Goal: Task Accomplishment & Management: Use online tool/utility

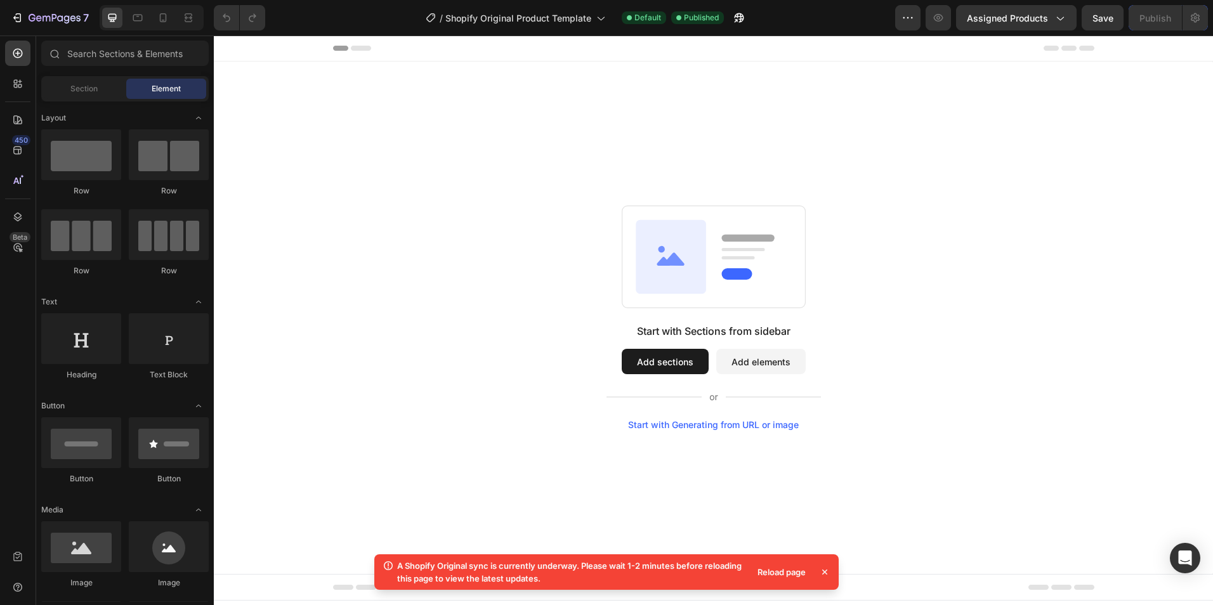
click at [754, 365] on button "Add elements" at bounding box center [760, 361] width 89 height 25
click at [788, 573] on div "Reload page" at bounding box center [781, 572] width 63 height 18
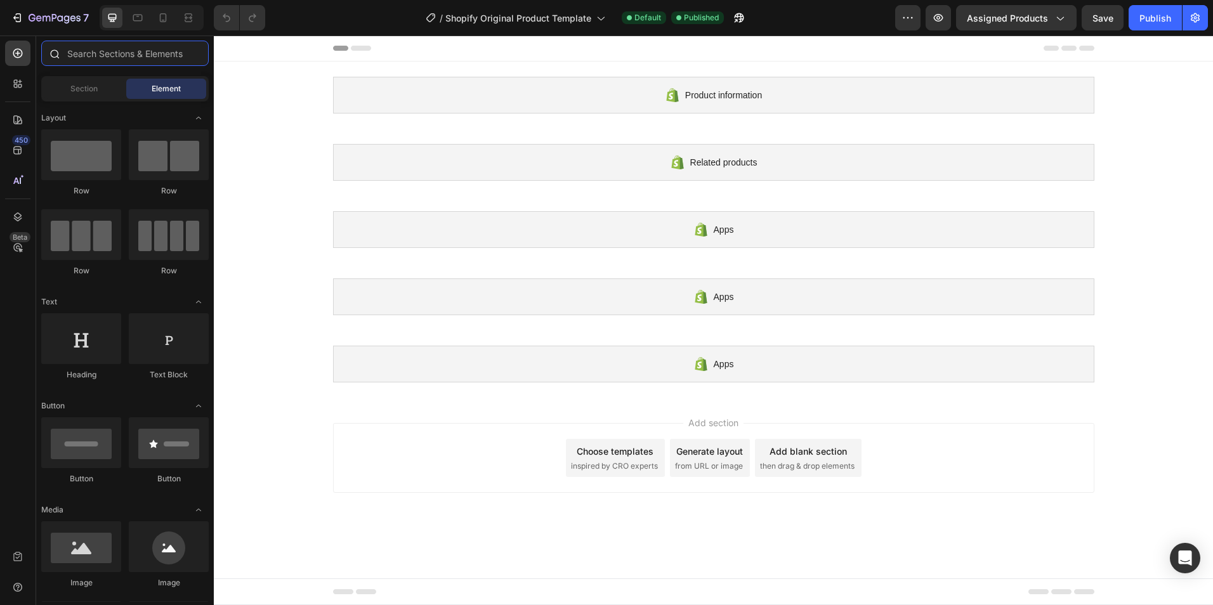
click at [114, 55] on input "text" at bounding box center [125, 53] width 168 height 25
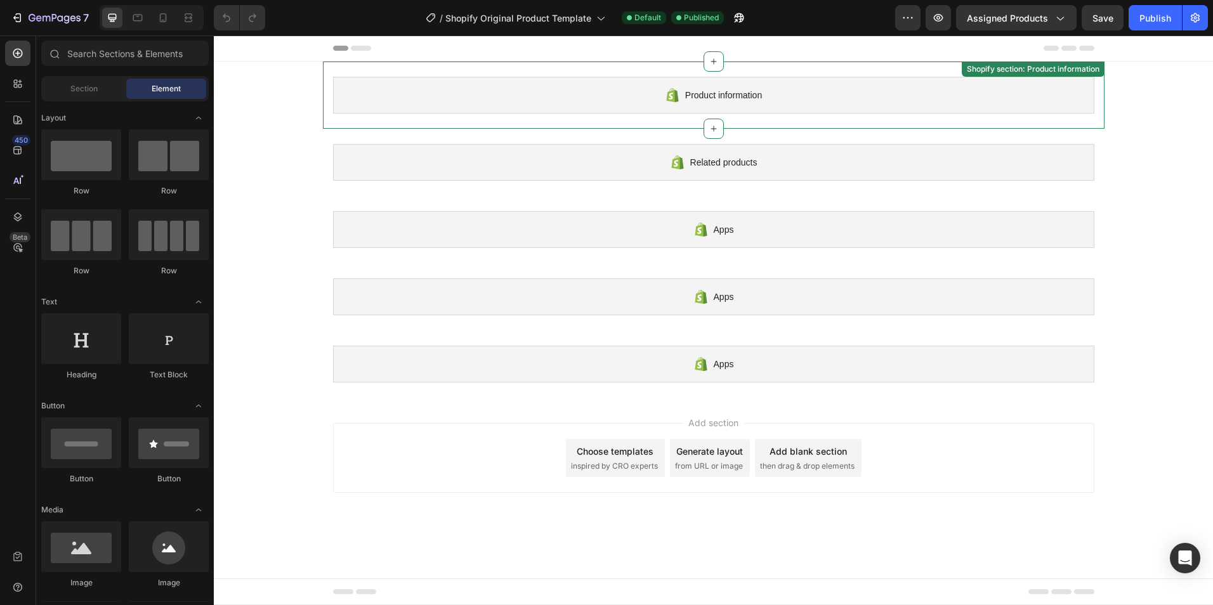
click at [716, 101] on span "Product information" at bounding box center [723, 95] width 77 height 15
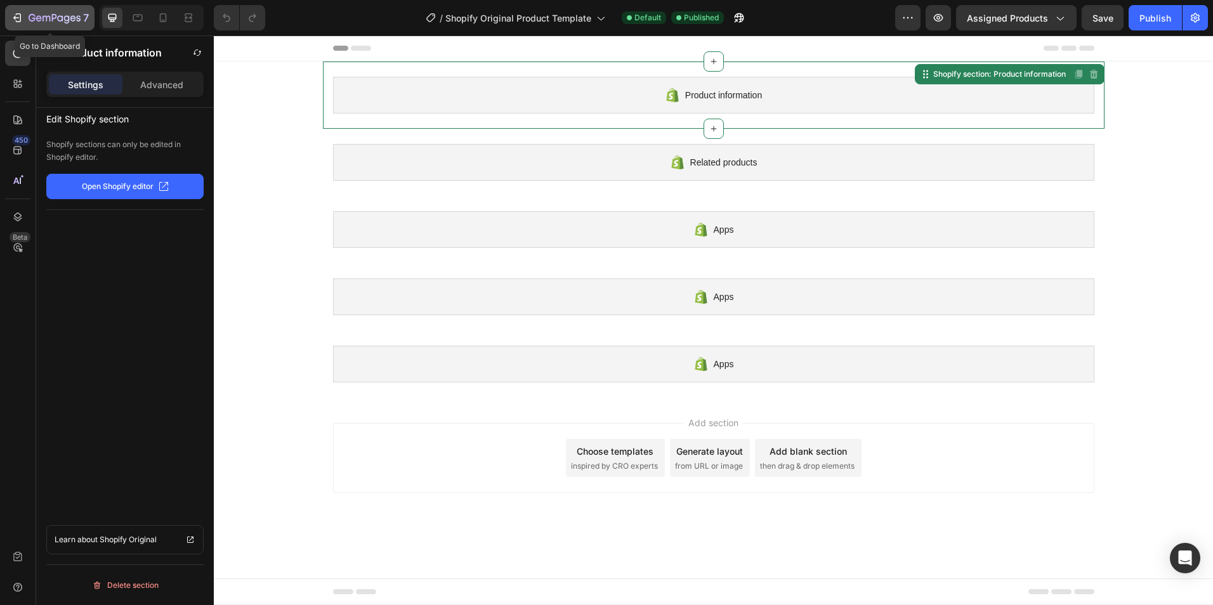
click at [18, 16] on icon "button" at bounding box center [17, 17] width 13 height 13
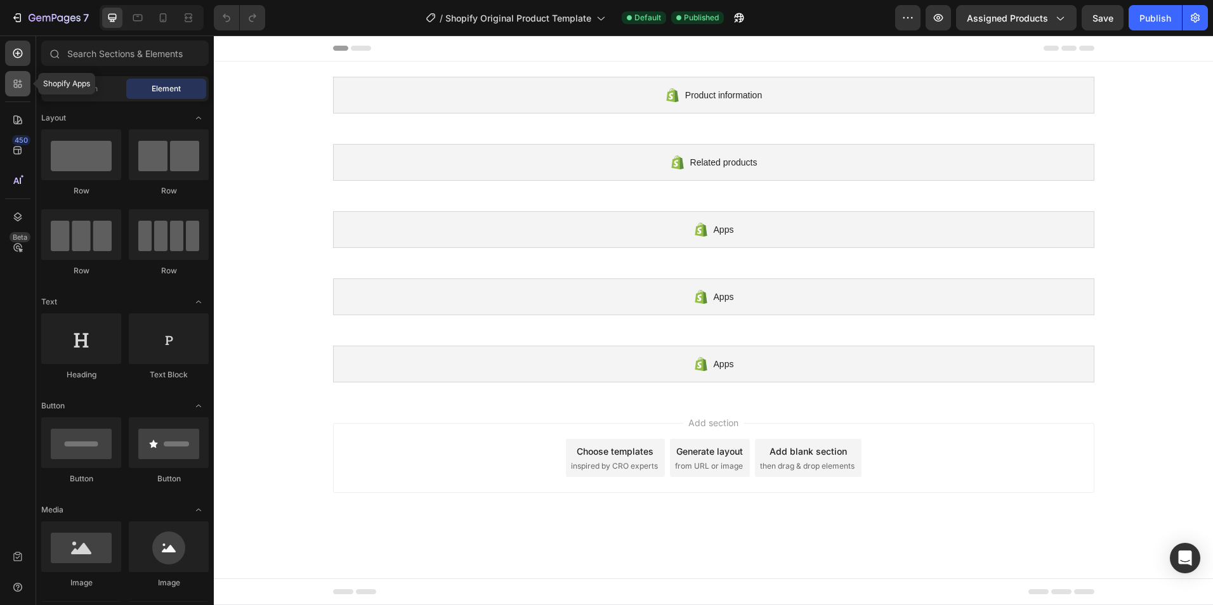
click at [15, 86] on icon at bounding box center [17, 83] width 13 height 13
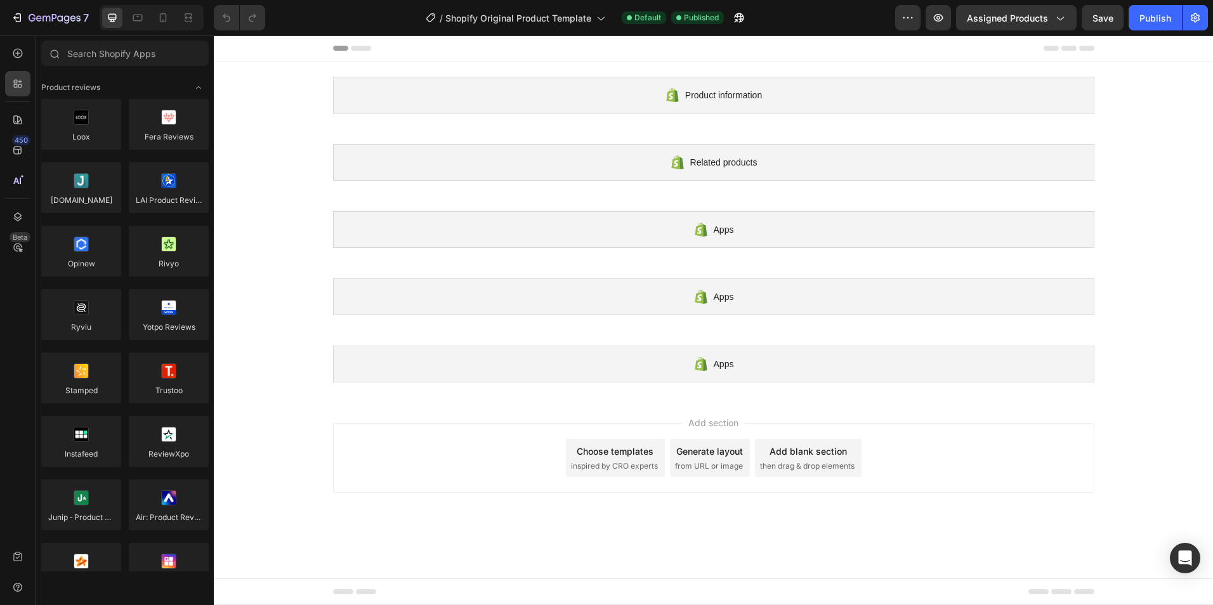
click at [18, 66] on div "450 Beta" at bounding box center [17, 293] width 25 height 504
click at [20, 57] on icon at bounding box center [18, 54] width 10 height 10
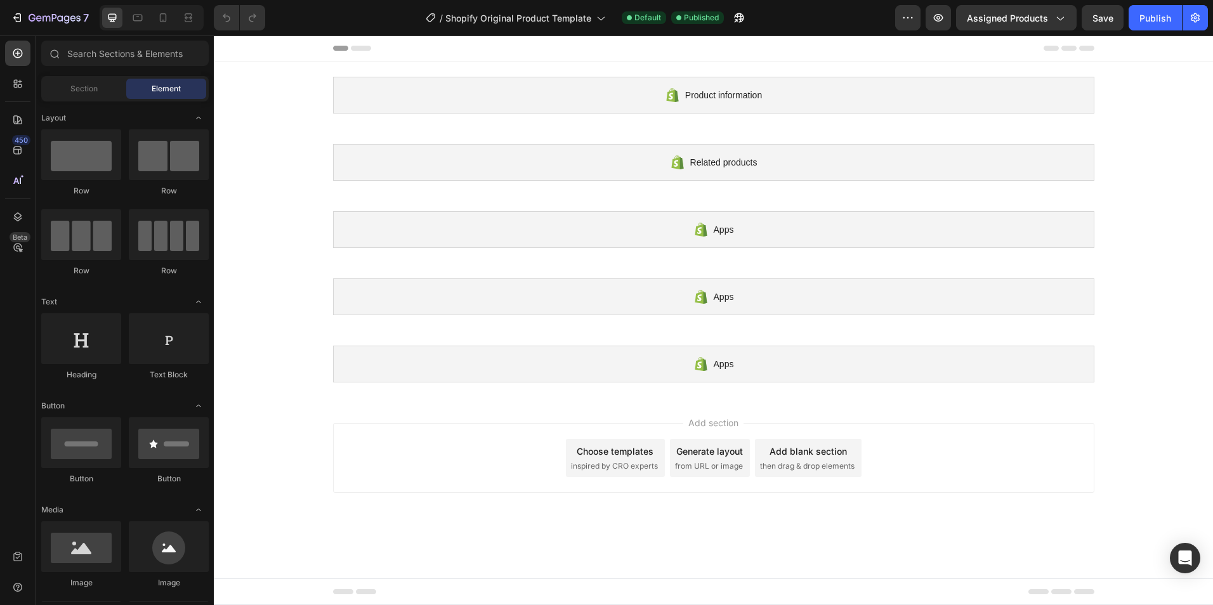
click at [635, 457] on div "Choose templates" at bounding box center [615, 451] width 77 height 13
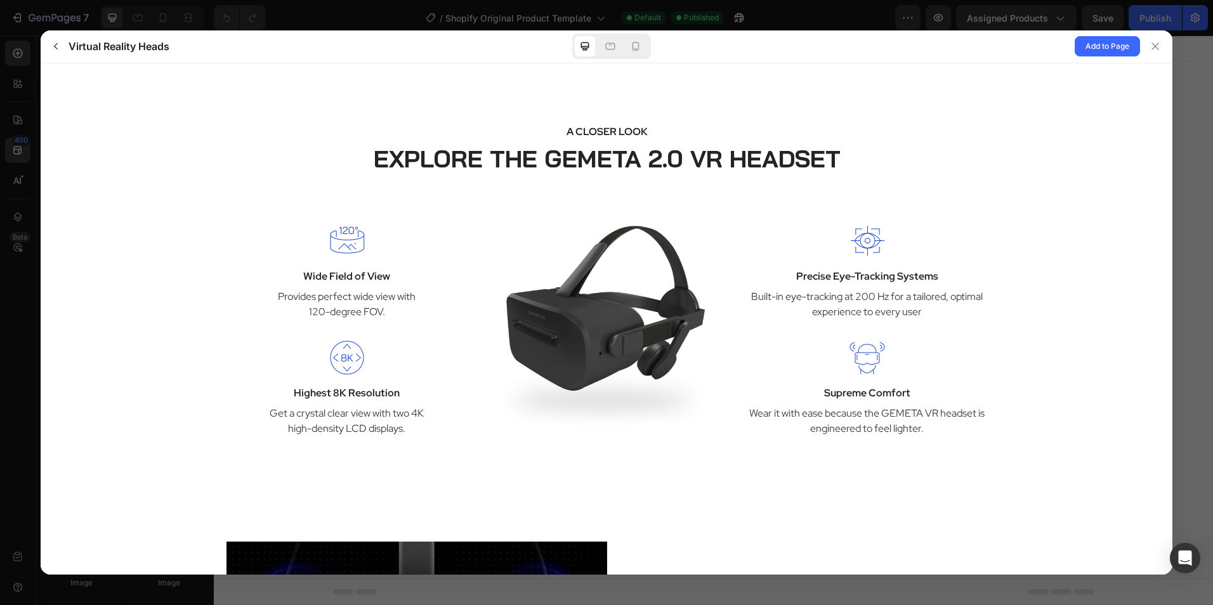
scroll to position [1396, 0]
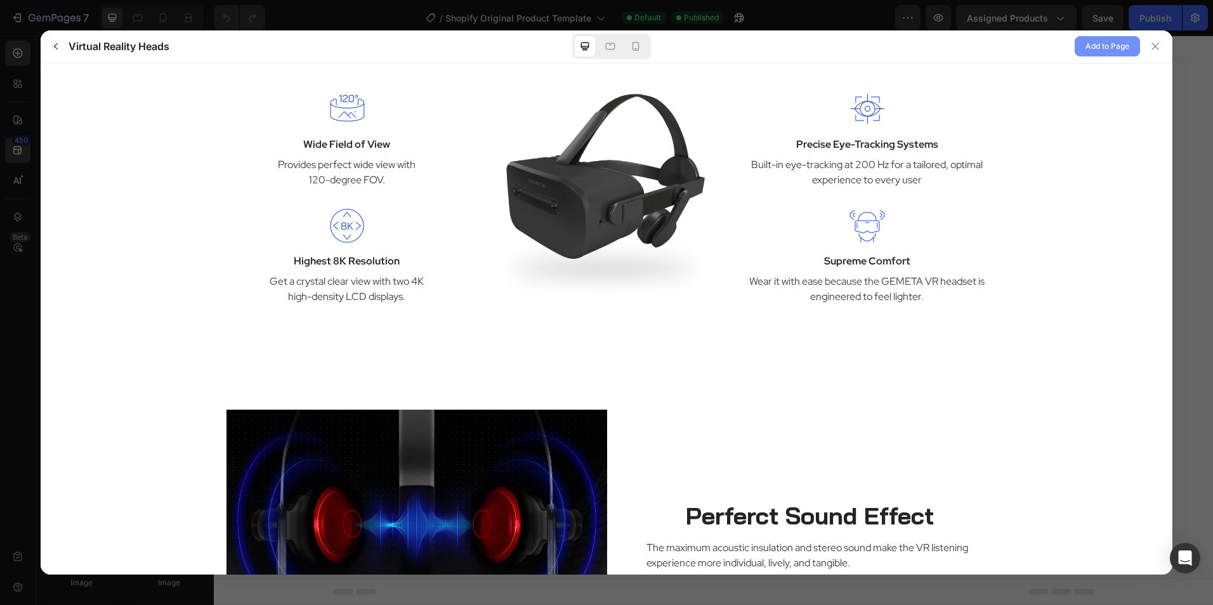
click at [1118, 44] on span "Add to Page" at bounding box center [1108, 46] width 44 height 15
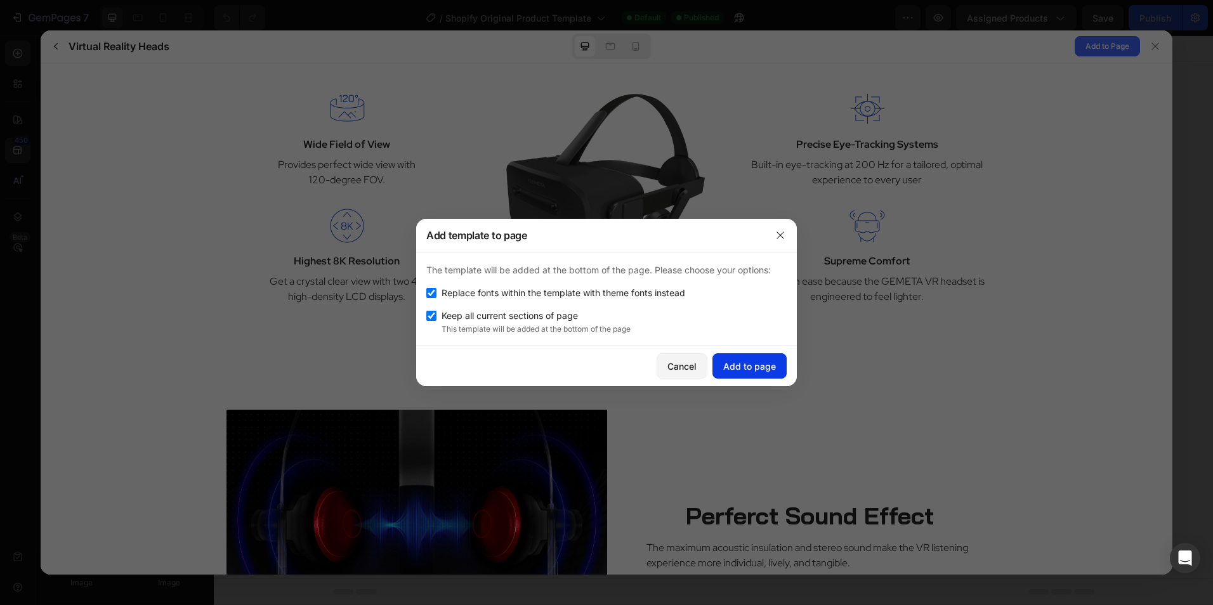
click at [748, 367] on div "Add to page" at bounding box center [749, 366] width 53 height 13
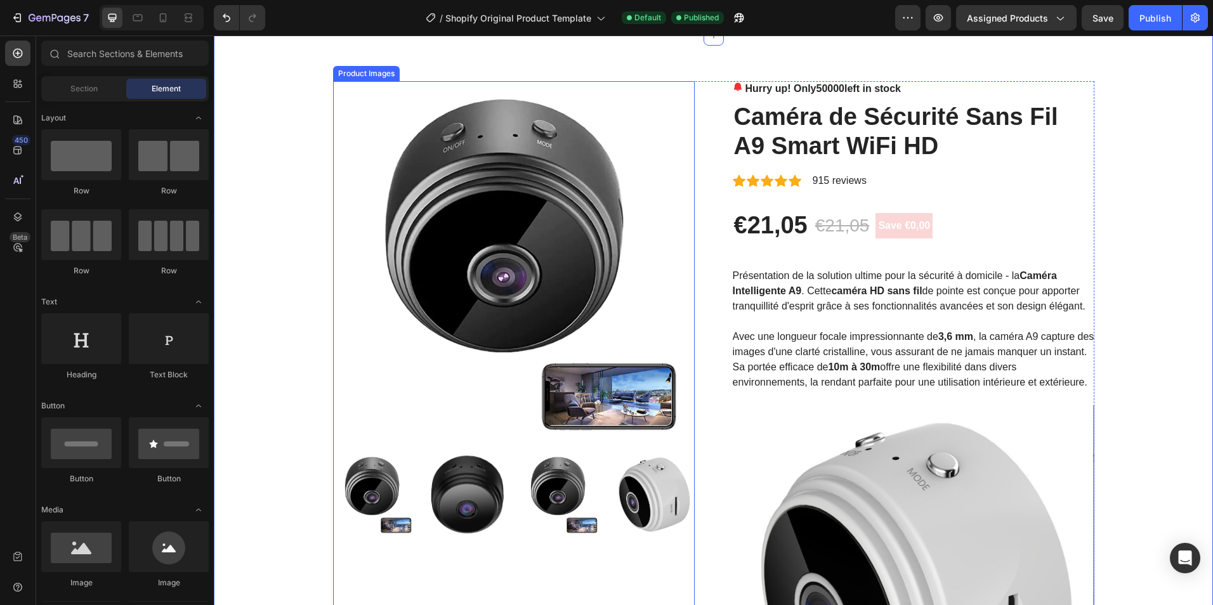
scroll to position [0, 0]
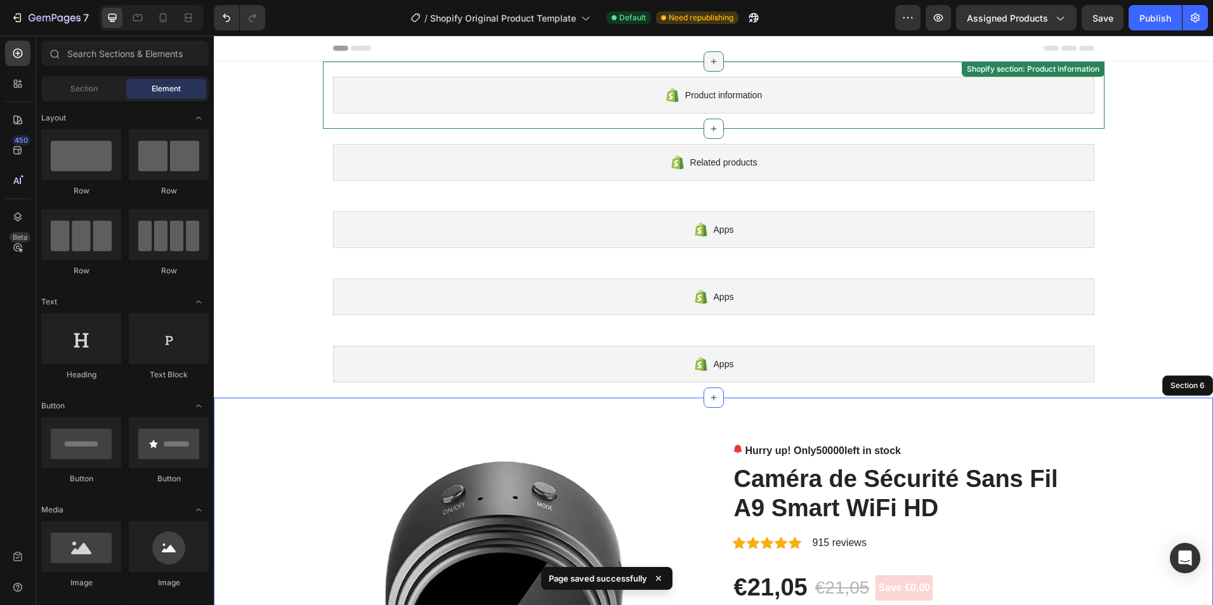
click at [704, 69] on div at bounding box center [714, 61] width 20 height 20
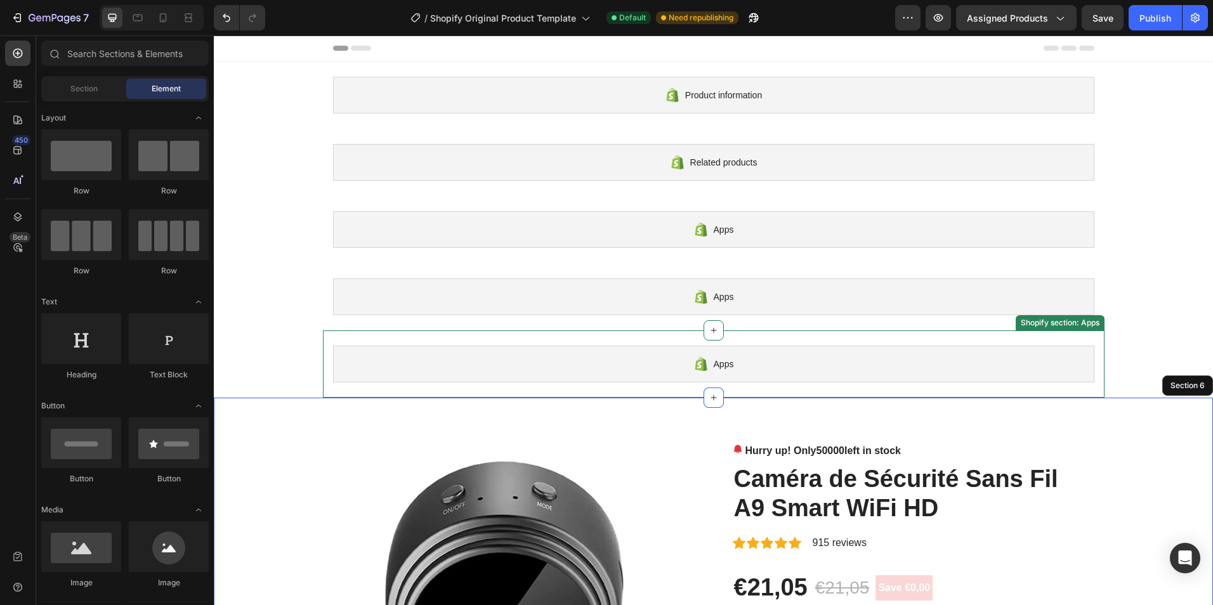
drag, startPoint x: 1176, startPoint y: 357, endPoint x: 930, endPoint y: 362, distance: 245.6
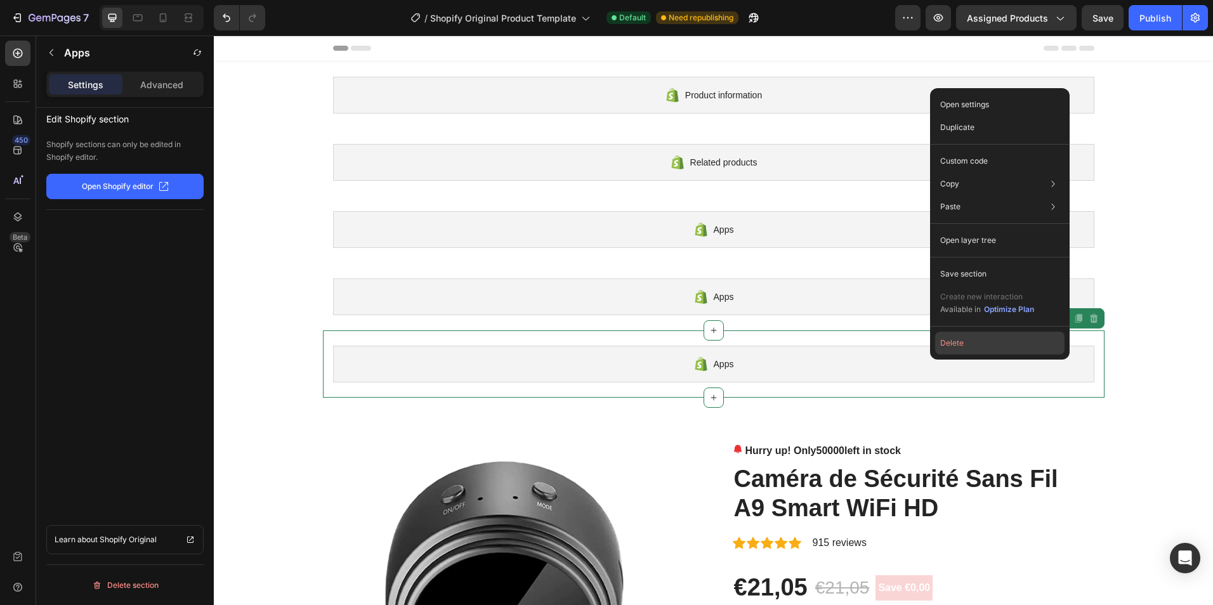
click at [970, 342] on button "Delete" at bounding box center [999, 343] width 129 height 23
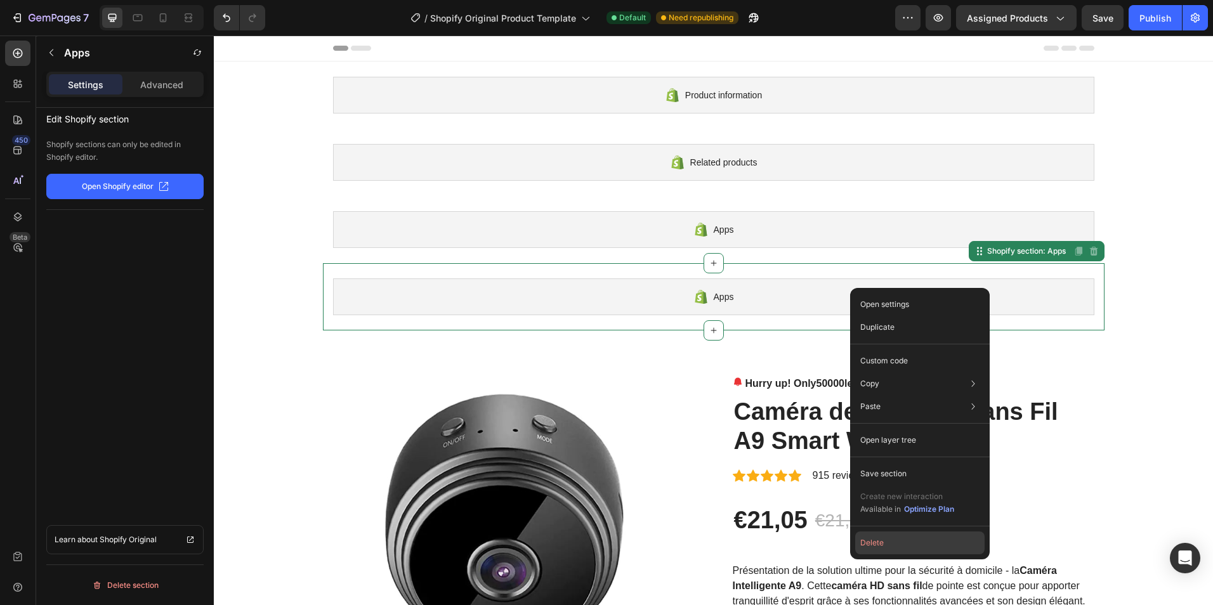
click at [876, 547] on button "Delete" at bounding box center [919, 543] width 129 height 23
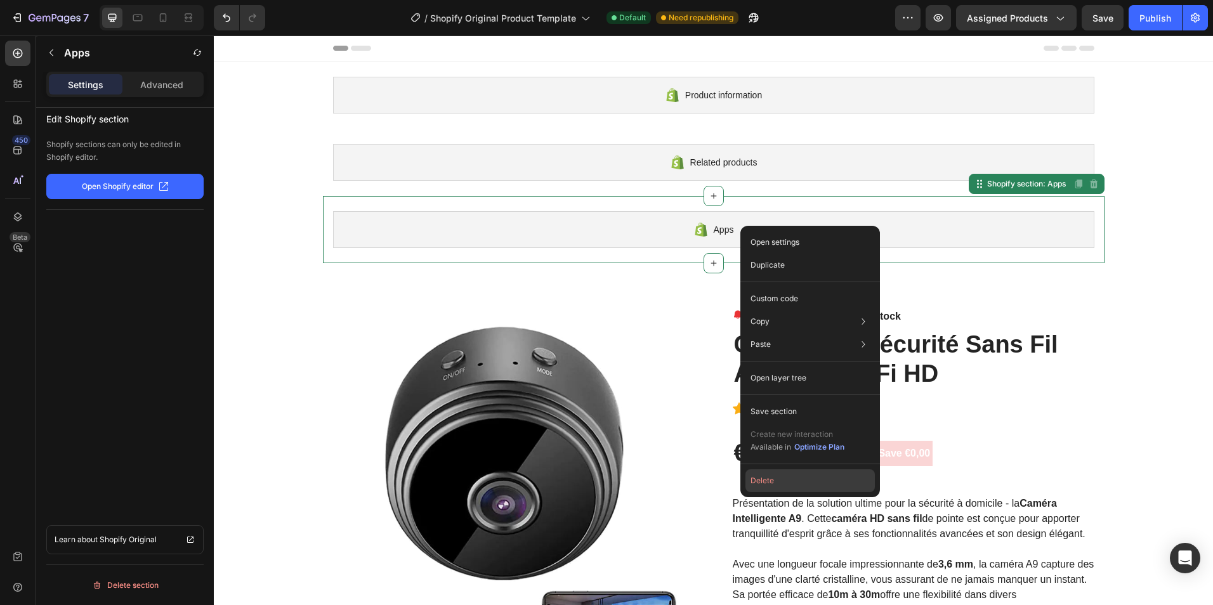
click at [793, 484] on button "Delete" at bounding box center [810, 481] width 129 height 23
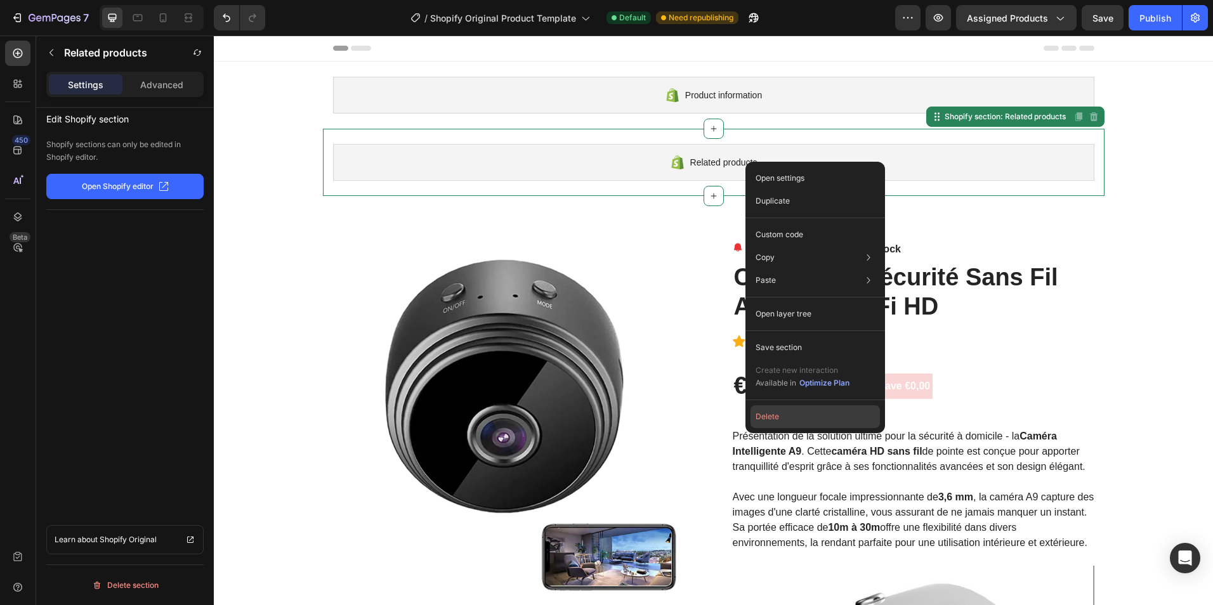
click at [775, 418] on button "Delete" at bounding box center [815, 416] width 129 height 23
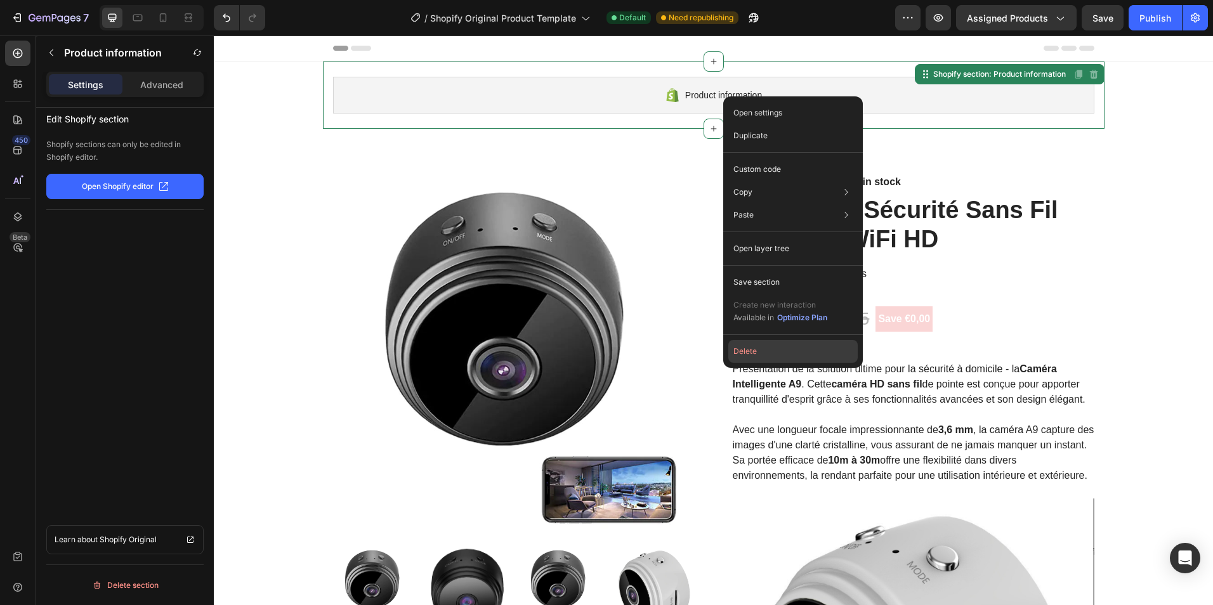
drag, startPoint x: 760, startPoint y: 350, endPoint x: 845, endPoint y: 129, distance: 236.8
click at [760, 350] on button "Delete" at bounding box center [792, 351] width 129 height 23
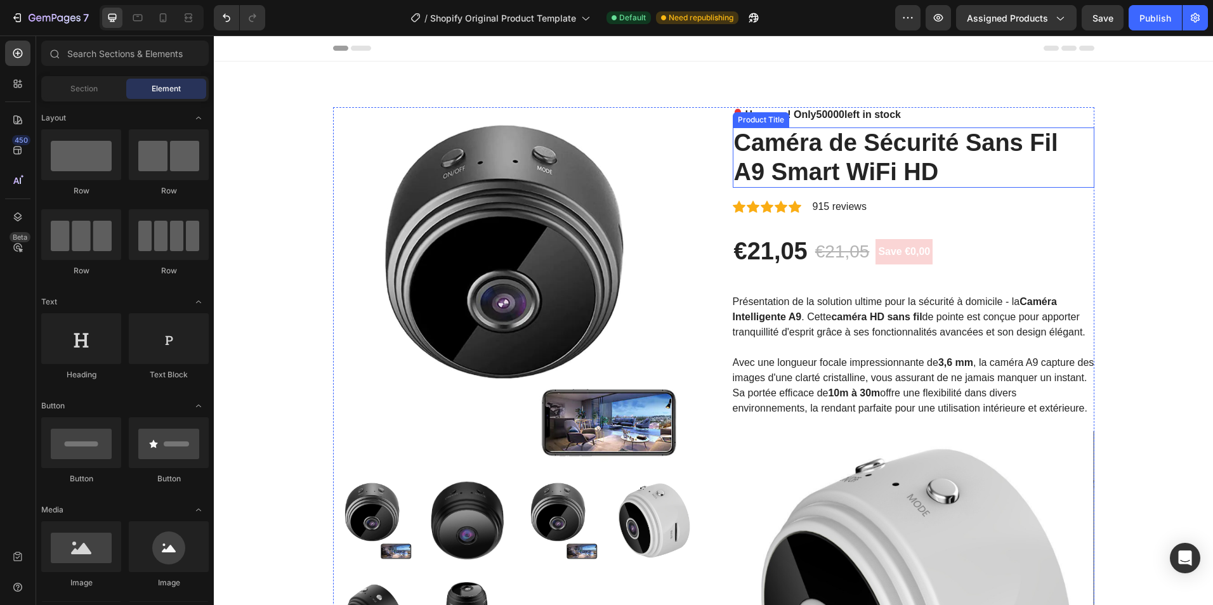
click at [1077, 157] on h2 "Caméra de Sécurité Sans Fil A9 Smart WiFi HD" at bounding box center [914, 158] width 362 height 60
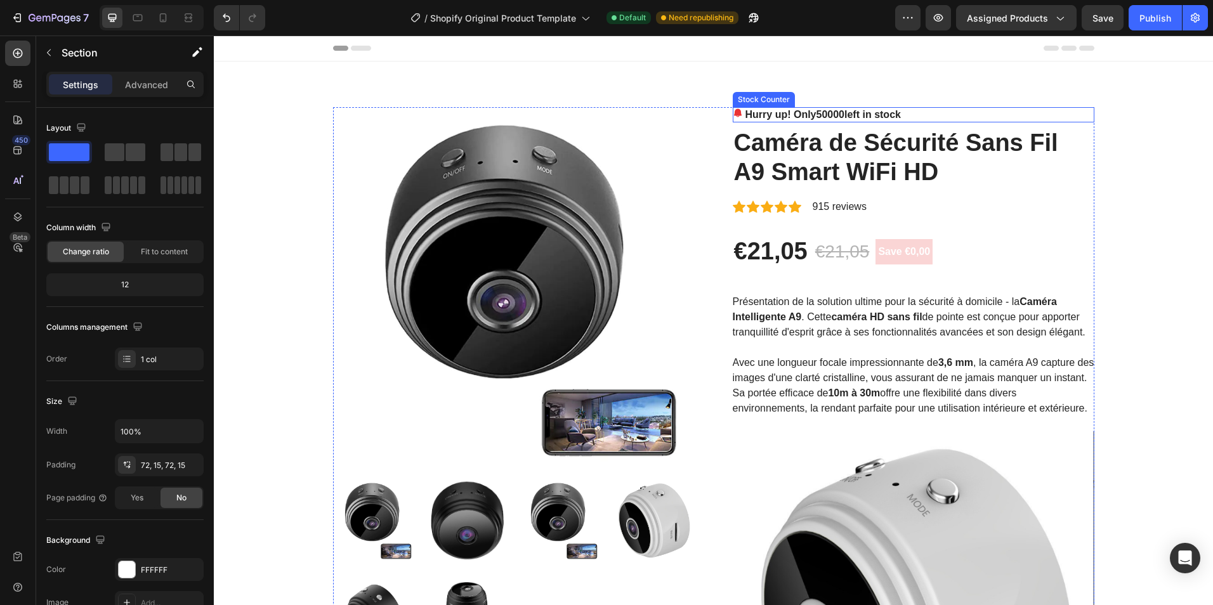
click at [856, 116] on p "Hurry up! Only 50000 left in stock" at bounding box center [823, 114] width 155 height 15
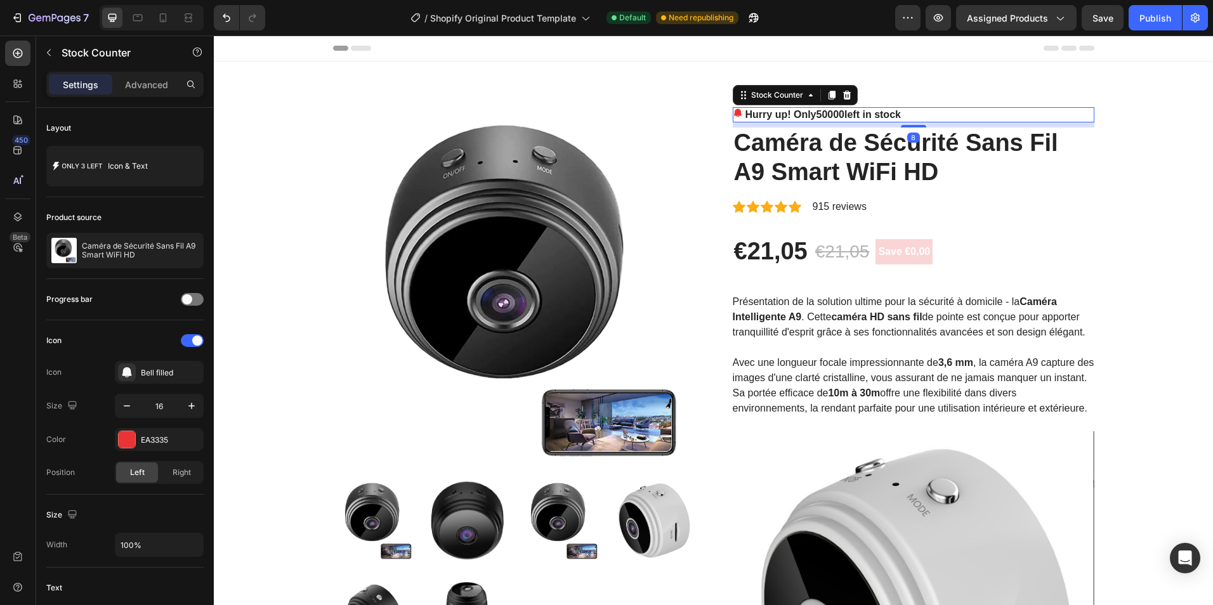
click at [856, 116] on p "Hurry up! Only 50000 left in stock" at bounding box center [823, 114] width 155 height 15
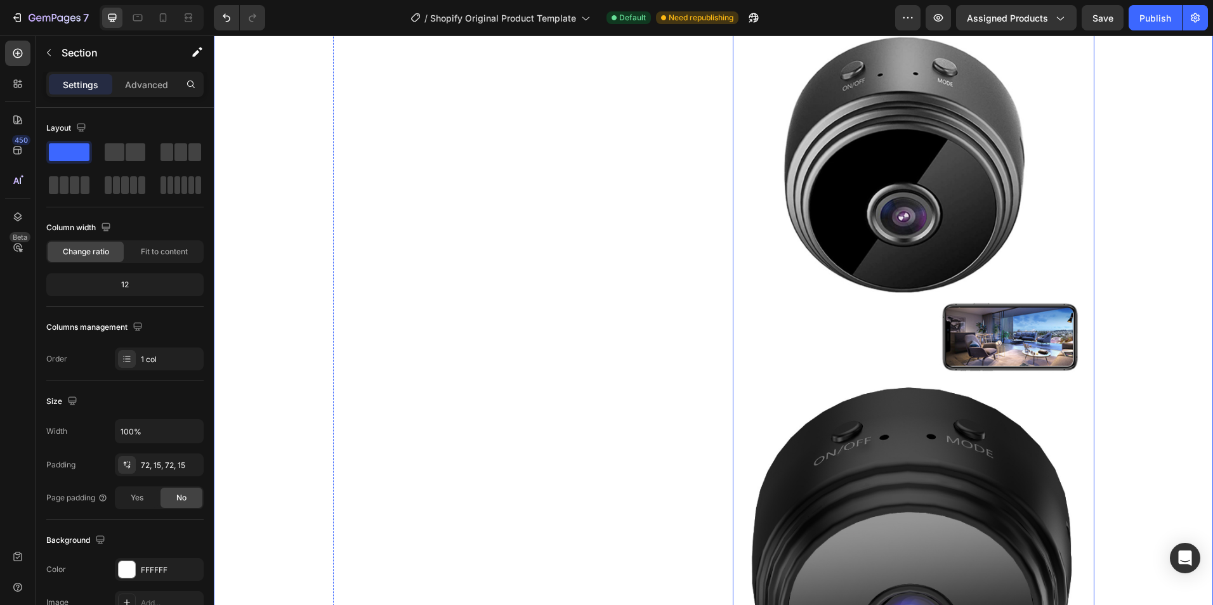
scroll to position [825, 0]
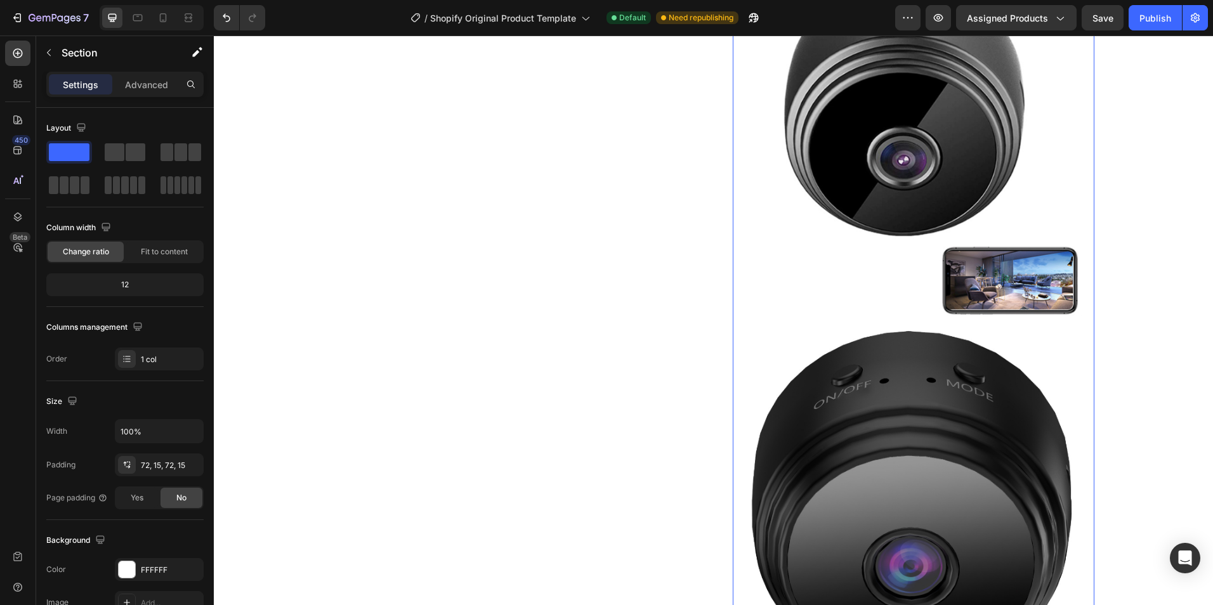
click at [874, 247] on img at bounding box center [914, 146] width 362 height 359
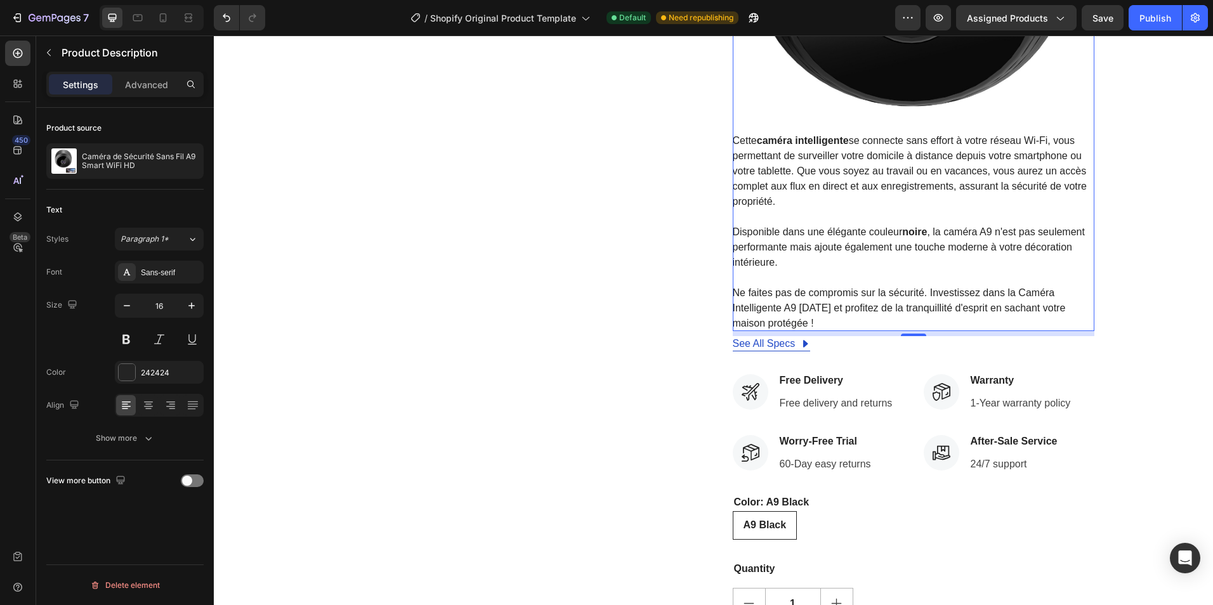
scroll to position [1396, 0]
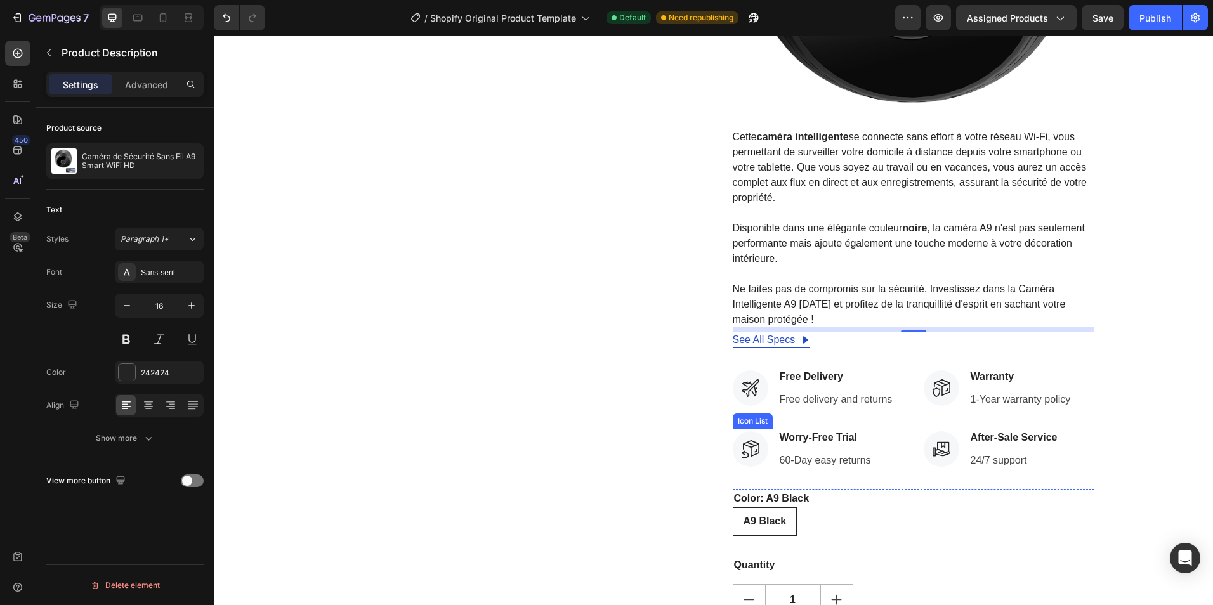
click at [871, 412] on div "Icon Free Delivery Text block Free delivery and returns Text block Icon List Ic…" at bounding box center [818, 429] width 171 height 122
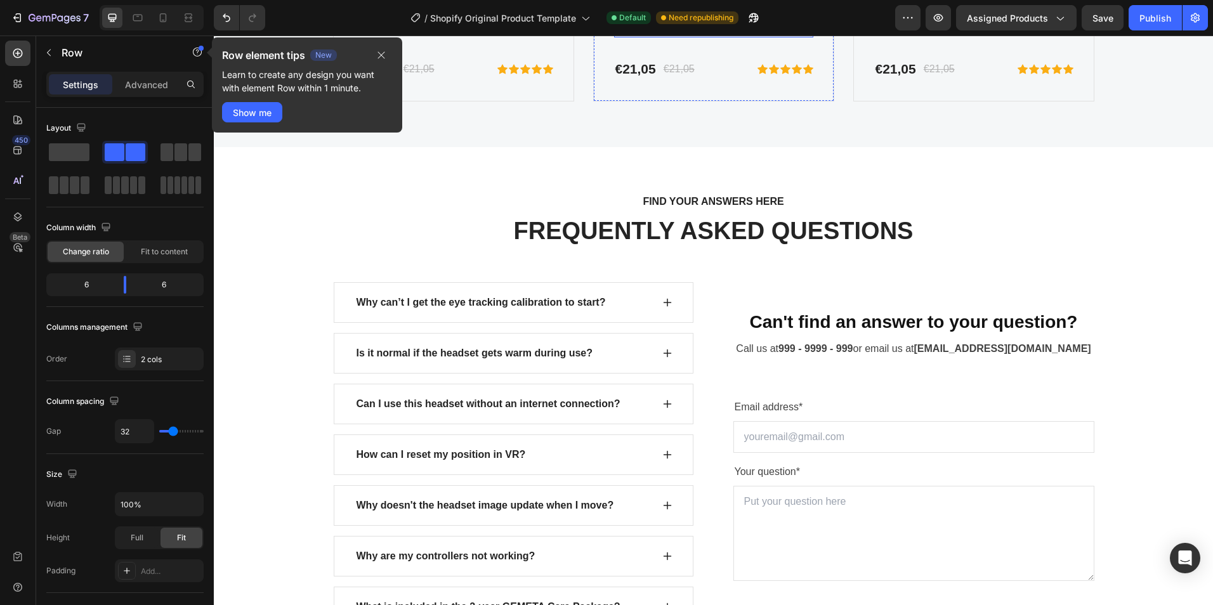
scroll to position [7551, 0]
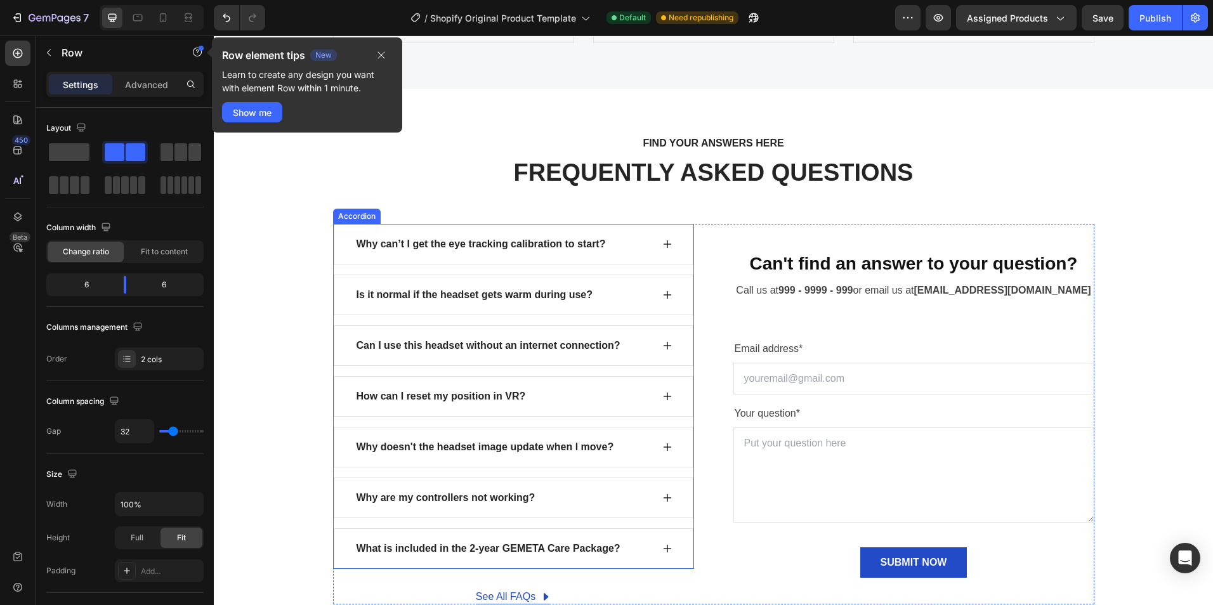
click at [663, 248] on icon at bounding box center [667, 244] width 10 height 10
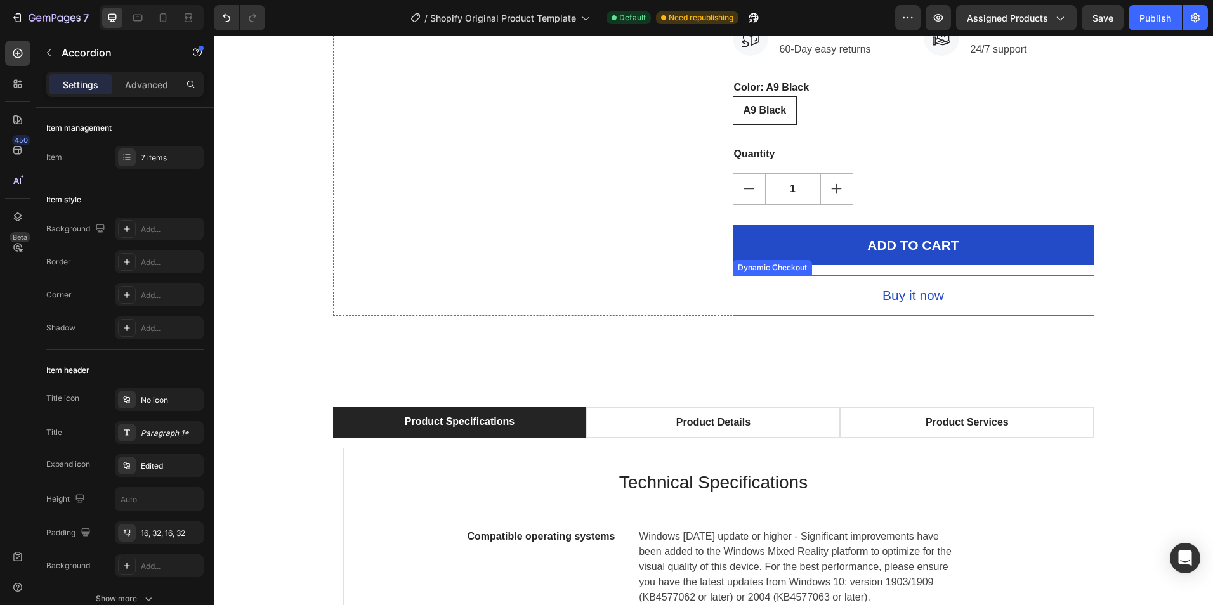
scroll to position [1889, 0]
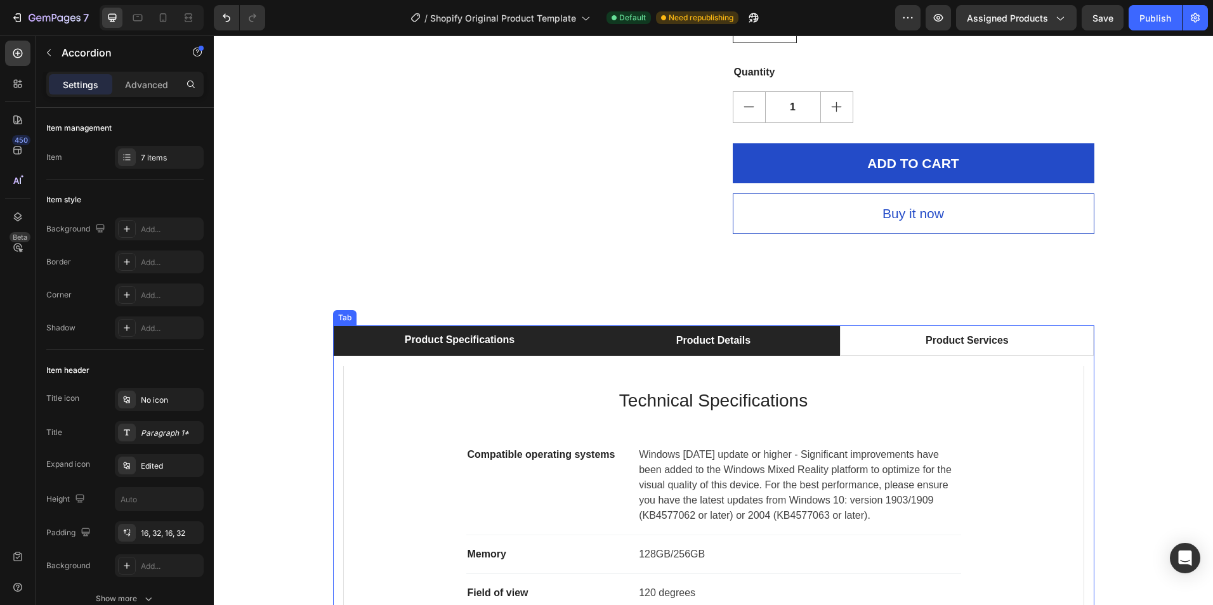
click at [731, 338] on div "Product Details" at bounding box center [713, 340] width 78 height 19
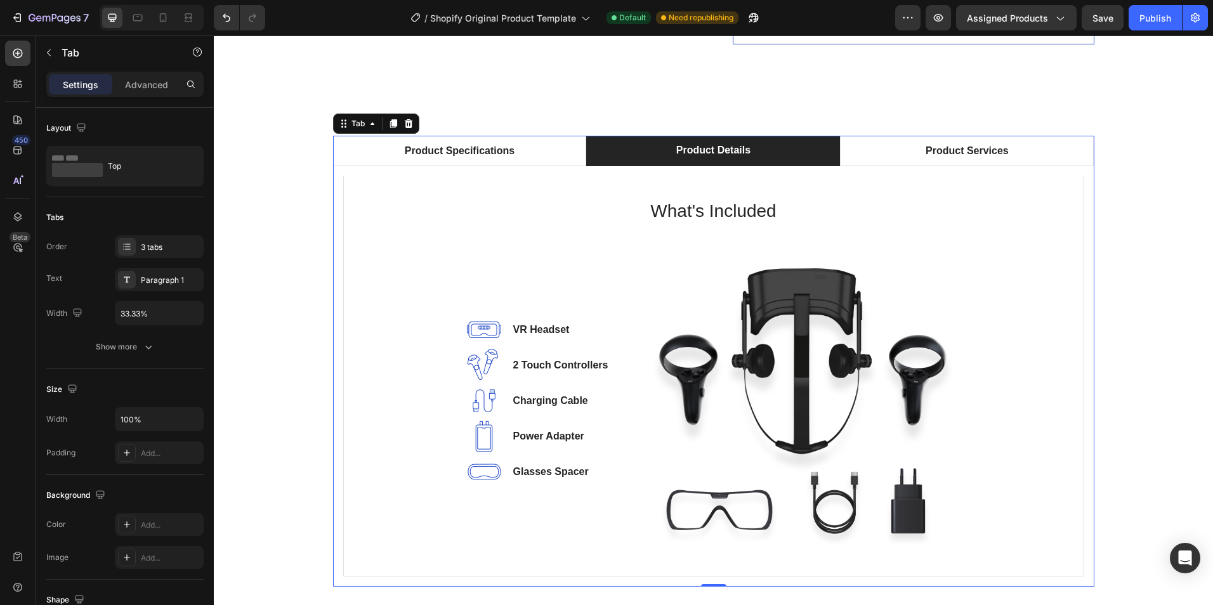
scroll to position [2079, 0]
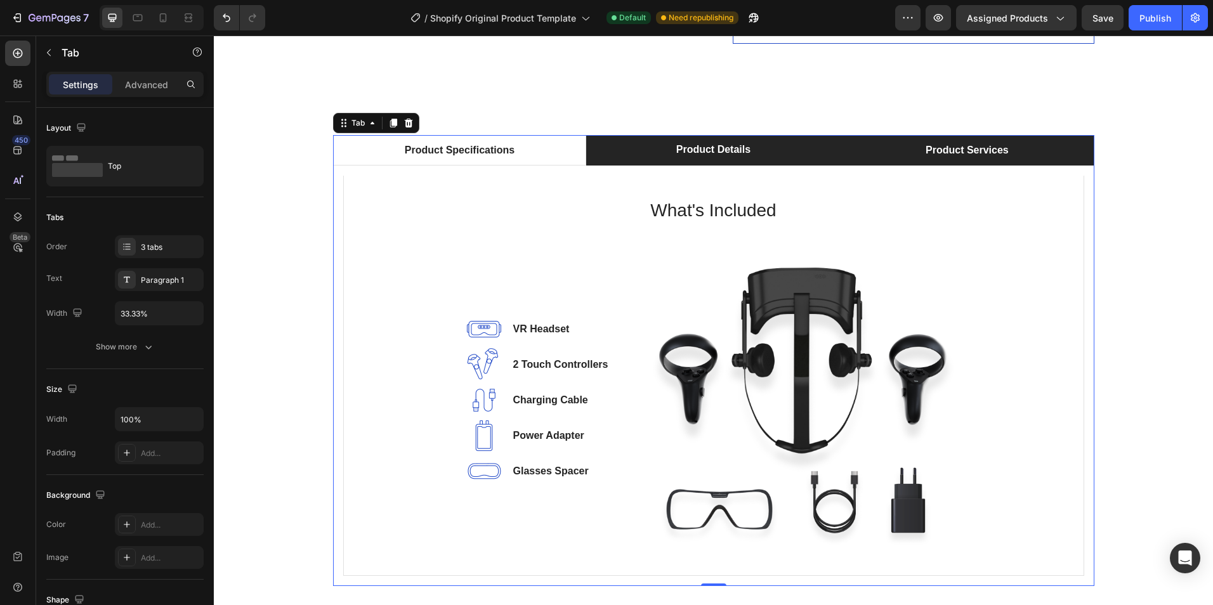
click at [959, 150] on div "Product Services" at bounding box center [967, 150] width 87 height 19
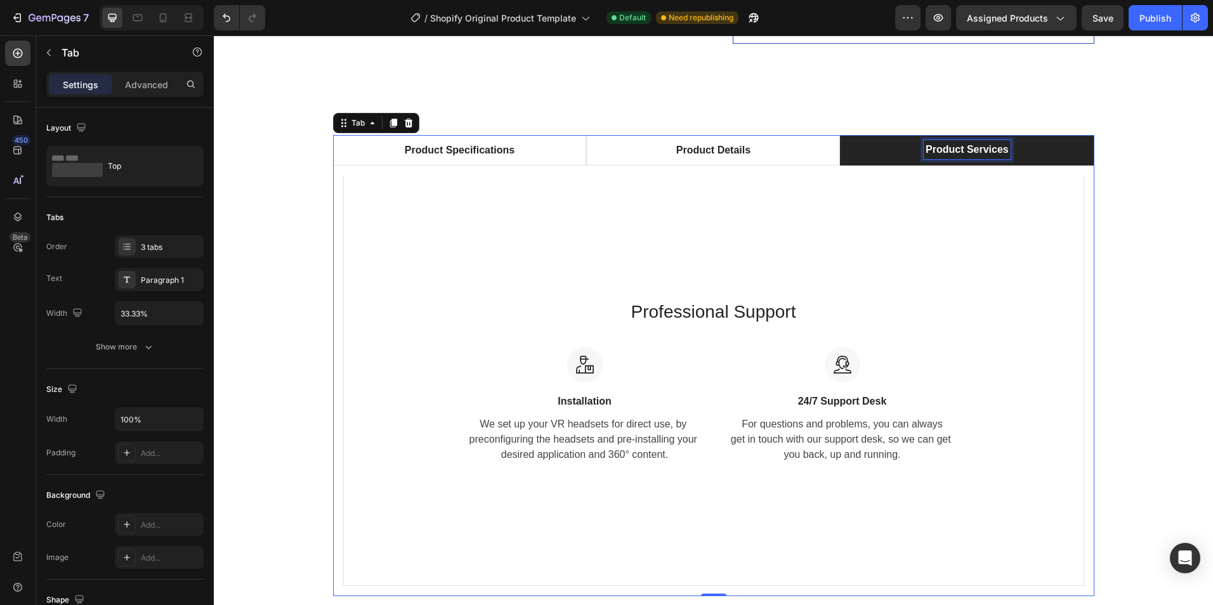
scroll to position [2079, 0]
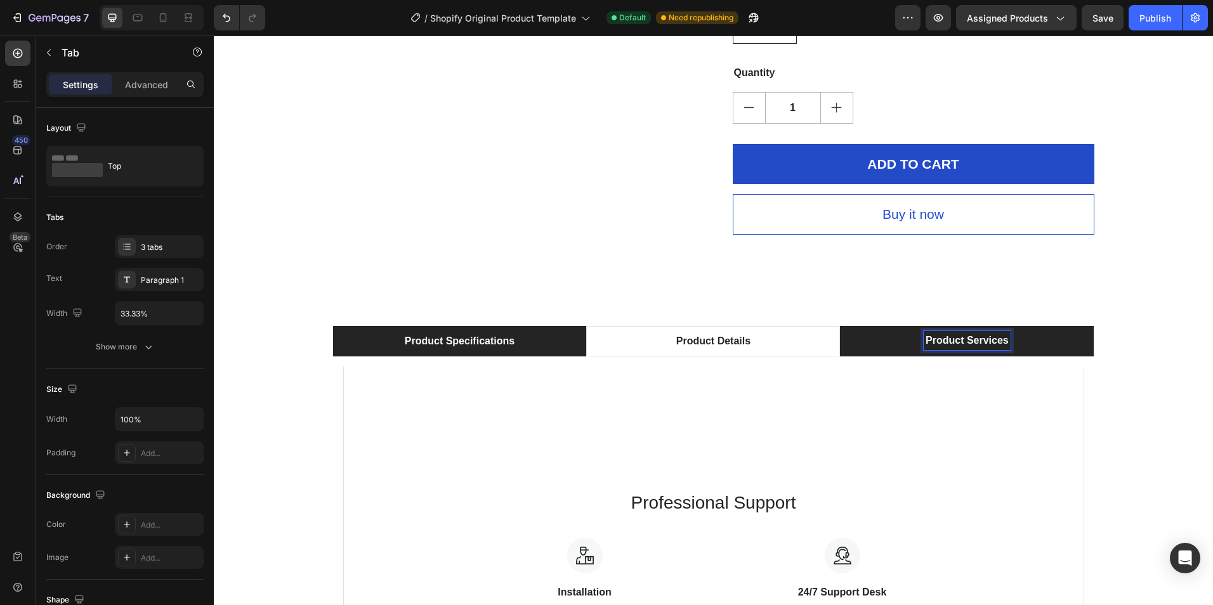
click at [488, 344] on p "Product Specifications" at bounding box center [460, 341] width 110 height 15
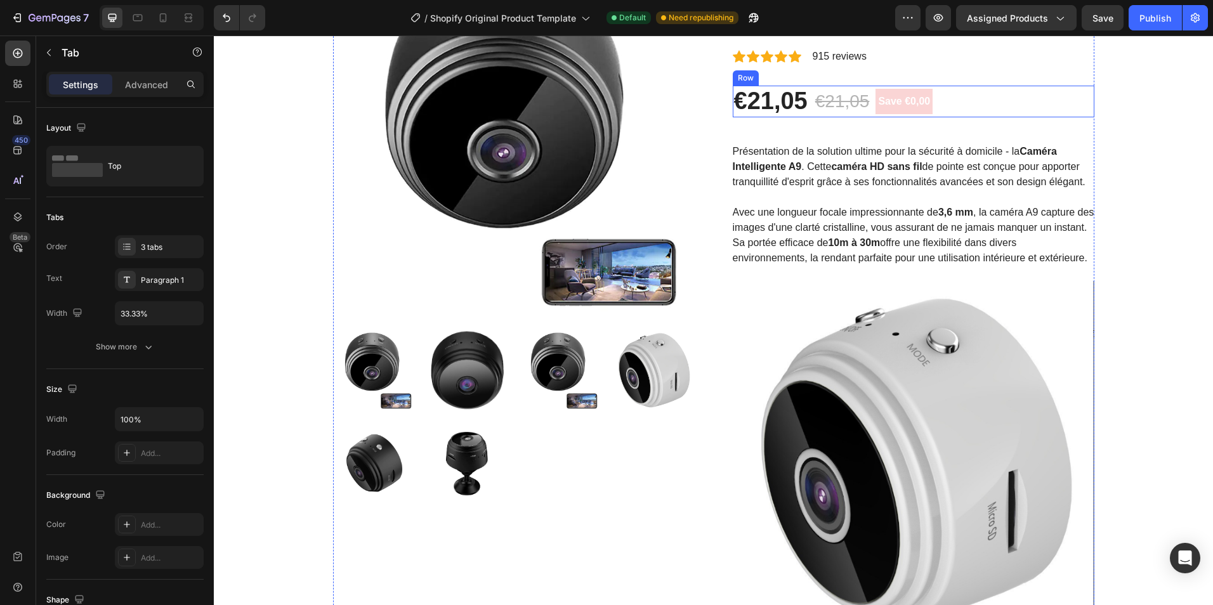
scroll to position [254, 0]
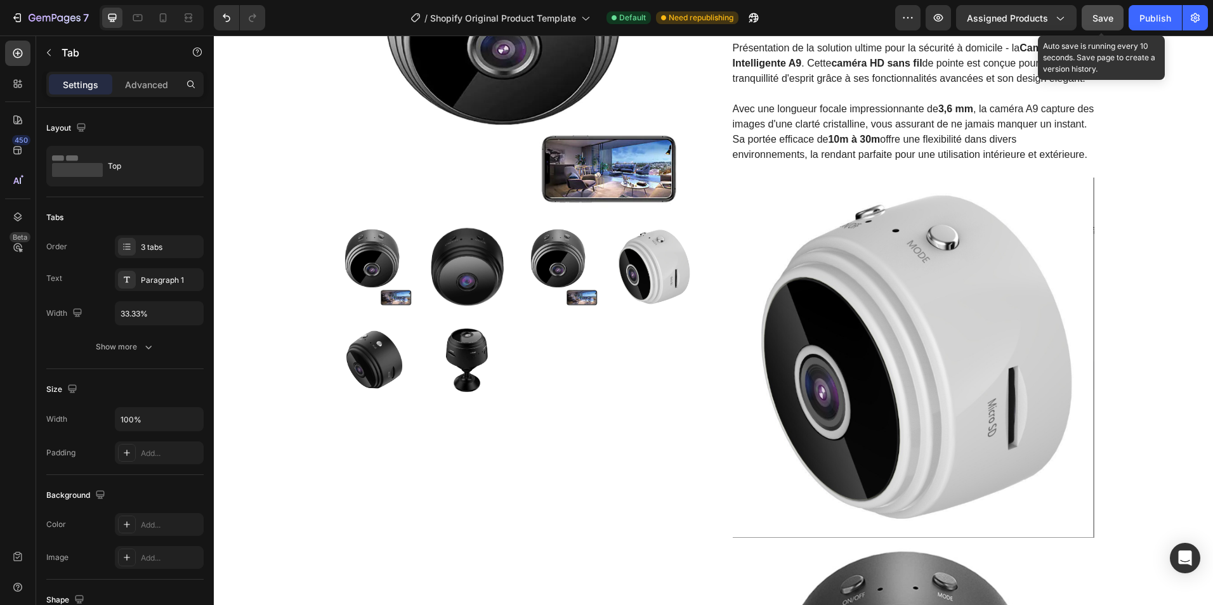
click at [1105, 23] on span "Save" at bounding box center [1103, 18] width 21 height 11
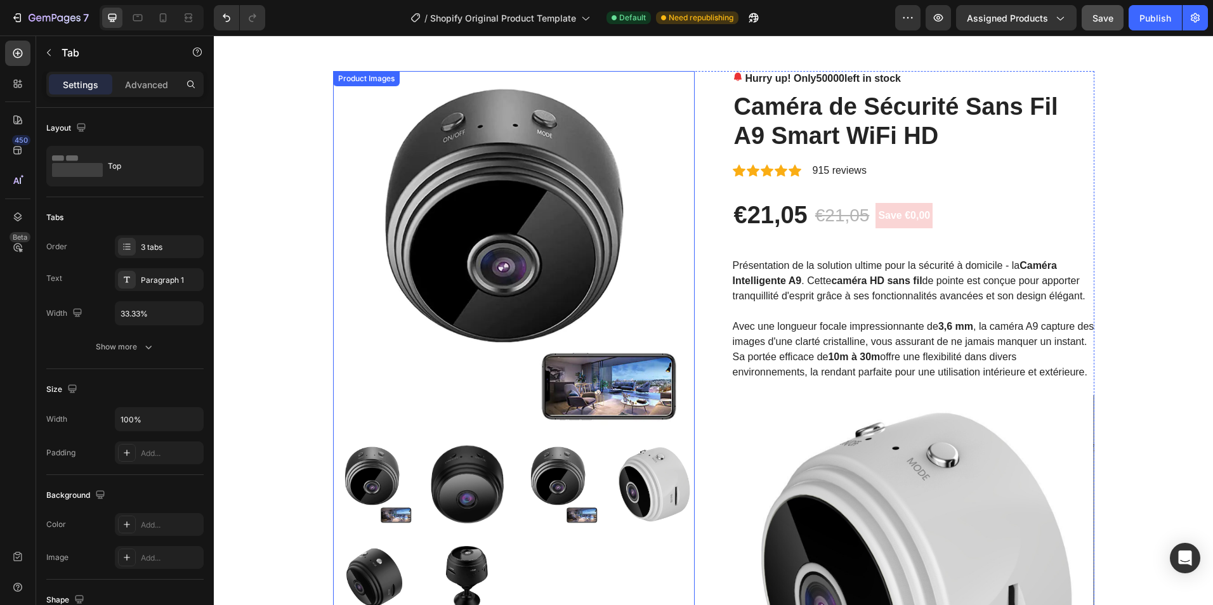
scroll to position [0, 0]
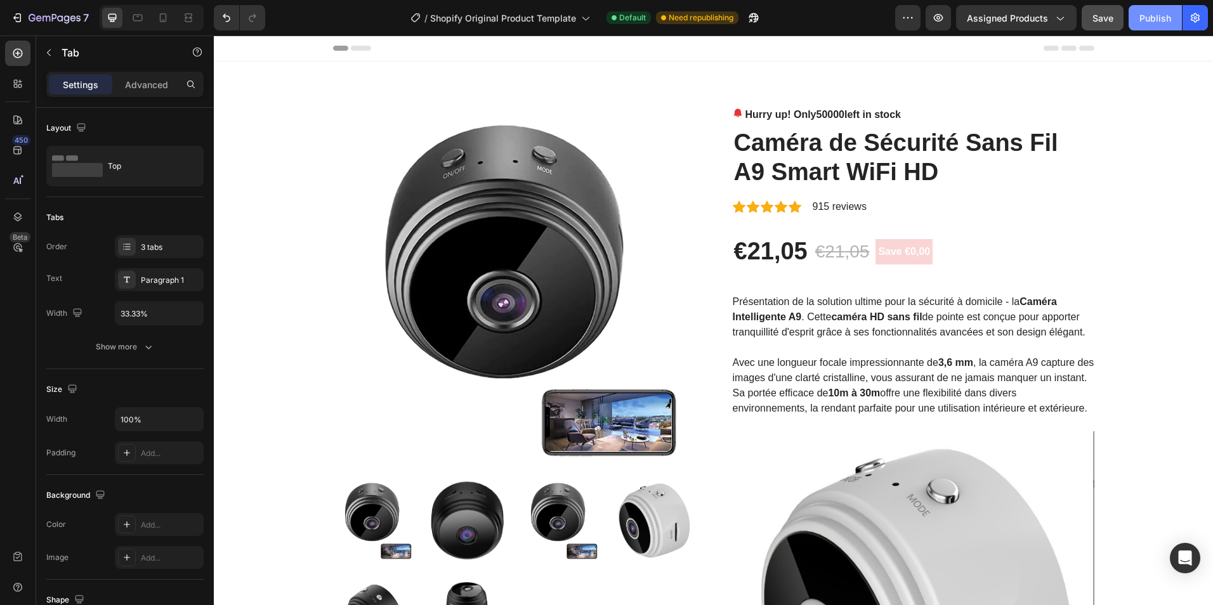
click at [1154, 17] on div "Publish" at bounding box center [1156, 17] width 32 height 13
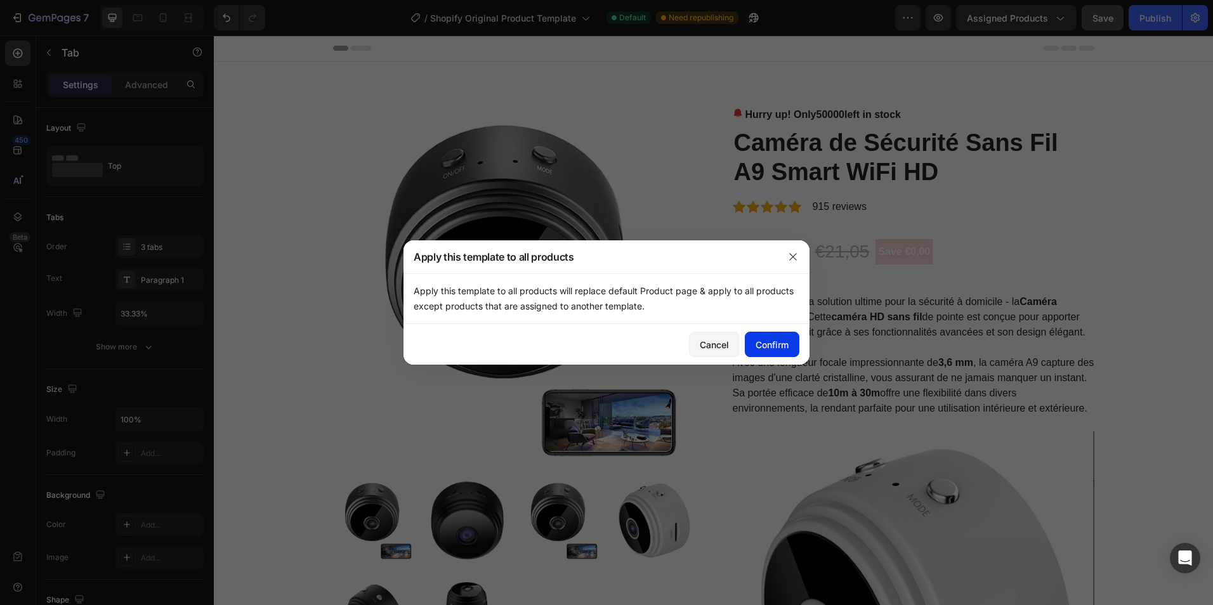
click at [782, 342] on div "Confirm" at bounding box center [772, 344] width 33 height 13
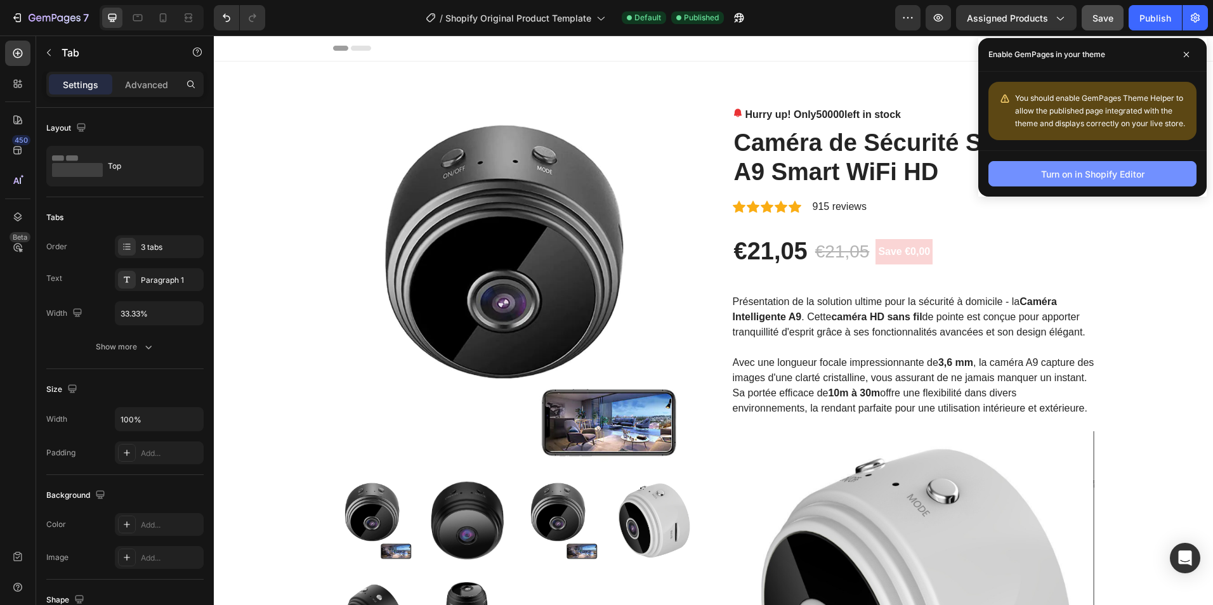
click at [1069, 176] on div "Turn on in Shopify Editor" at bounding box center [1092, 174] width 103 height 13
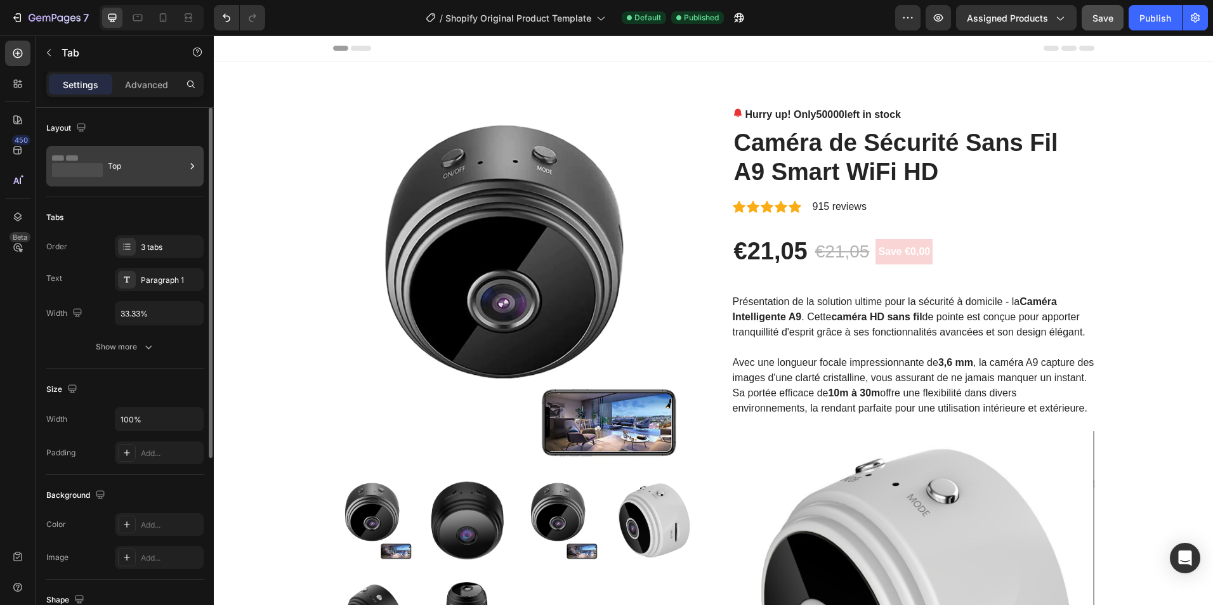
click at [151, 176] on div "Top" at bounding box center [146, 166] width 77 height 29
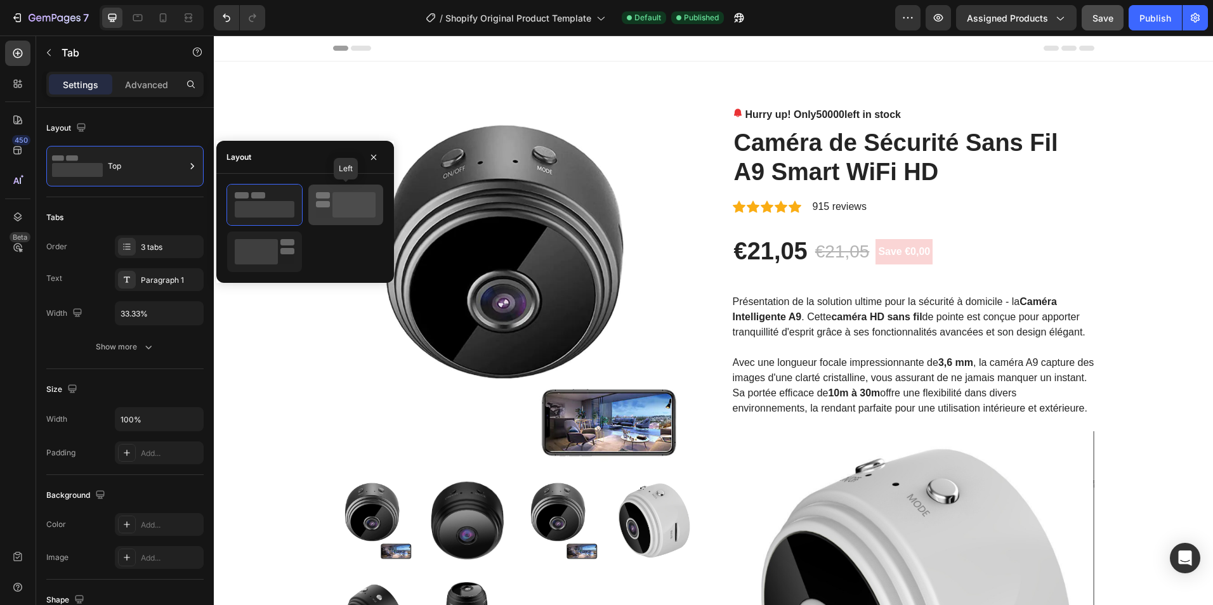
click at [320, 201] on icon at bounding box center [346, 204] width 60 height 25
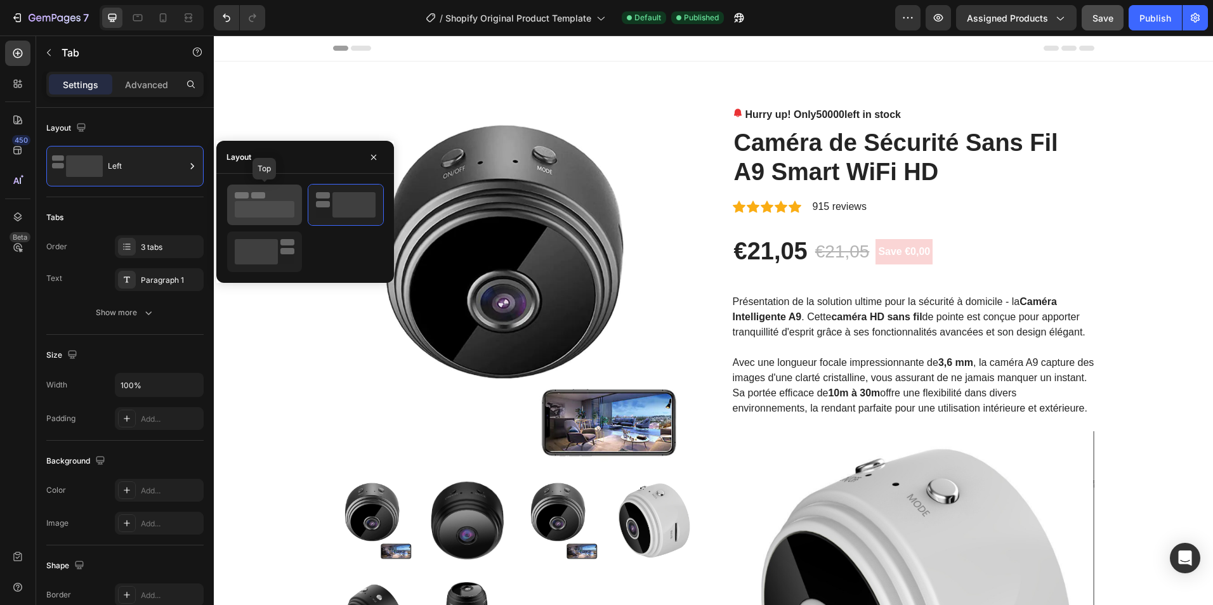
click at [249, 199] on icon at bounding box center [265, 204] width 60 height 25
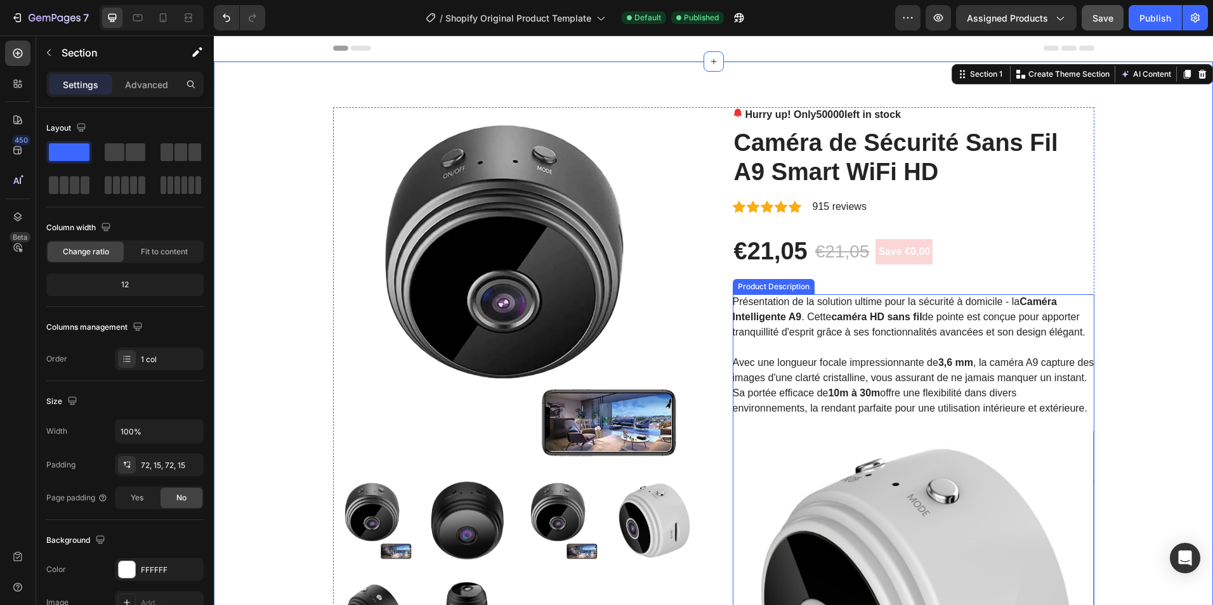
scroll to position [254, 0]
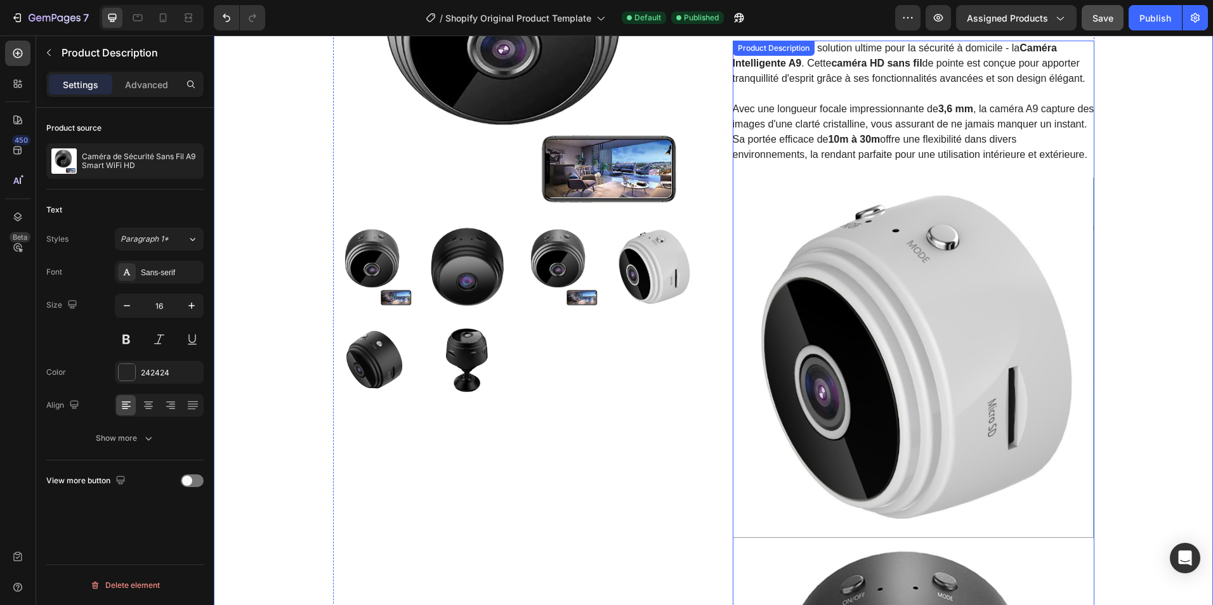
click at [851, 350] on img at bounding box center [914, 358] width 362 height 360
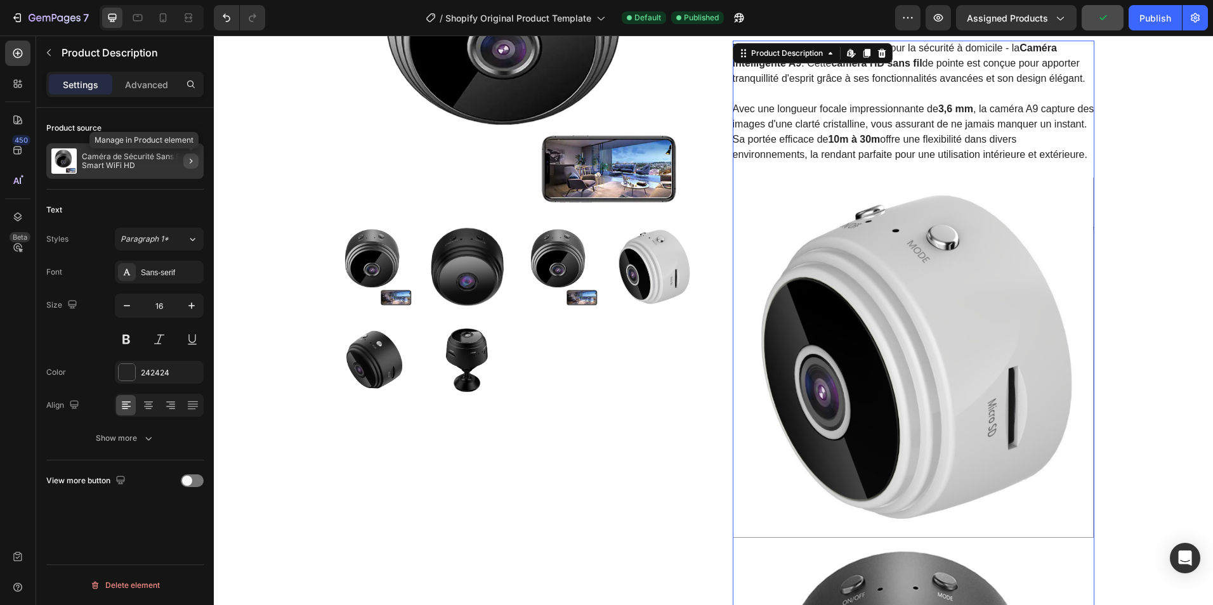
click at [190, 166] on icon "button" at bounding box center [191, 161] width 10 height 10
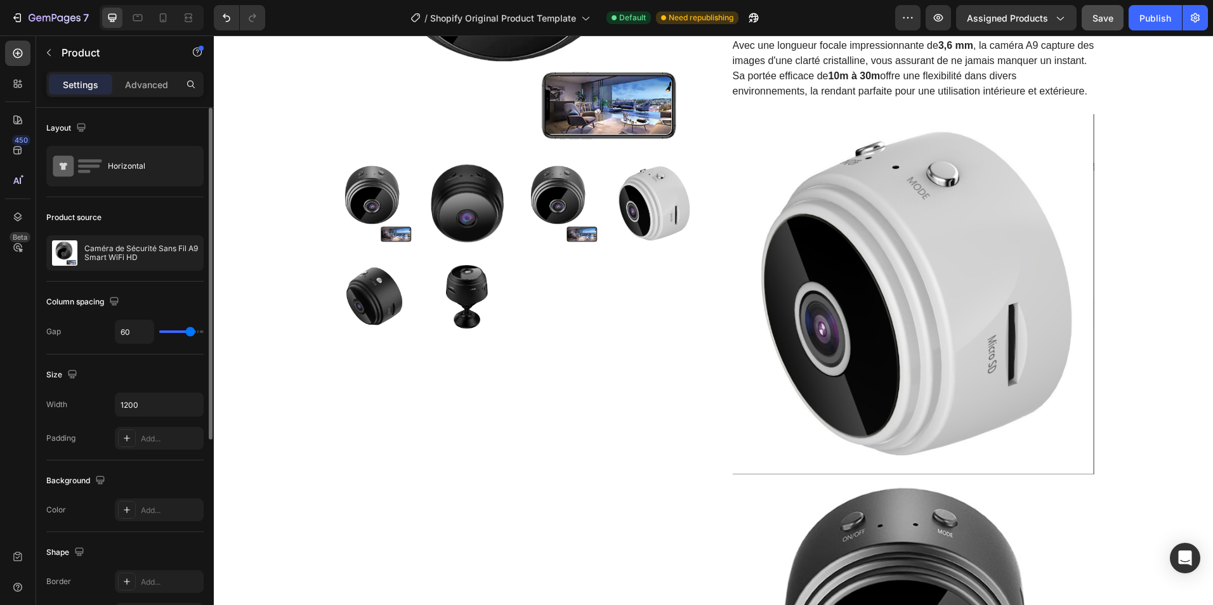
scroll to position [0, 0]
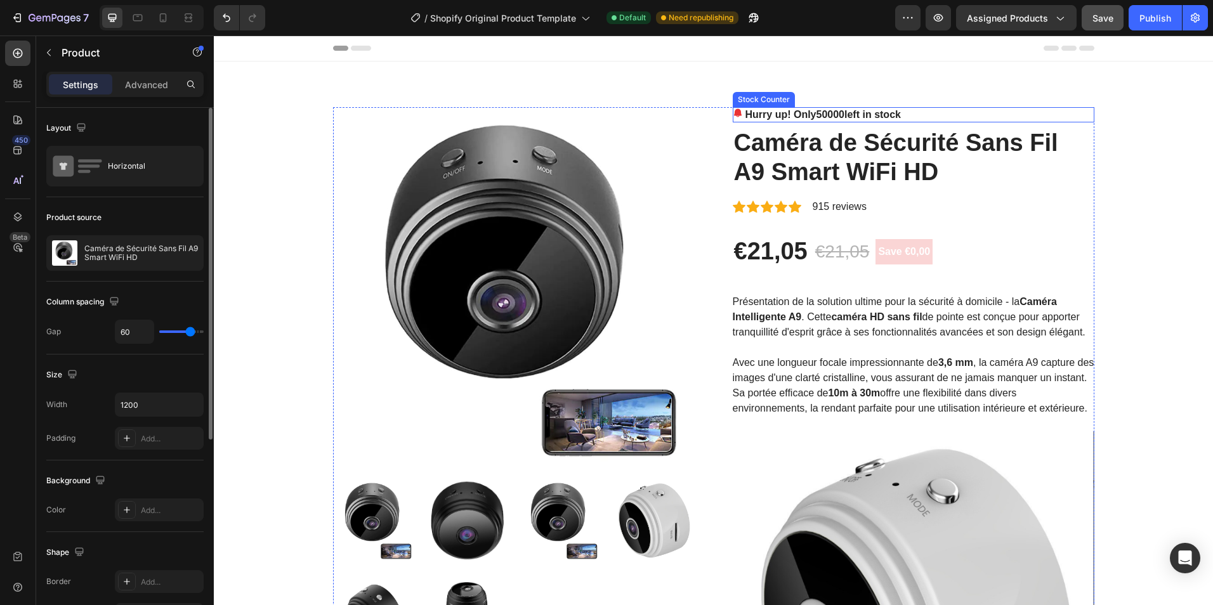
click at [826, 111] on span "50000" at bounding box center [831, 114] width 29 height 11
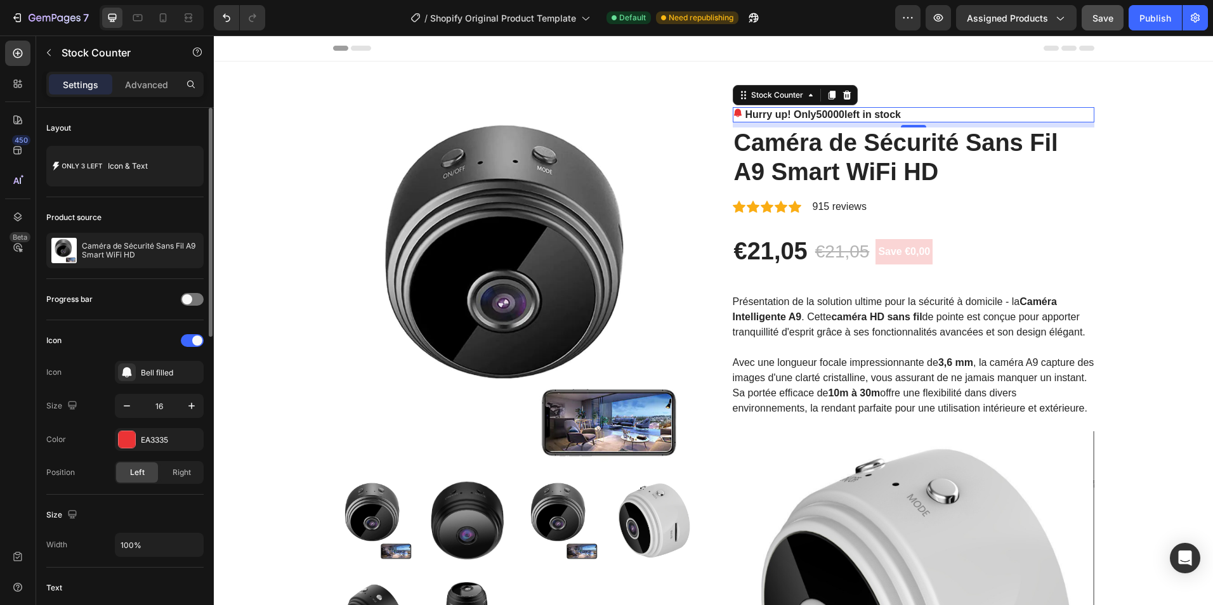
click at [826, 111] on span "50000" at bounding box center [831, 114] width 29 height 11
click at [826, 112] on span "50000" at bounding box center [831, 114] width 29 height 11
click at [859, 117] on p "Hurry up! Only 50000 left in stock" at bounding box center [823, 114] width 155 height 15
click at [859, 115] on p "Hurry up! Only 50000 left in stock" at bounding box center [823, 114] width 155 height 15
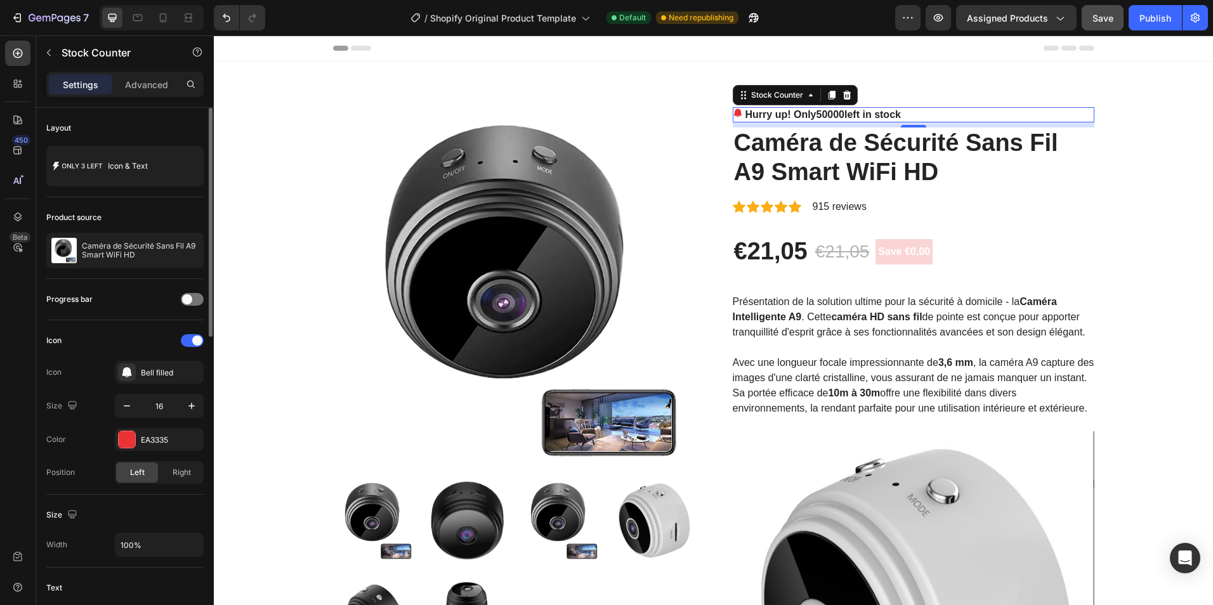
click at [859, 115] on p "Hurry up! Only 50000 left in stock" at bounding box center [823, 114] width 155 height 15
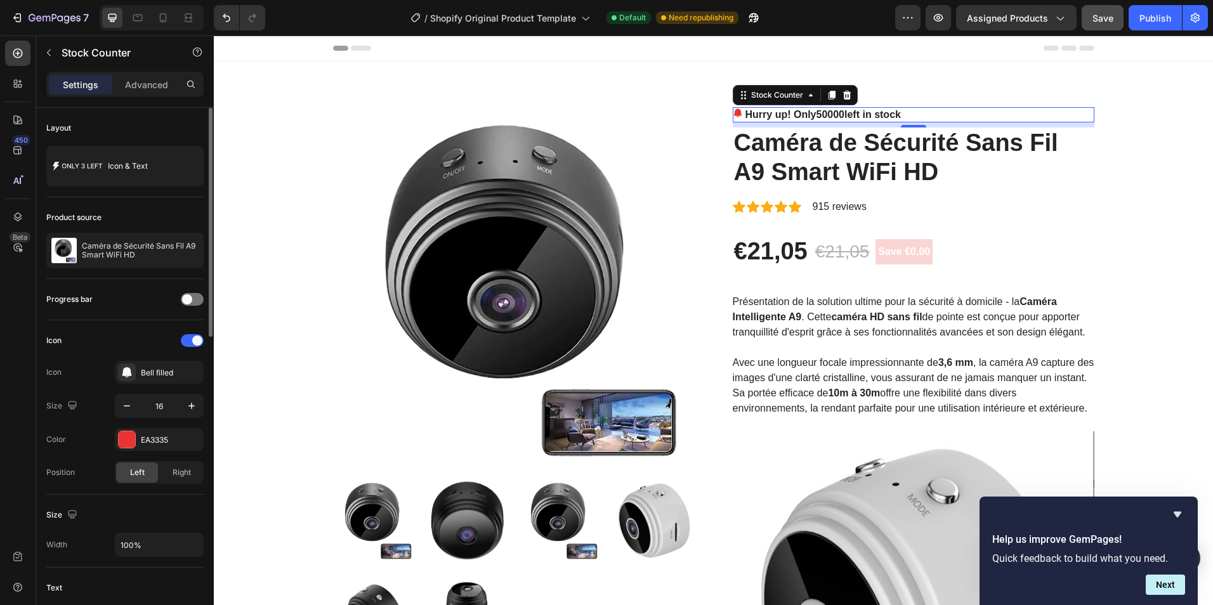
scroll to position [254, 0]
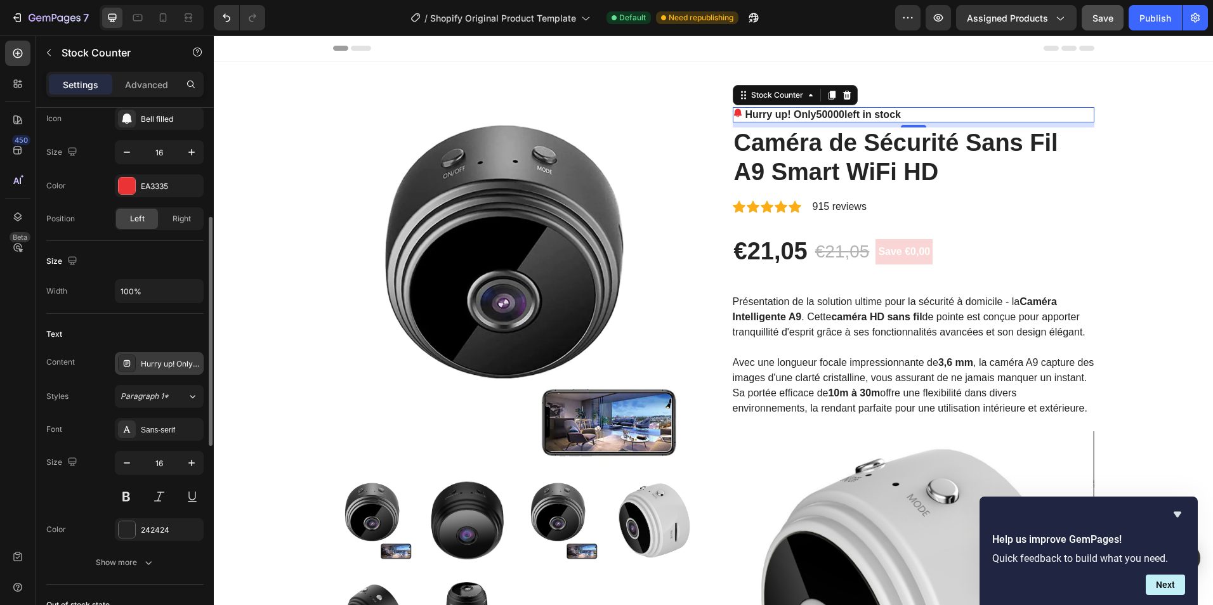
click at [162, 367] on div "Hurry up! Only %number% left in stock" at bounding box center [171, 364] width 60 height 11
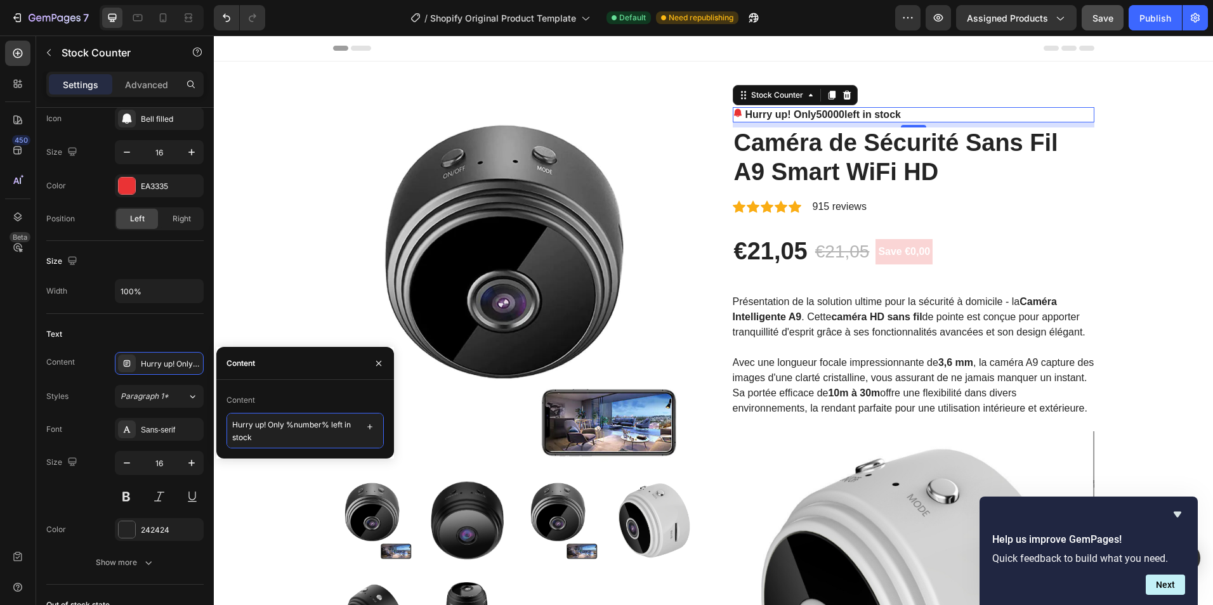
click at [275, 440] on textarea "Hurry up! Only %number% left in stock" at bounding box center [305, 431] width 157 height 36
drag, startPoint x: 328, startPoint y: 426, endPoint x: 286, endPoint y: 424, distance: 41.9
click at [286, 424] on textarea "Hurry up! Only %number% left in stock" at bounding box center [305, 431] width 157 height 36
type textarea "Hurry up! Only 10 left in stock"
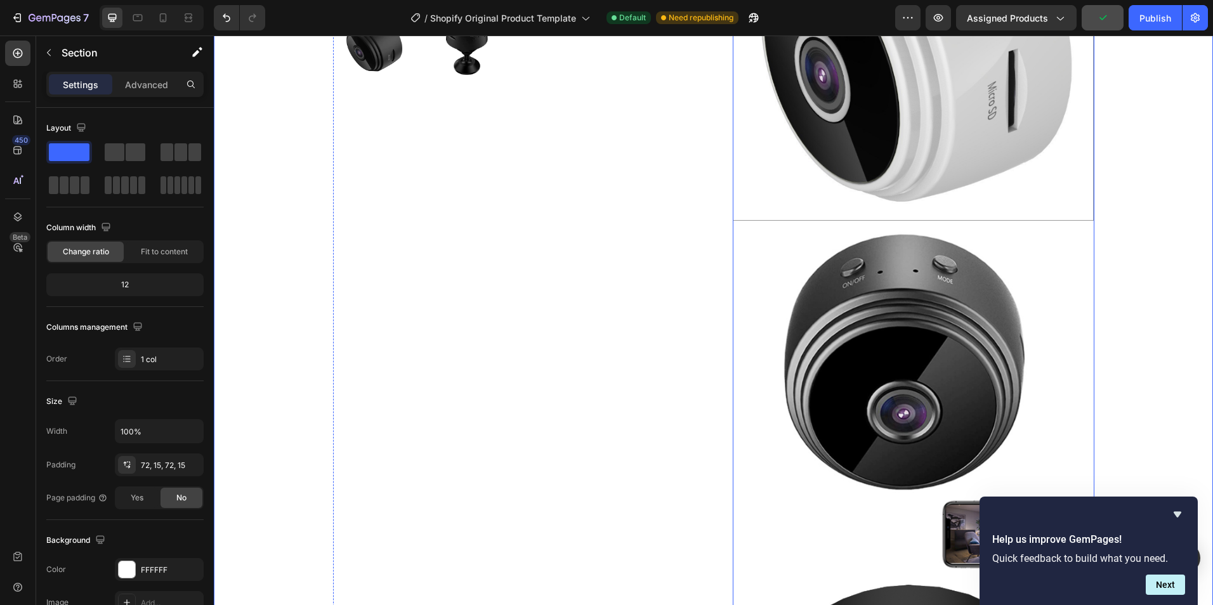
scroll to position [952, 0]
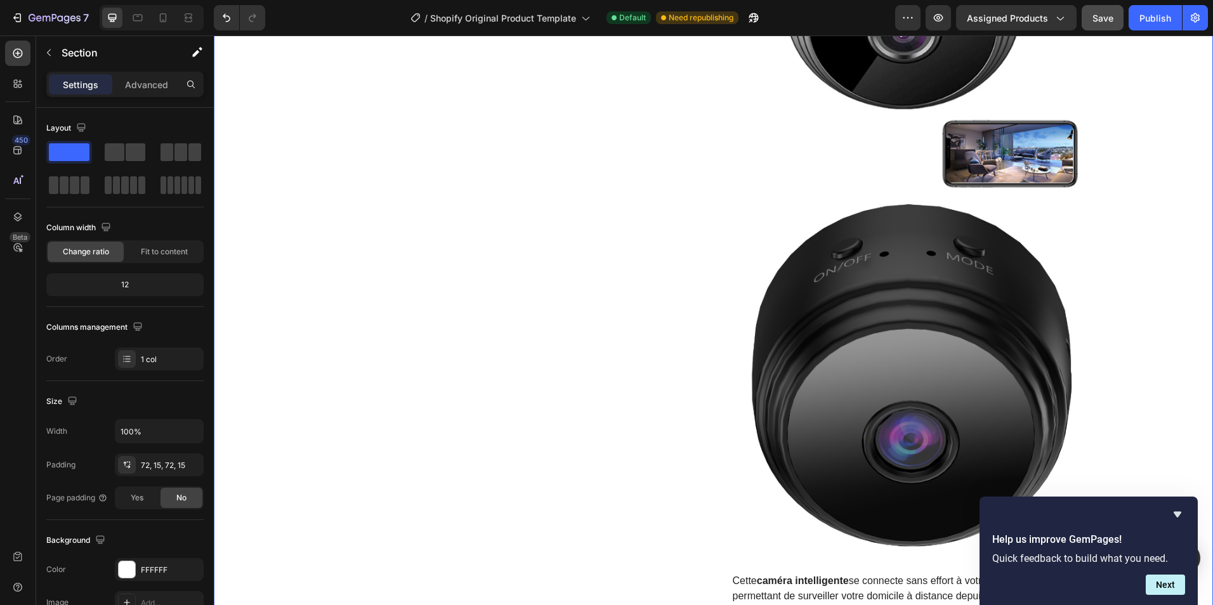
click at [1181, 391] on div "Product Images Hurry up! Only 10 left in stock Stock Counter Caméra de Sécurité…" at bounding box center [713, 163] width 980 height 2016
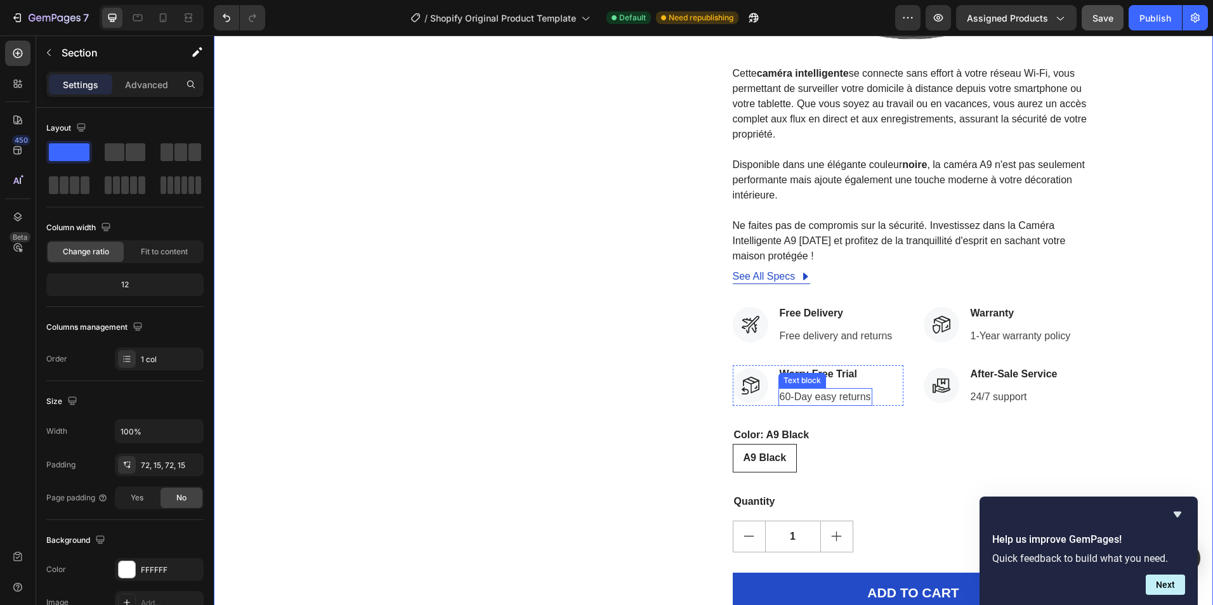
scroll to position [1523, 0]
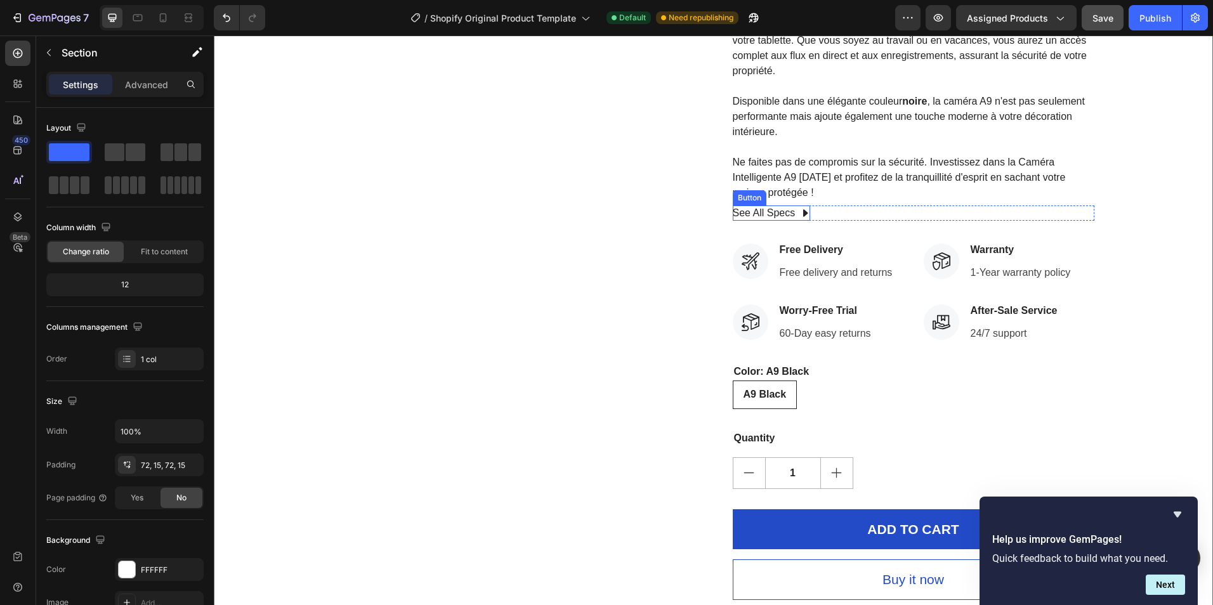
click at [800, 213] on icon at bounding box center [805, 213] width 10 height 10
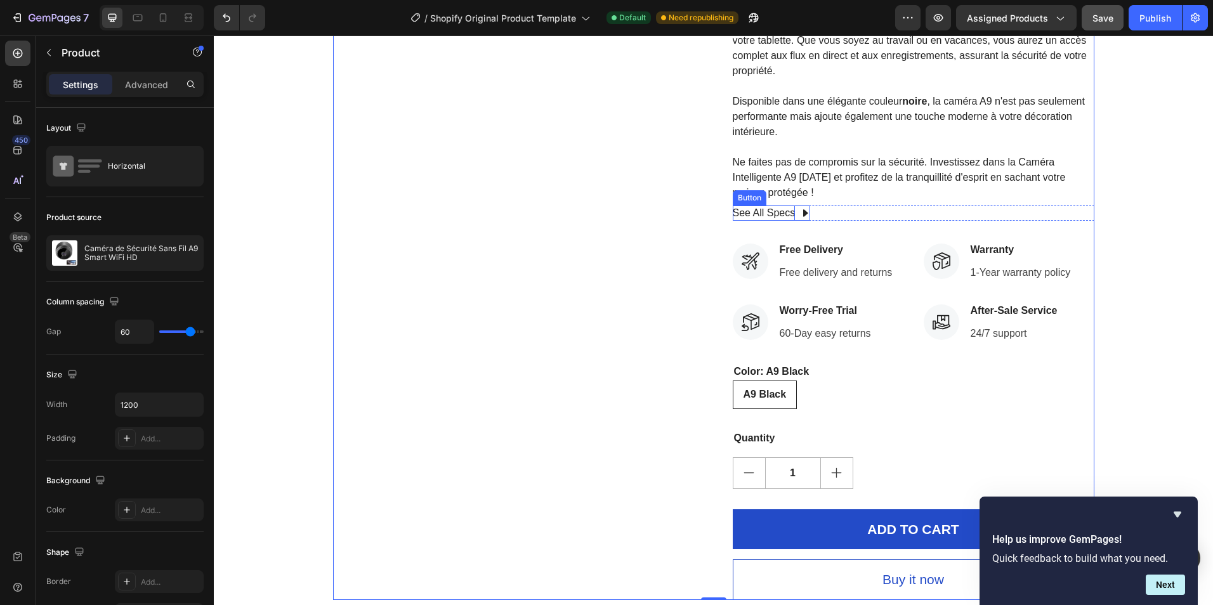
click at [749, 207] on div "See All Specs" at bounding box center [764, 213] width 63 height 15
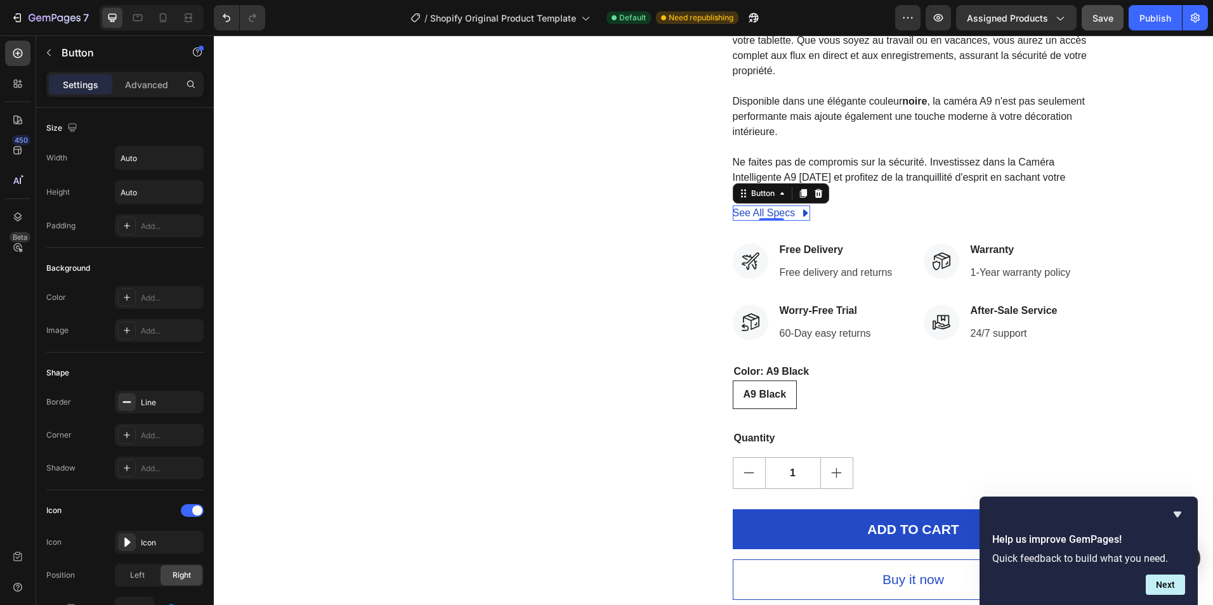
click at [872, 207] on div "See All Specs Button 0 Row" at bounding box center [914, 213] width 362 height 15
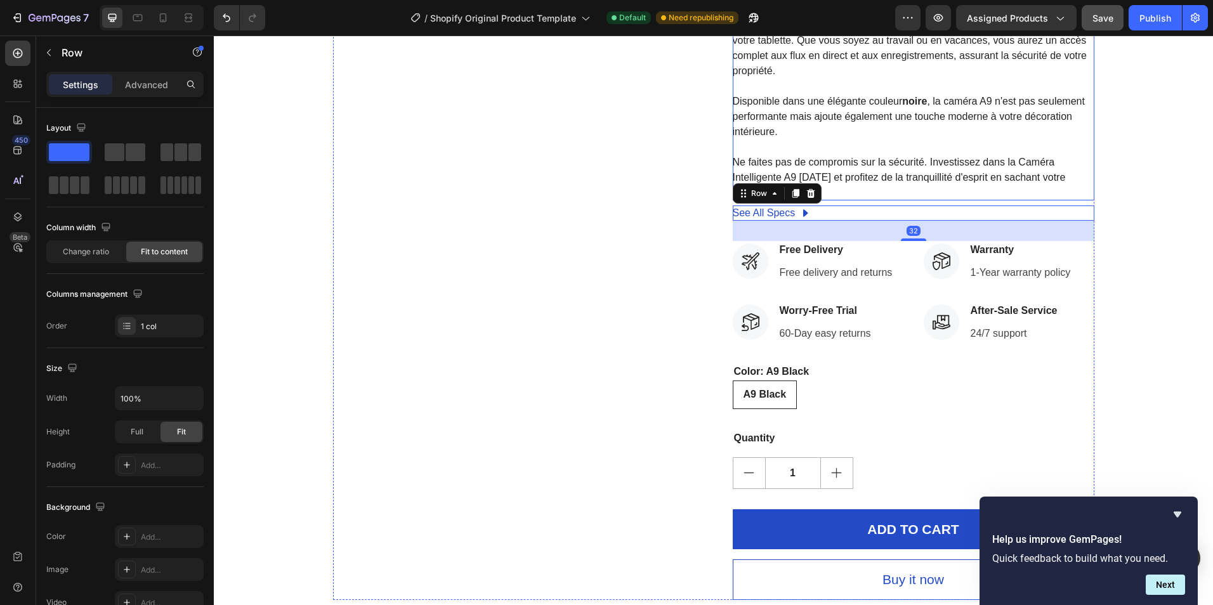
click at [926, 178] on p "Ne faites pas de compromis sur la sécurité. Investissez dans la Caméra Intellig…" at bounding box center [899, 177] width 333 height 41
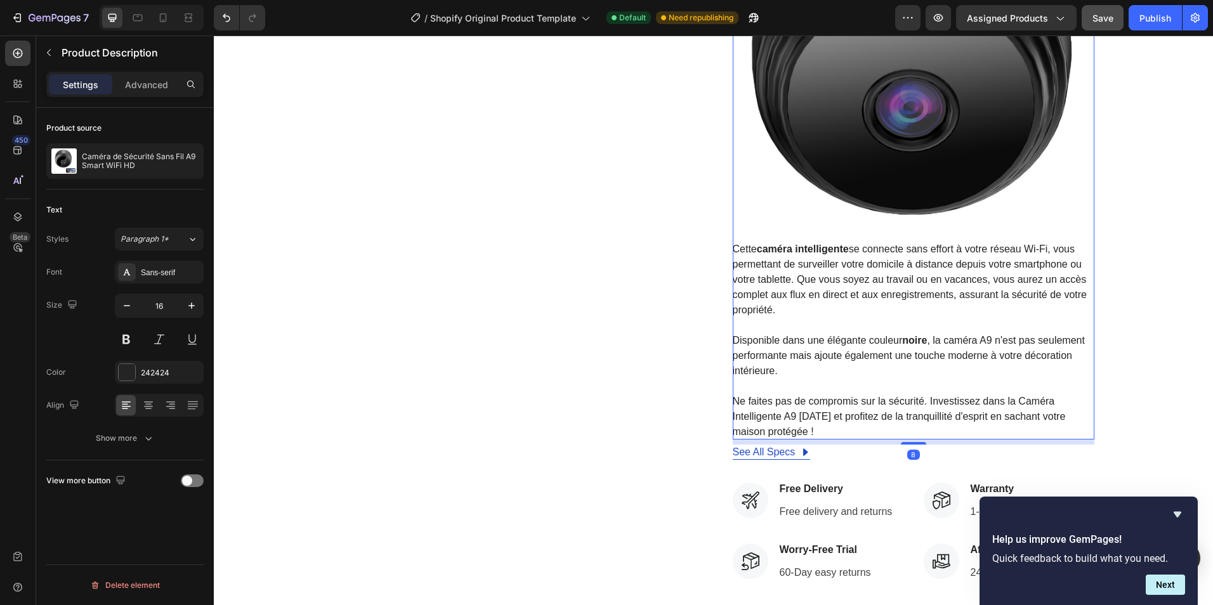
scroll to position [1269, 0]
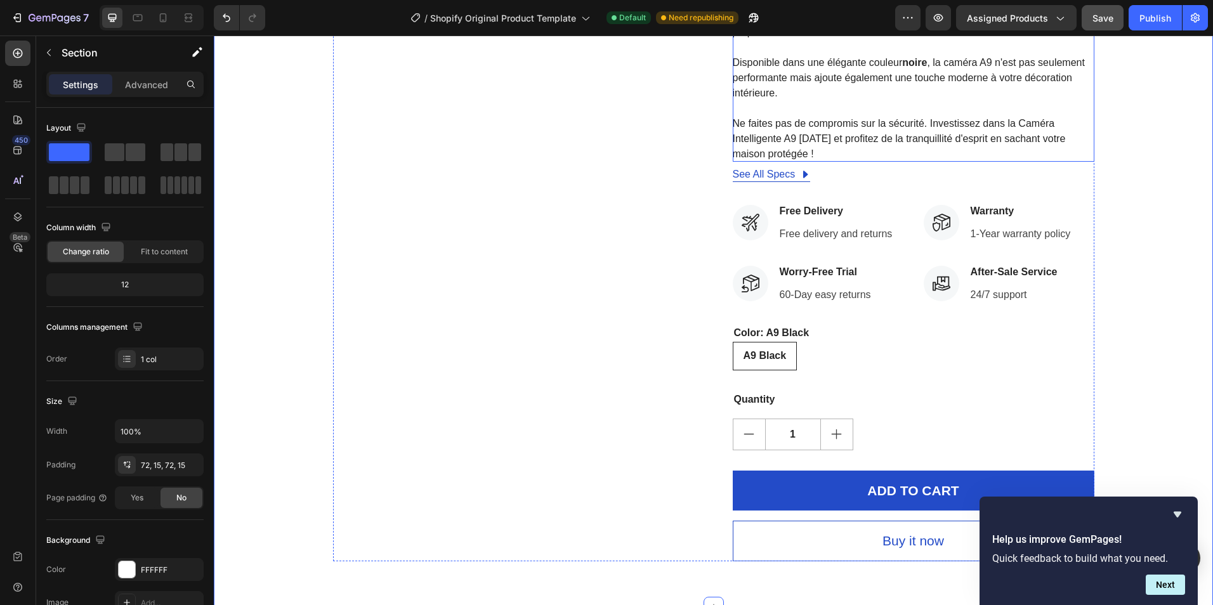
scroll to position [1967, 0]
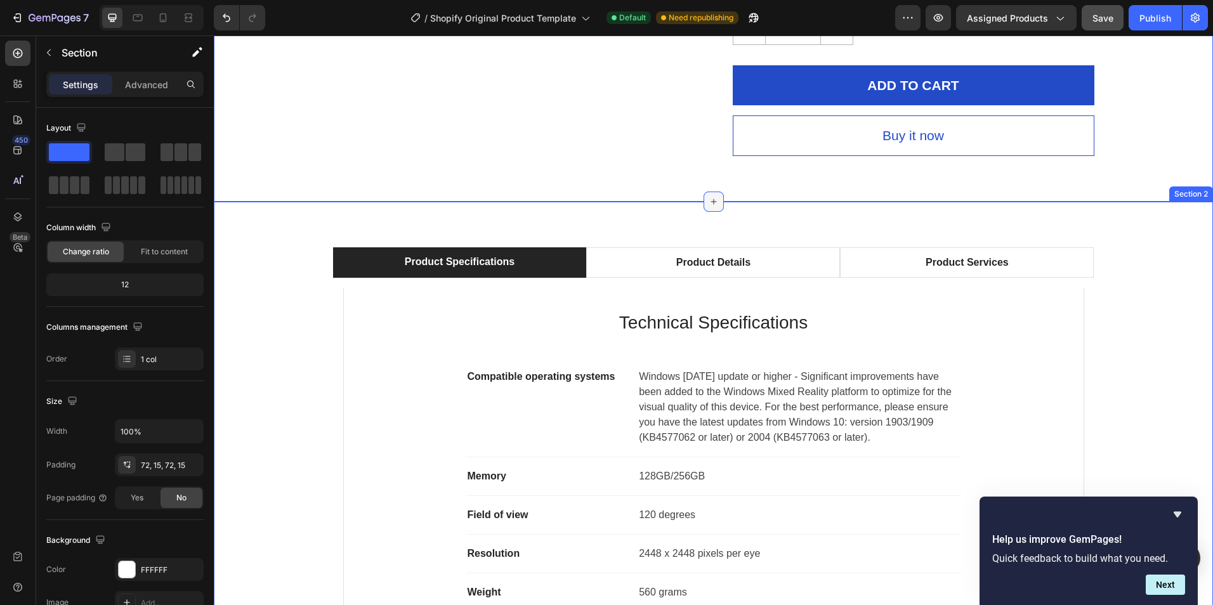
click at [709, 197] on icon at bounding box center [714, 202] width 10 height 10
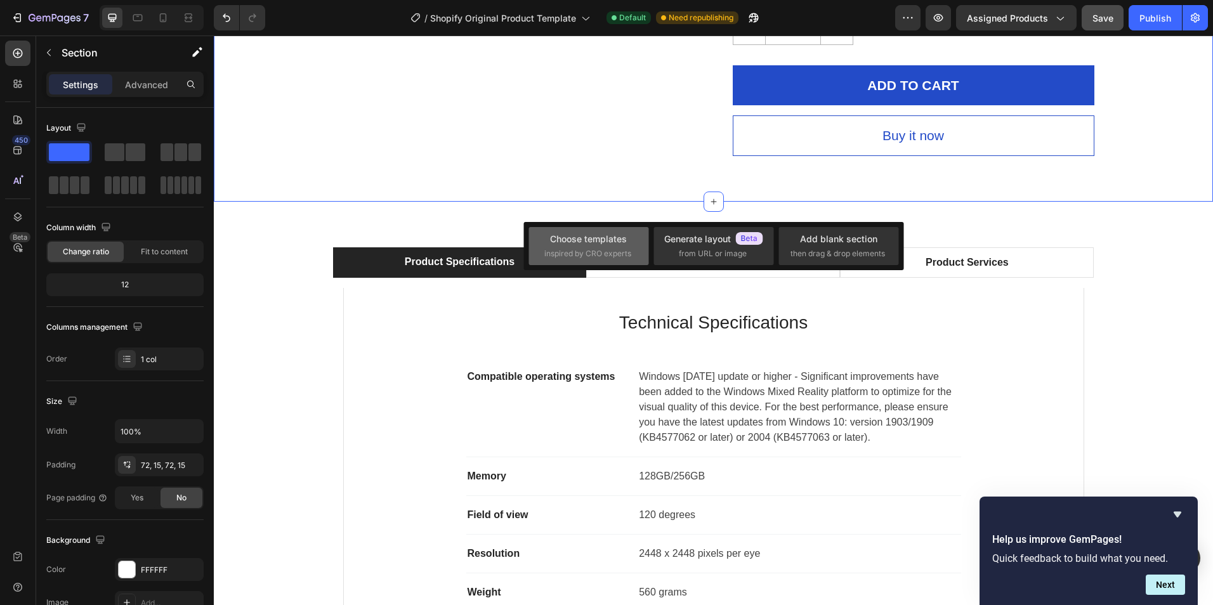
click at [622, 253] on span "inspired by CRO experts" at bounding box center [587, 253] width 87 height 11
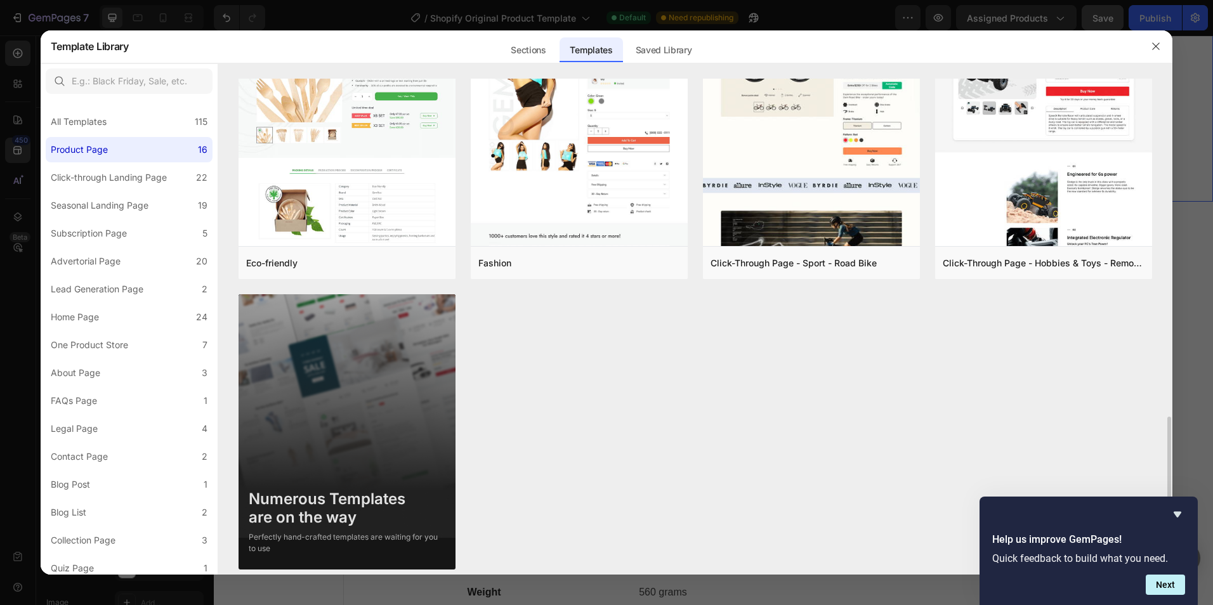
scroll to position [962, 0]
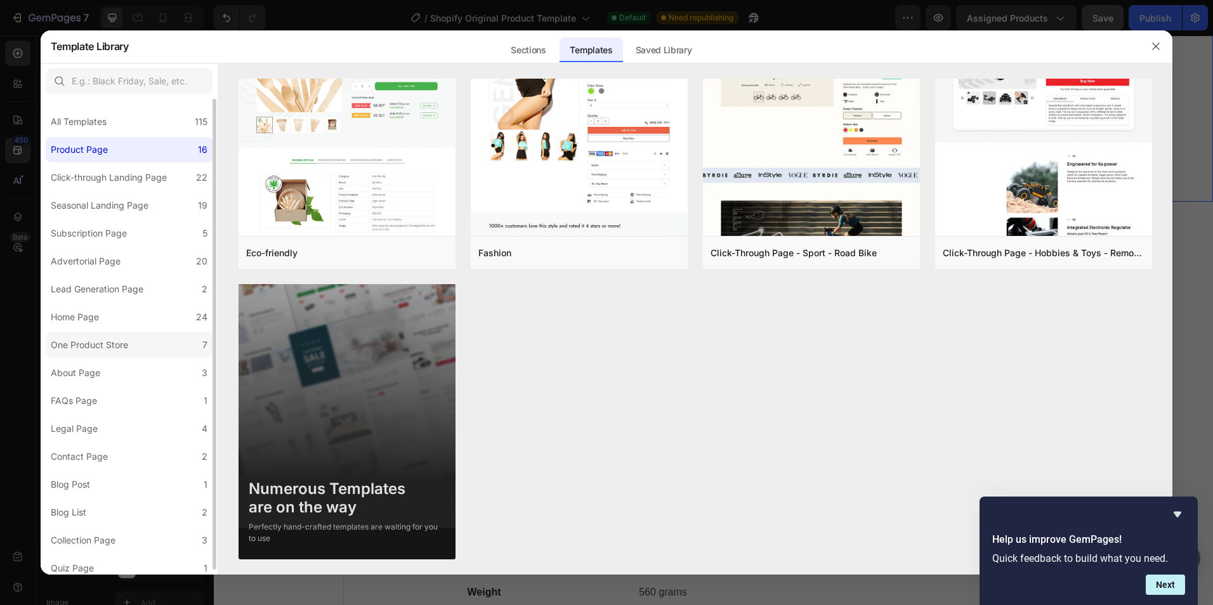
click at [100, 349] on div "One Product Store" at bounding box center [89, 345] width 77 height 15
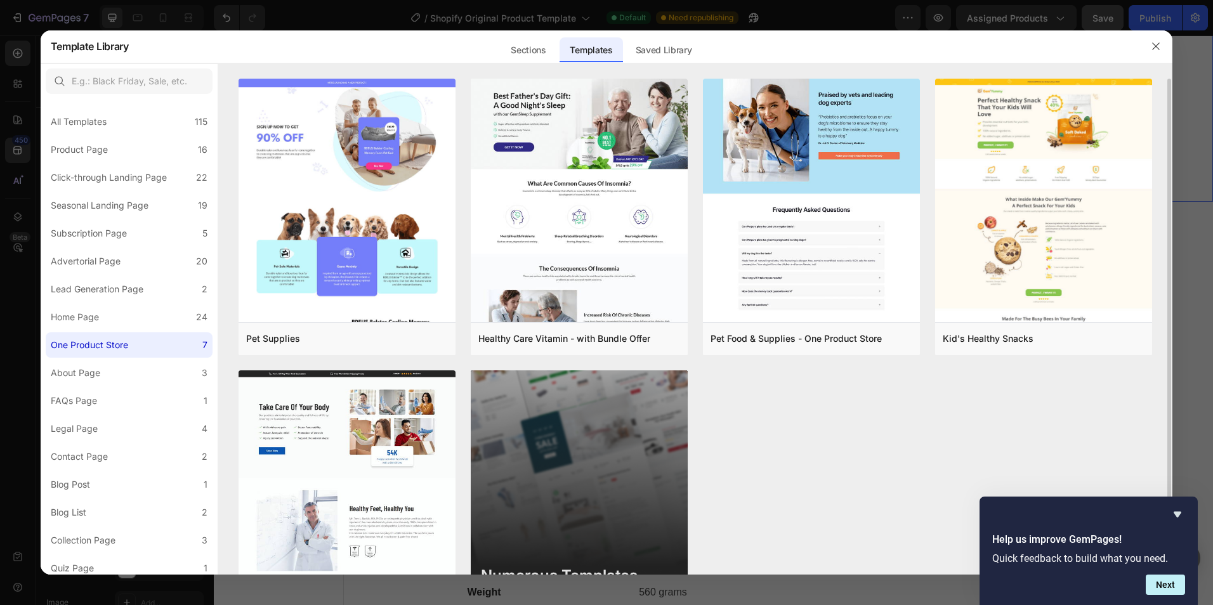
scroll to position [87, 0]
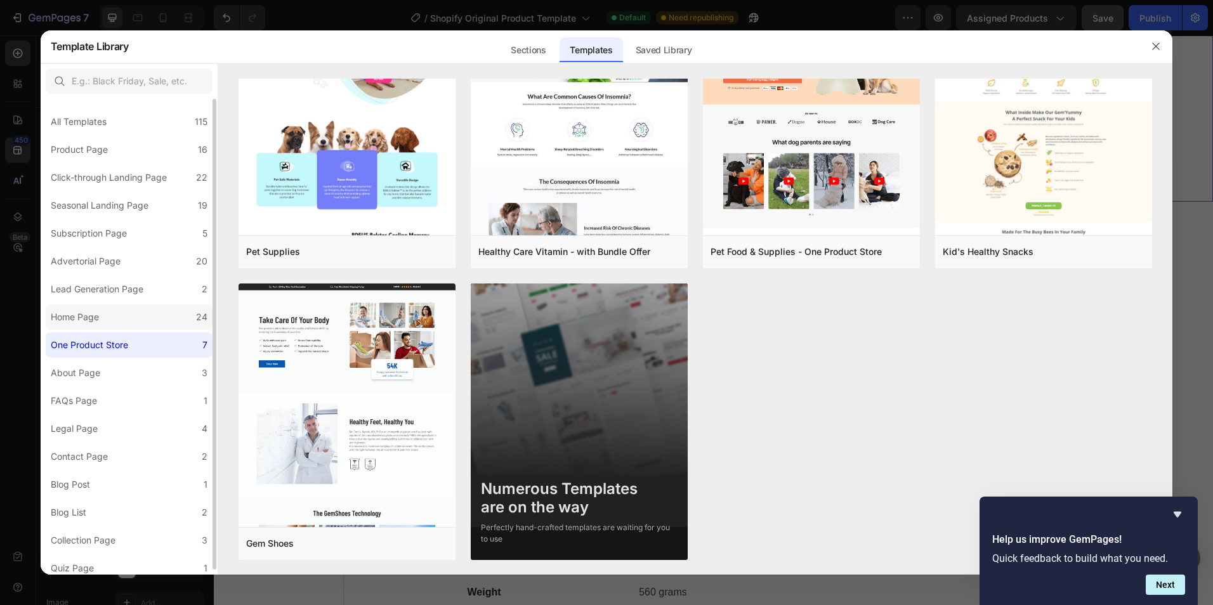
click at [109, 323] on label "Home Page 24" at bounding box center [129, 317] width 167 height 25
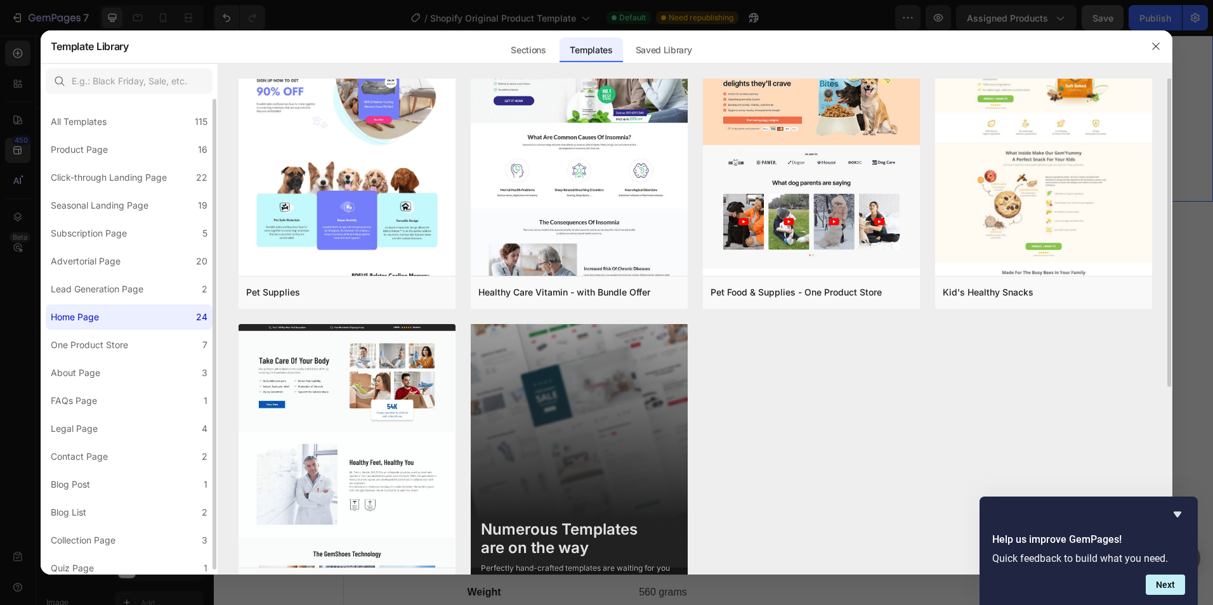
scroll to position [0, 0]
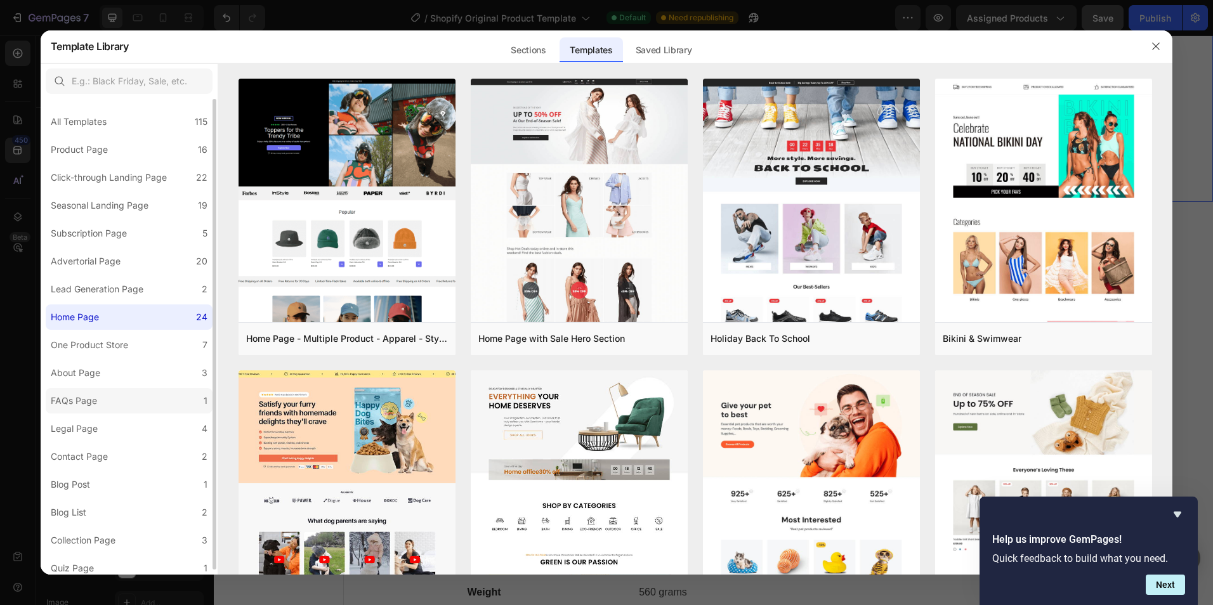
click at [116, 397] on label "FAQs Page 1" at bounding box center [129, 400] width 167 height 25
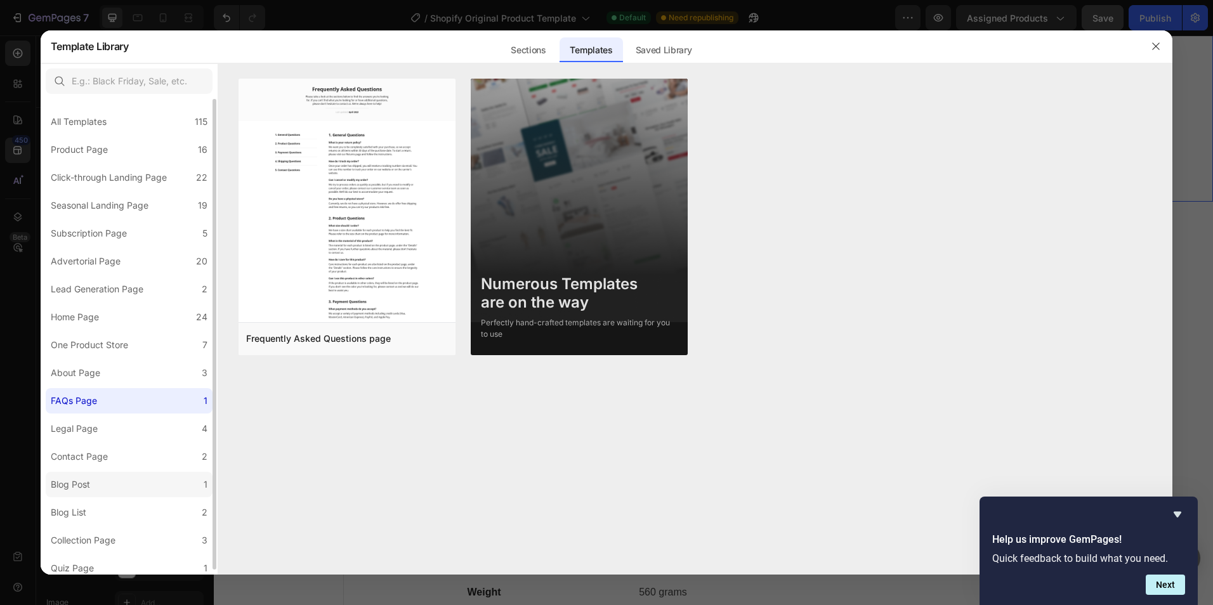
click at [88, 482] on div "Blog Post" at bounding box center [70, 484] width 39 height 15
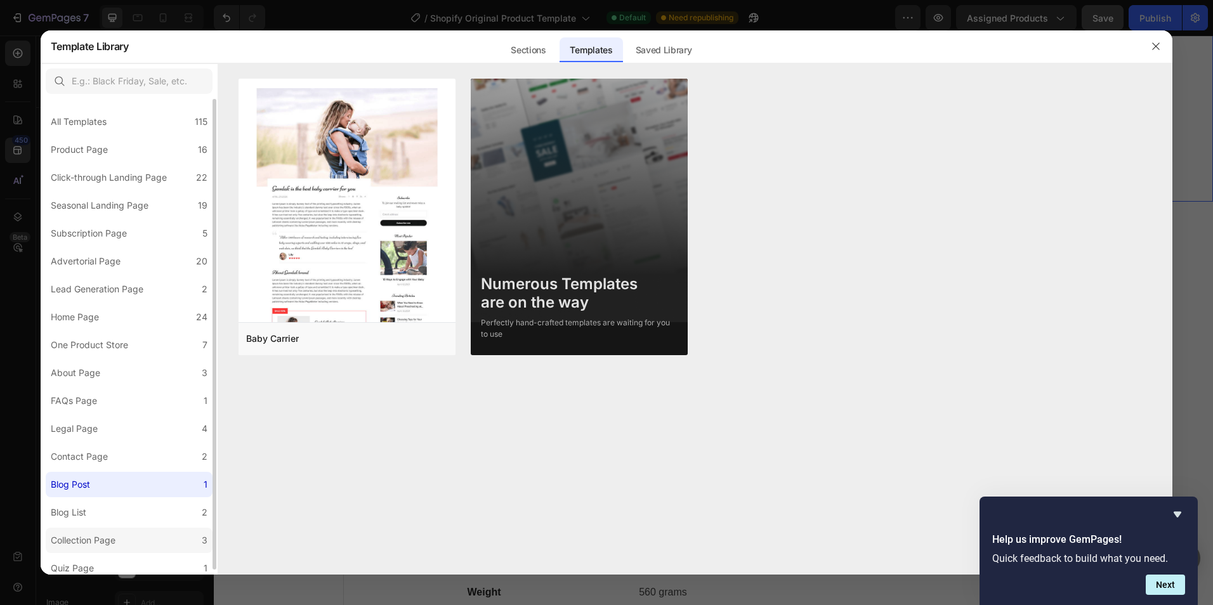
click at [112, 548] on div "Collection Page" at bounding box center [83, 540] width 65 height 15
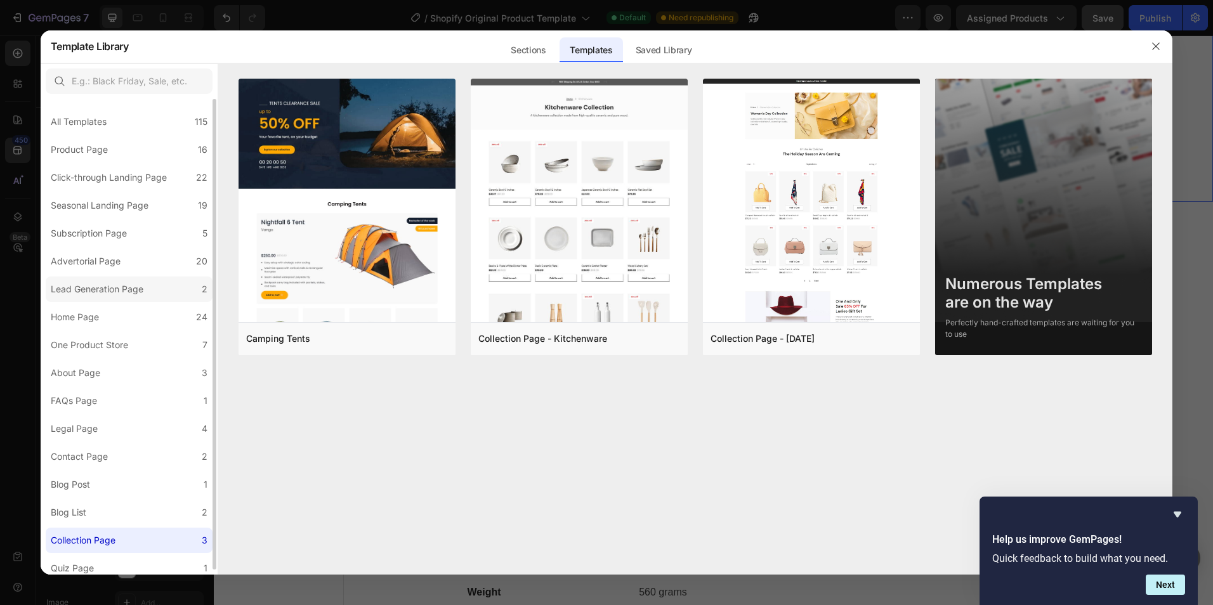
click at [134, 289] on div "Lead Generation Page" at bounding box center [97, 289] width 93 height 15
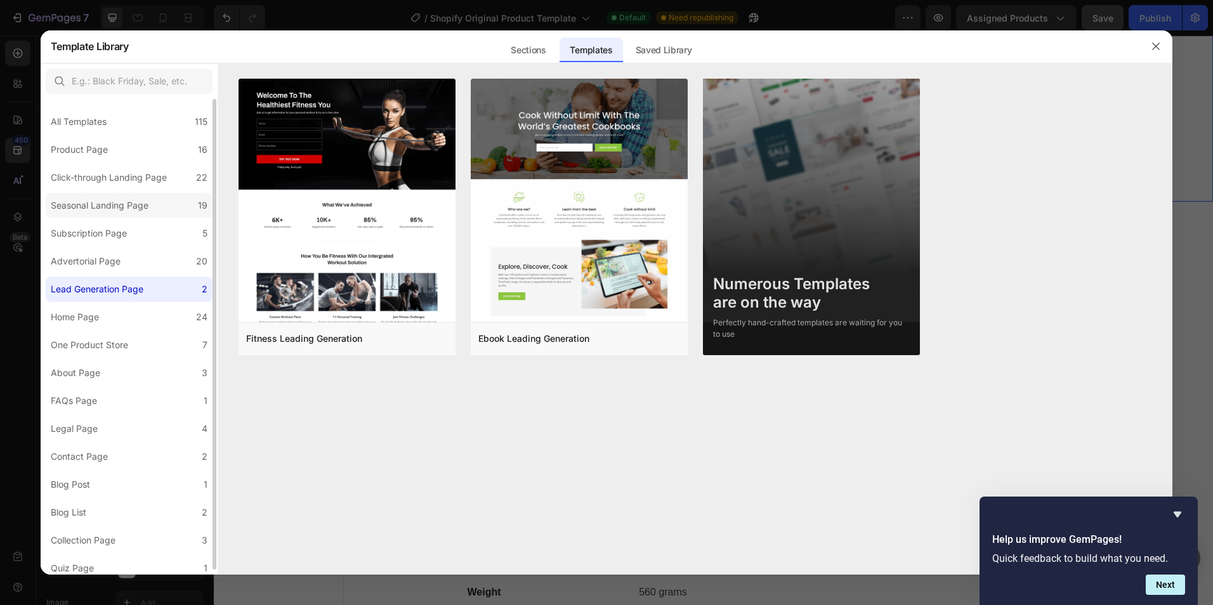
click at [99, 210] on div "Seasonal Landing Page" at bounding box center [100, 205] width 98 height 15
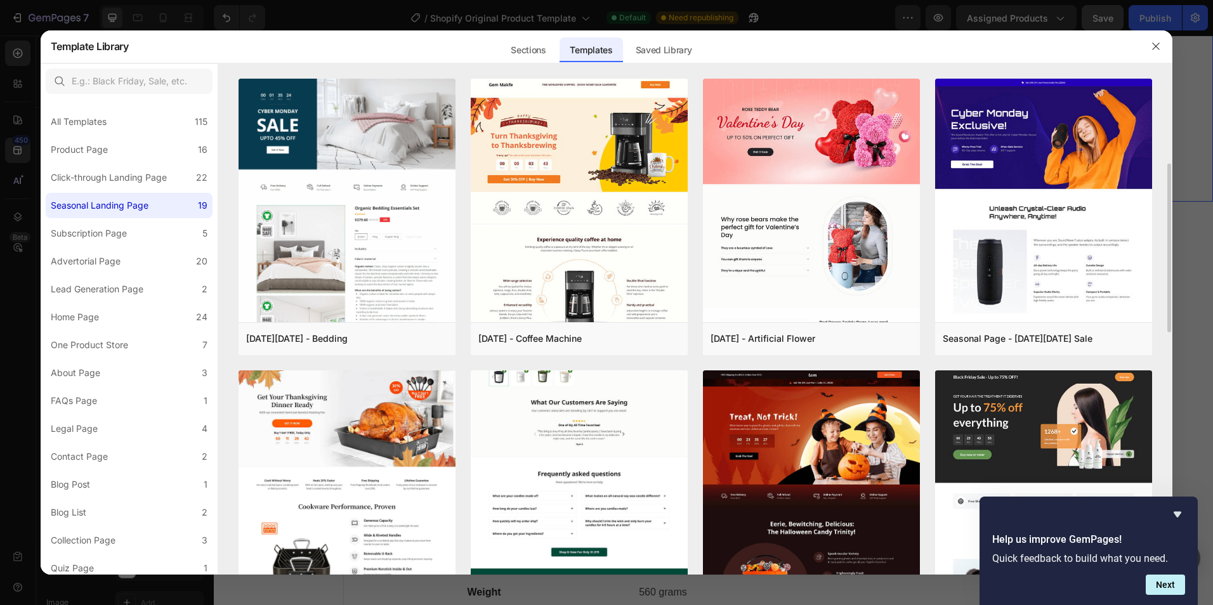
scroll to position [127, 0]
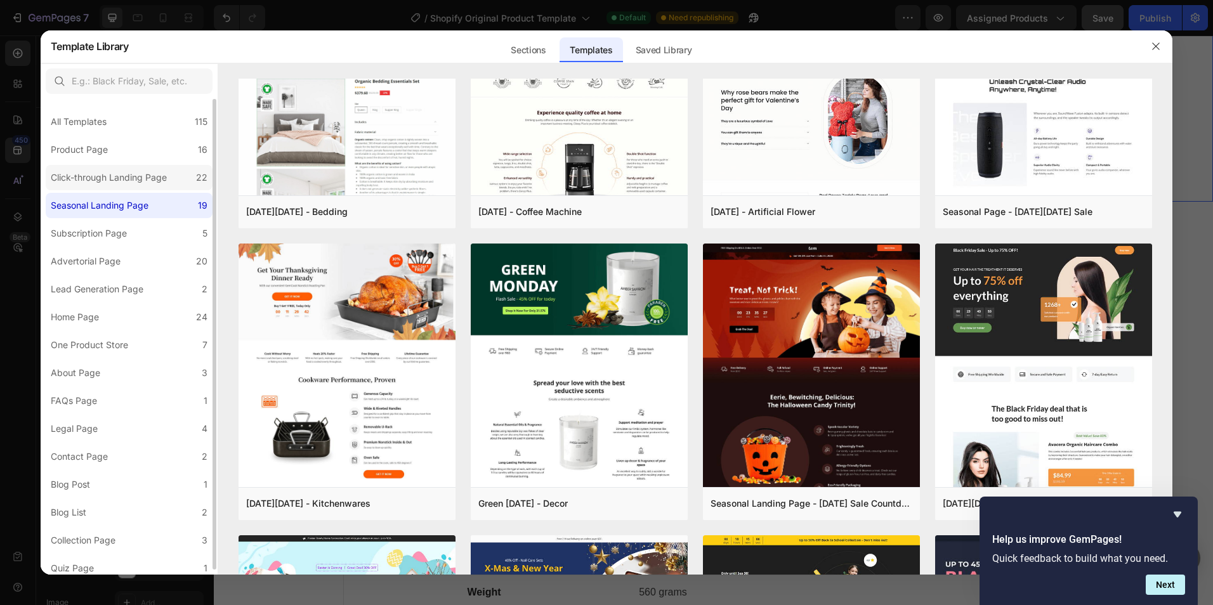
click at [137, 178] on div "Click-through Landing Page" at bounding box center [109, 177] width 116 height 15
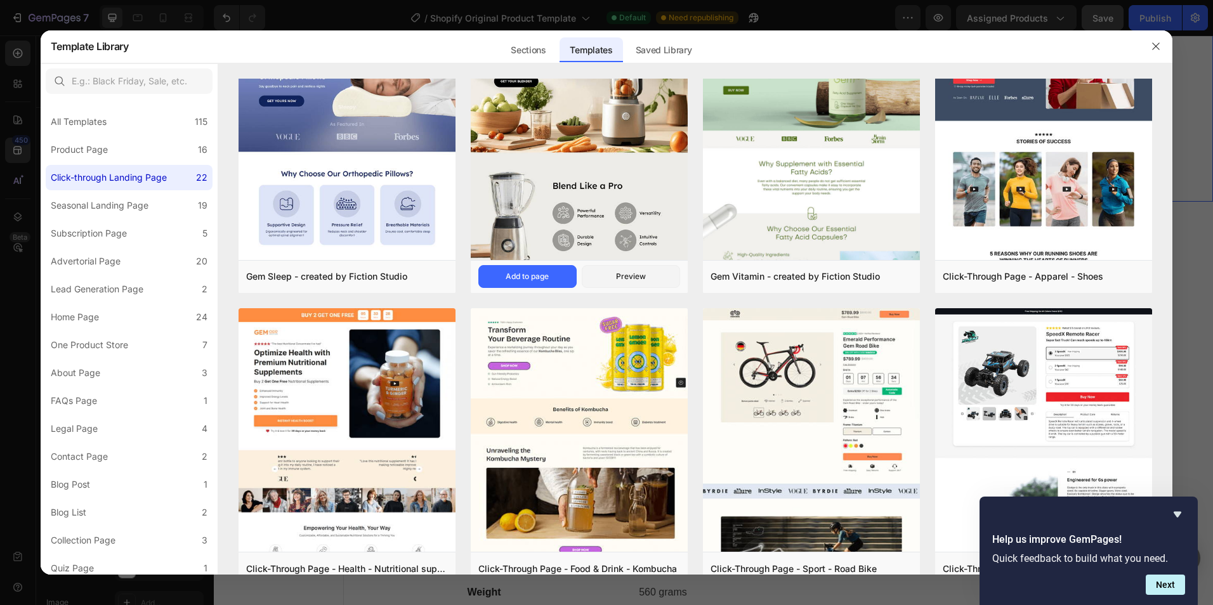
scroll to position [37, 0]
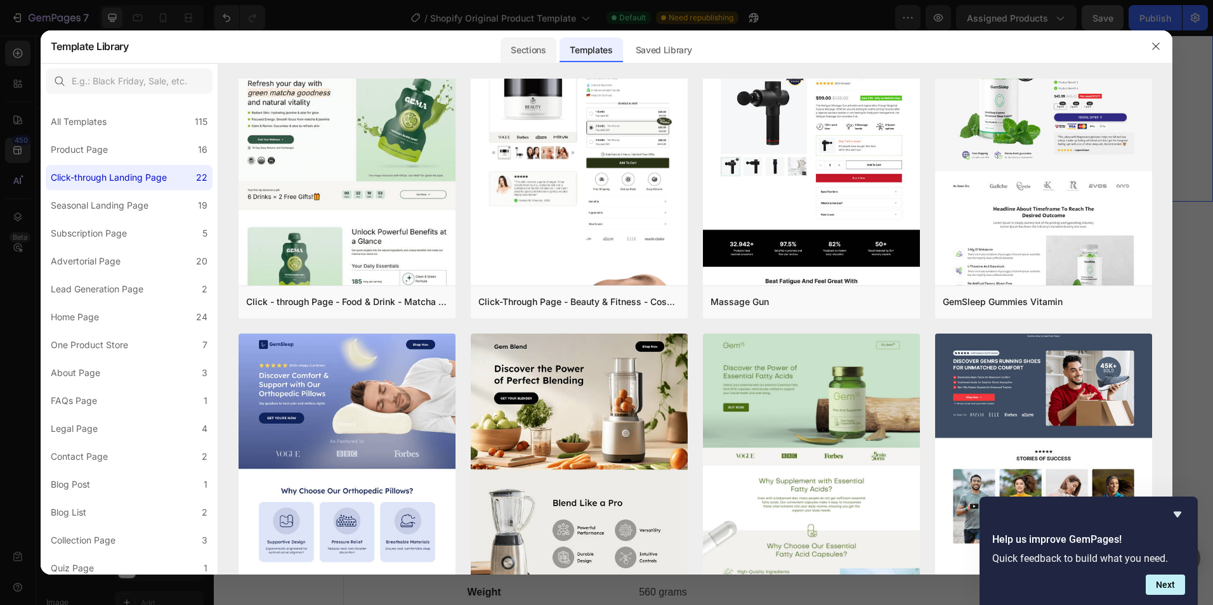
click at [541, 51] on div "Sections" at bounding box center [528, 49] width 55 height 25
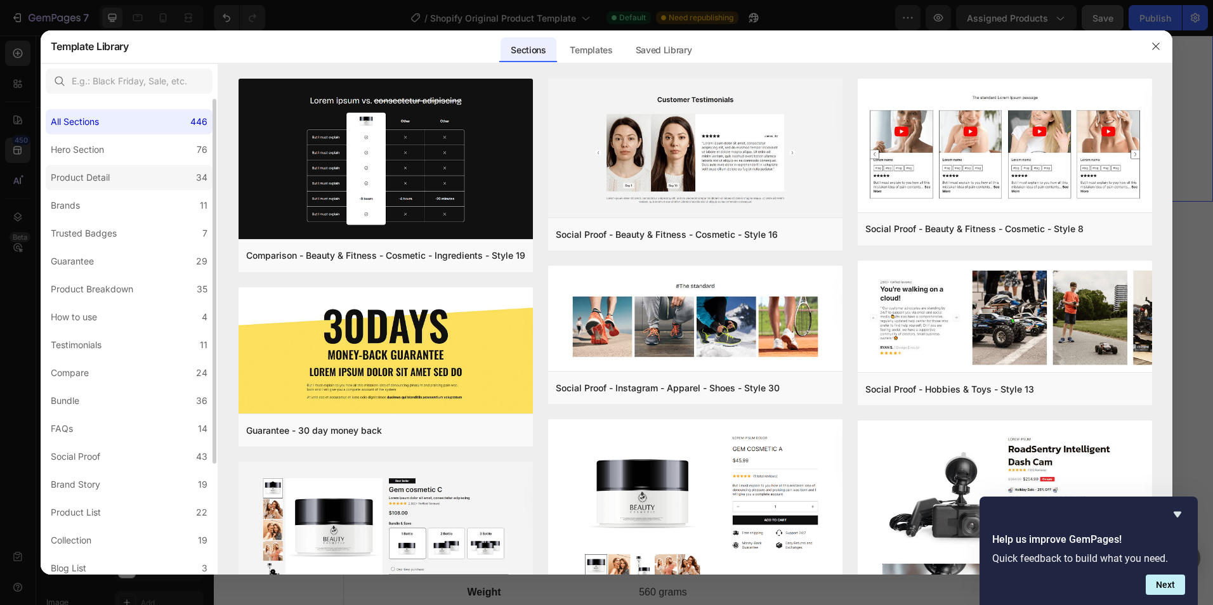
click at [138, 189] on label "Product Detail 34" at bounding box center [129, 177] width 167 height 25
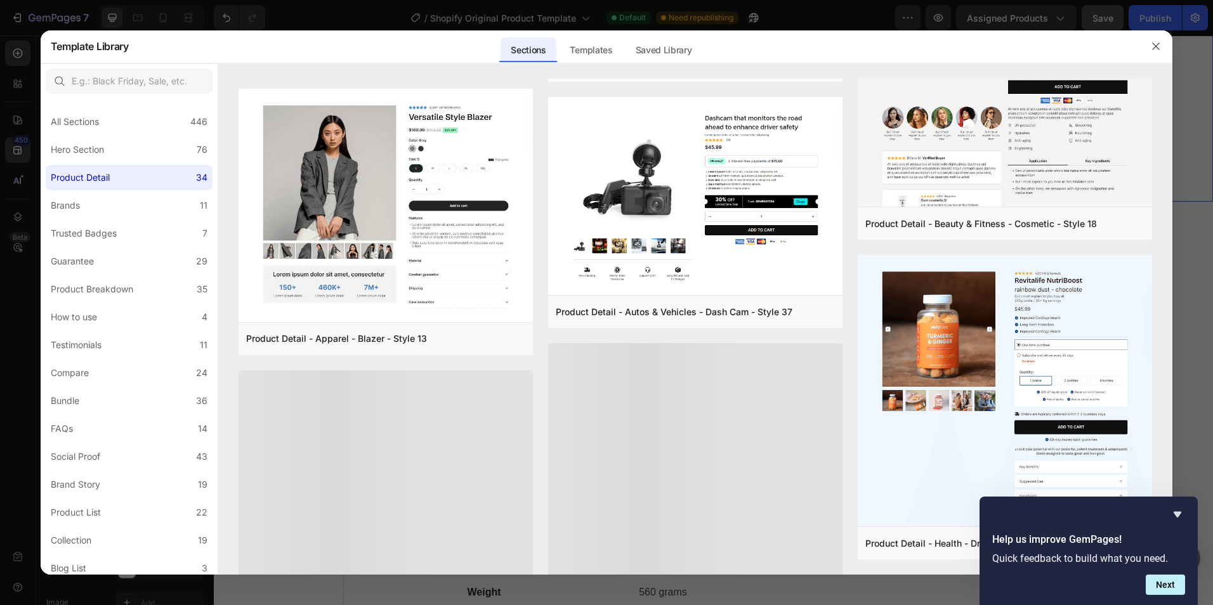
scroll to position [991, 0]
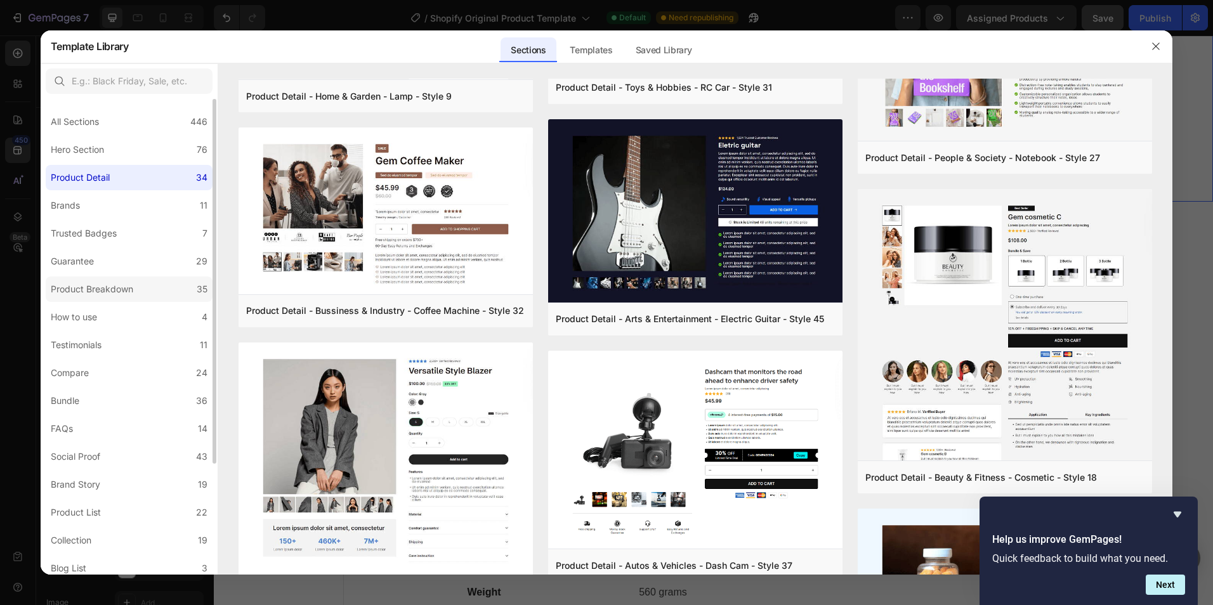
click at [140, 294] on label "Product Breakdown 35" at bounding box center [129, 289] width 167 height 25
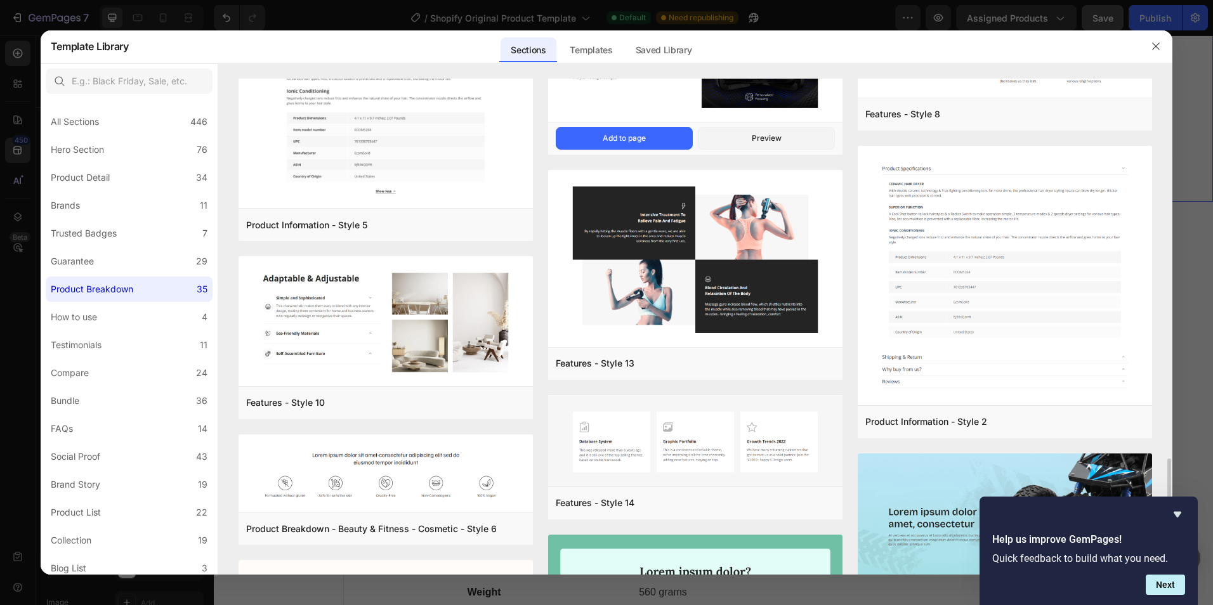
scroll to position [1536, 0]
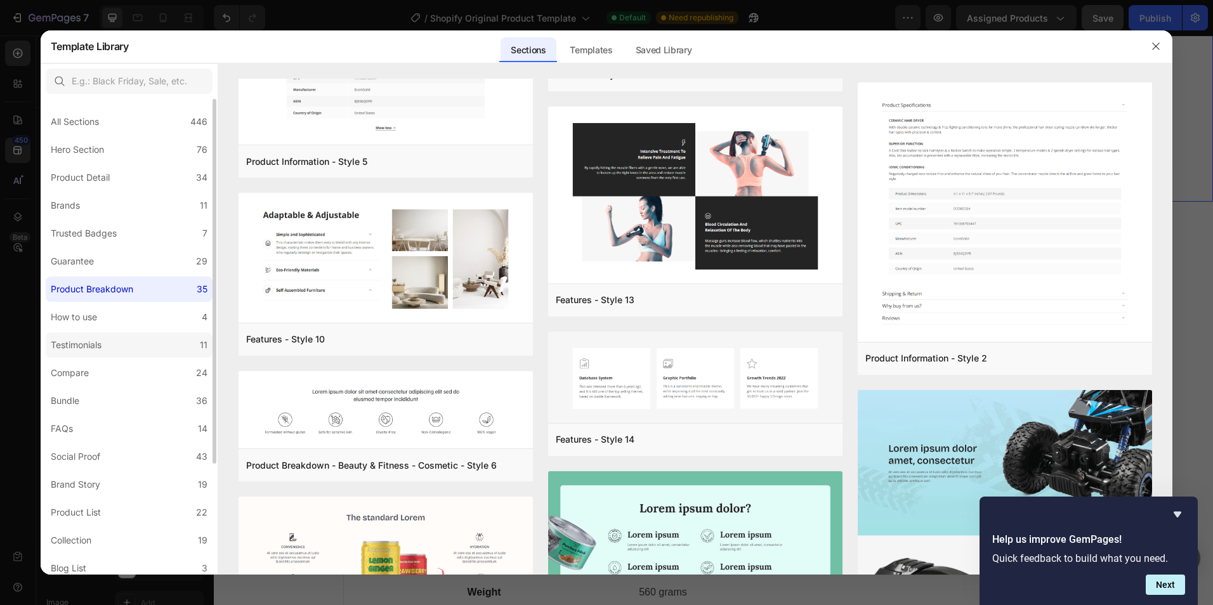
click at [113, 341] on label "Testimonials 11" at bounding box center [129, 344] width 167 height 25
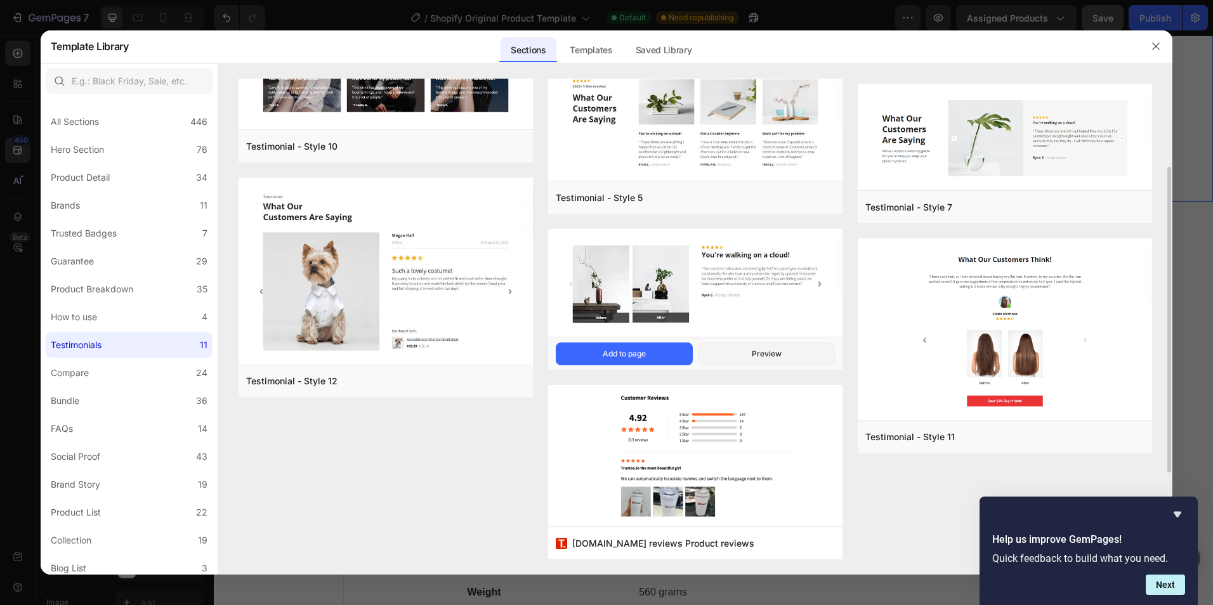
scroll to position [0, 0]
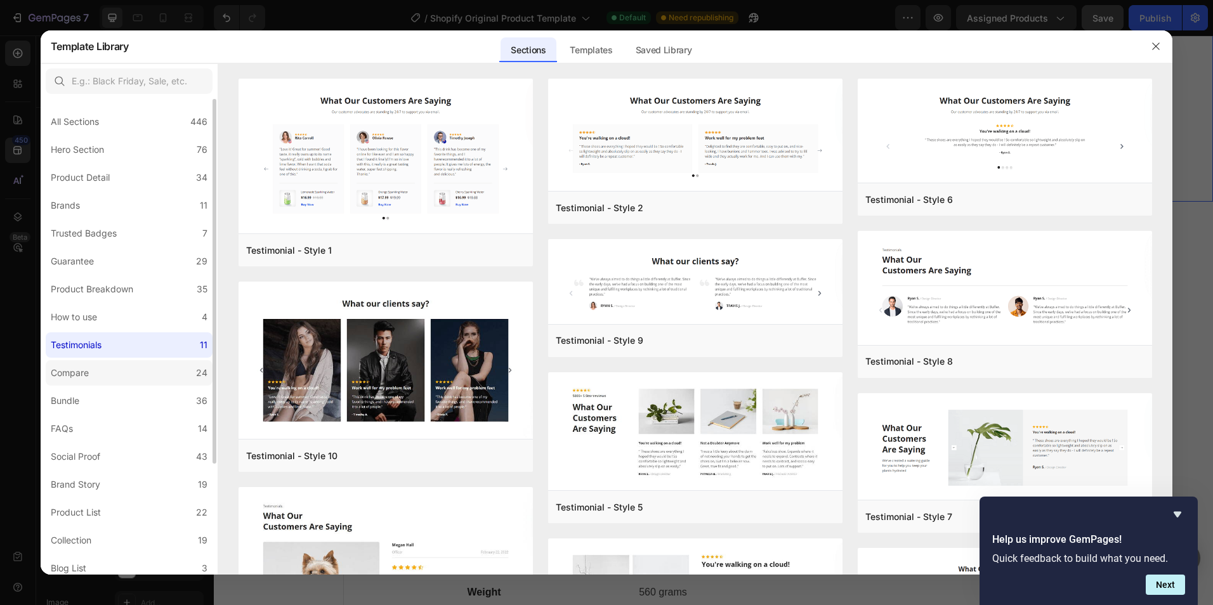
click at [140, 374] on label "Compare 24" at bounding box center [129, 372] width 167 height 25
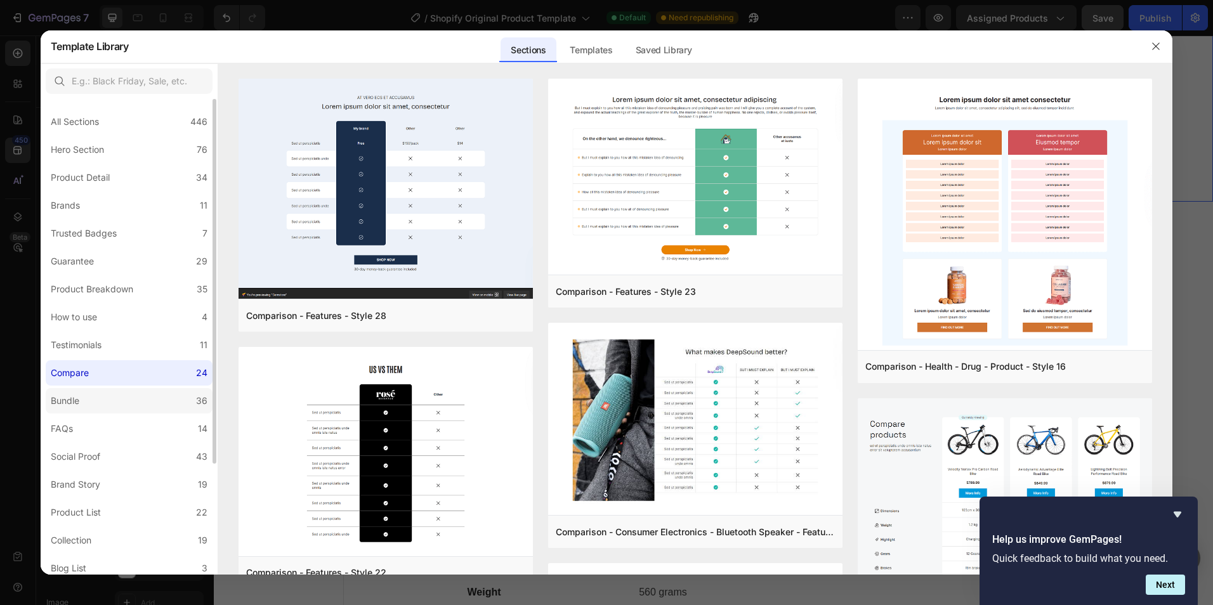
click at [129, 395] on label "Bundle 36" at bounding box center [129, 400] width 167 height 25
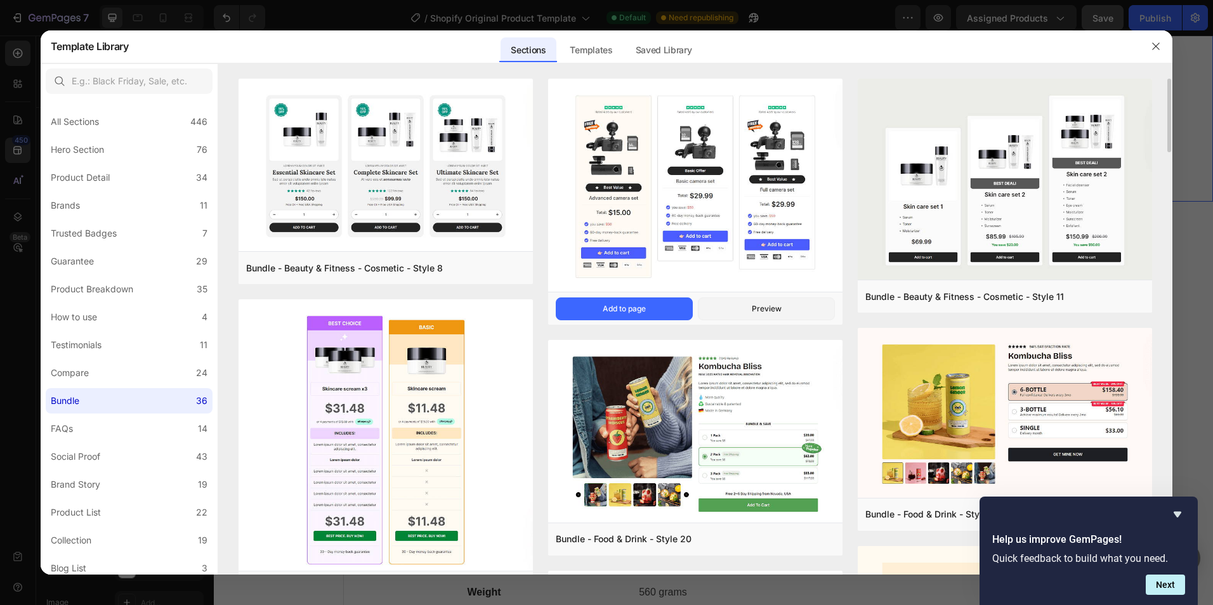
click at [763, 178] on img at bounding box center [695, 187] width 294 height 216
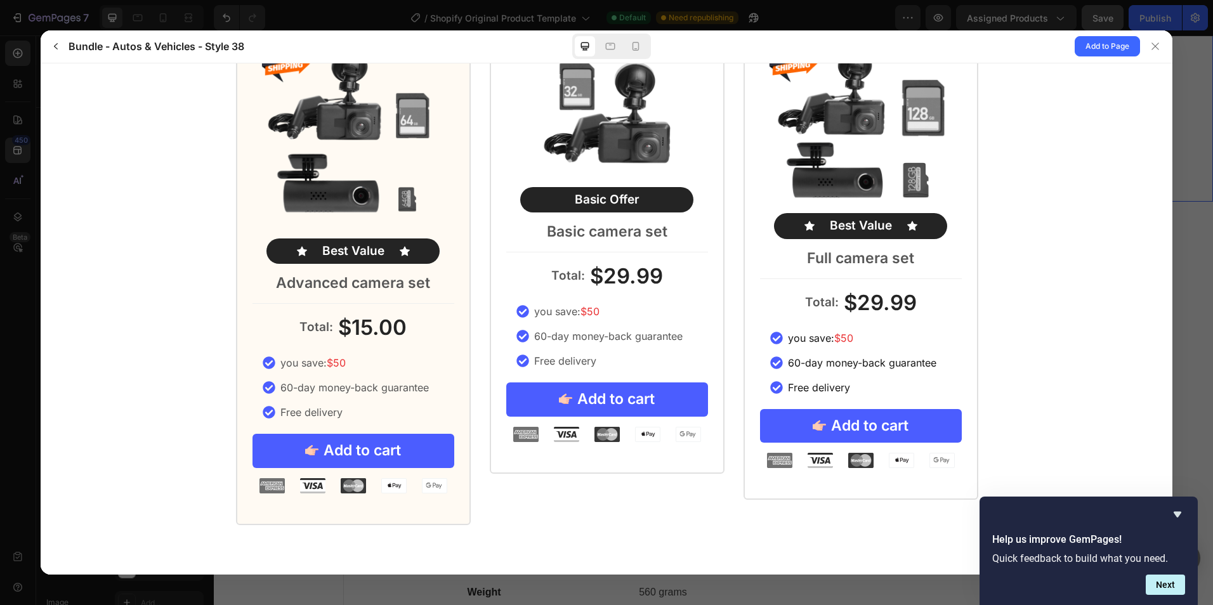
scroll to position [145, 0]
click at [1108, 45] on span "Add to Page" at bounding box center [1108, 46] width 44 height 15
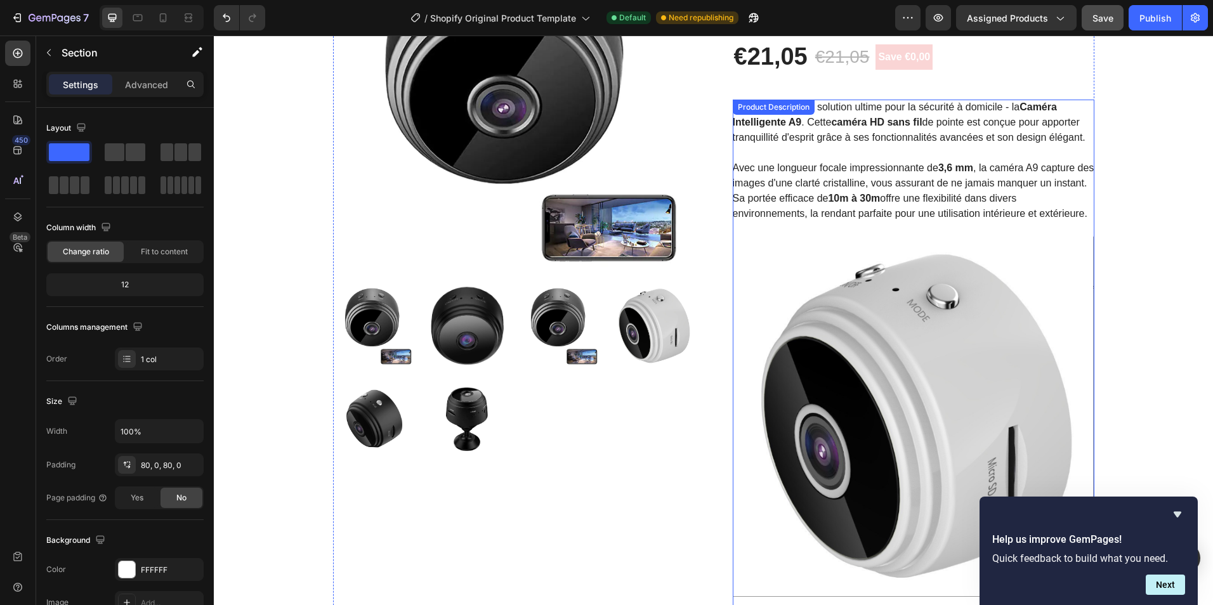
scroll to position [0, 0]
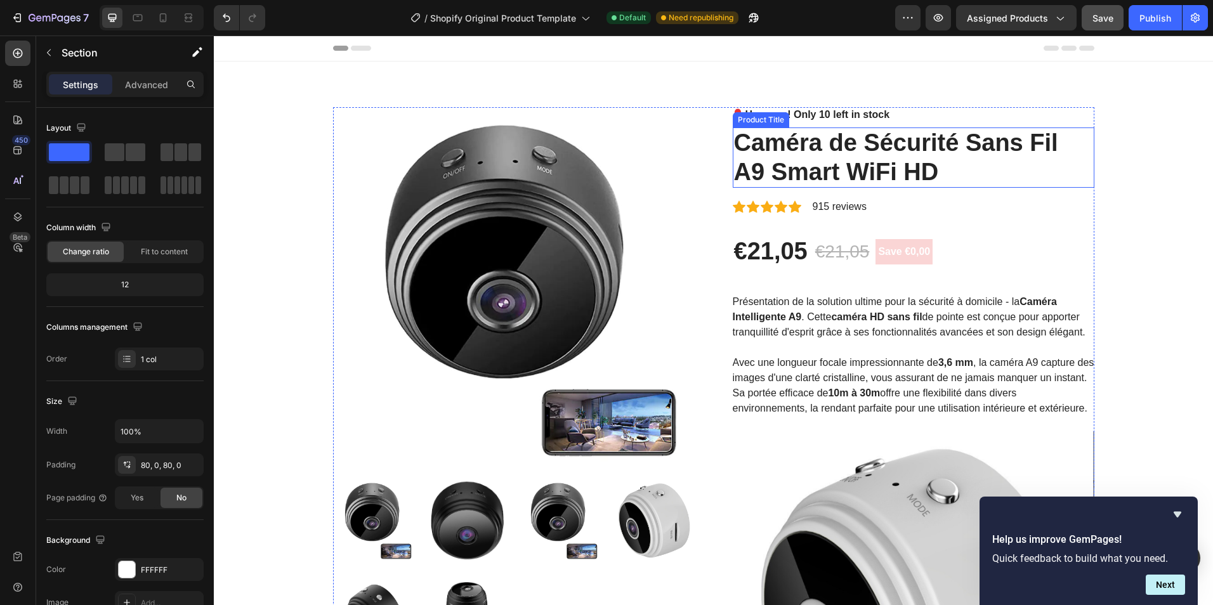
click at [759, 178] on h2 "Caméra de Sécurité Sans Fil A9 Smart WiFi HD" at bounding box center [914, 158] width 362 height 60
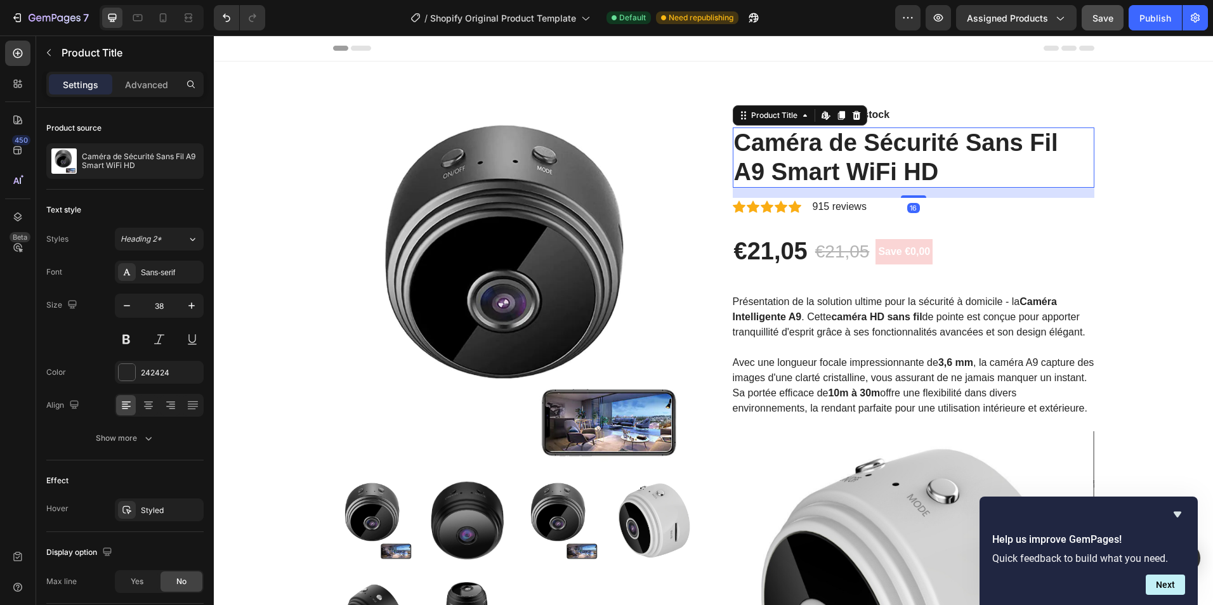
click at [759, 178] on h2 "Caméra de Sécurité Sans Fil A9 Smart WiFi HD" at bounding box center [914, 158] width 362 height 60
click at [765, 175] on h2 "Caméra de Sécurité Sans Fil A9 Smart WiFi HD" at bounding box center [914, 158] width 362 height 60
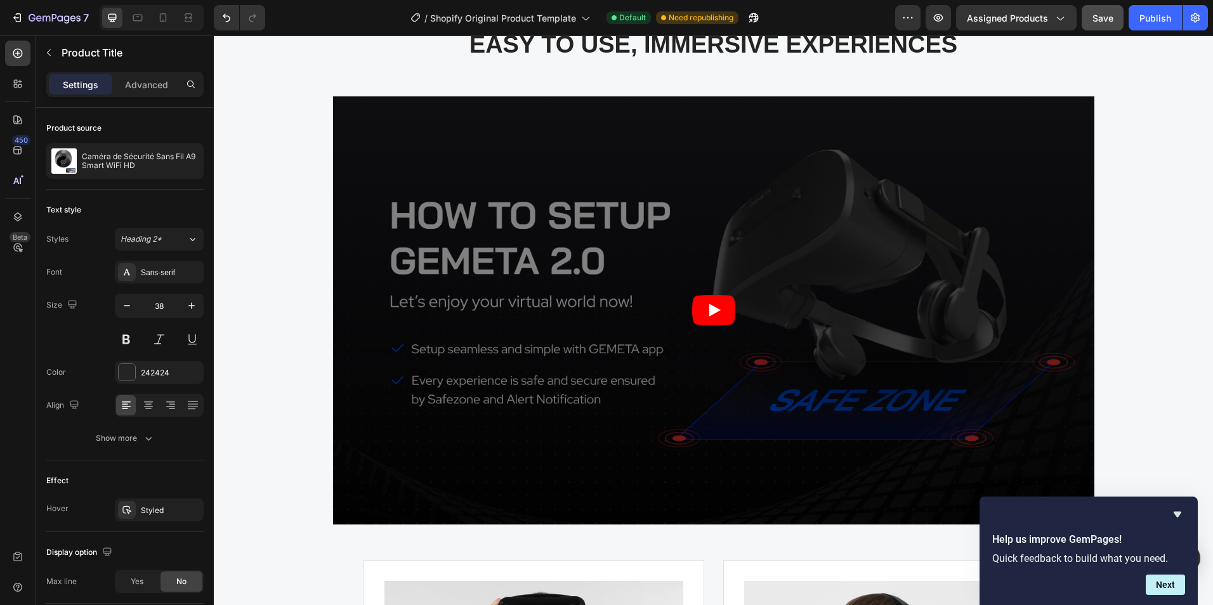
scroll to position [4822, 0]
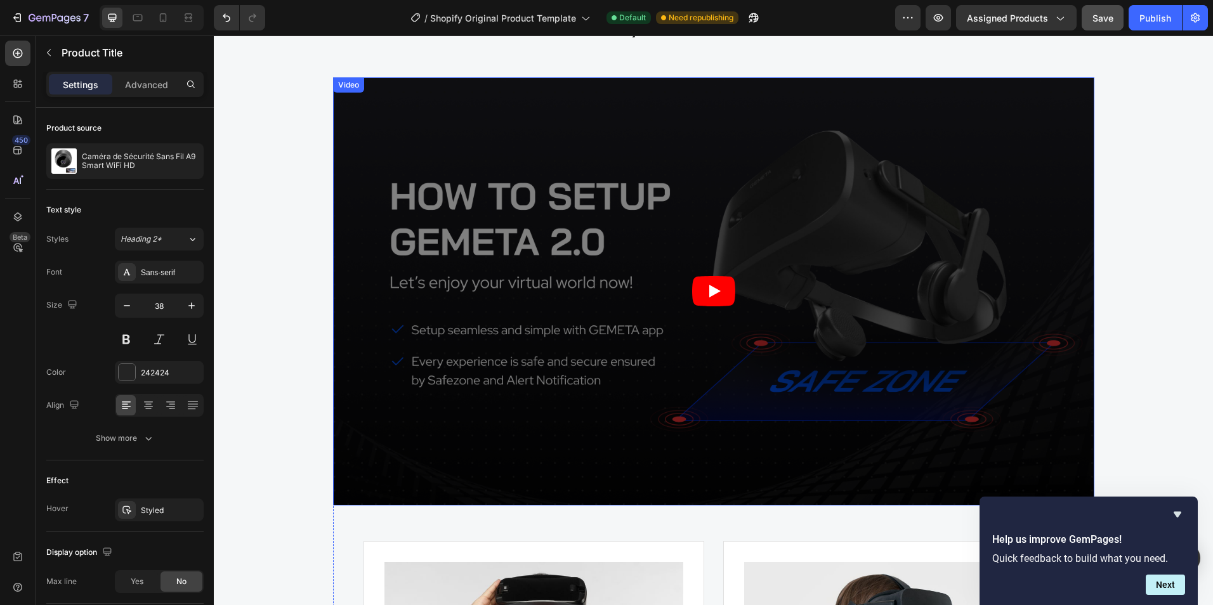
click at [560, 258] on article at bounding box center [713, 291] width 761 height 428
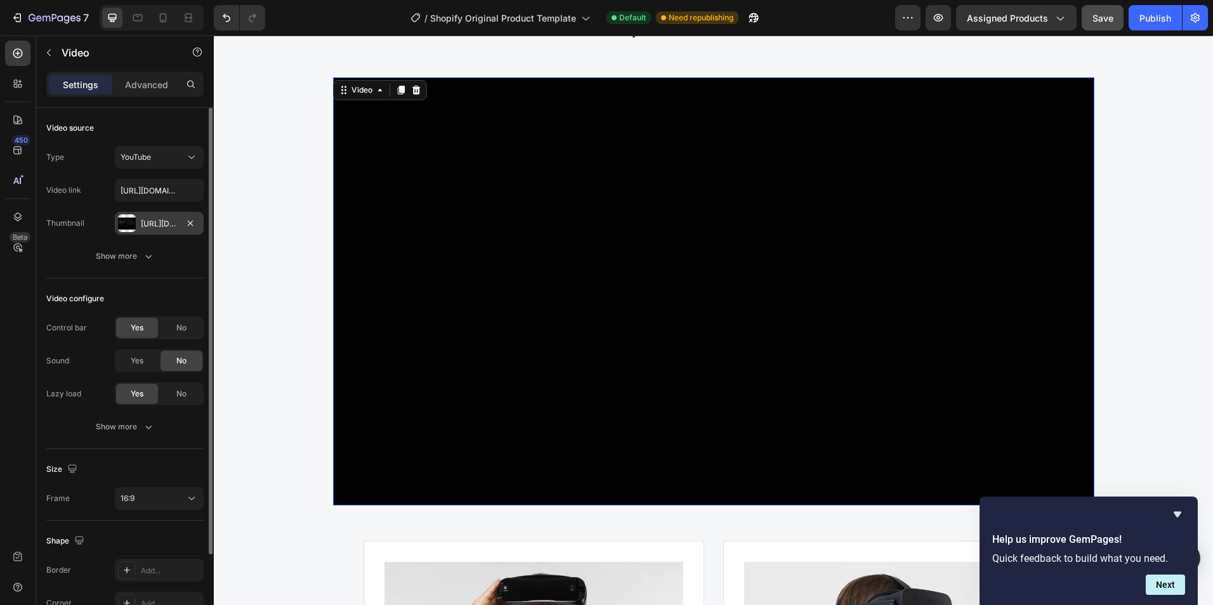
click at [158, 220] on div "Https://ucarecdn.Com/2d2f869d-4d8f-4117-a3fe-b8ae3ffe68b2/-/format/auto/" at bounding box center [159, 223] width 37 height 11
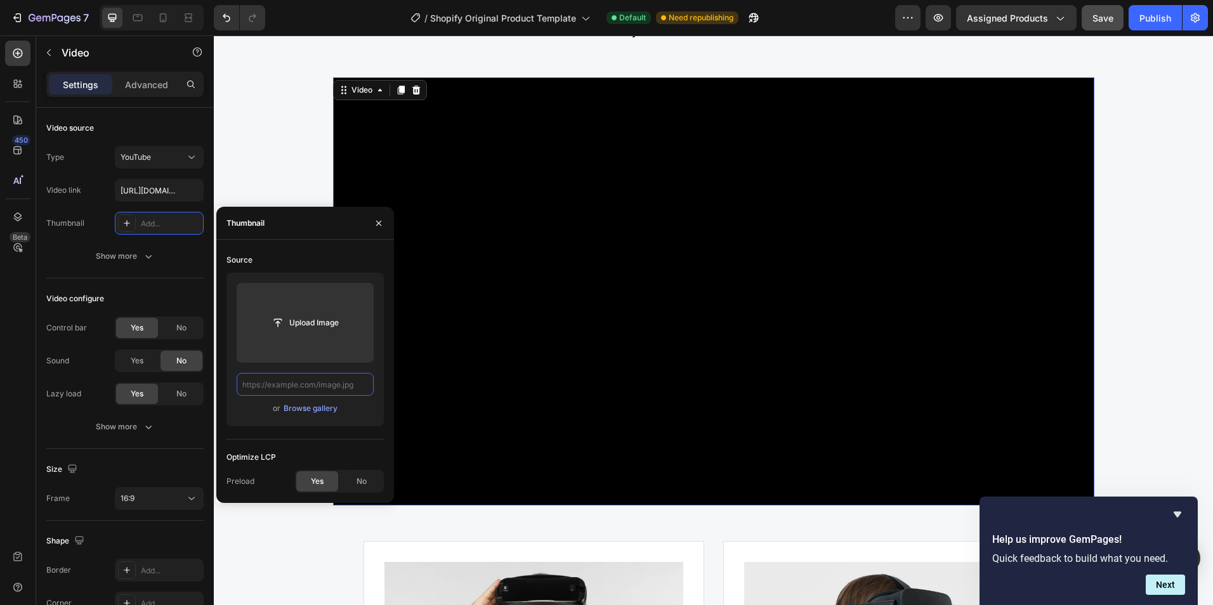
scroll to position [0, 0]
paste input "https://www.youtube.com/shorts/z5ZZ5euU6e0"
type input "https://www.youtube.com/shorts/z5ZZ5euU6e0"
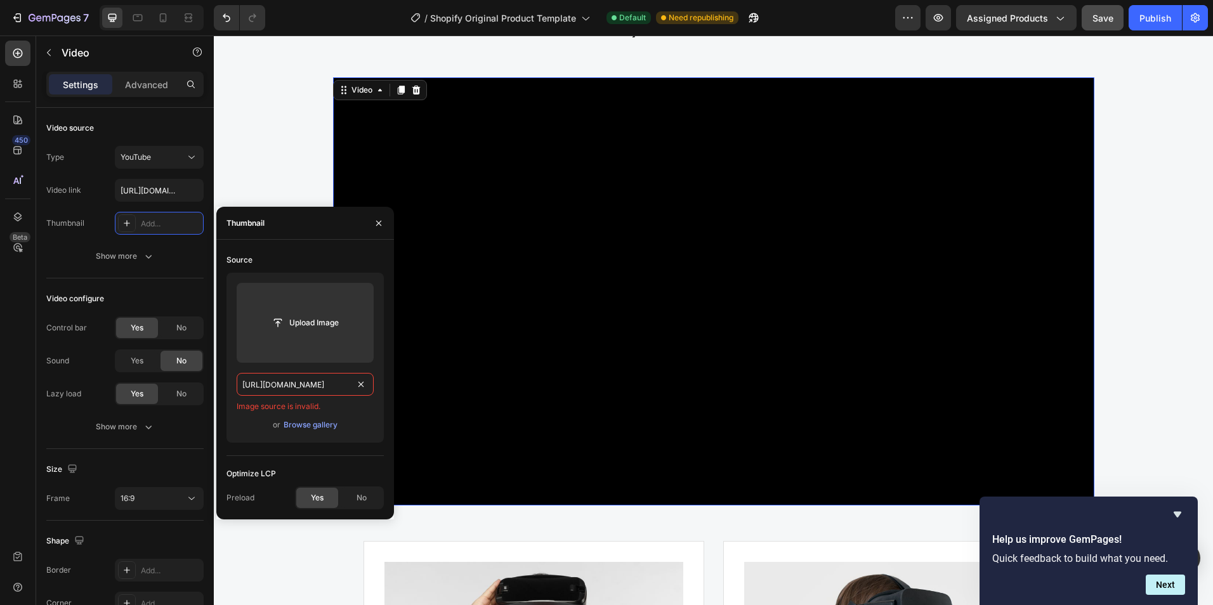
click at [350, 386] on input "https://www.youtube.com/shorts/z5ZZ5euU6e0" at bounding box center [305, 384] width 137 height 23
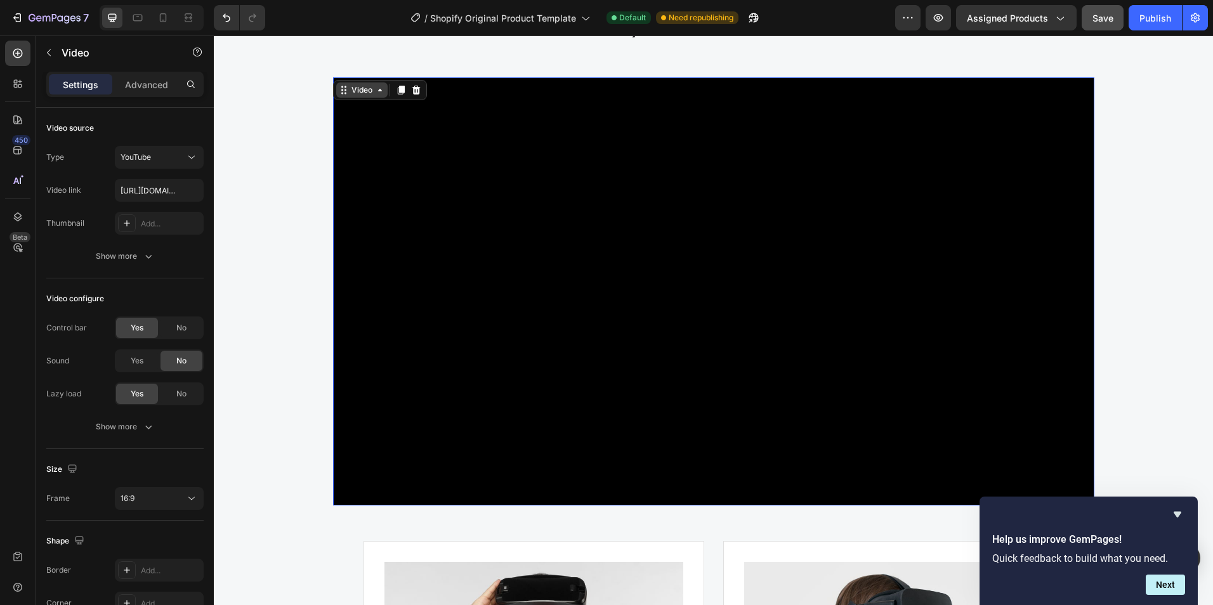
click at [379, 96] on div "Video" at bounding box center [361, 89] width 51 height 15
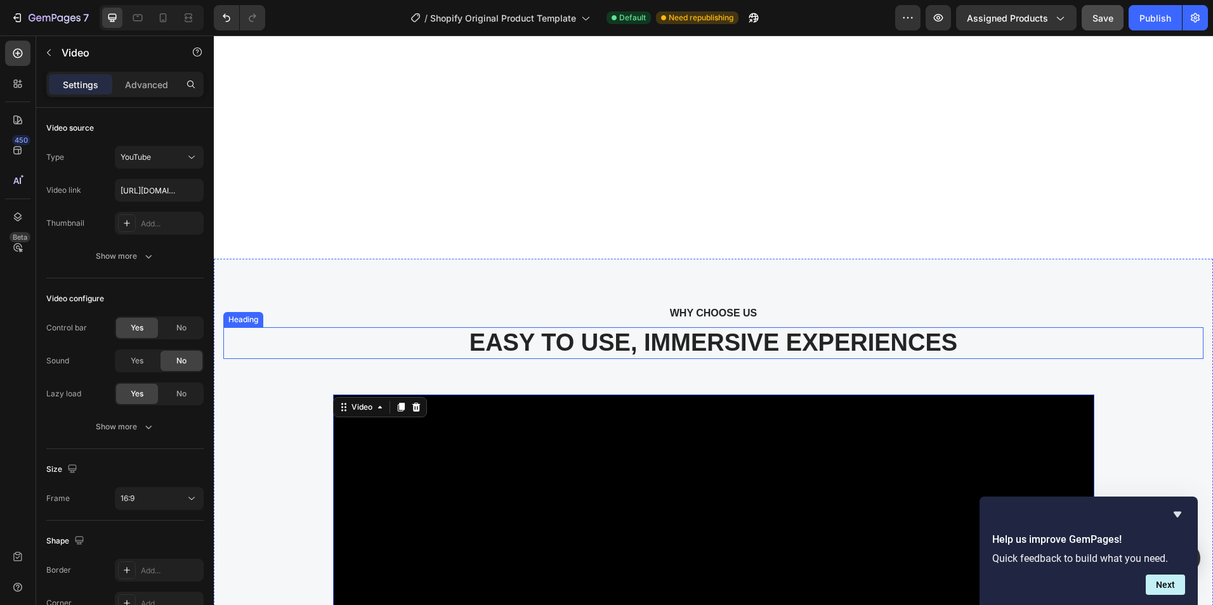
scroll to position [4695, 0]
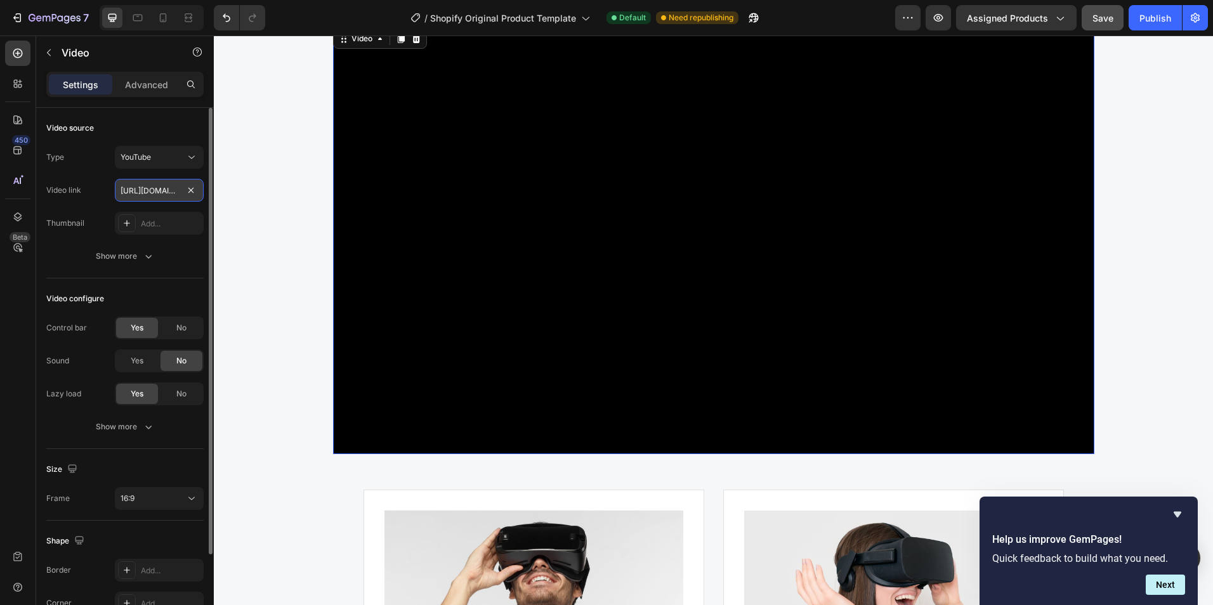
click at [164, 190] on input "https://www.youtube.com/watch?v=ktsFdCND3wM" at bounding box center [159, 190] width 89 height 23
paste input "shorts/z5ZZ5euU6e0"
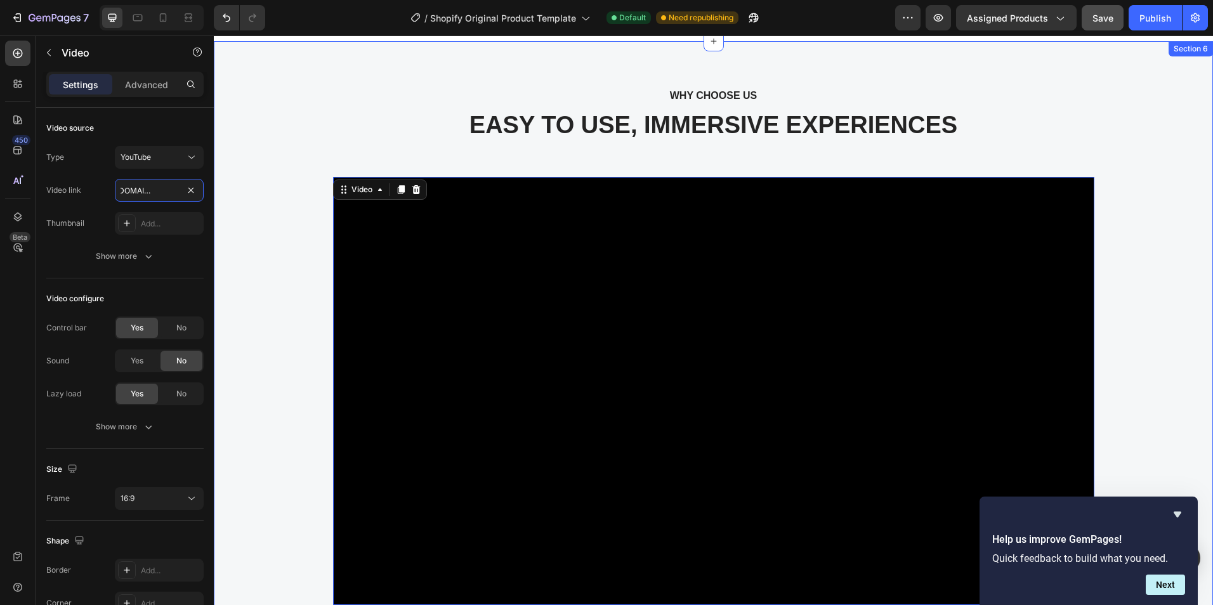
scroll to position [4822, 0]
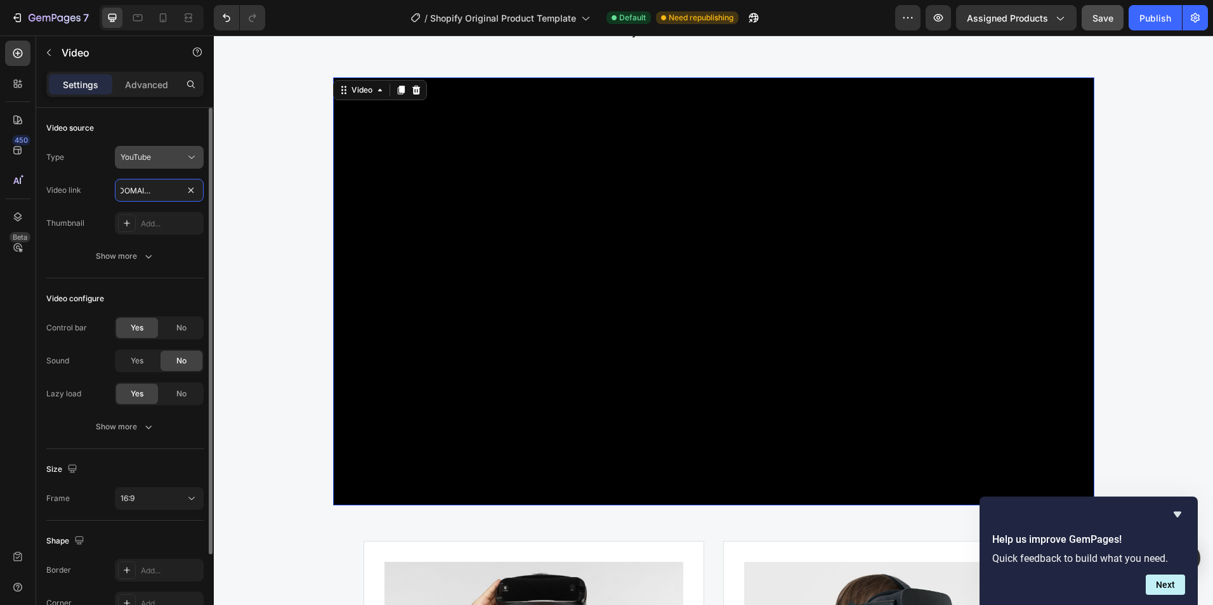
type input "https://www.youtube.com/shorts/z5ZZ5euU6e0"
click at [171, 155] on div "YouTube" at bounding box center [153, 157] width 65 height 11
click at [175, 131] on div "Video source" at bounding box center [124, 128] width 157 height 20
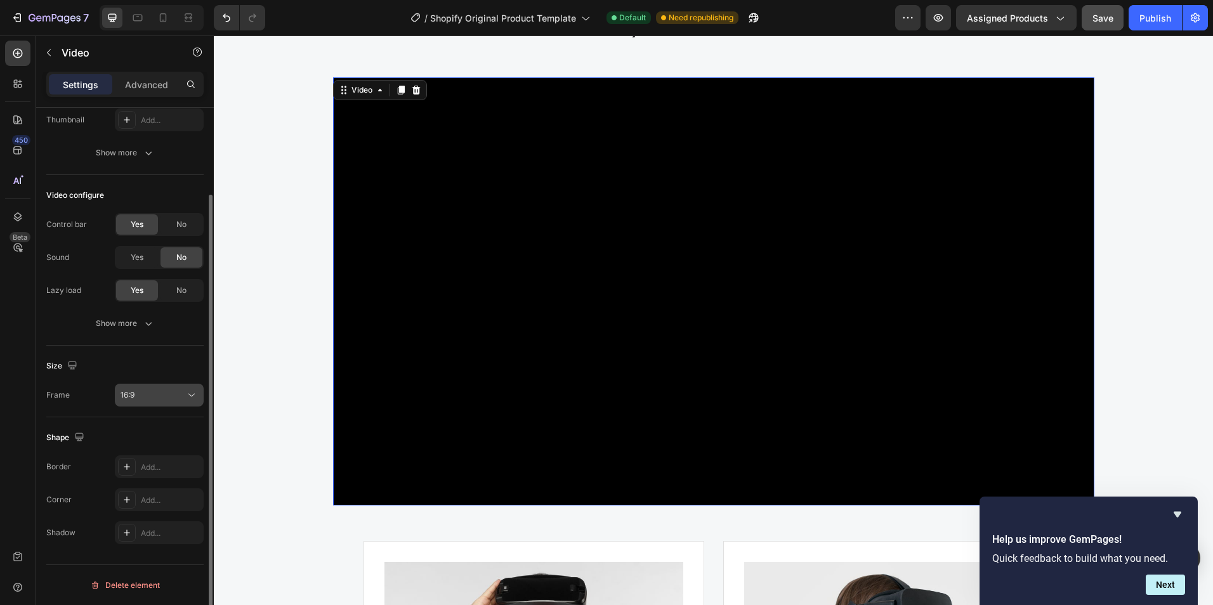
click at [178, 397] on div "16:9" at bounding box center [153, 395] width 65 height 11
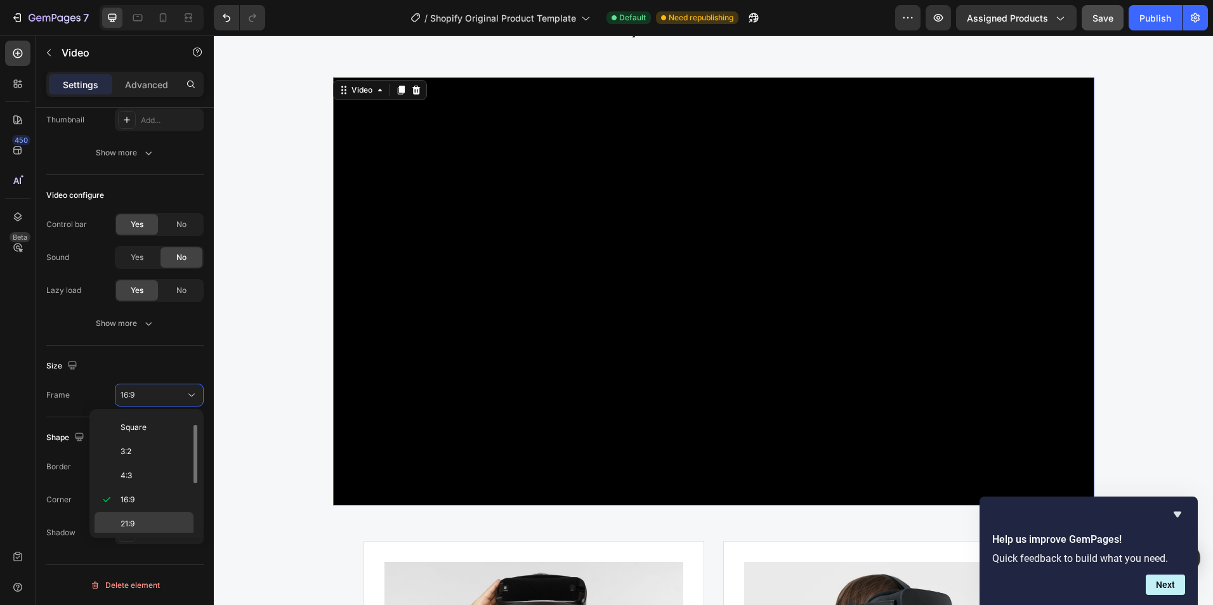
click at [159, 523] on p "21:9" at bounding box center [154, 523] width 67 height 11
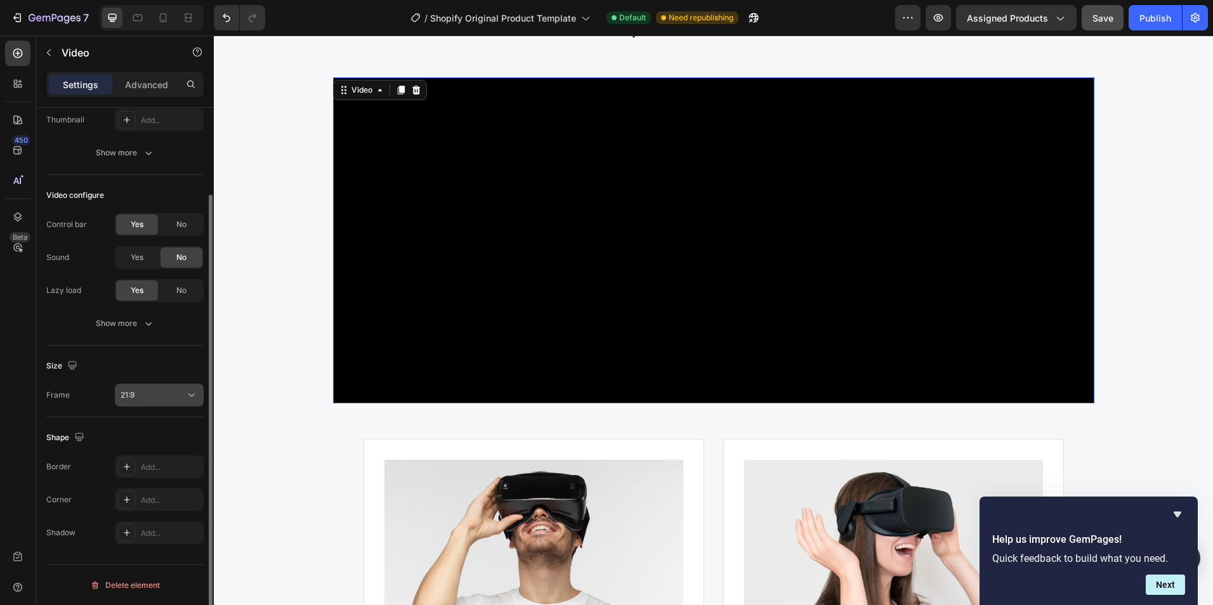
click at [150, 399] on div "21:9" at bounding box center [153, 395] width 65 height 11
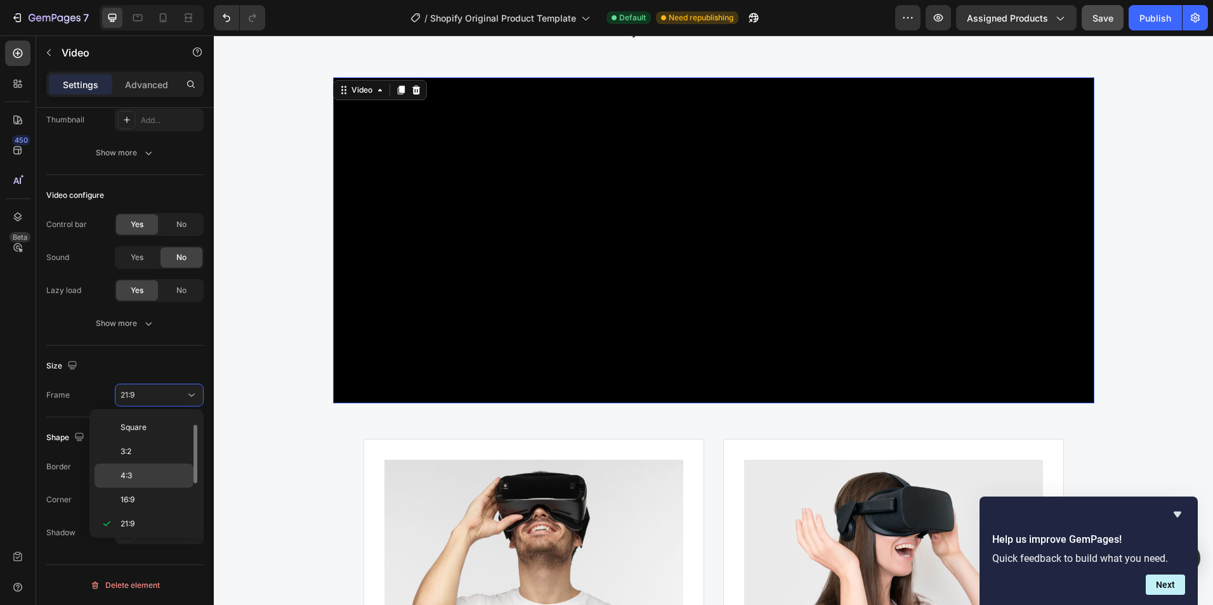
click at [154, 475] on p "4:3" at bounding box center [154, 475] width 67 height 11
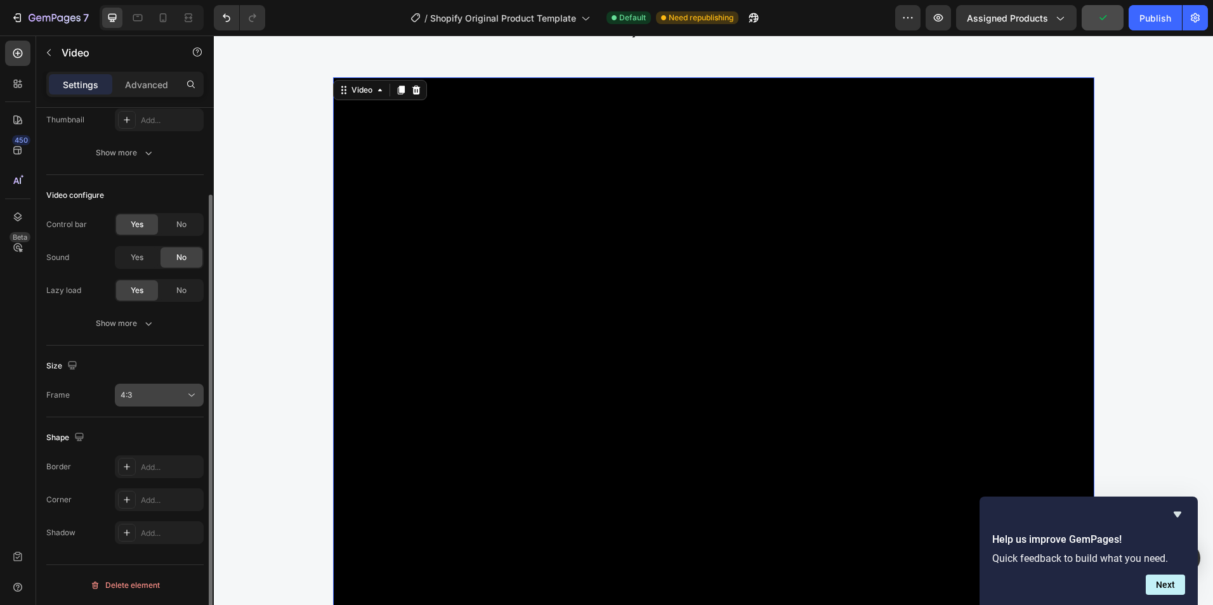
click at [174, 403] on button "4:3" at bounding box center [159, 395] width 89 height 23
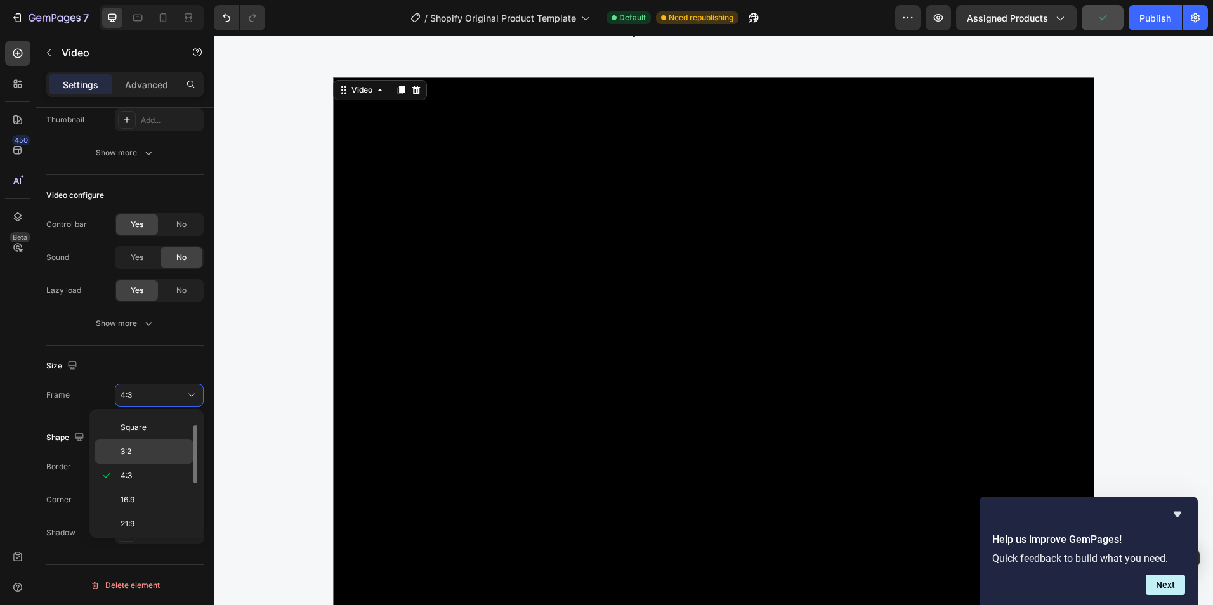
click at [154, 447] on p "3:2" at bounding box center [154, 451] width 67 height 11
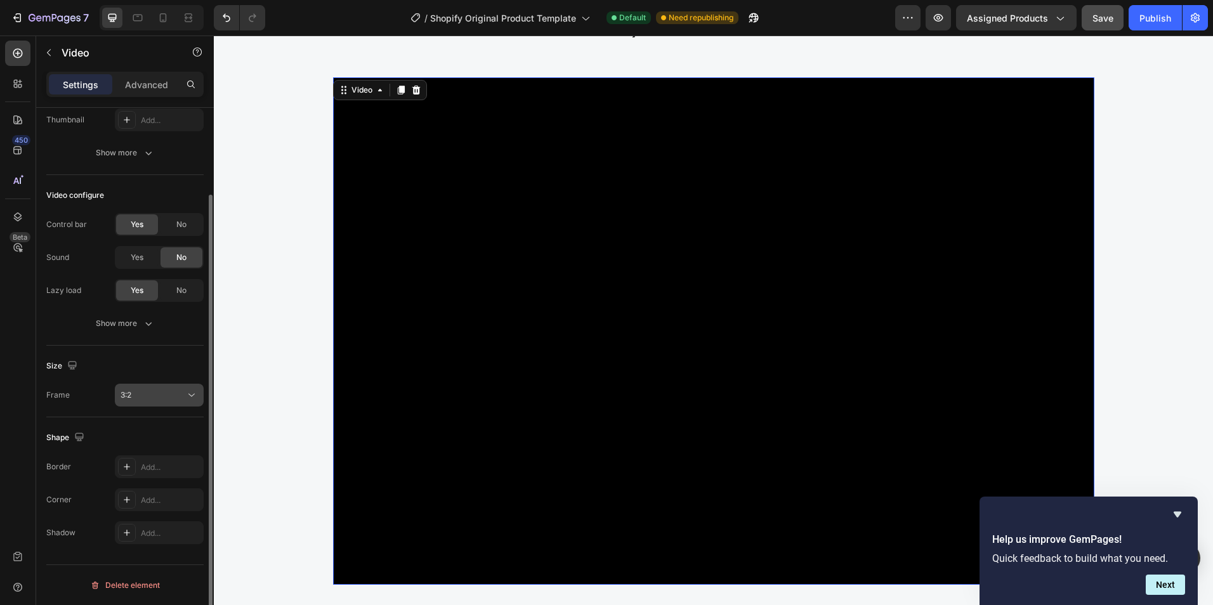
click at [160, 393] on div "3:2" at bounding box center [153, 395] width 65 height 11
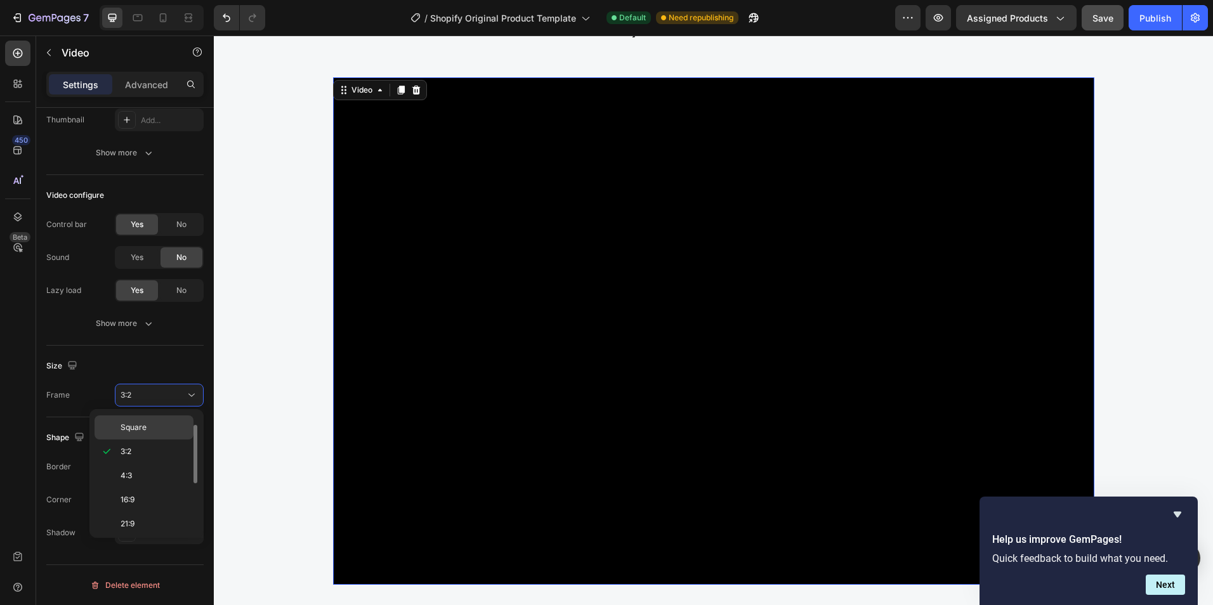
click at [149, 423] on p "Square" at bounding box center [154, 427] width 67 height 11
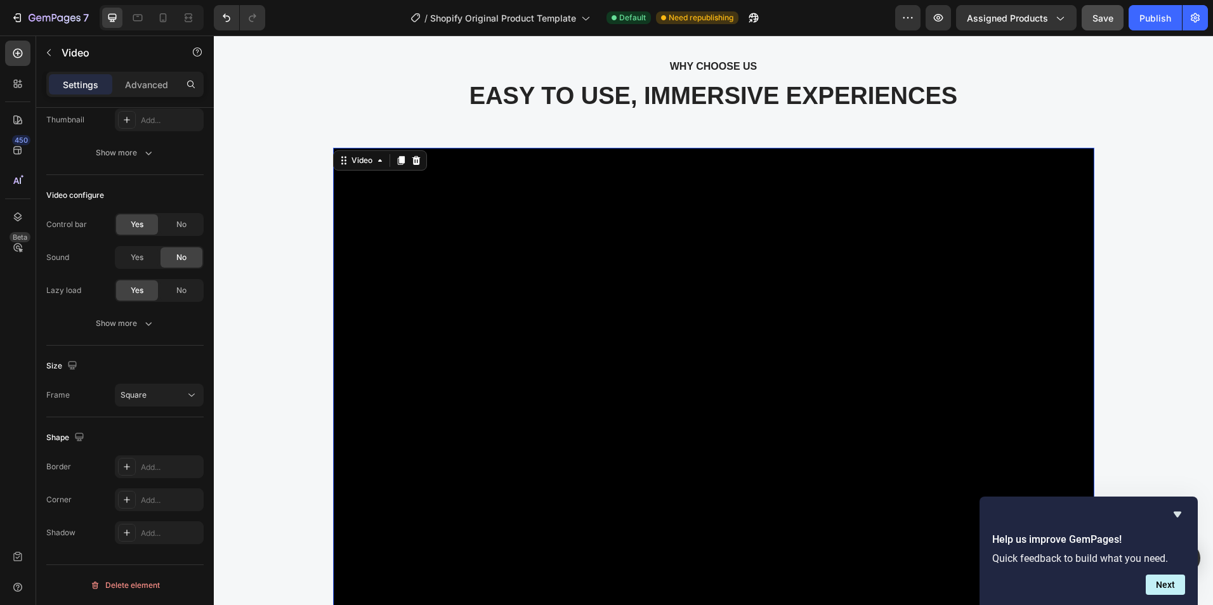
scroll to position [4695, 0]
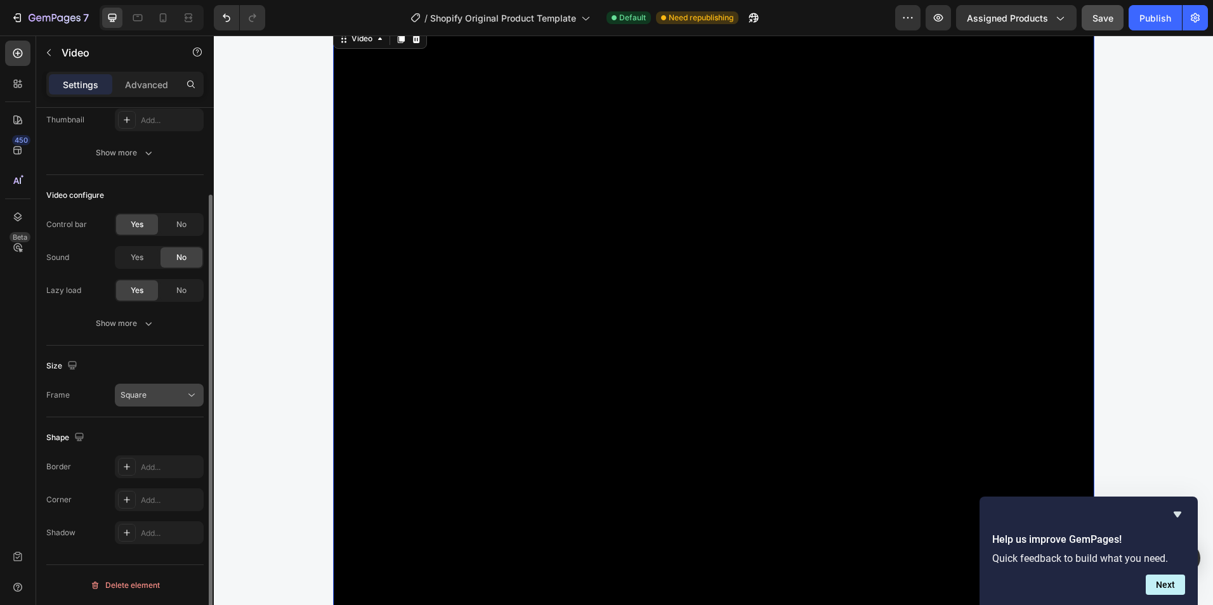
click at [164, 386] on button "Square" at bounding box center [159, 395] width 89 height 23
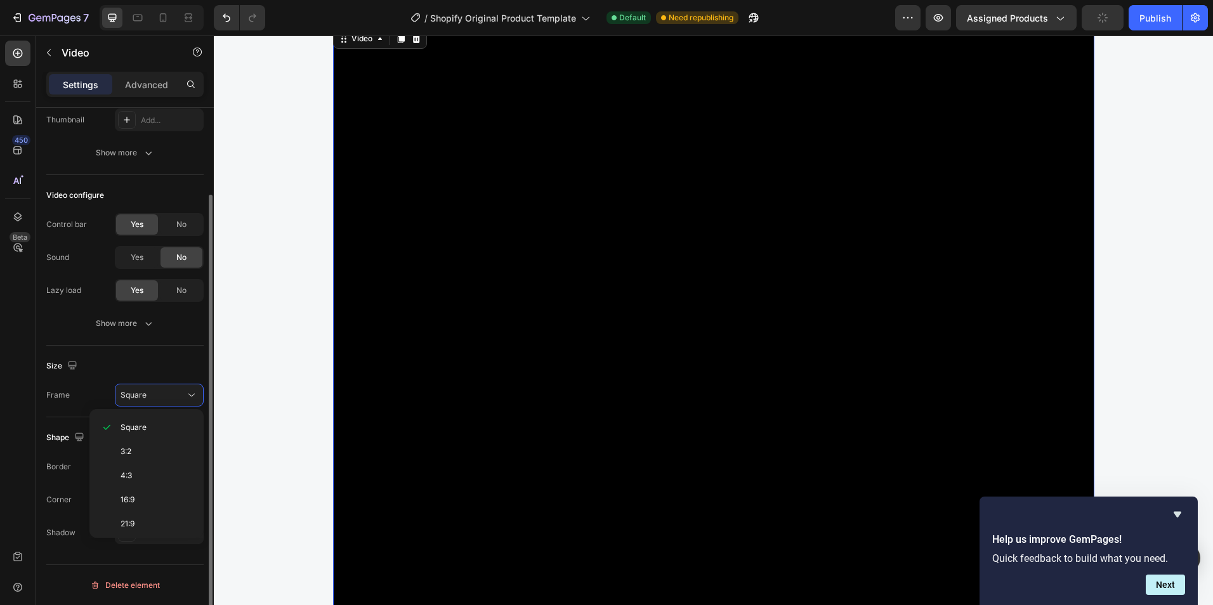
click at [138, 365] on div "Size" at bounding box center [124, 366] width 157 height 20
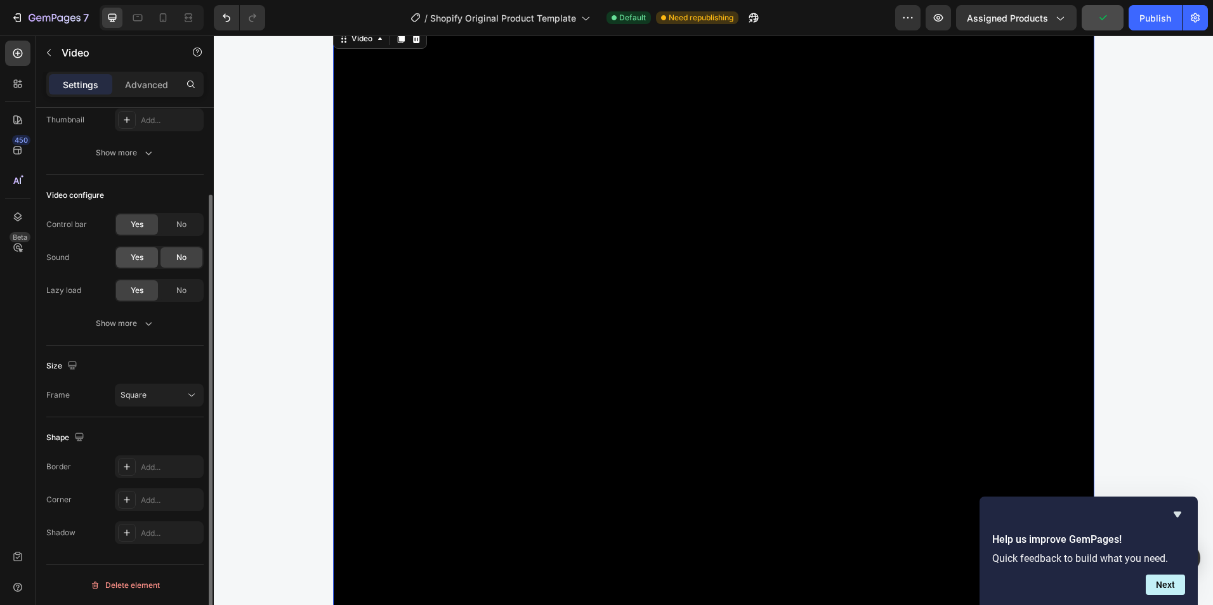
click at [144, 254] on div "Yes" at bounding box center [137, 257] width 42 height 20
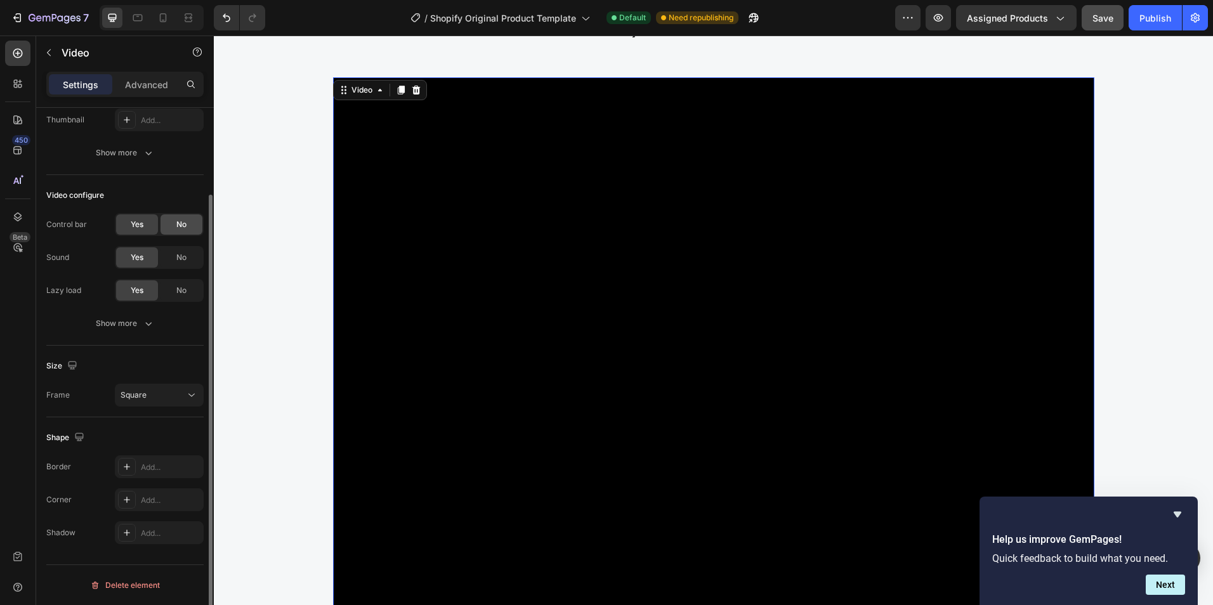
click at [174, 223] on div "No" at bounding box center [182, 224] width 42 height 20
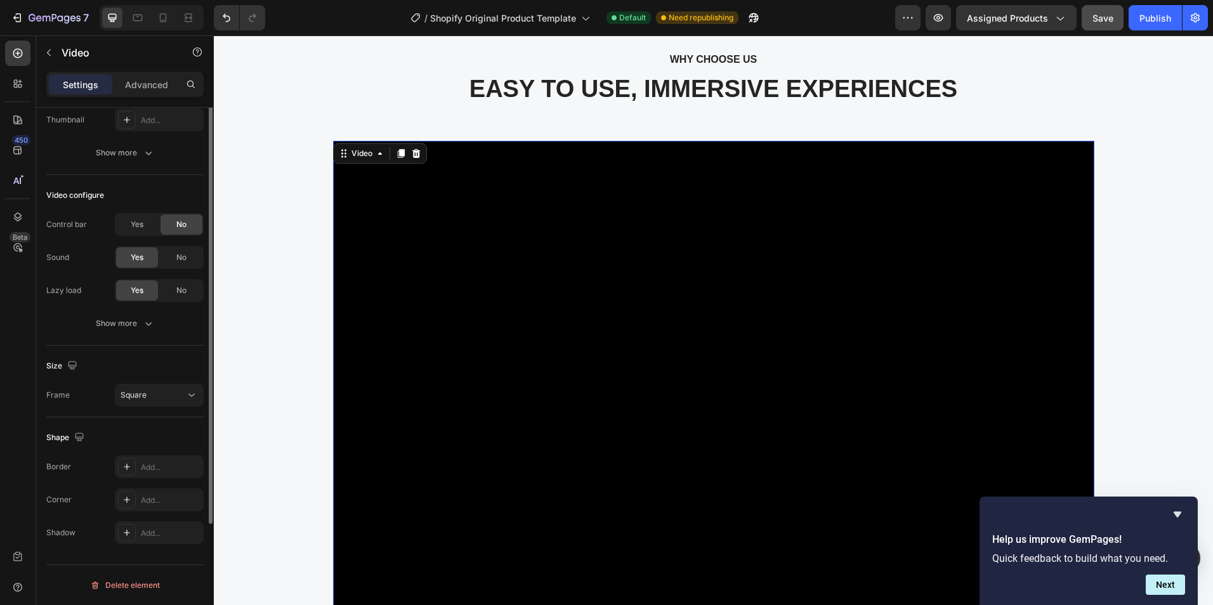
scroll to position [40, 0]
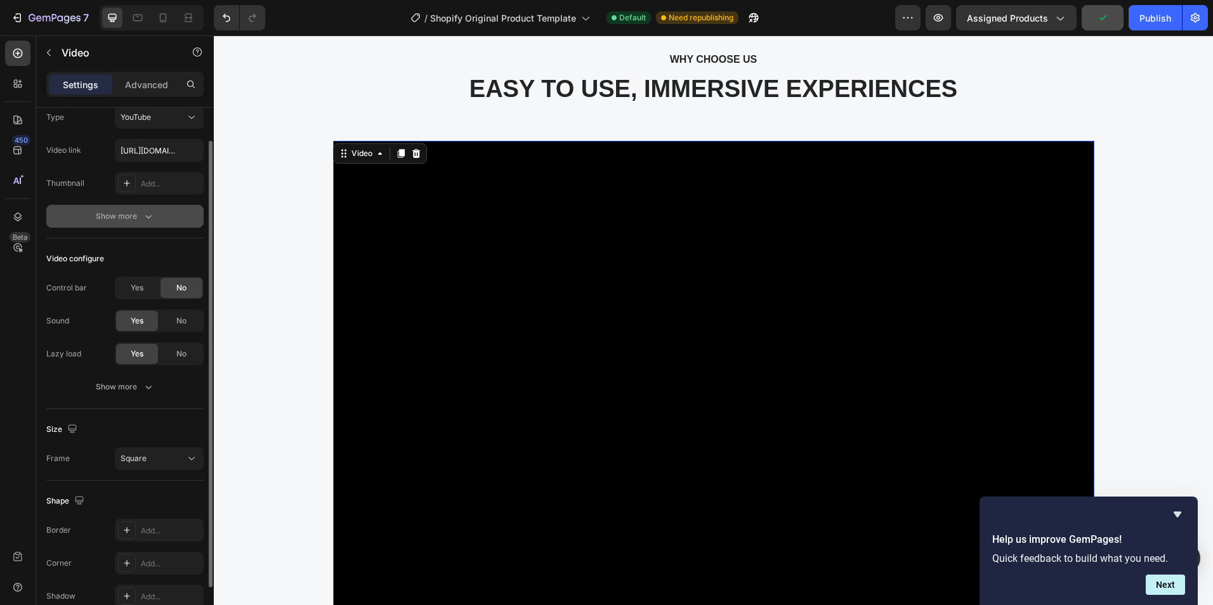
click at [155, 220] on button "Show more" at bounding box center [124, 216] width 157 height 23
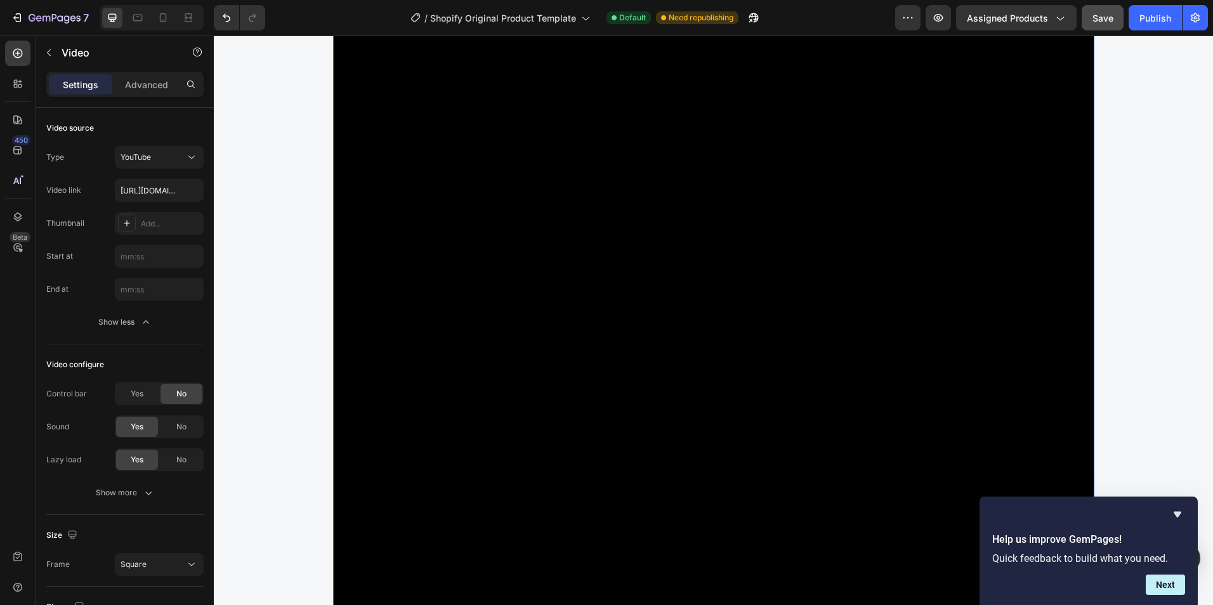
scroll to position [4949, 0]
click at [168, 157] on div "YouTube" at bounding box center [153, 157] width 65 height 11
click at [239, 185] on div "WHY CHOOSE US Text block EASY TO USE, IMMERSIVE EXPERIENCES Heading Video 56 Im…" at bounding box center [713, 487] width 980 height 1254
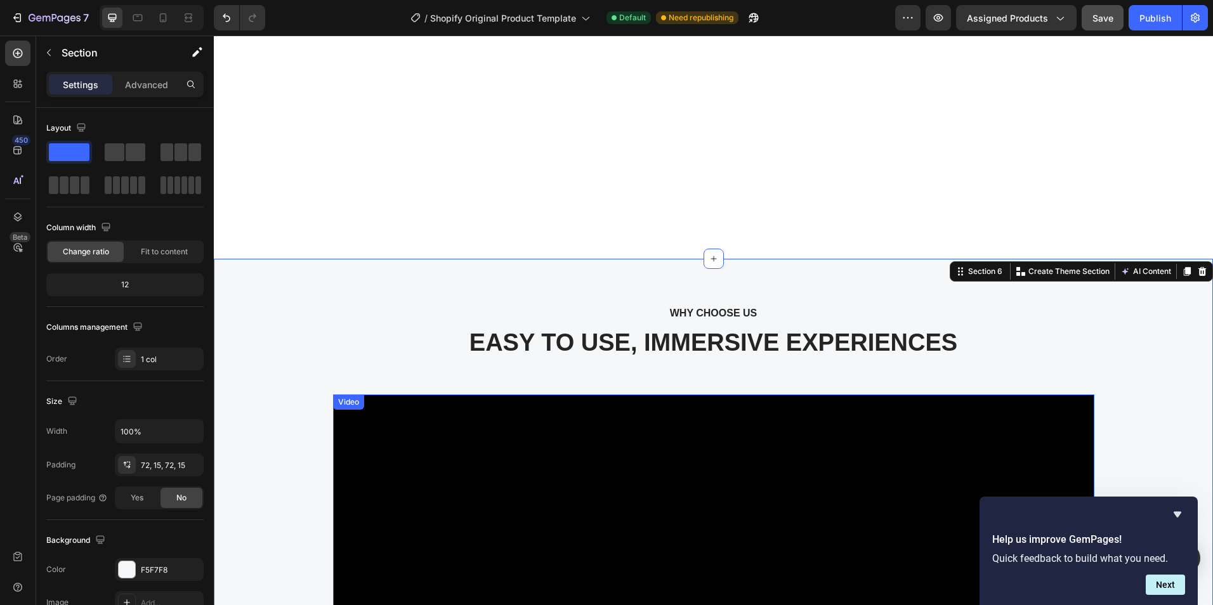
scroll to position [4632, 0]
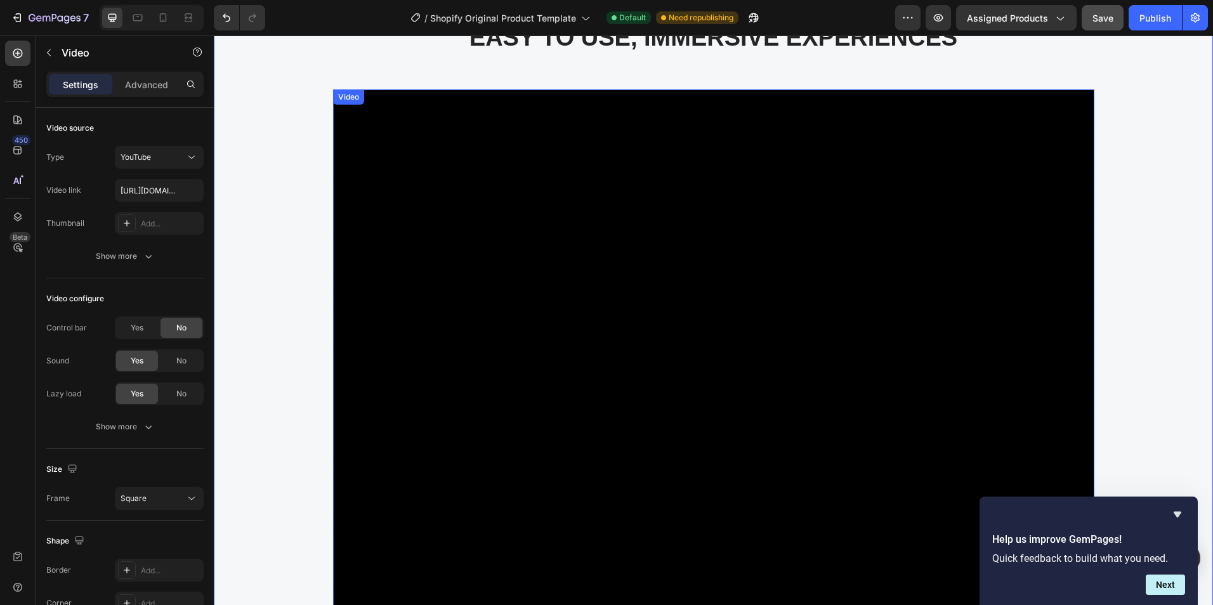
click at [350, 103] on div "Video" at bounding box center [349, 96] width 26 height 11
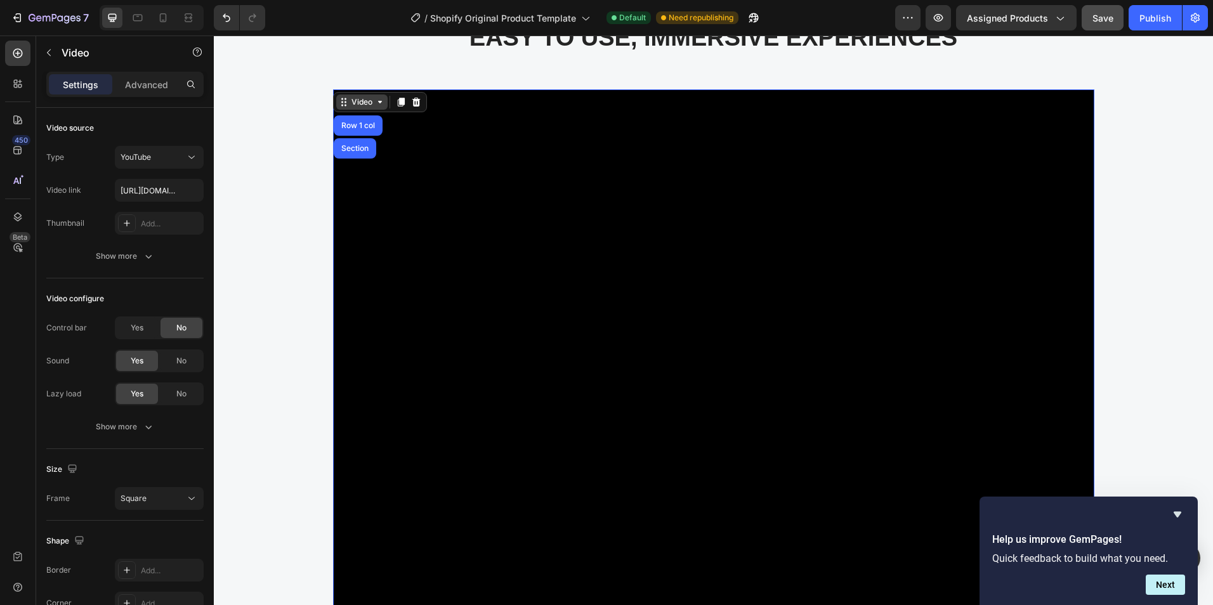
click at [378, 103] on icon at bounding box center [380, 102] width 4 height 3
click at [379, 107] on icon at bounding box center [380, 102] width 10 height 10
click at [178, 155] on div "YouTube" at bounding box center [153, 157] width 65 height 11
click at [154, 240] on span "Video hosting" at bounding box center [145, 236] width 48 height 11
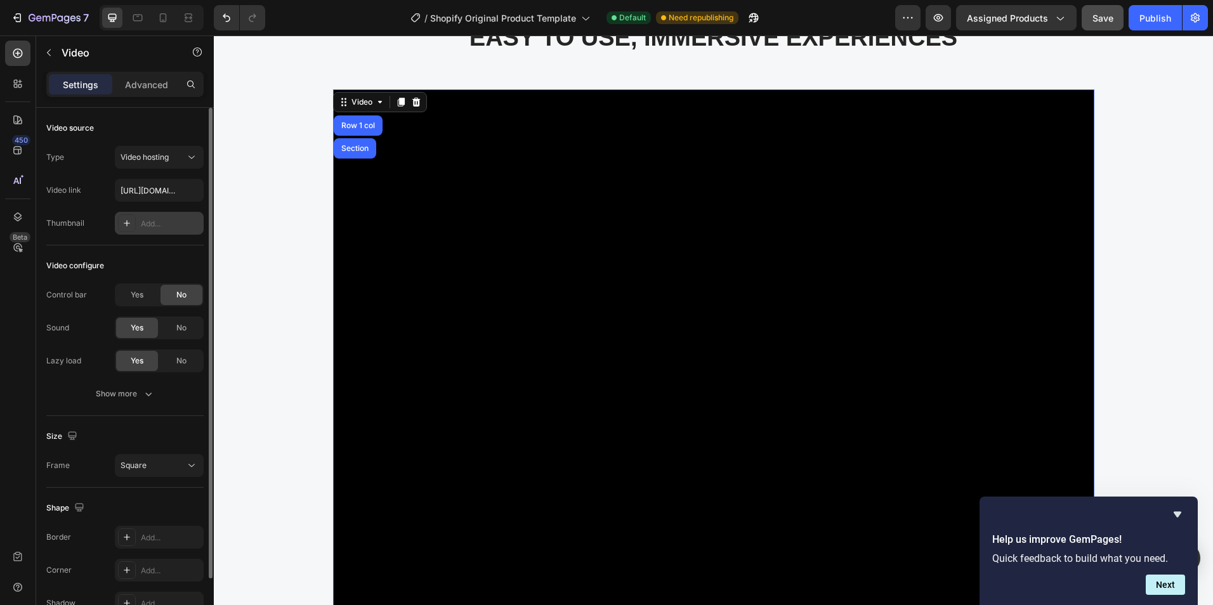
click at [123, 226] on icon at bounding box center [127, 223] width 10 height 10
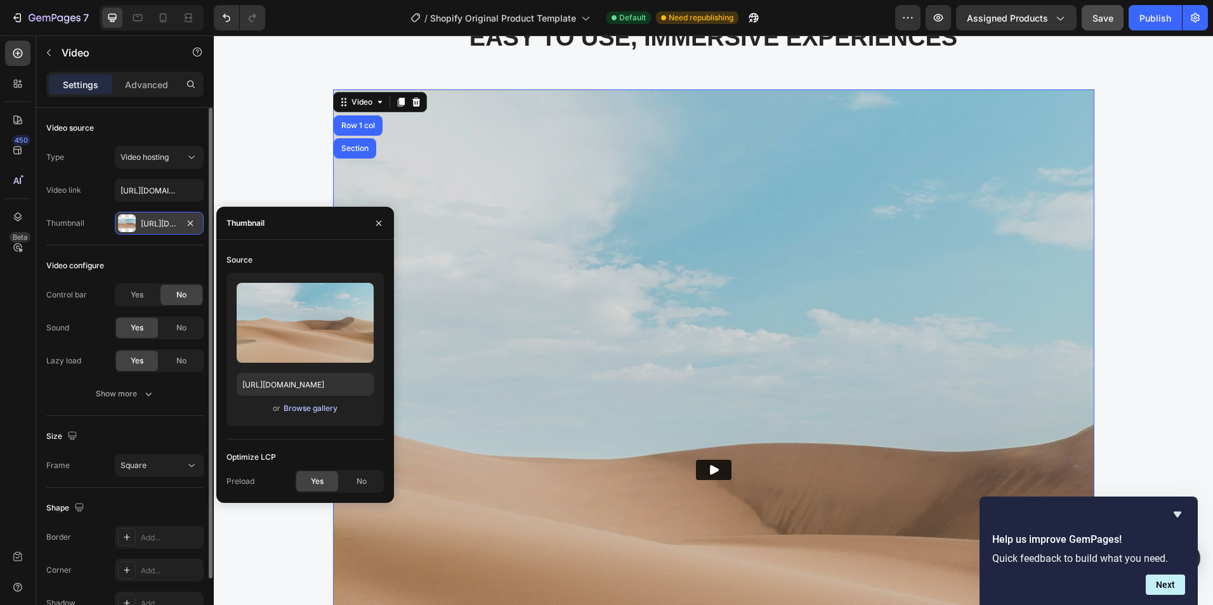
click at [310, 408] on div "Browse gallery" at bounding box center [311, 408] width 54 height 11
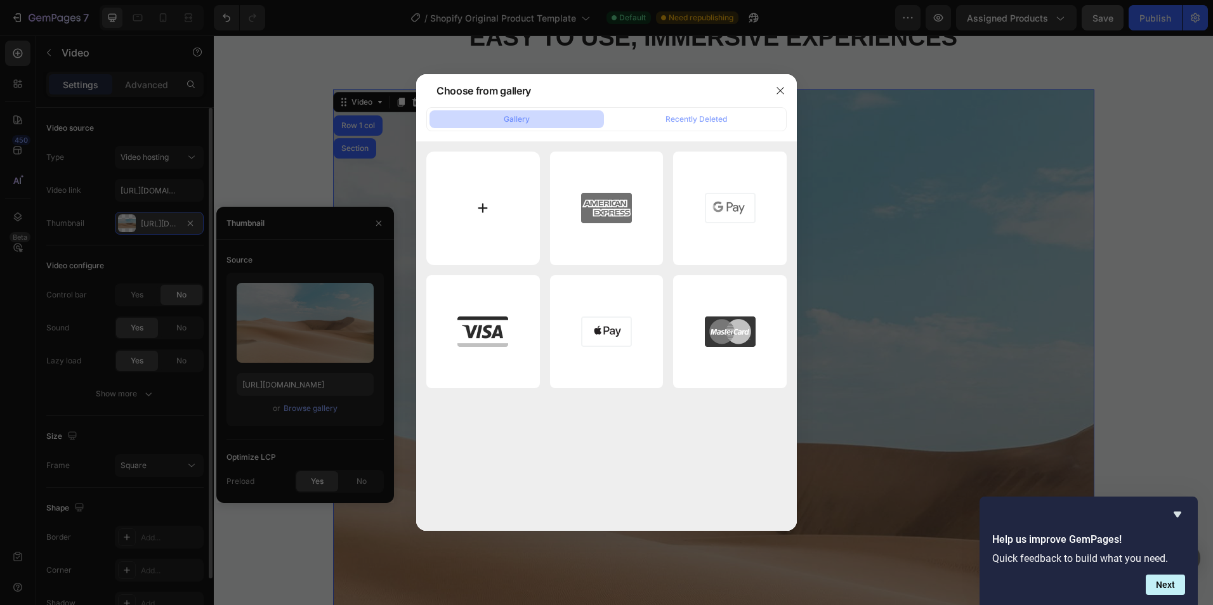
click at [449, 232] on input "file" at bounding box center [483, 209] width 114 height 114
click at [779, 93] on icon "button" at bounding box center [780, 91] width 10 height 10
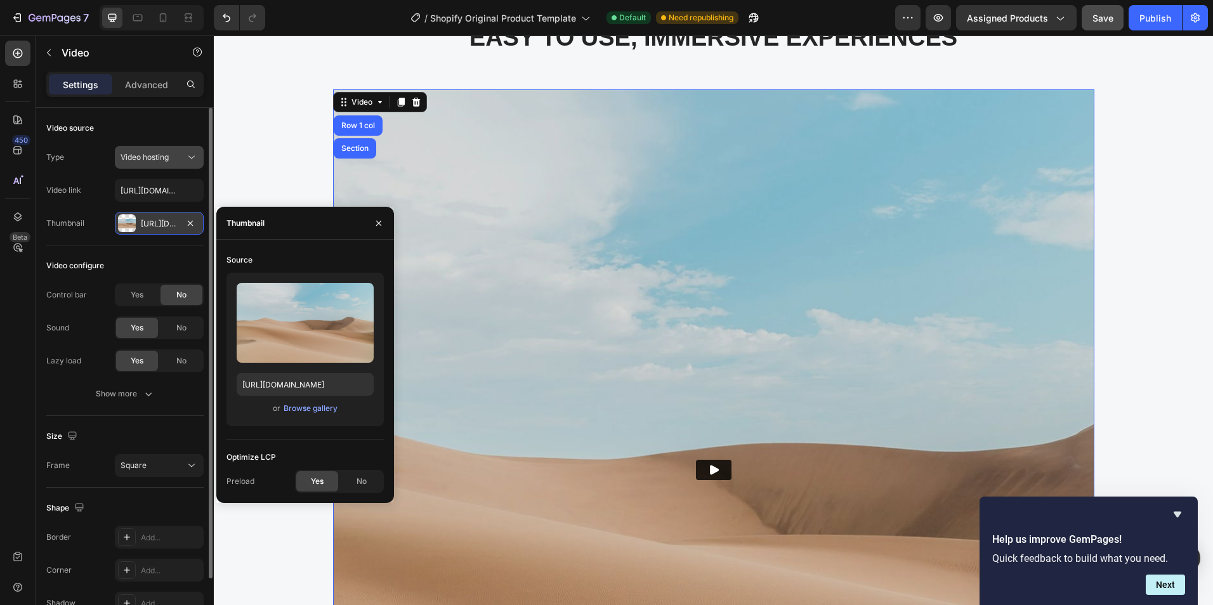
click at [166, 160] on span "Video hosting" at bounding box center [145, 157] width 48 height 10
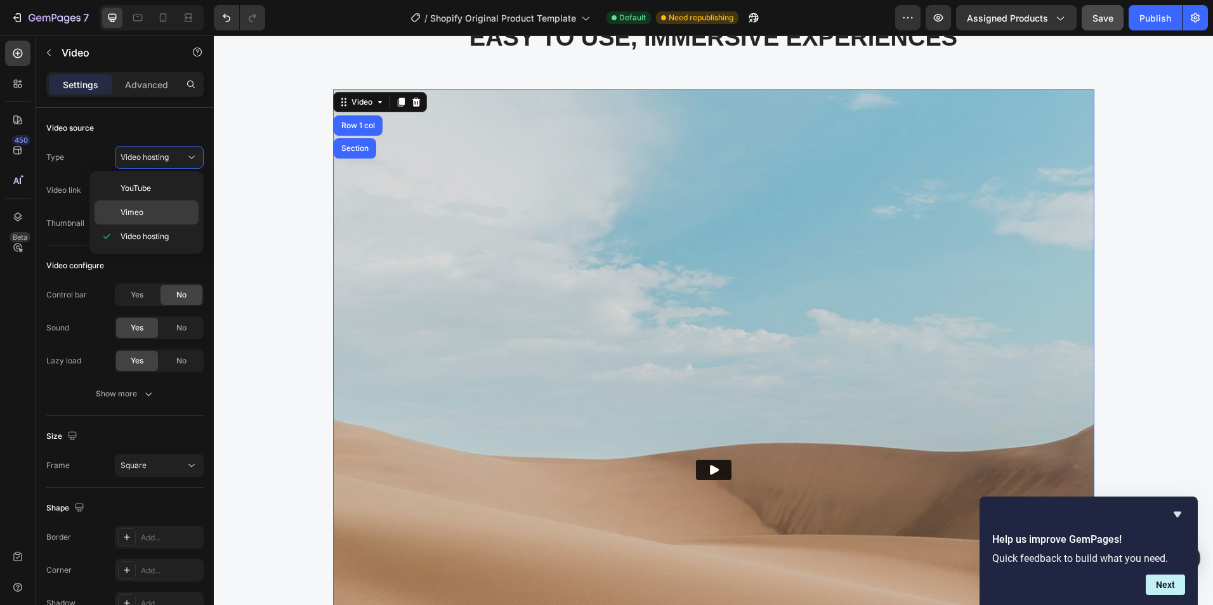
click at [119, 217] on div "Vimeo" at bounding box center [147, 213] width 104 height 24
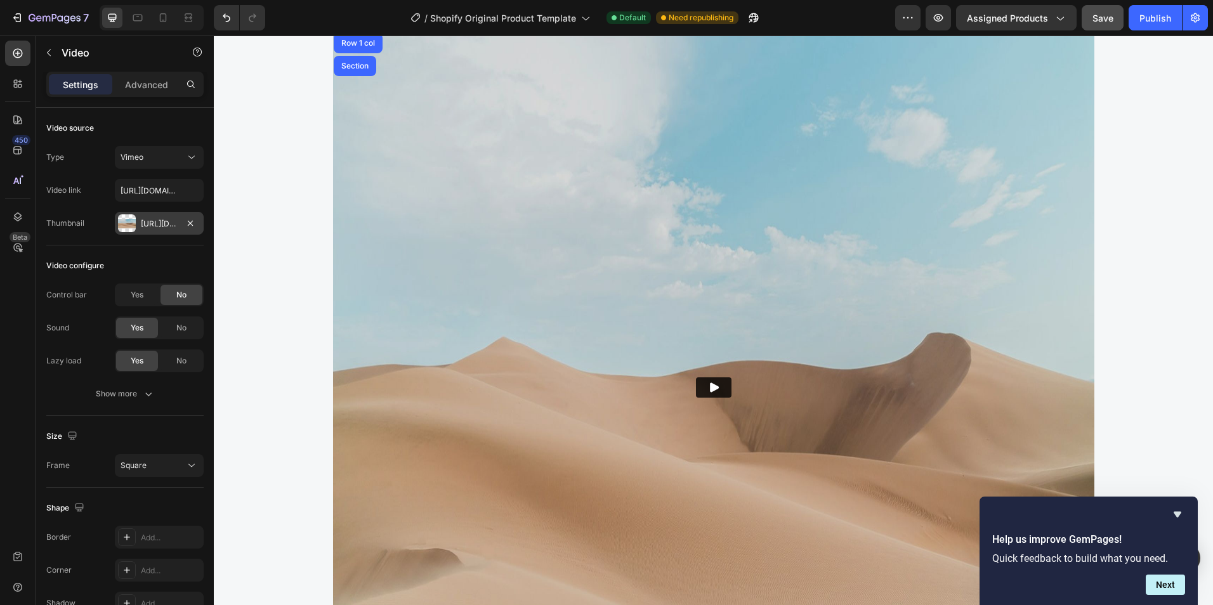
scroll to position [4822, 0]
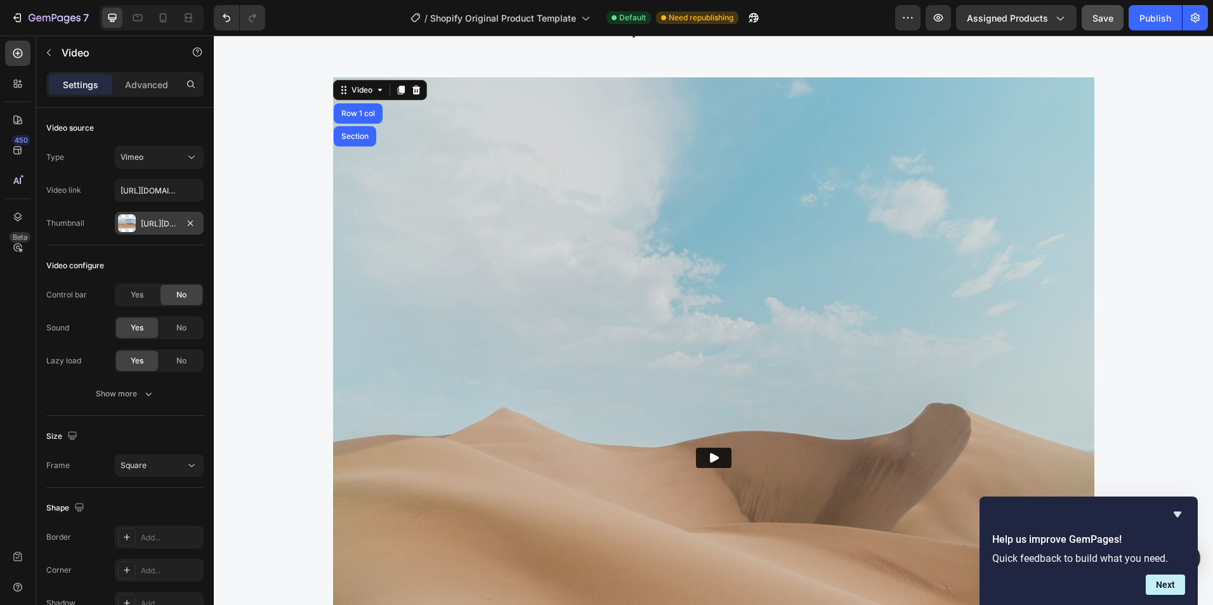
click at [716, 456] on button "Play" at bounding box center [714, 458] width 36 height 20
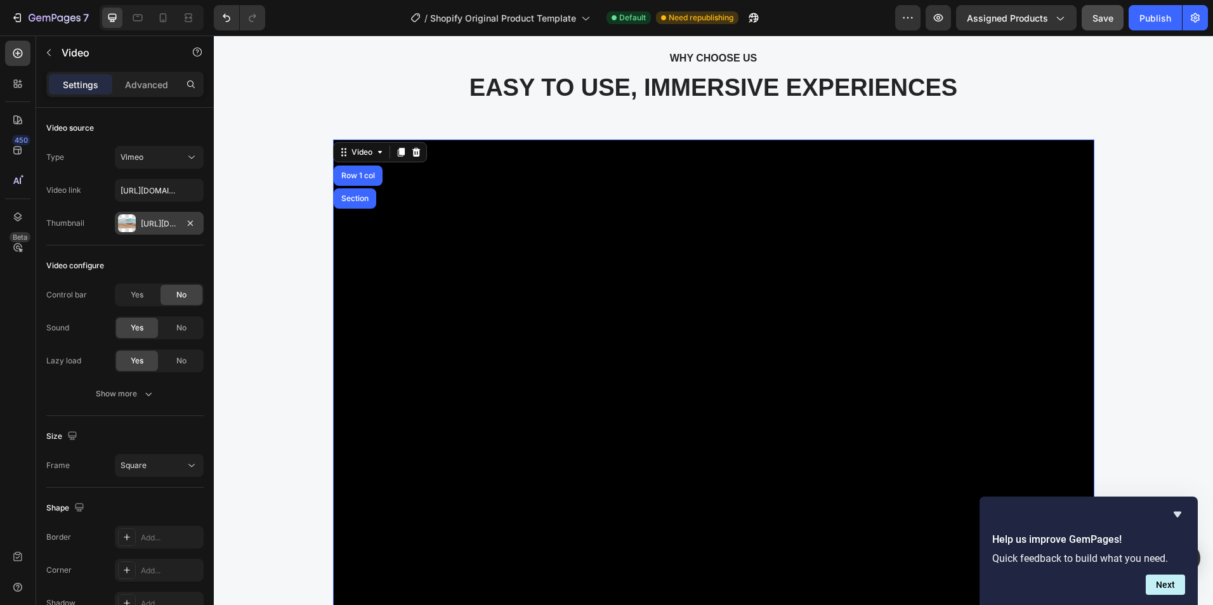
scroll to position [4759, 0]
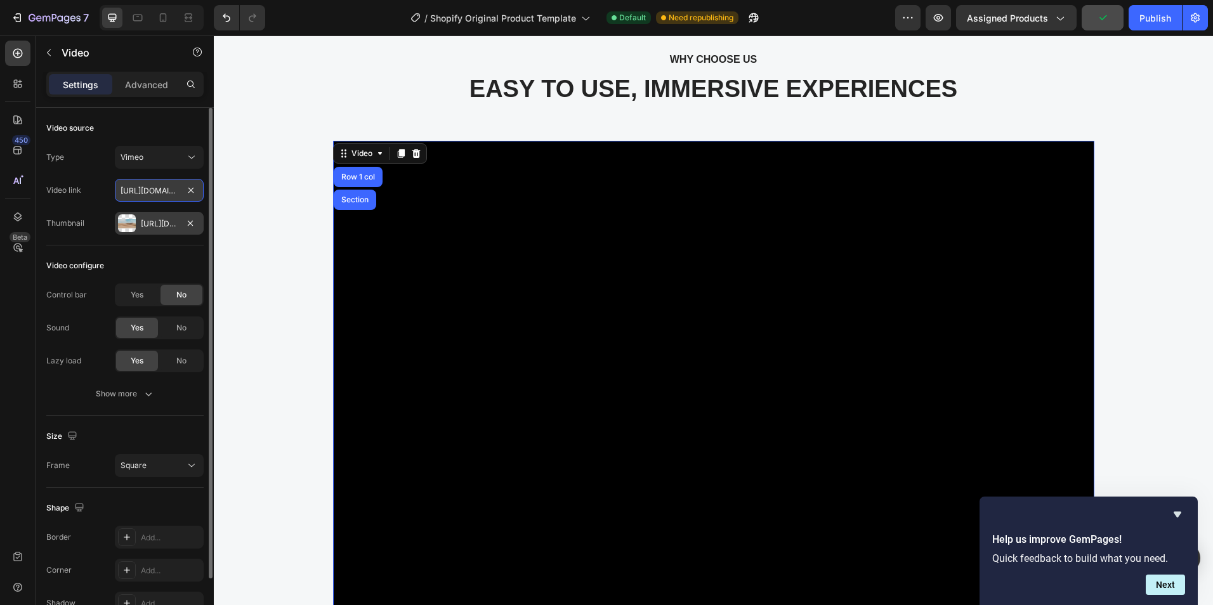
click at [170, 195] on input "https://vimeo.com/347119375" at bounding box center [159, 190] width 89 height 23
click at [188, 160] on icon at bounding box center [191, 157] width 13 height 13
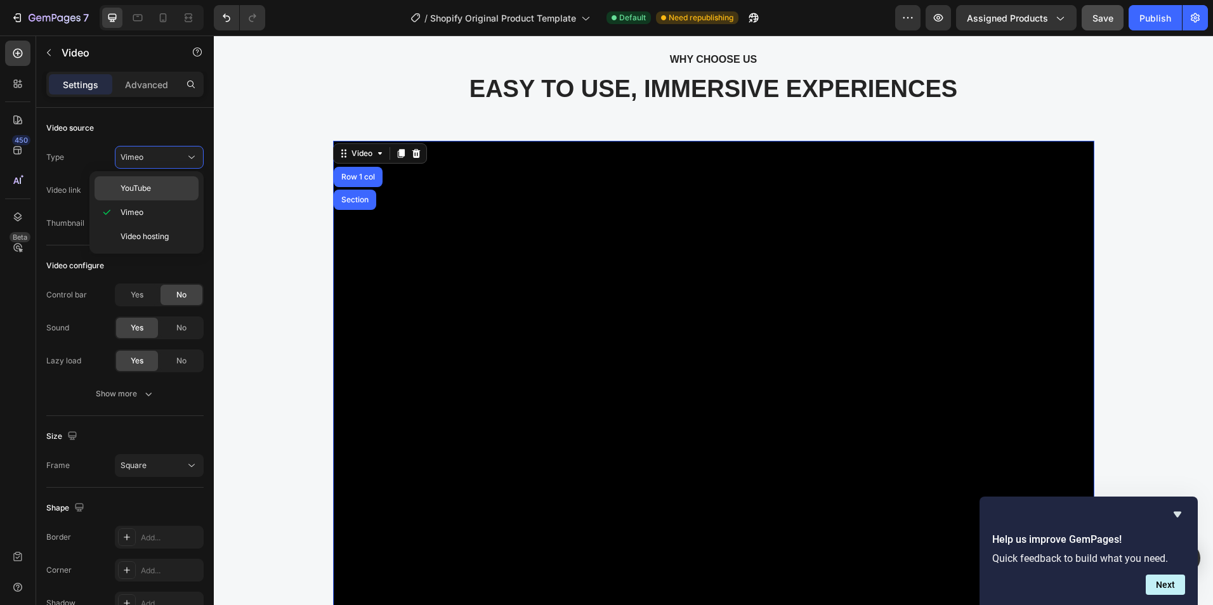
click at [178, 196] on div "YouTube" at bounding box center [147, 188] width 104 height 24
type input "https://www.youtube.com/shorts/z5ZZ5euU6e0"
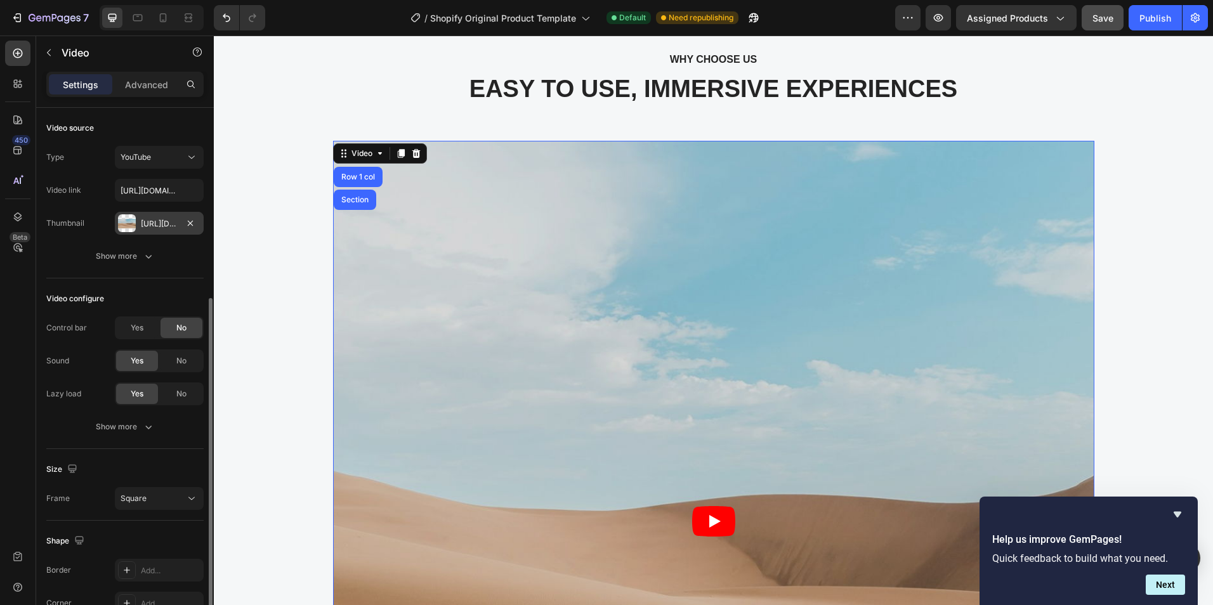
scroll to position [103, 0]
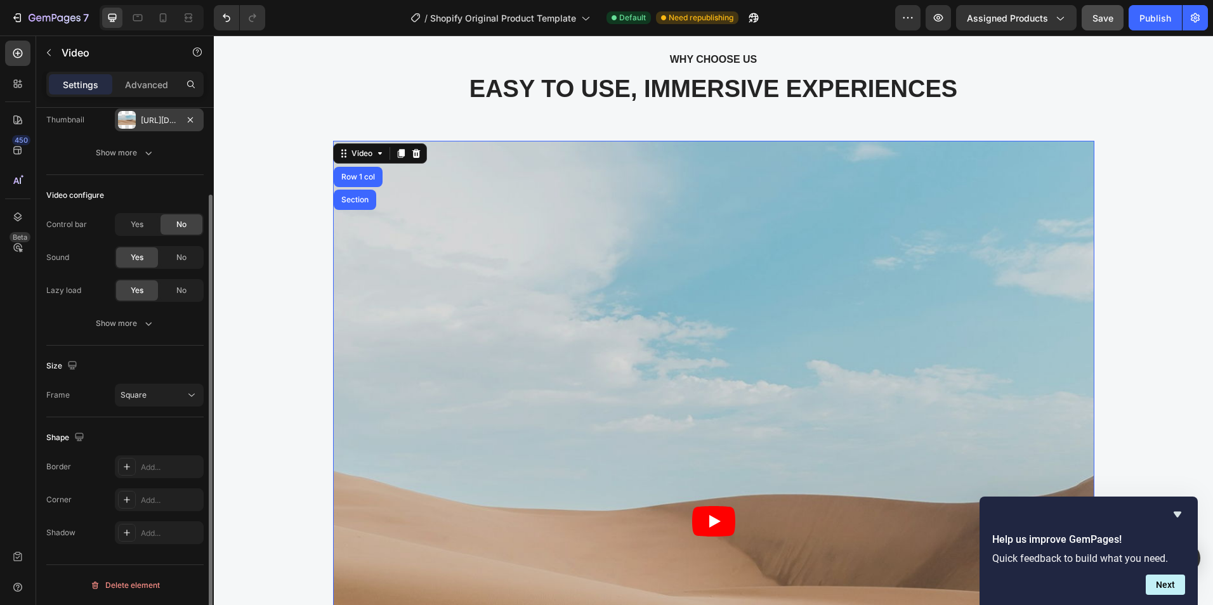
click at [152, 133] on div "Type YouTube Video link https://www.youtube.com/shorts/z5ZZ5euU6e0 Thumbnail Ht…" at bounding box center [124, 104] width 157 height 122
click at [162, 122] on div "Https://ucarecdn.Com/06075225-af9e-460c-8e3c-6be63c0b773a/-/format/auto/" at bounding box center [159, 120] width 37 height 11
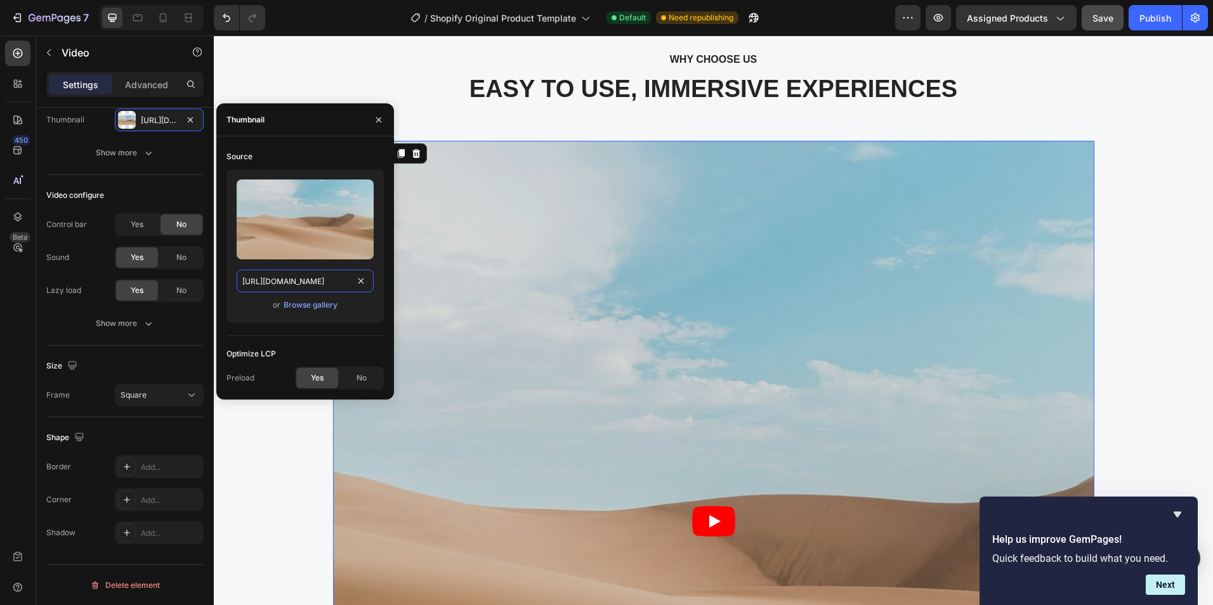
click at [343, 284] on input "https://ucarecdn.com/06075225-af9e-460c-8e3c-6be63c0b773a/-/format/auto/" at bounding box center [305, 281] width 137 height 23
paste input "text"
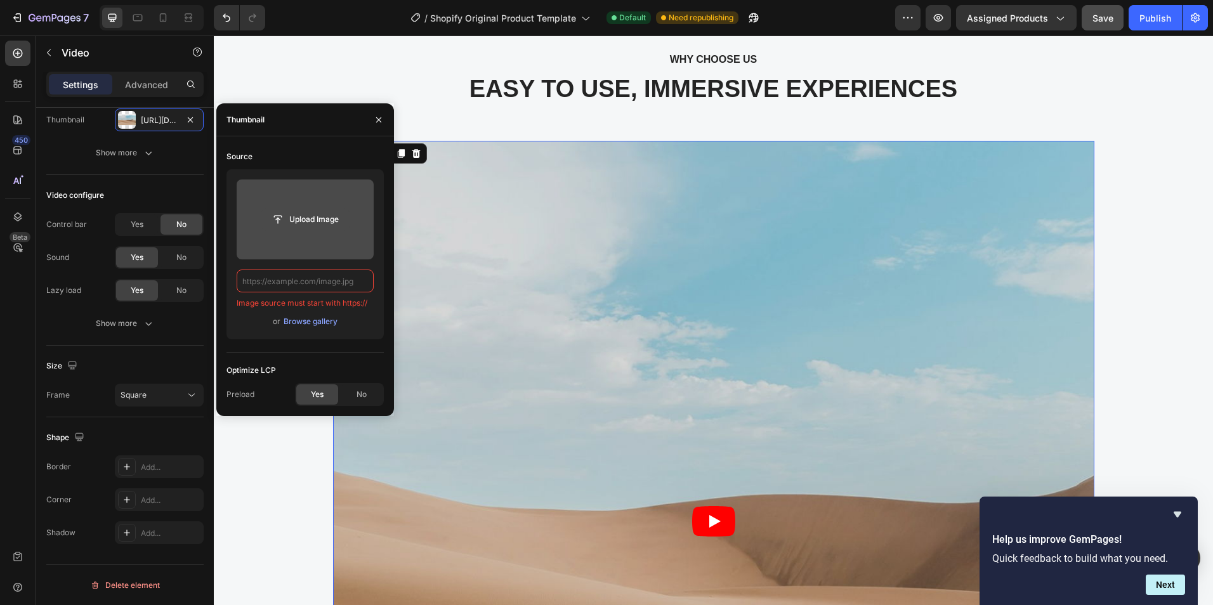
type input "https://ucarecdn.com/06075225-af9e-460c-8e3c-6be63c0b773a/-/format/auto/"
click at [323, 218] on input "file" at bounding box center [305, 220] width 88 height 22
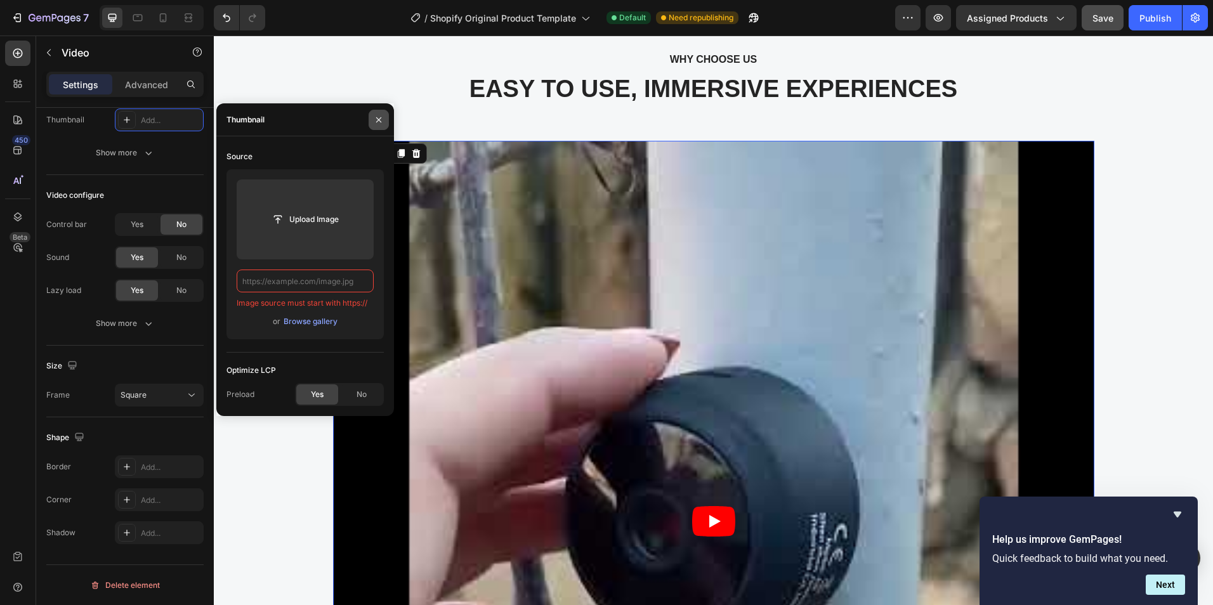
click at [380, 120] on icon "button" at bounding box center [379, 120] width 10 height 10
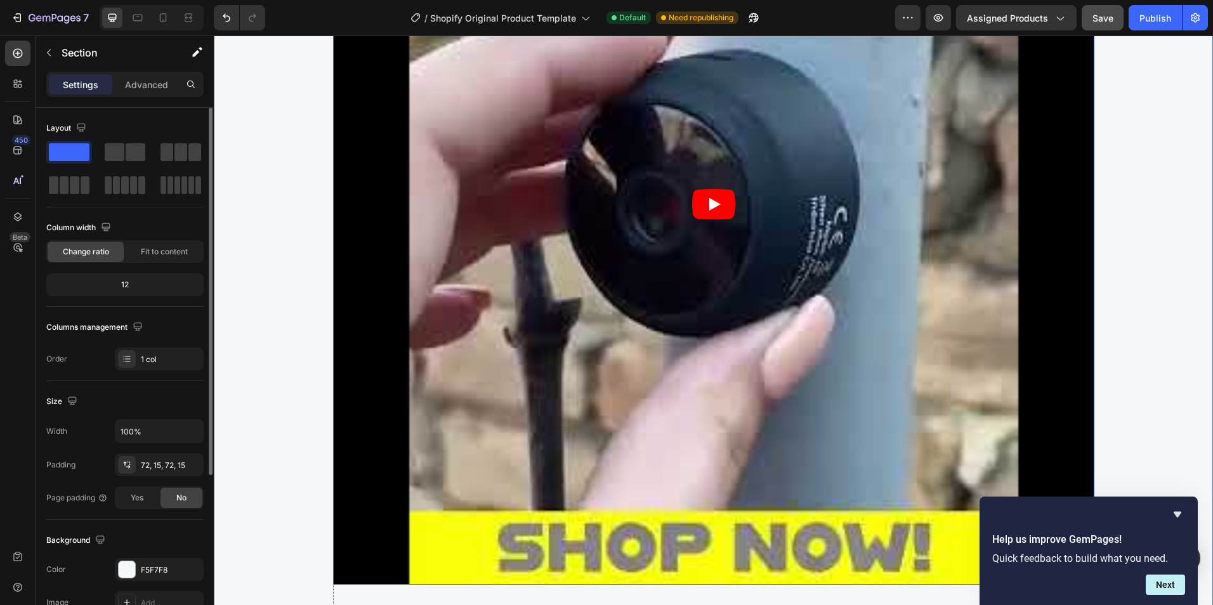
scroll to position [4886, 0]
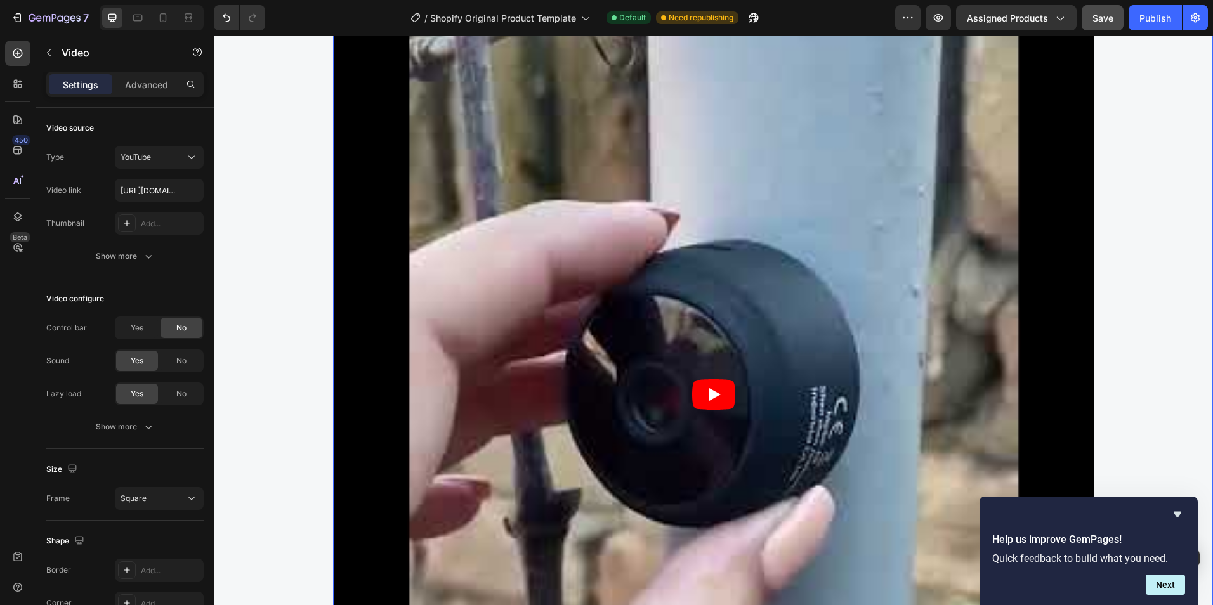
click at [714, 407] on icon "Play" at bounding box center [713, 394] width 43 height 30
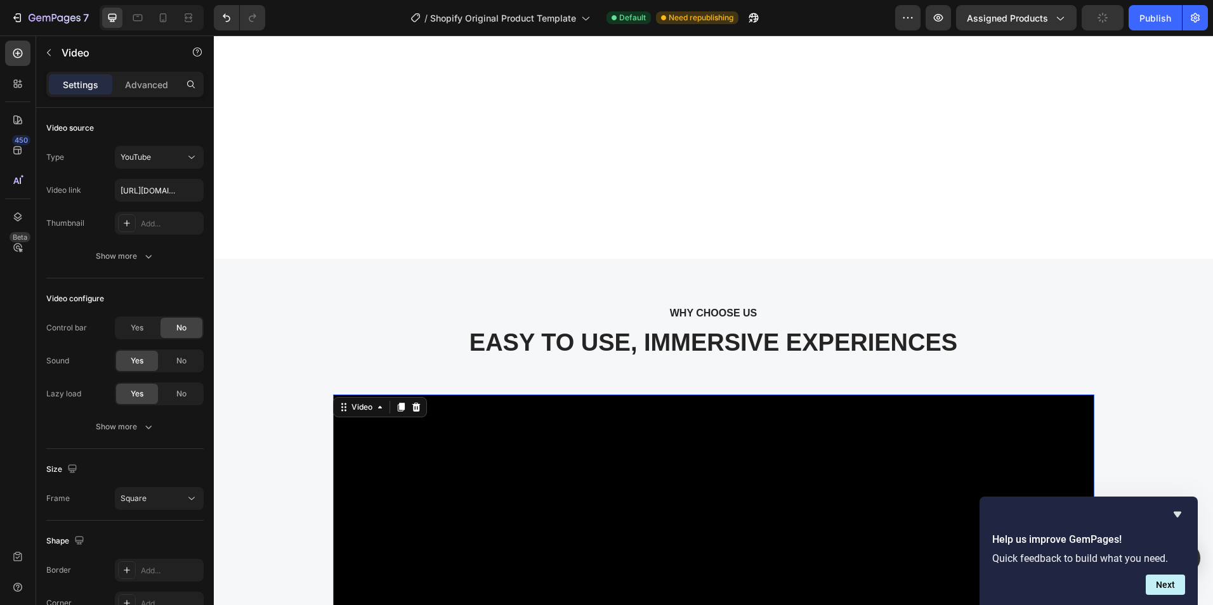
scroll to position [4759, 0]
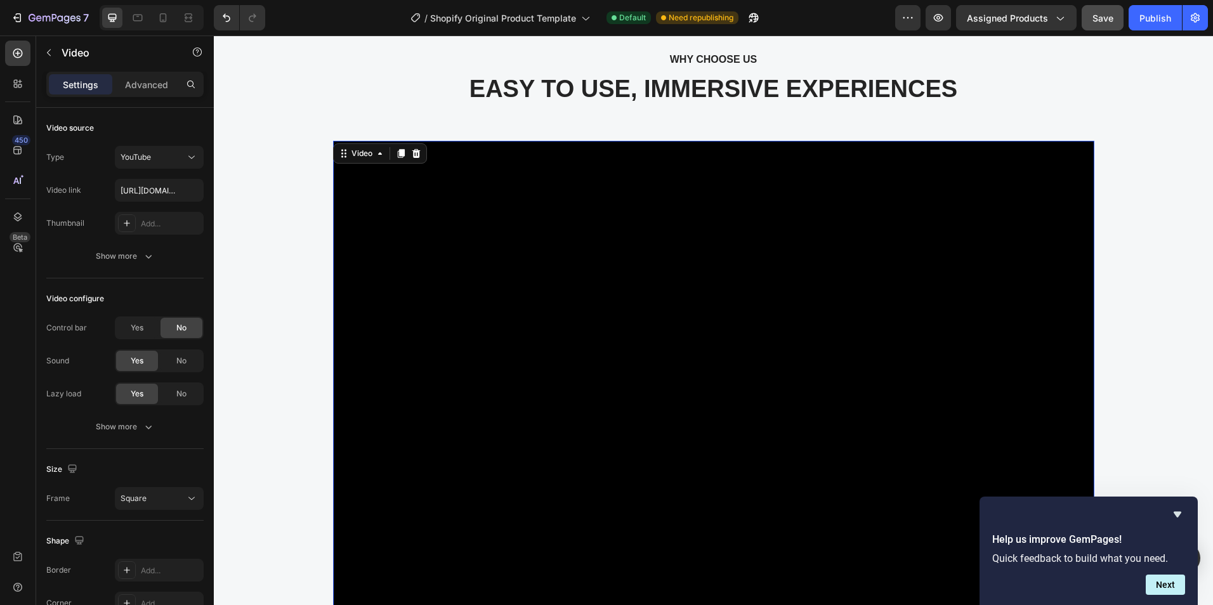
click at [1188, 513] on div "Help us improve GemPages! Quick feedback to build what you need. Next" at bounding box center [1089, 551] width 218 height 109
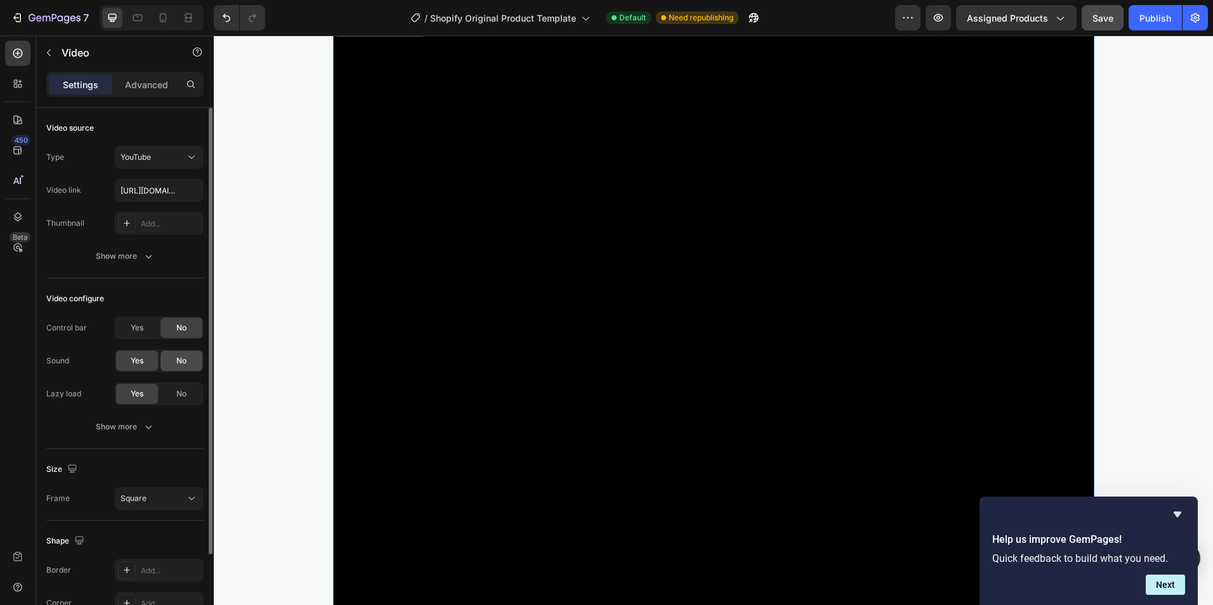
click at [183, 364] on span "No" at bounding box center [181, 360] width 10 height 11
click at [133, 426] on div "Show more" at bounding box center [125, 427] width 59 height 13
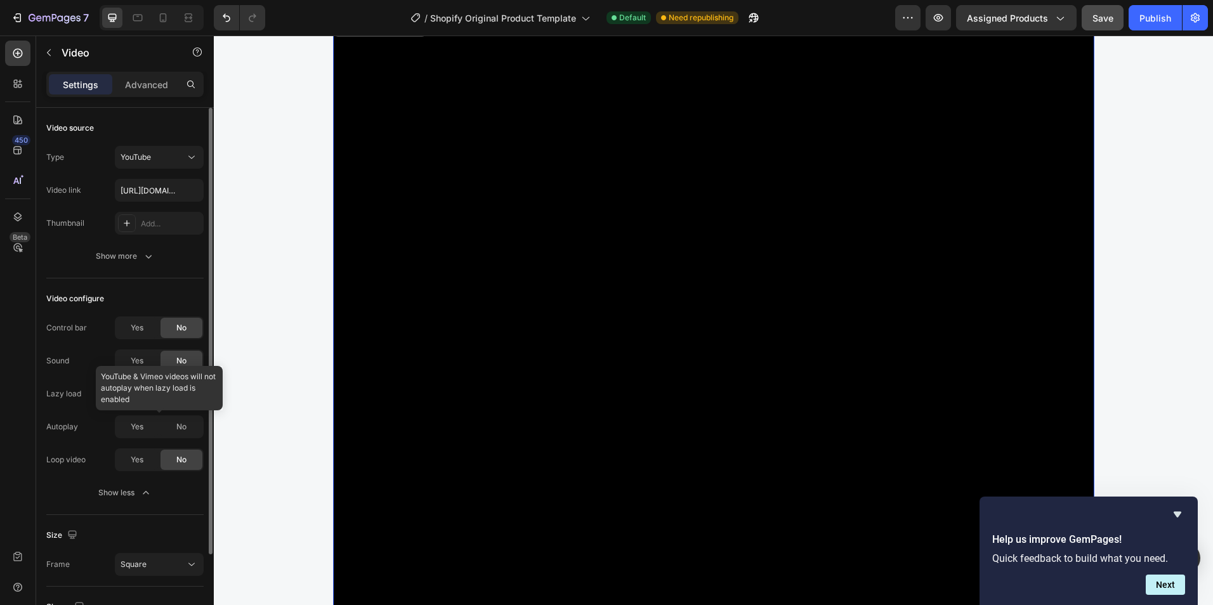
click at [182, 431] on div at bounding box center [159, 427] width 89 height 23
click at [144, 468] on div "Yes" at bounding box center [137, 460] width 42 height 20
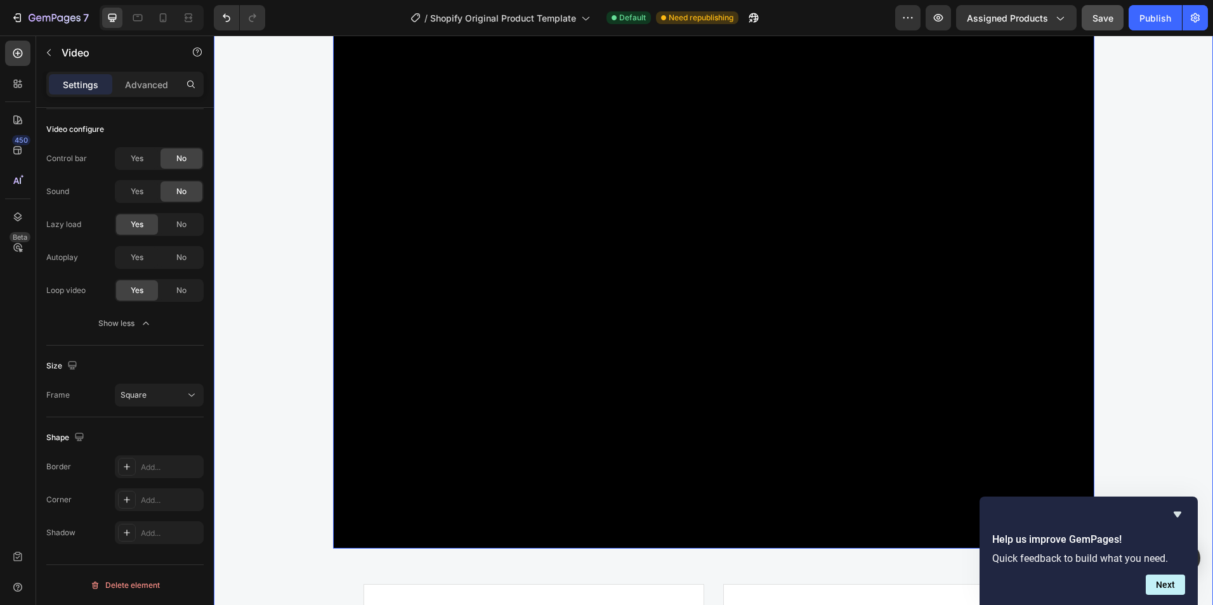
scroll to position [5140, 0]
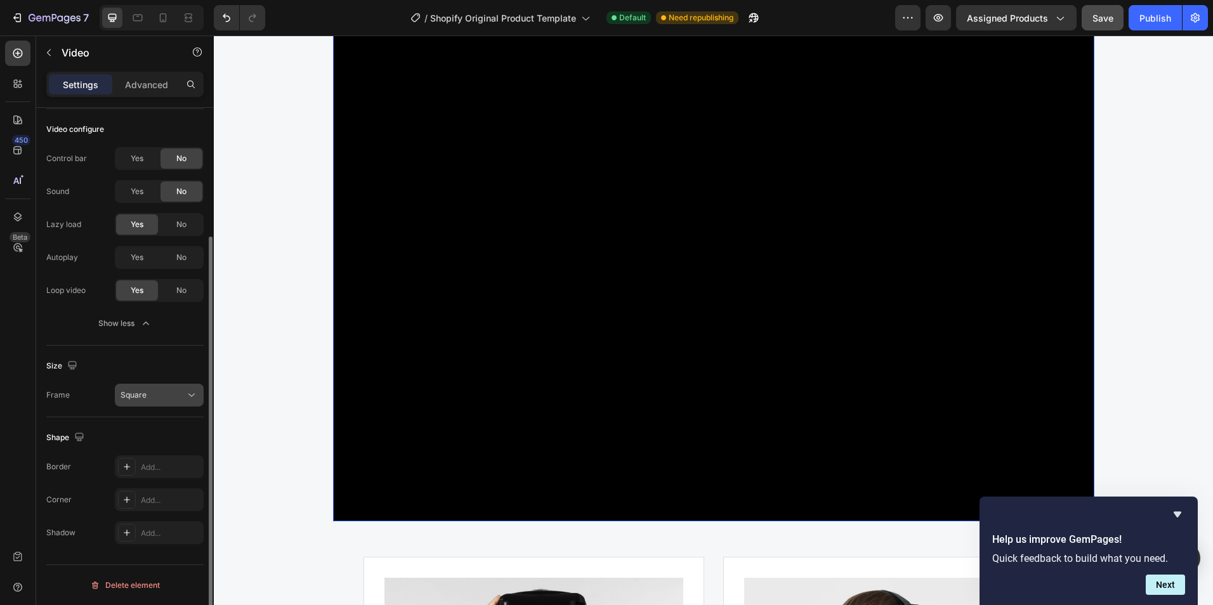
click at [187, 402] on button "Square" at bounding box center [159, 395] width 89 height 23
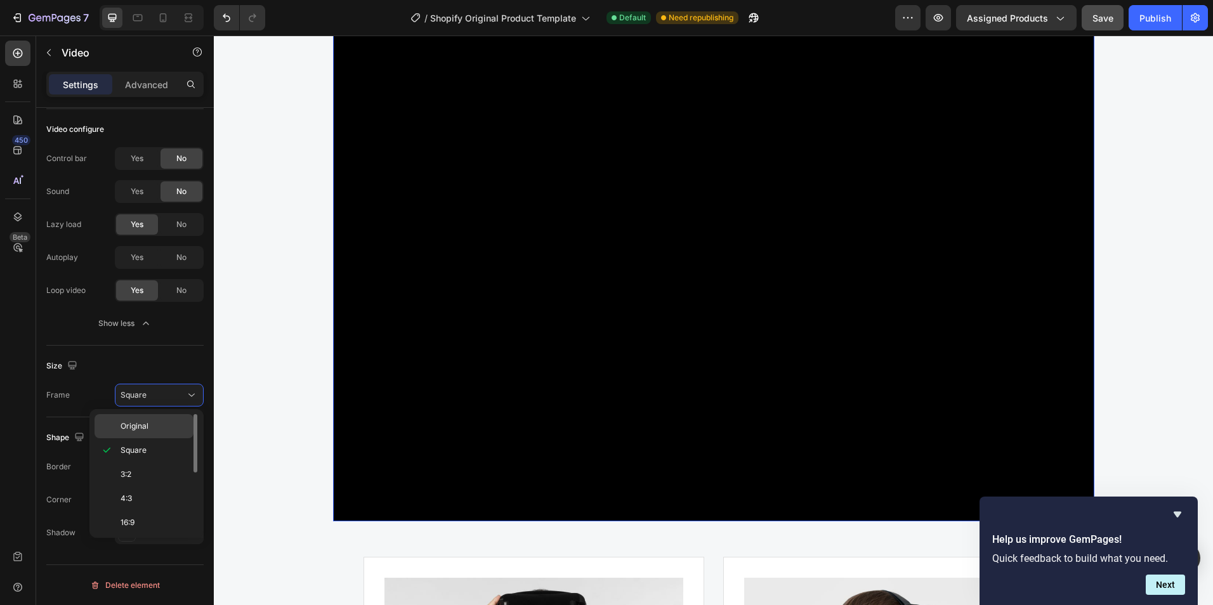
click at [168, 422] on p "Original" at bounding box center [154, 426] width 67 height 11
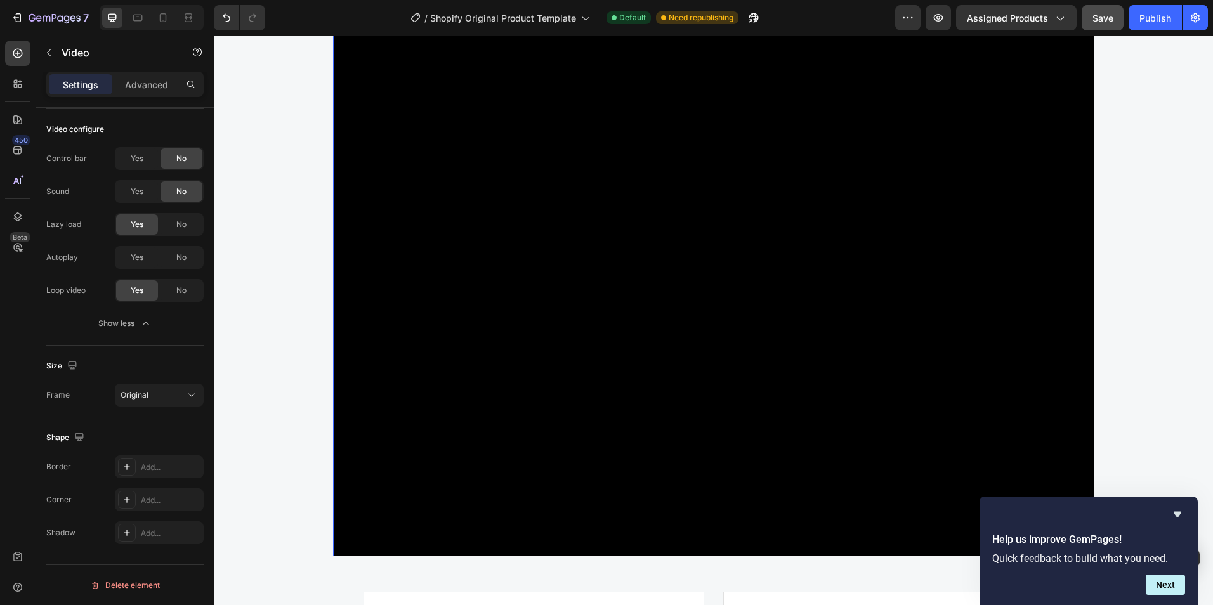
scroll to position [4886, 0]
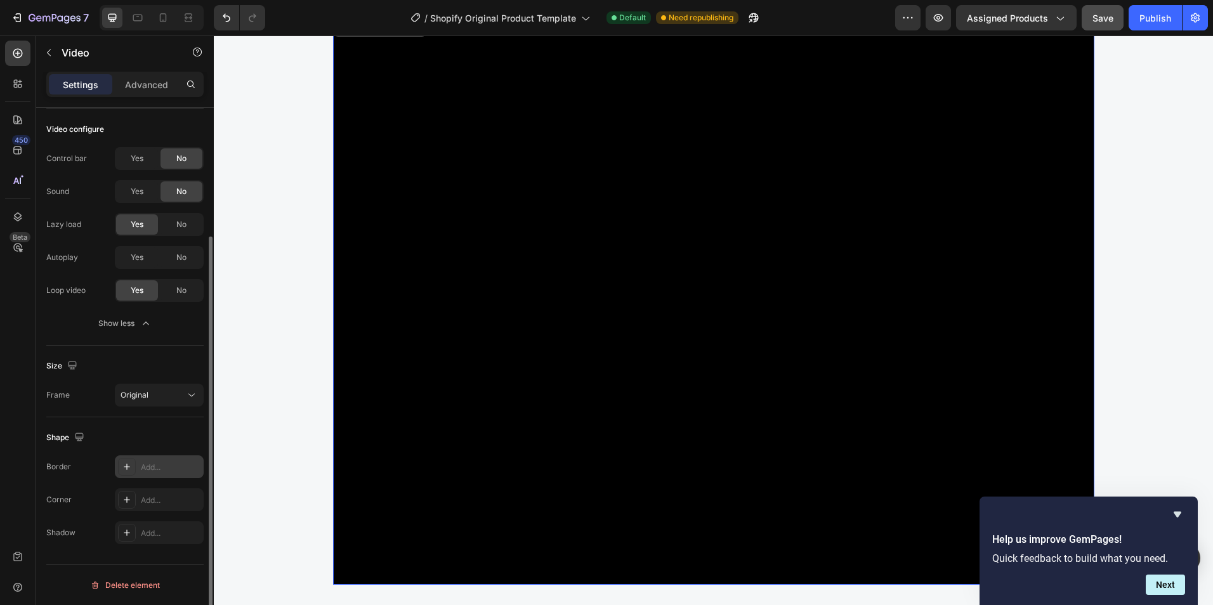
click at [126, 465] on icon at bounding box center [127, 467] width 10 height 10
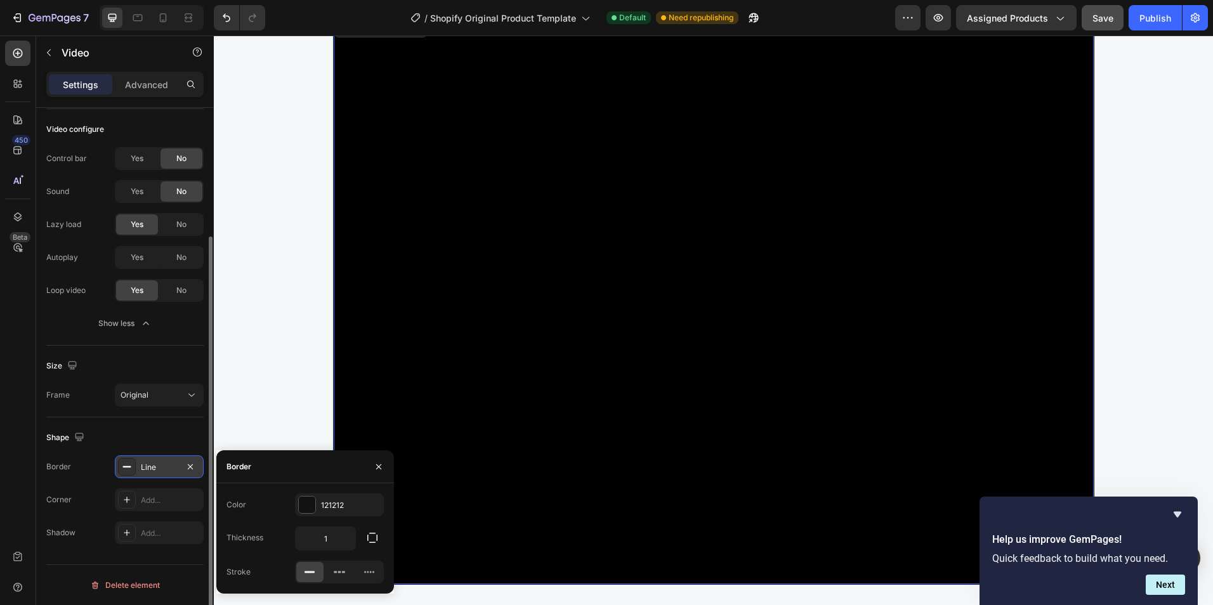
scroll to position [4886, 0]
click at [376, 540] on icon "button" at bounding box center [372, 538] width 13 height 13
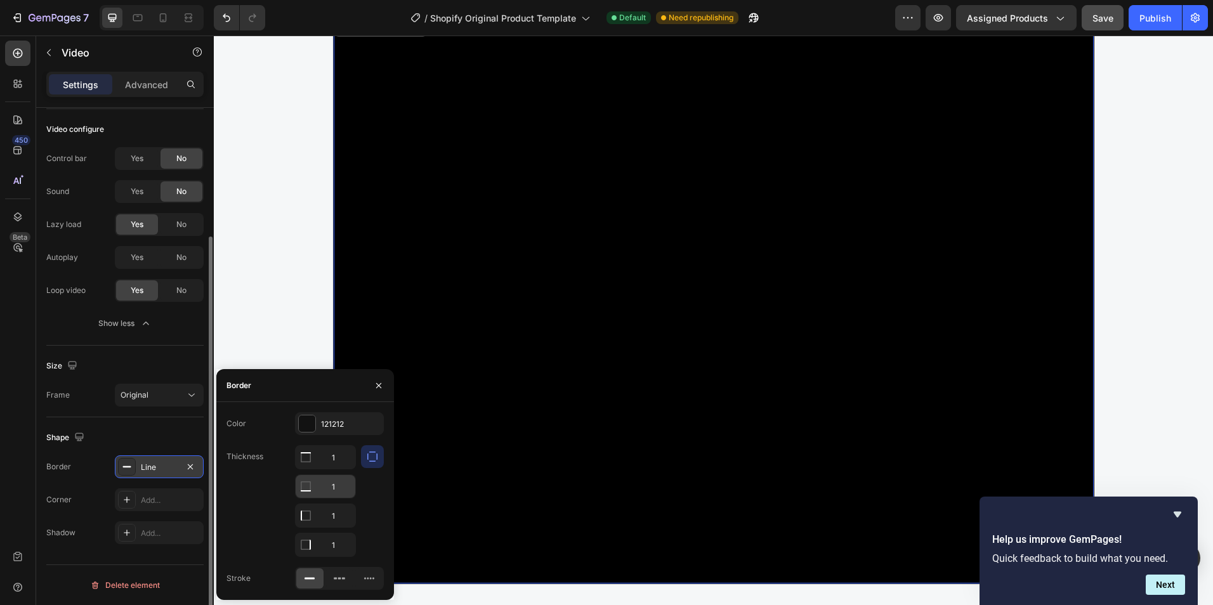
click at [336, 492] on input "1" at bounding box center [326, 486] width 60 height 23
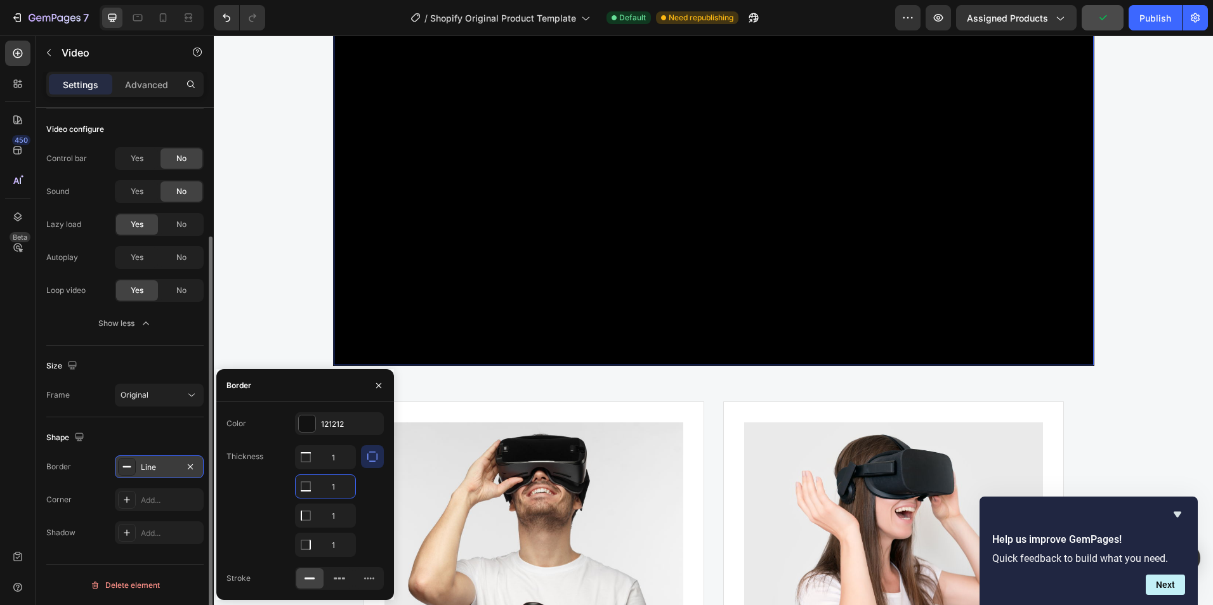
scroll to position [5013, 0]
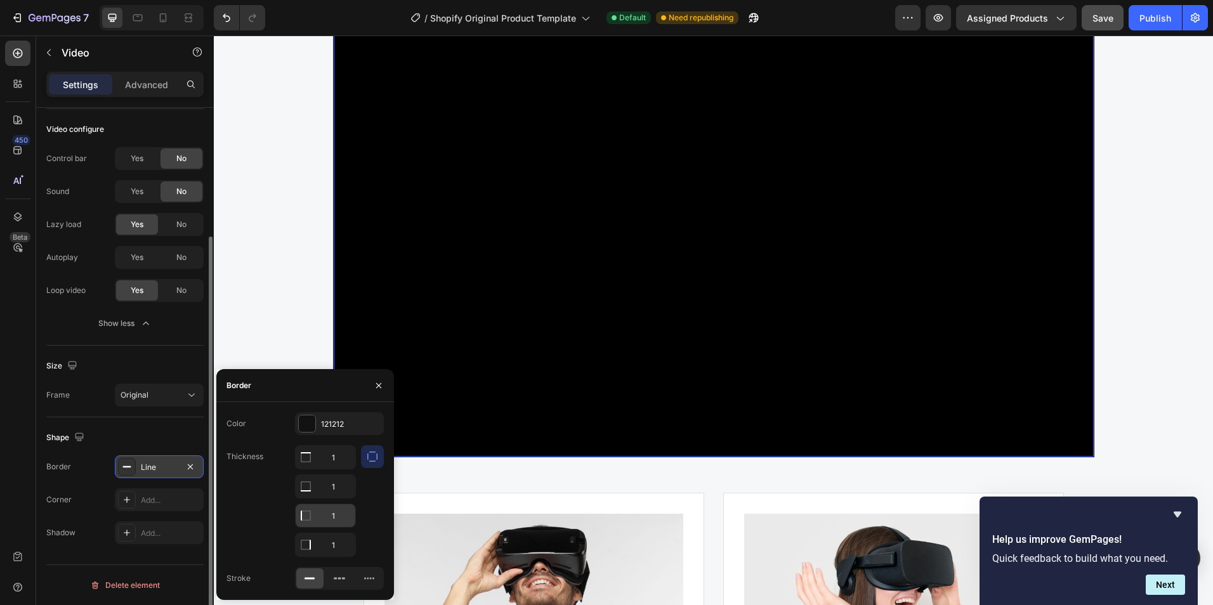
click at [308, 519] on icon at bounding box center [305, 516] width 13 height 13
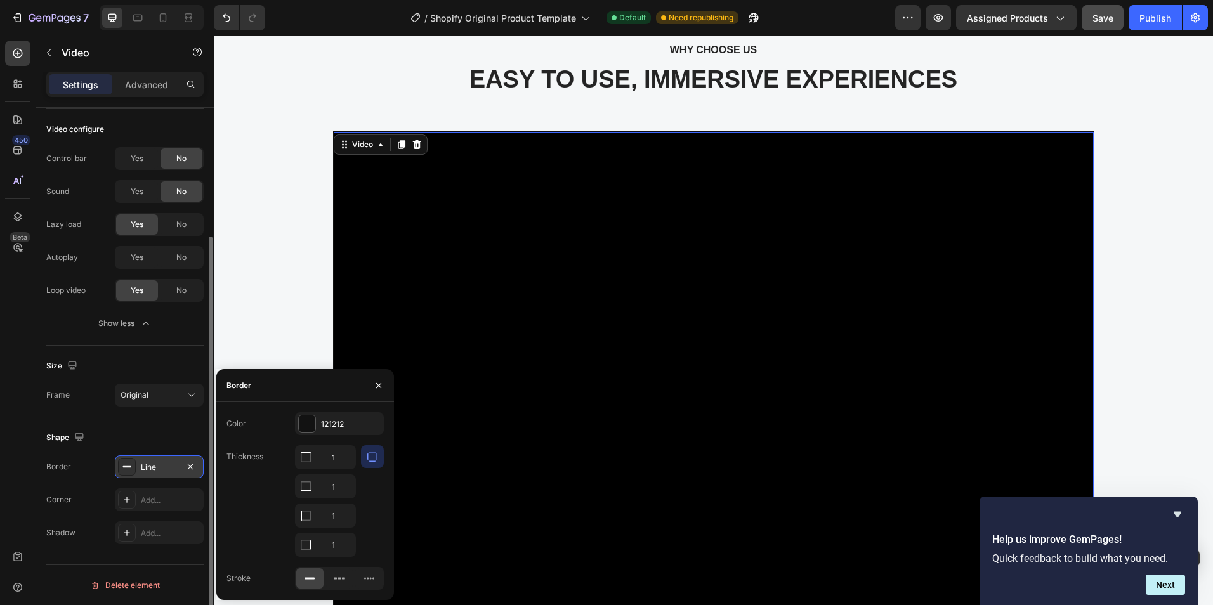
scroll to position [4760, 0]
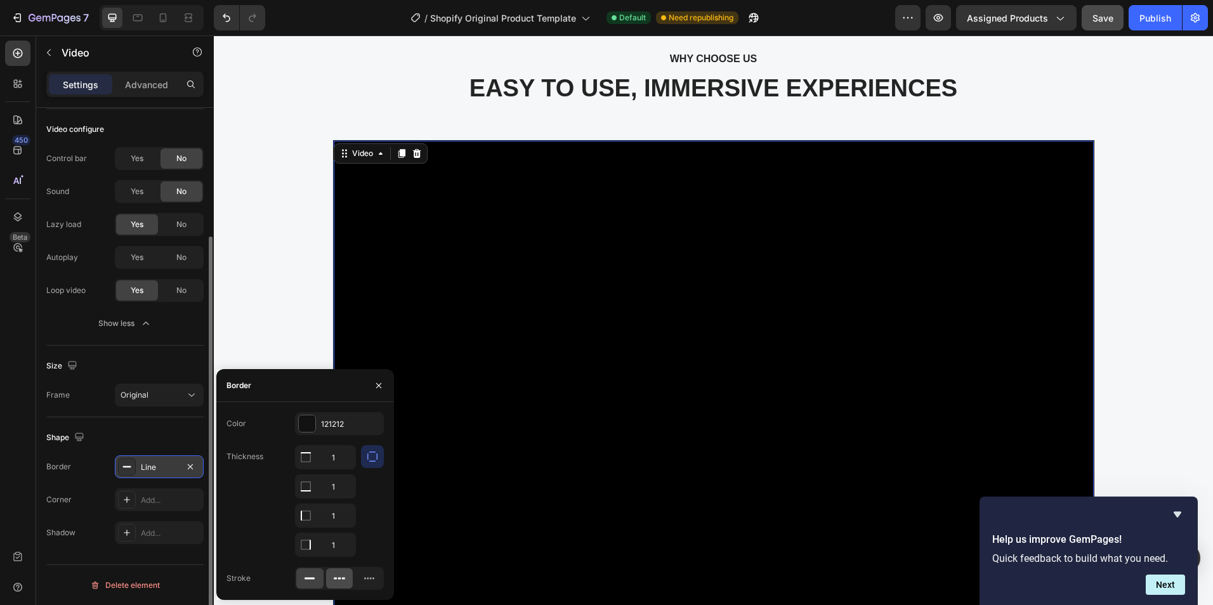
click at [344, 581] on icon at bounding box center [339, 578] width 13 height 13
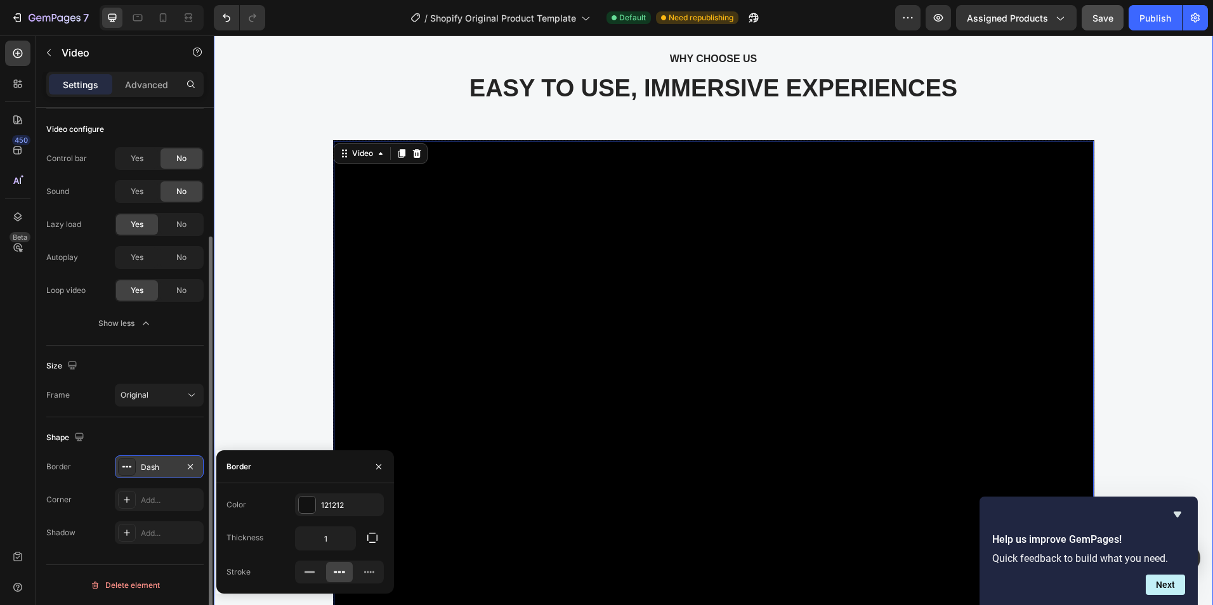
click at [282, 371] on div "WHY CHOOSE US Text block EASY TO USE, IMMERSIVE EXPERIENCES Heading Video 56 Im…" at bounding box center [713, 582] width 980 height 1064
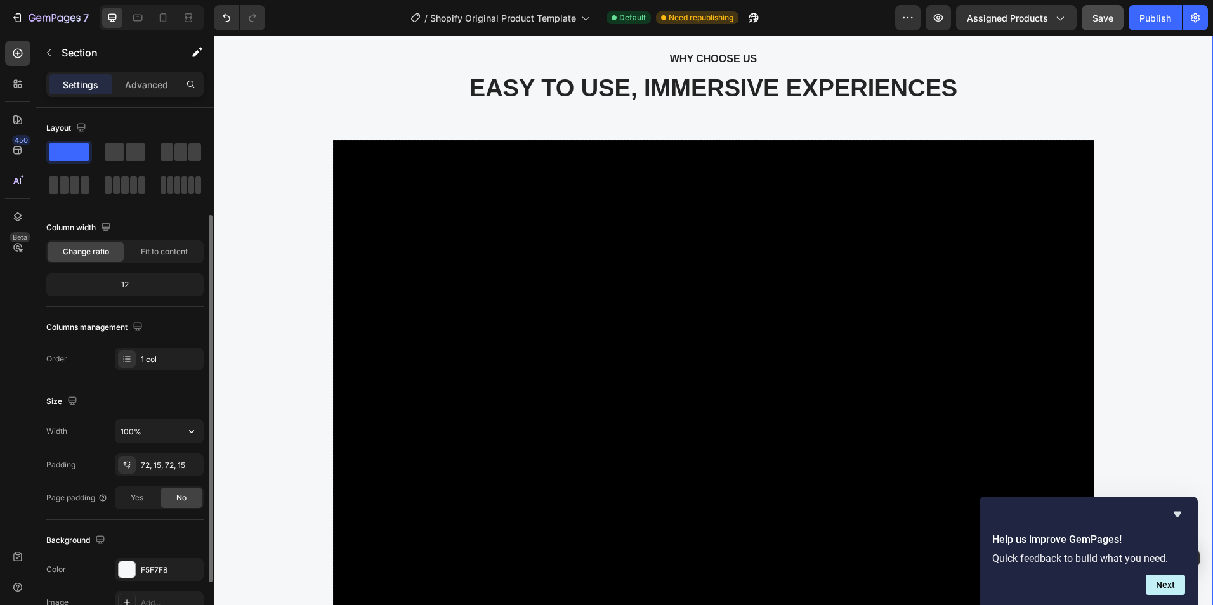
scroll to position [63, 0]
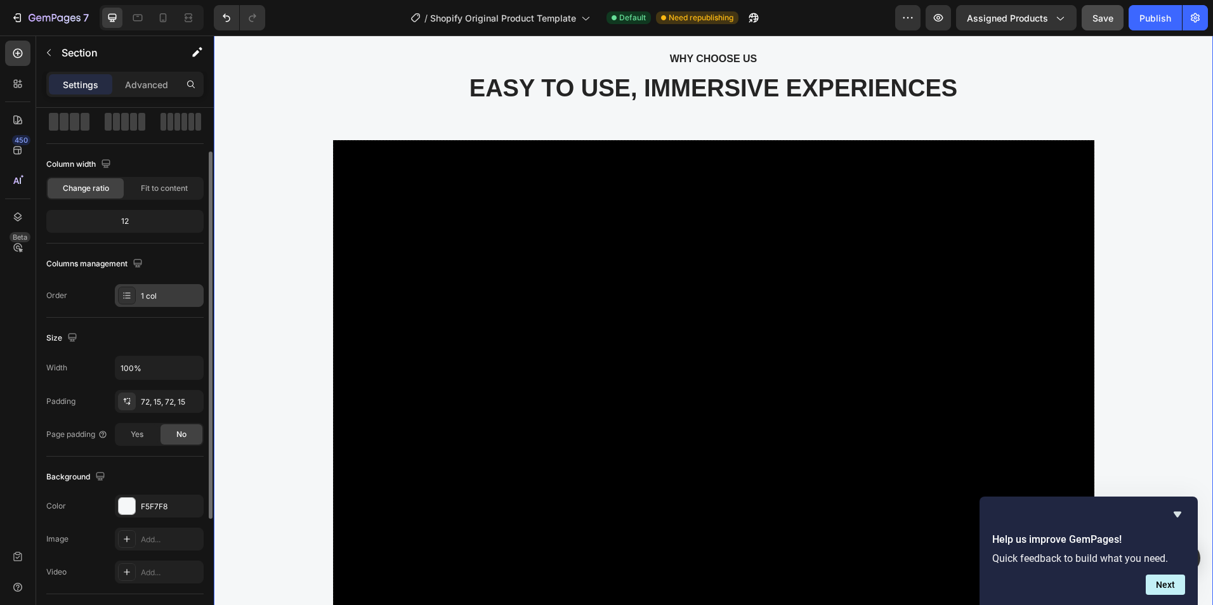
click at [147, 298] on div "1 col" at bounding box center [171, 296] width 60 height 11
click at [294, 240] on div "WHY CHOOSE US Text block EASY TO USE, IMMERSIVE EXPERIENCES Heading Video Image…" at bounding box center [713, 582] width 980 height 1064
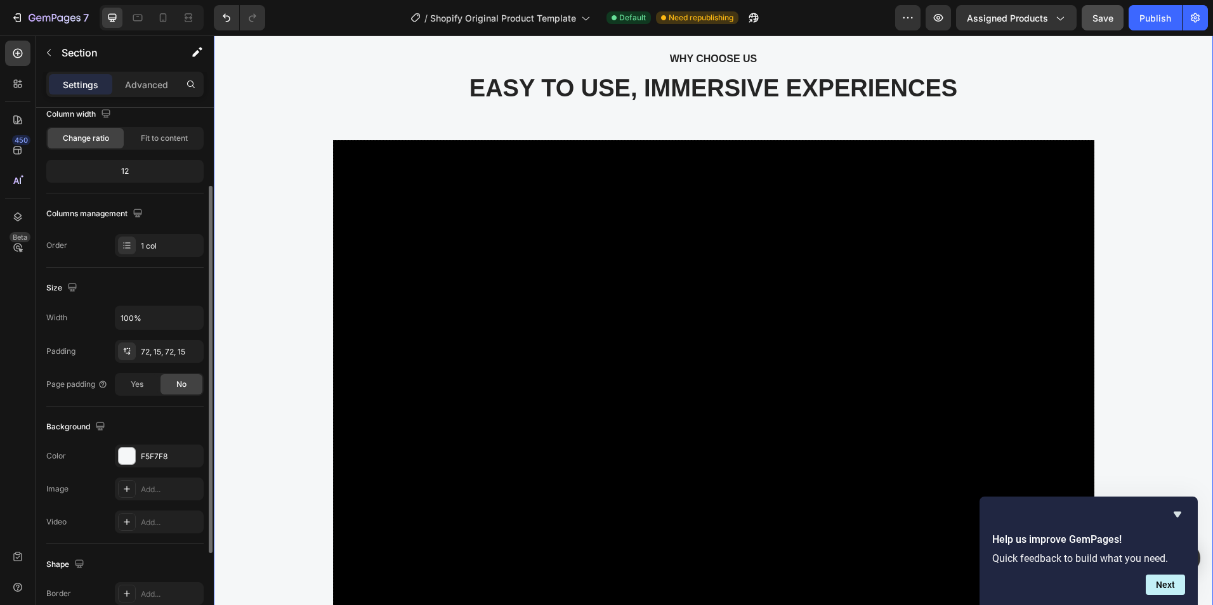
scroll to position [0, 0]
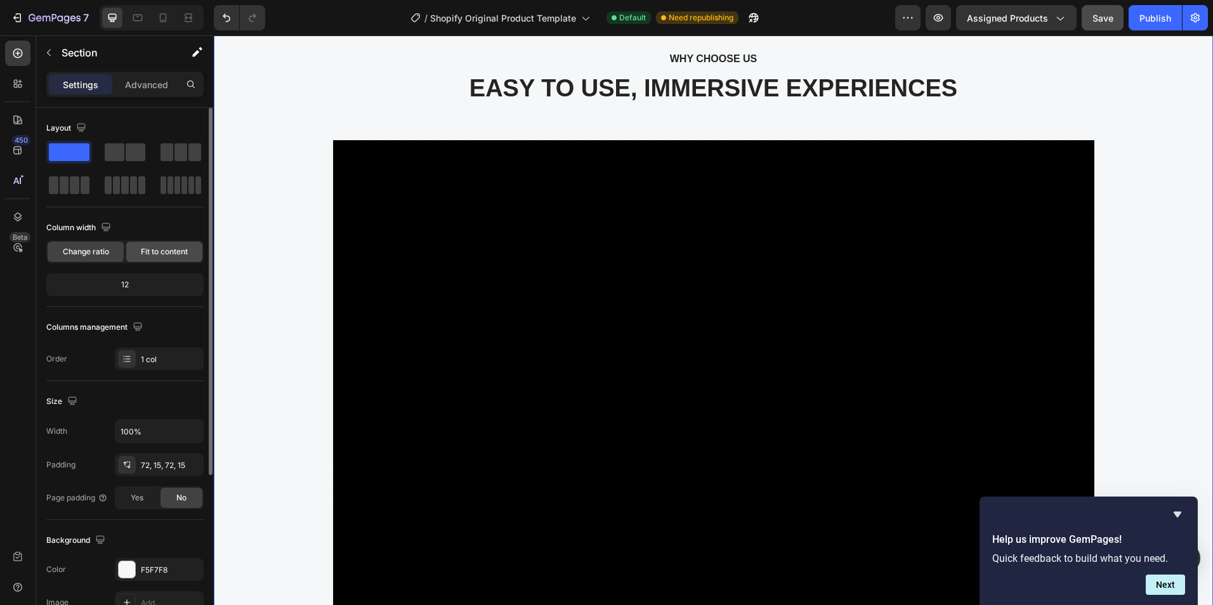
click at [168, 257] on span "Fit to content" at bounding box center [164, 251] width 47 height 11
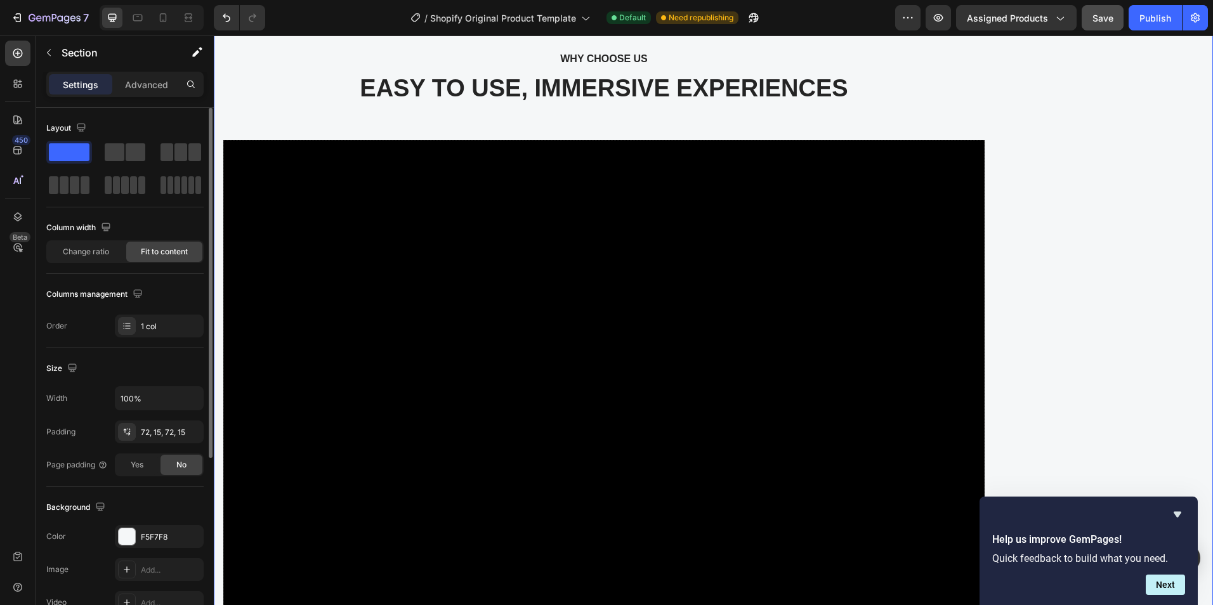
click at [97, 263] on div "Change ratio Fit to content" at bounding box center [124, 251] width 157 height 23
drag, startPoint x: 107, startPoint y: 257, endPoint x: 6, endPoint y: 322, distance: 119.7
click at [107, 257] on span "Change ratio" at bounding box center [86, 251] width 46 height 11
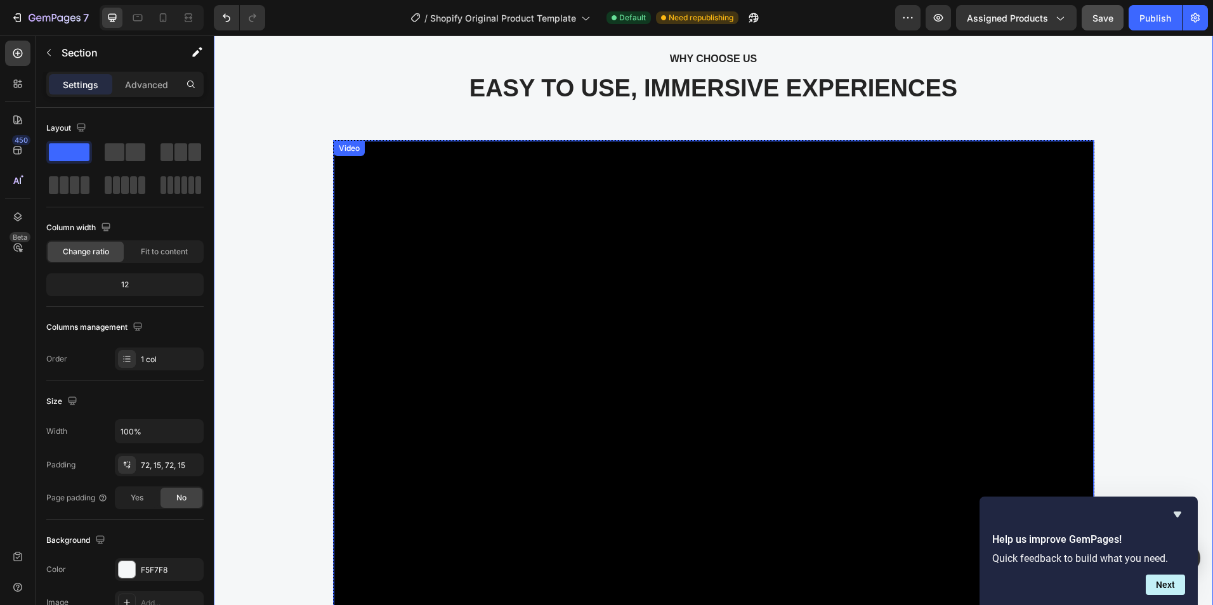
click at [351, 149] on div "Video" at bounding box center [349, 148] width 26 height 11
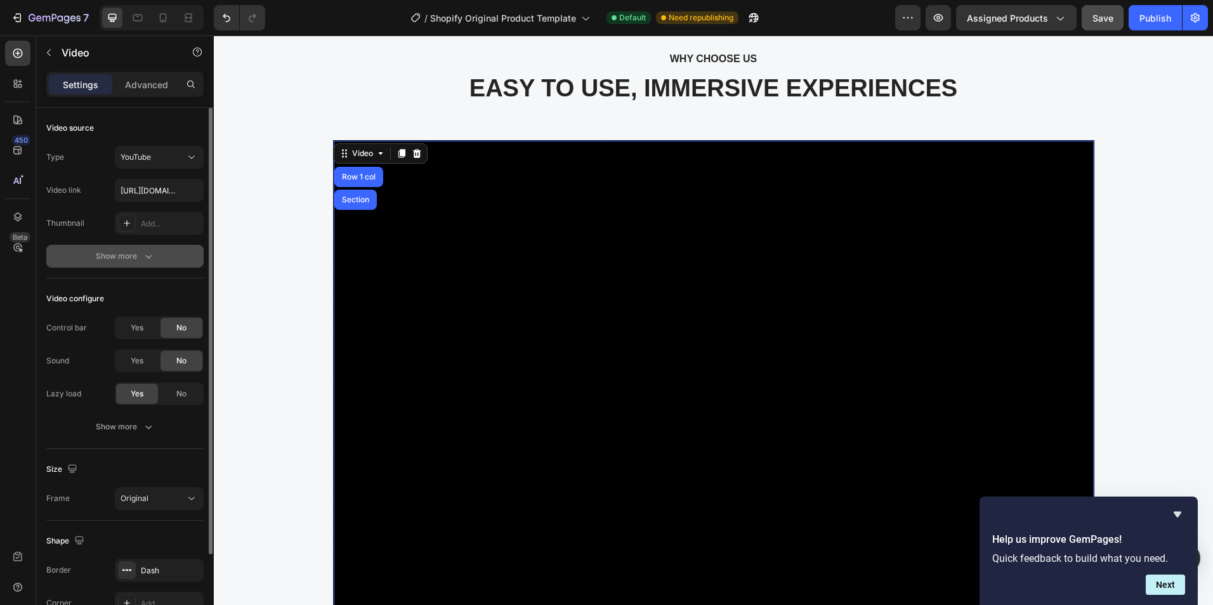
click at [142, 262] on icon "button" at bounding box center [148, 256] width 13 height 13
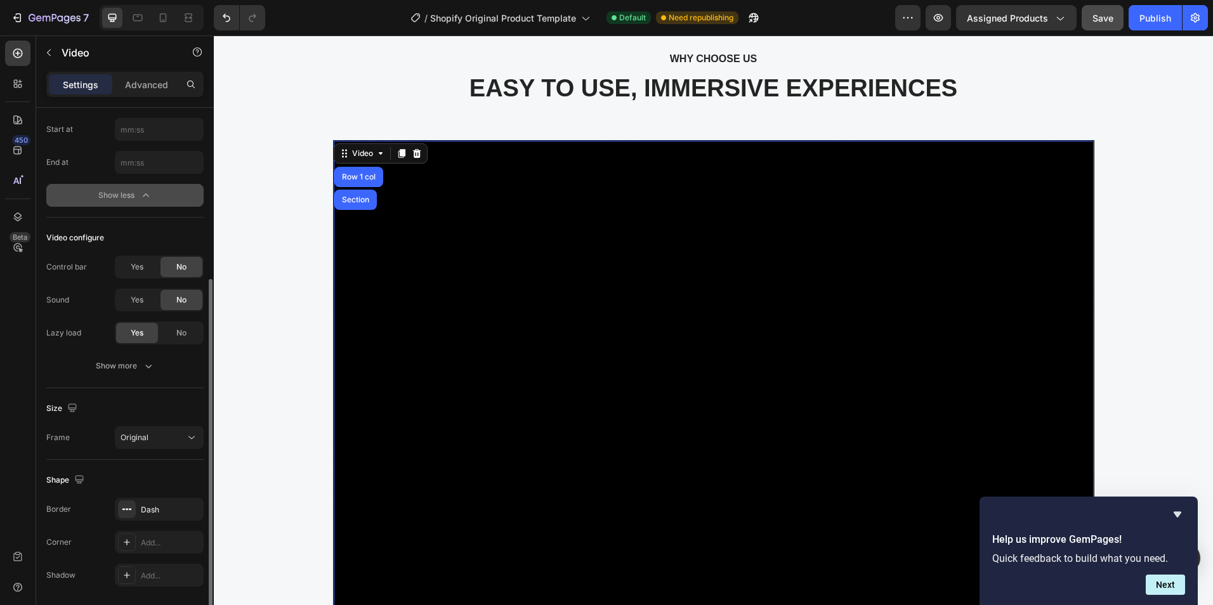
scroll to position [169, 0]
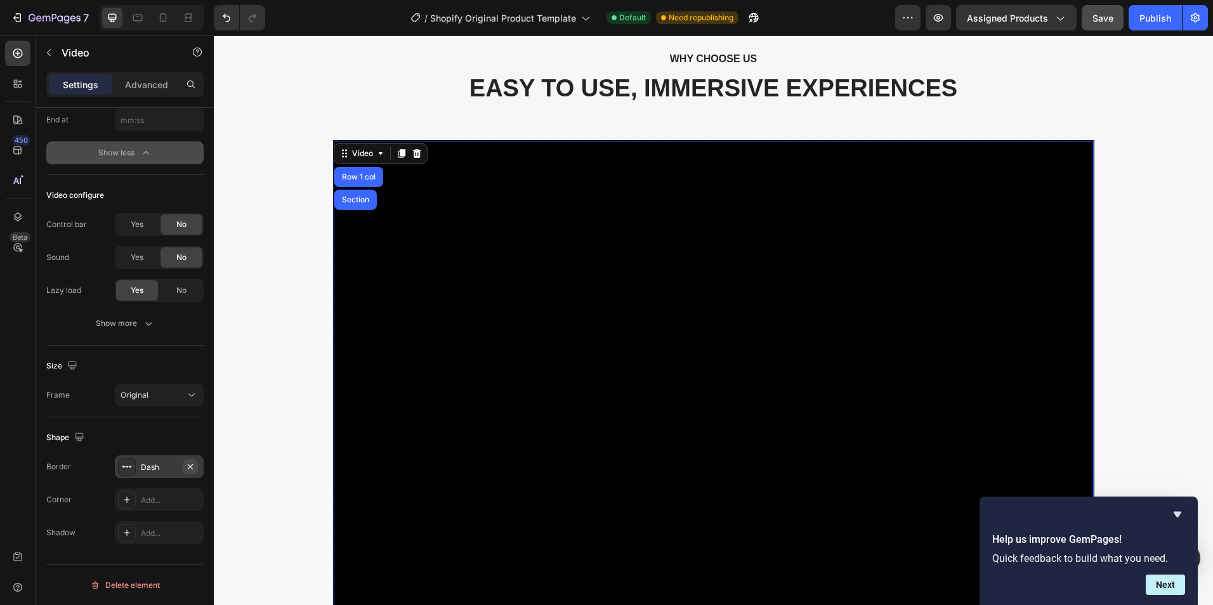
click at [194, 466] on icon "button" at bounding box center [190, 467] width 10 height 10
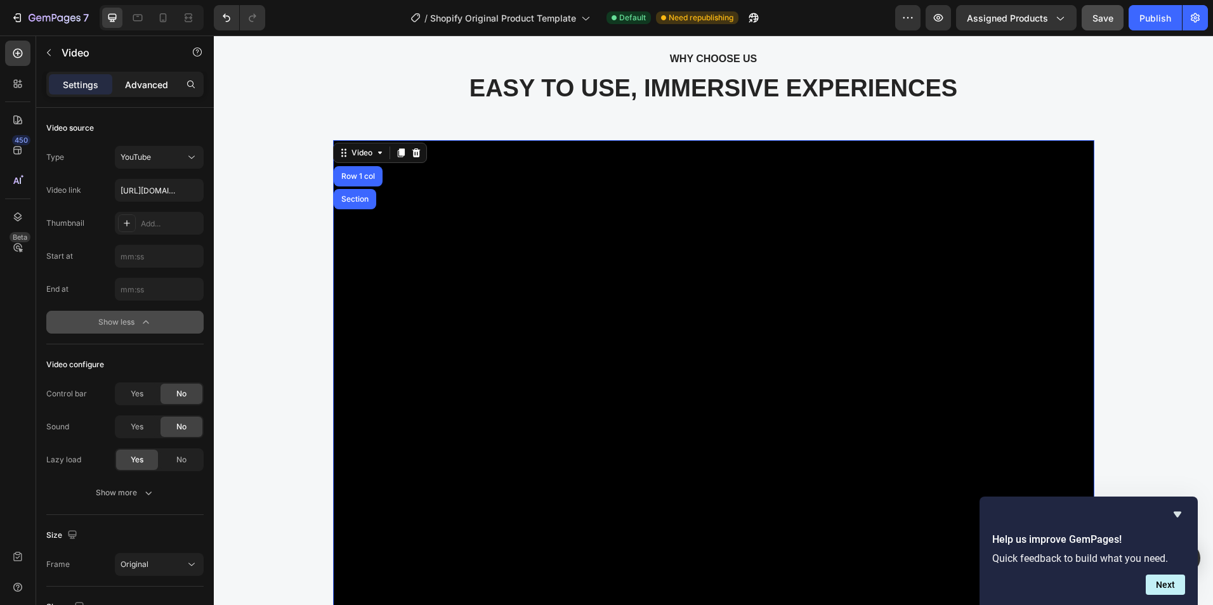
click at [155, 81] on p "Advanced" at bounding box center [146, 84] width 43 height 13
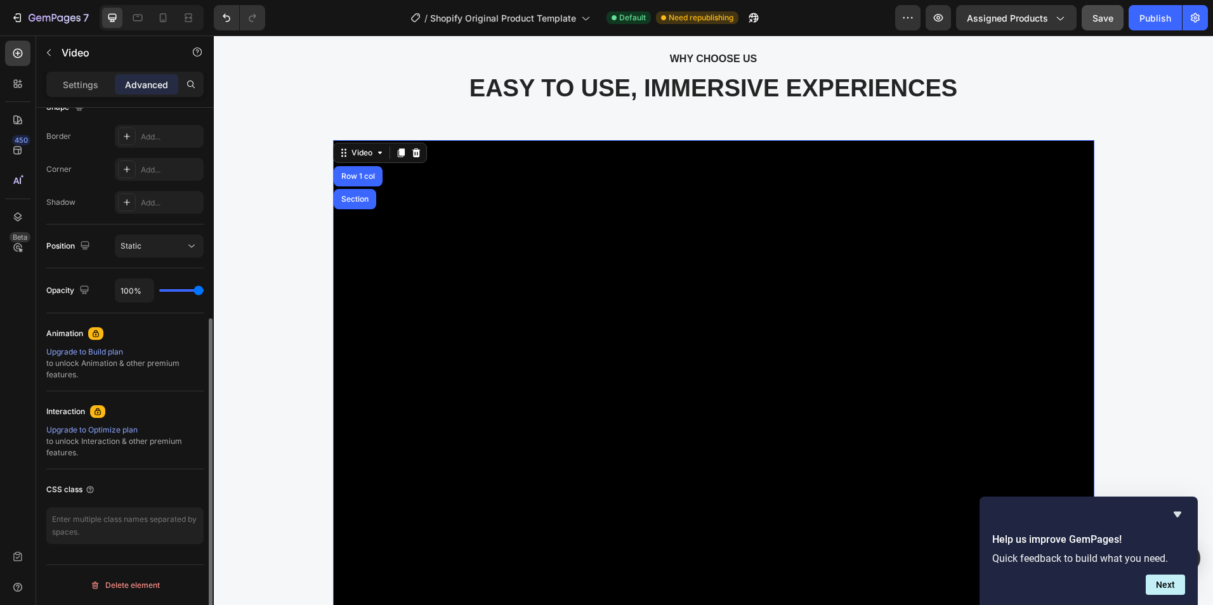
scroll to position [284, 0]
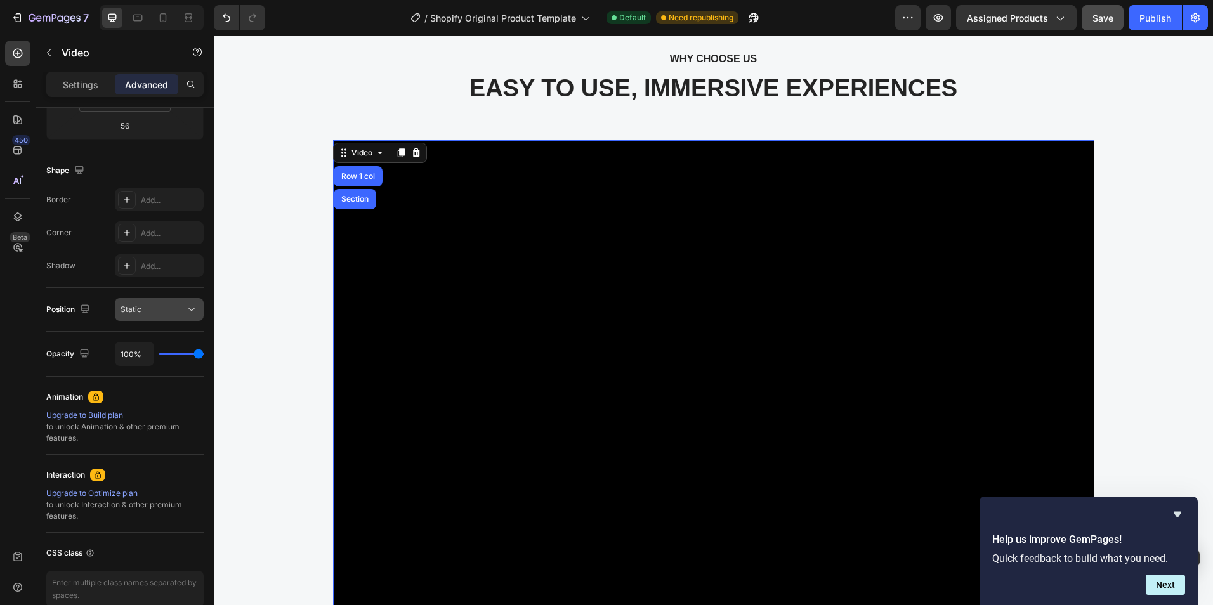
click at [155, 313] on div "Static" at bounding box center [153, 309] width 65 height 11
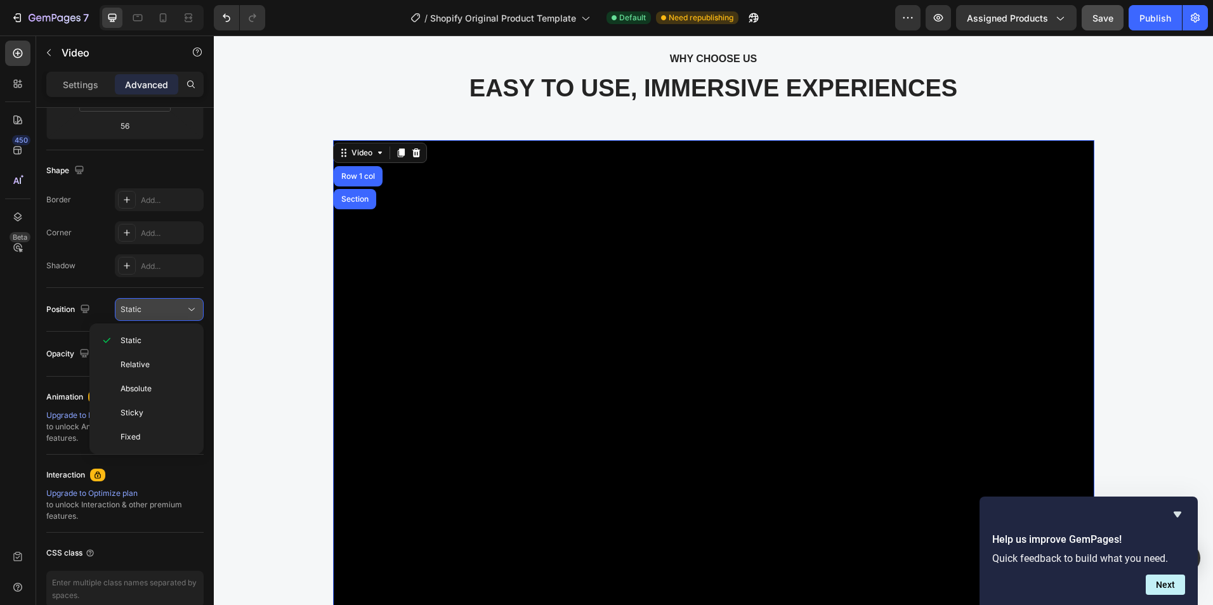
click at [155, 313] on div "Static" at bounding box center [153, 309] width 65 height 11
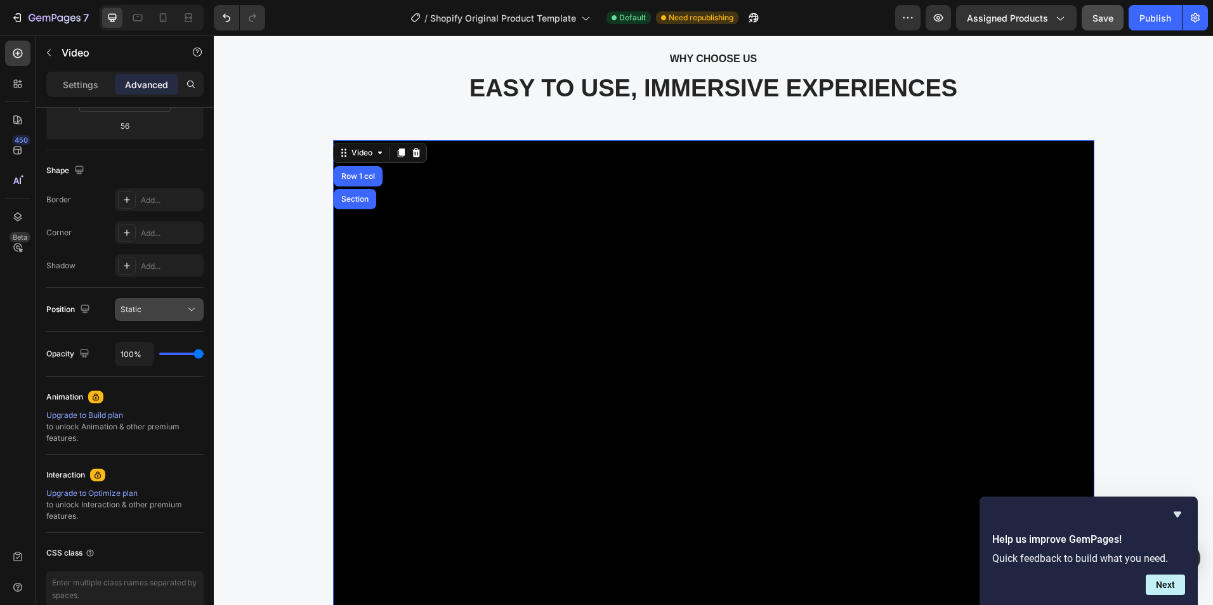
click at [158, 315] on div "Static" at bounding box center [159, 309] width 77 height 13
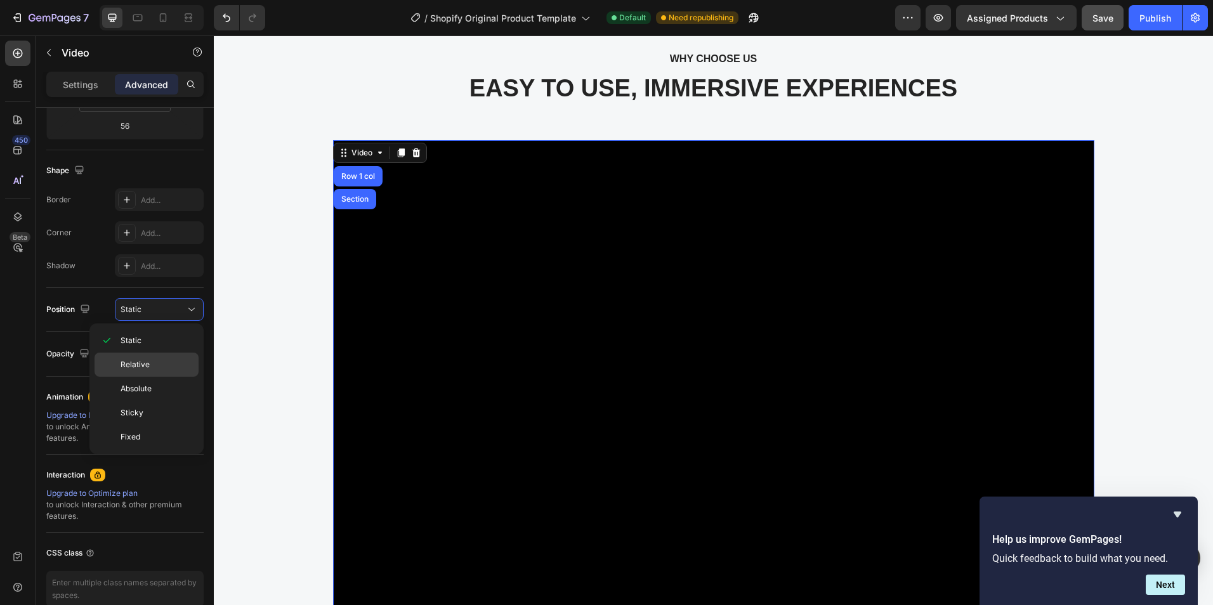
click at [152, 372] on div "Relative" at bounding box center [147, 365] width 104 height 24
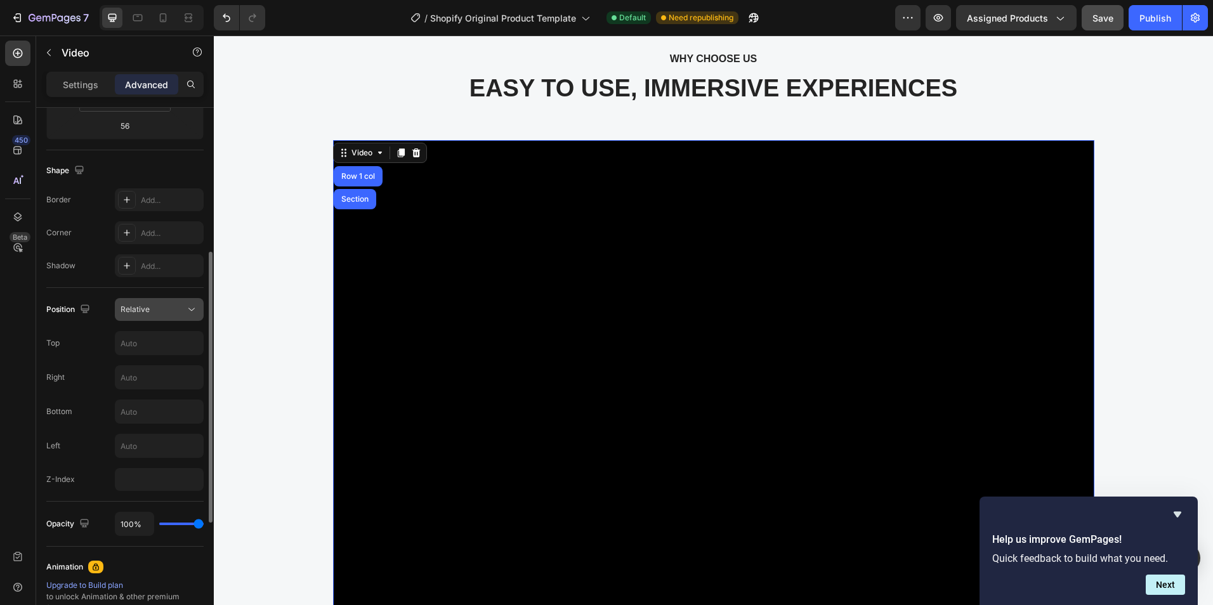
click at [174, 307] on div "Relative" at bounding box center [153, 309] width 65 height 11
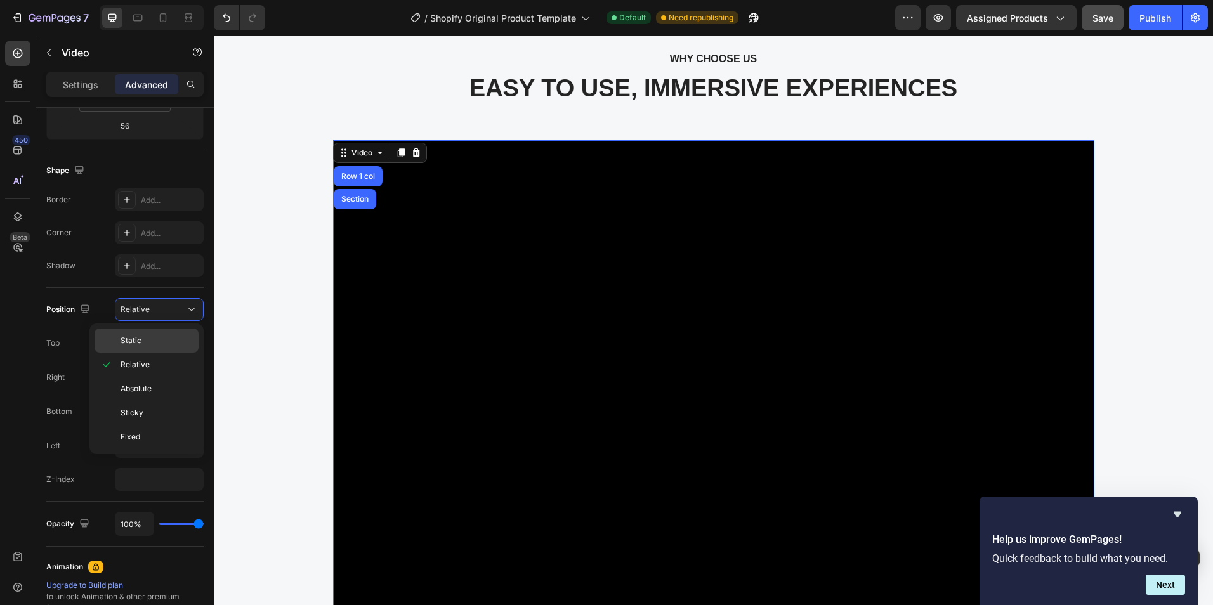
click at [147, 334] on div "Static" at bounding box center [147, 341] width 104 height 24
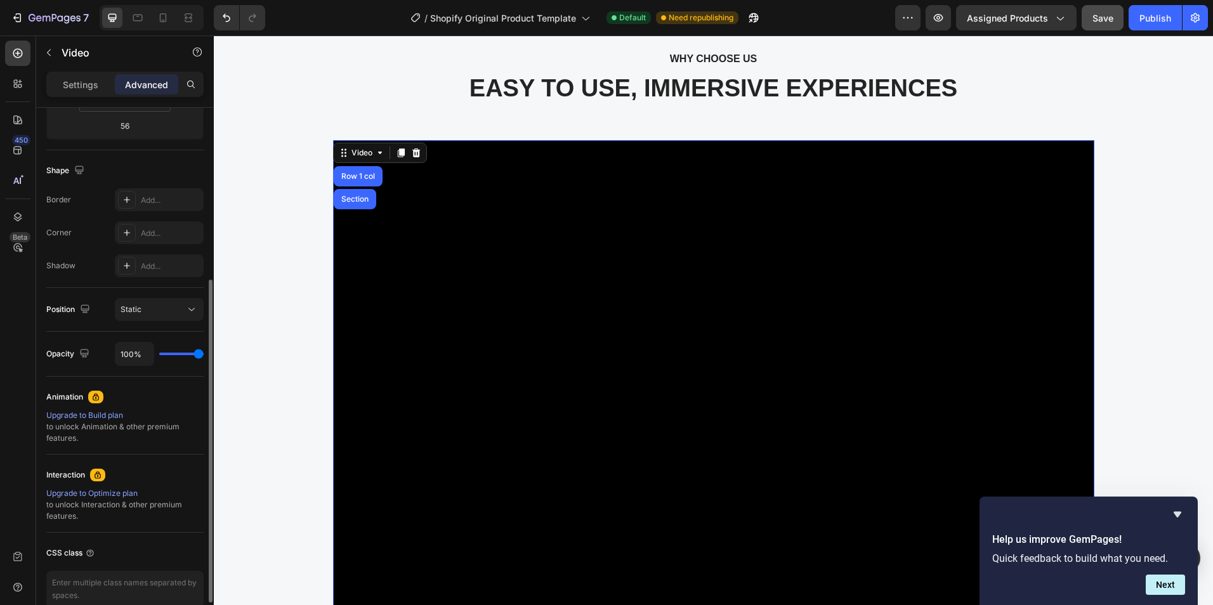
scroll to position [157, 0]
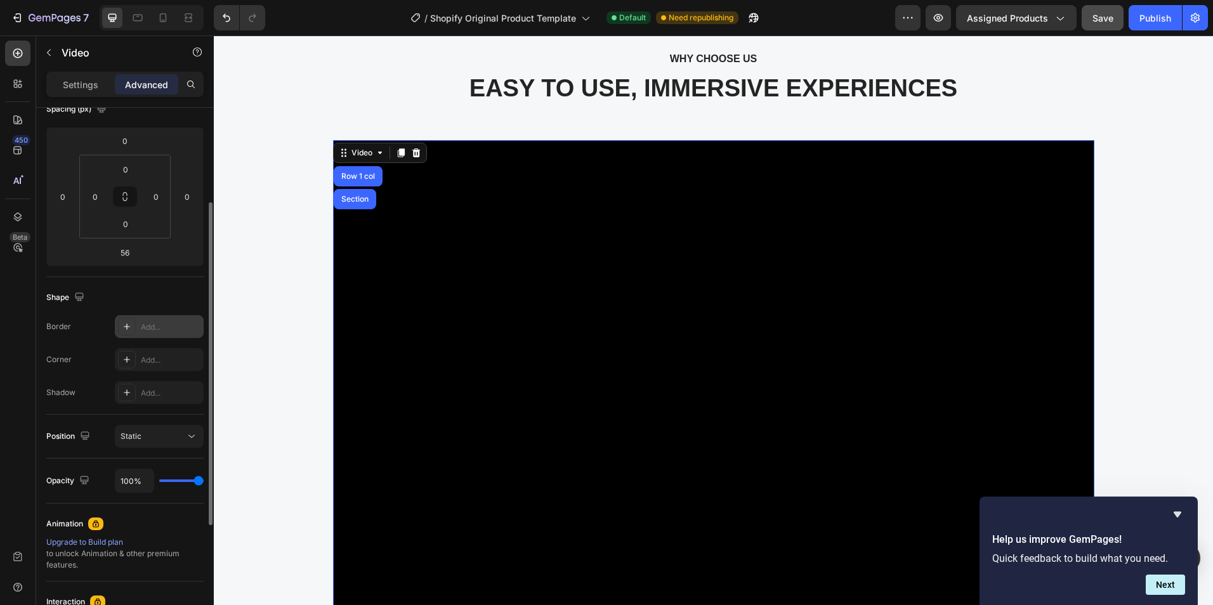
click at [122, 324] on icon at bounding box center [127, 327] width 10 height 10
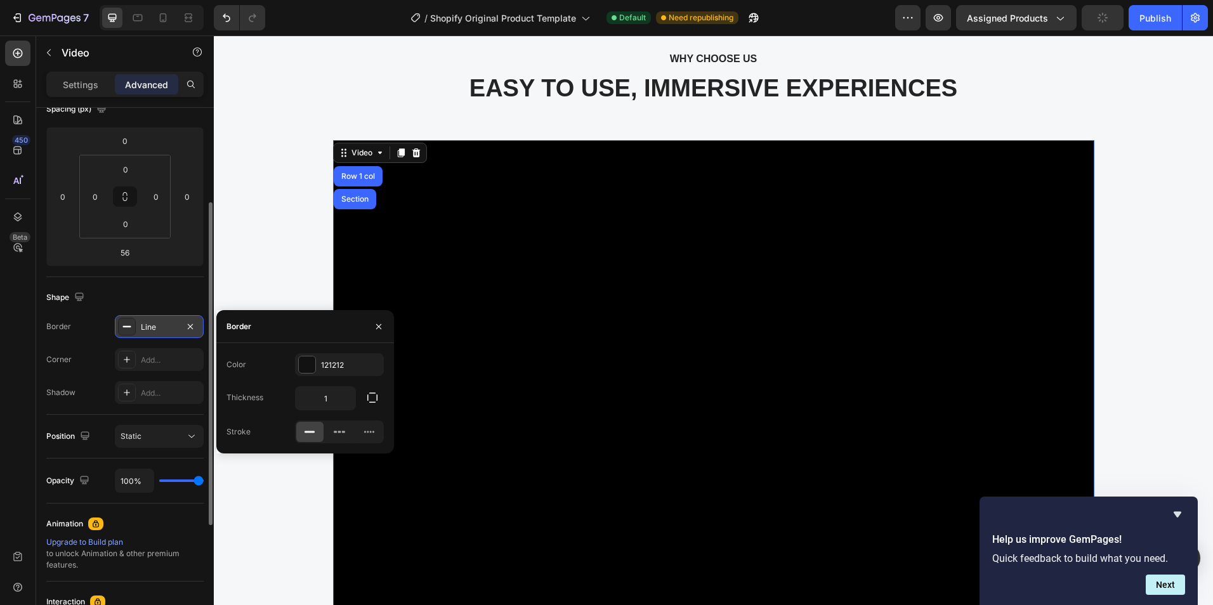
click at [105, 298] on div "Shape" at bounding box center [124, 297] width 157 height 20
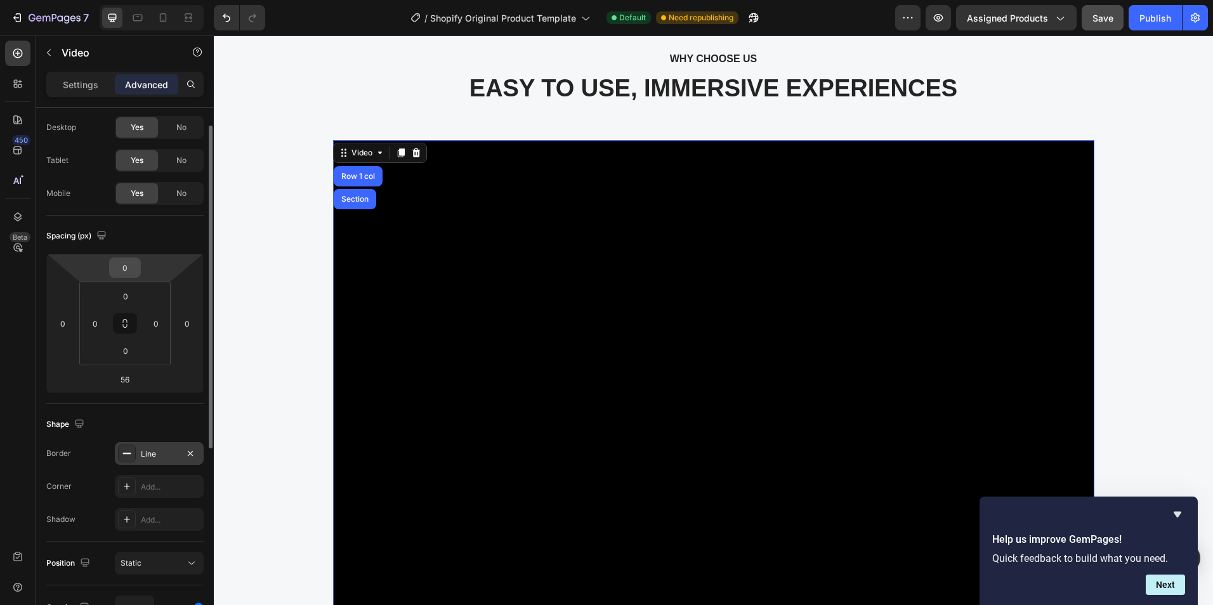
scroll to position [0, 0]
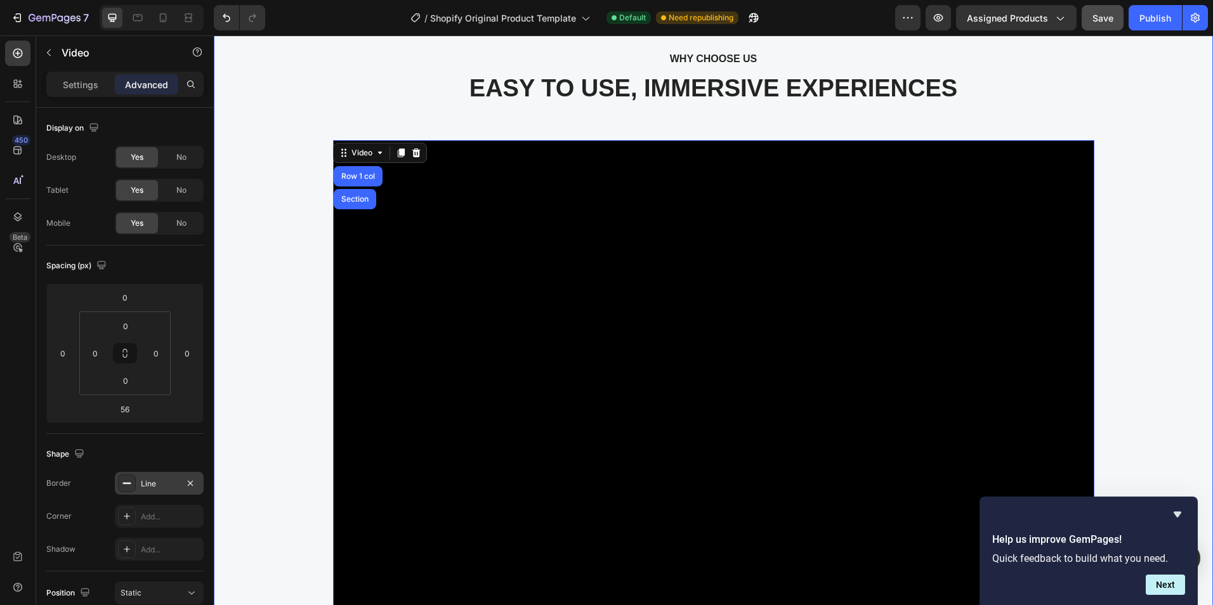
click at [1105, 129] on div "WHY CHOOSE US Text block EASY TO USE, IMMERSIVE EXPERIENCES Heading Video Row 1…" at bounding box center [713, 582] width 980 height 1064
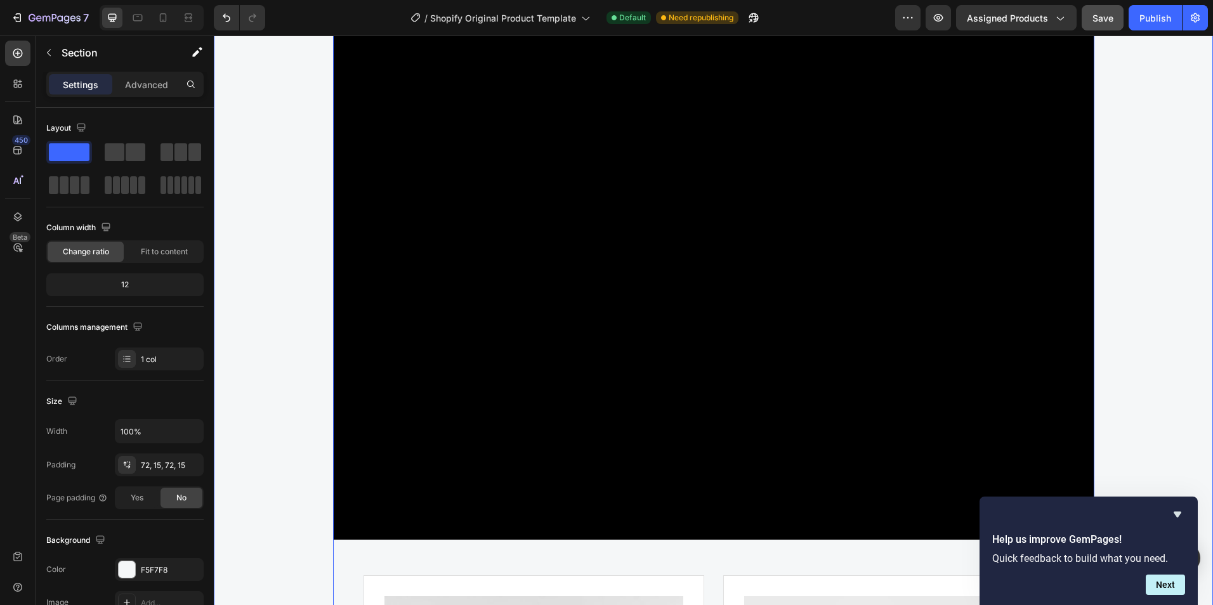
scroll to position [4886, 0]
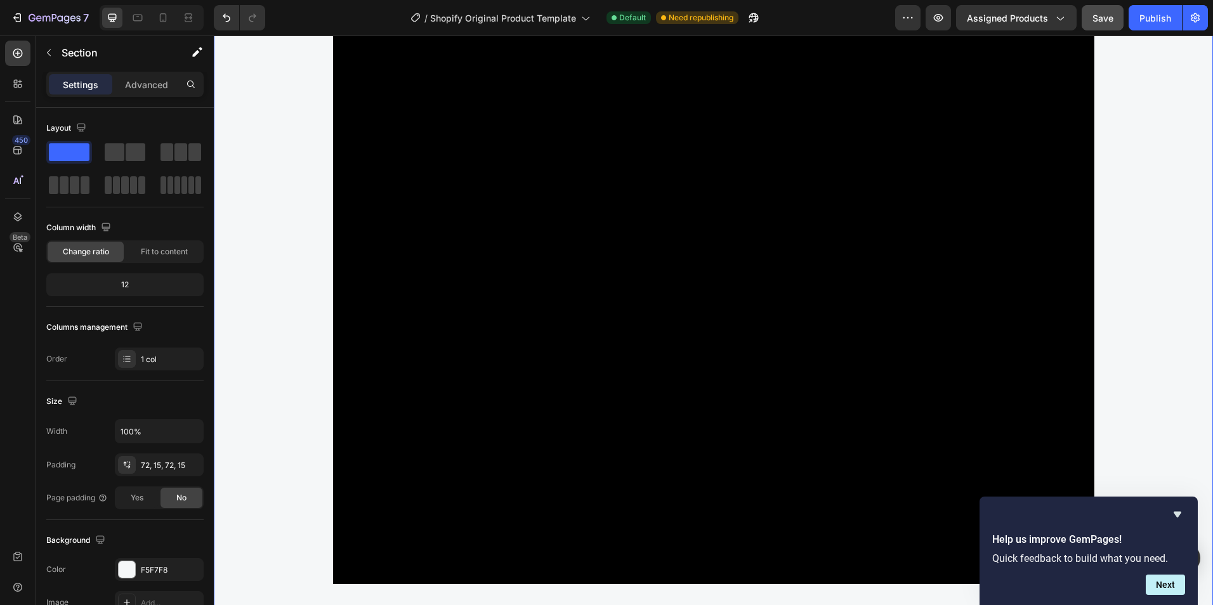
click at [1181, 442] on div "WHY CHOOSE US Text block EASY TO USE, IMMERSIVE EXPERIENCES Heading Video Image…" at bounding box center [713, 455] width 980 height 1064
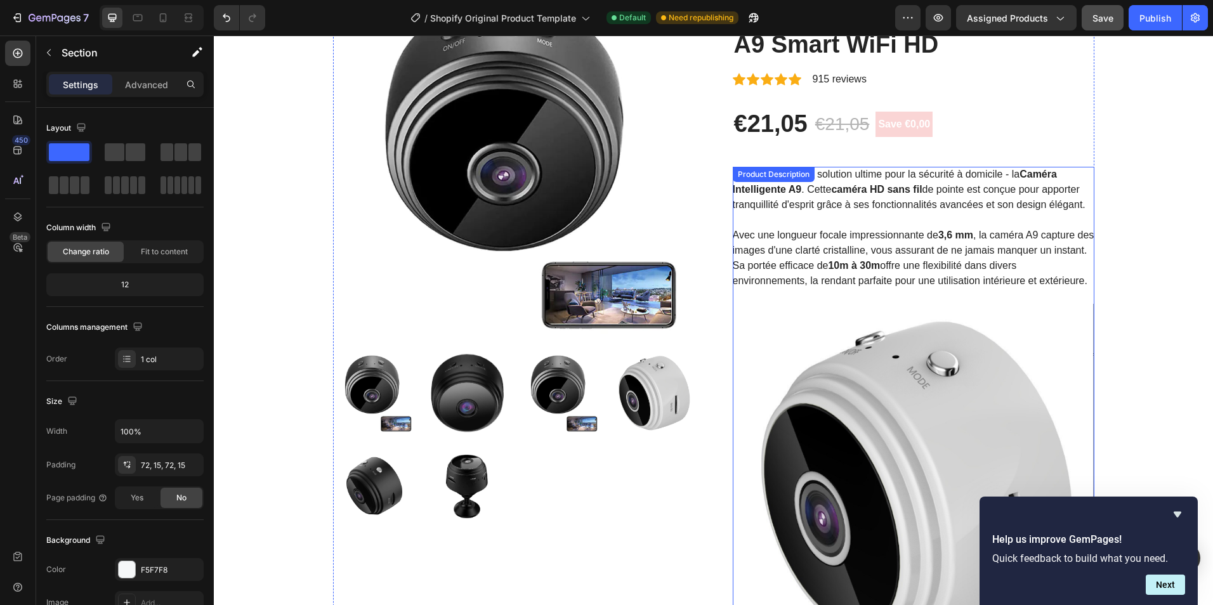
scroll to position [0, 0]
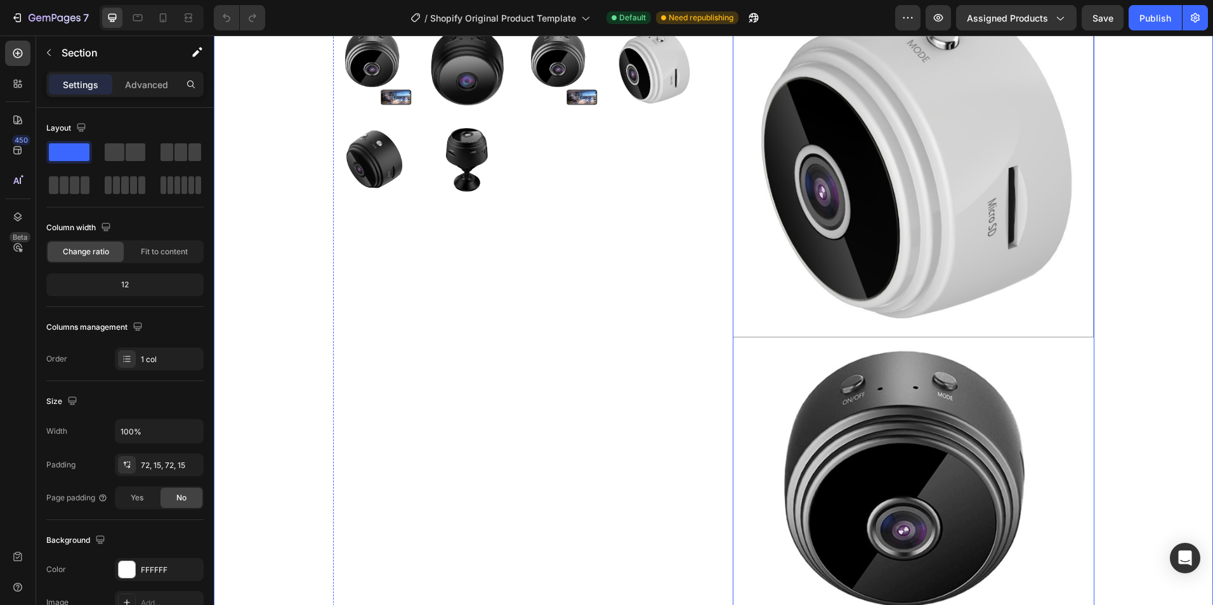
scroll to position [444, 0]
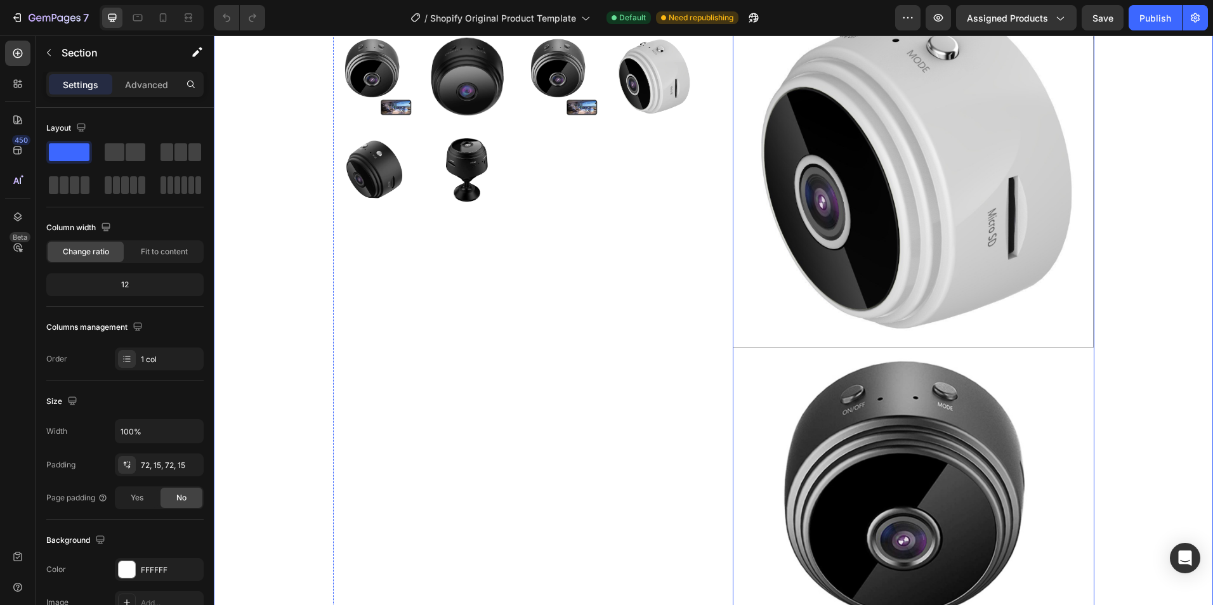
click at [996, 208] on img at bounding box center [914, 167] width 362 height 360
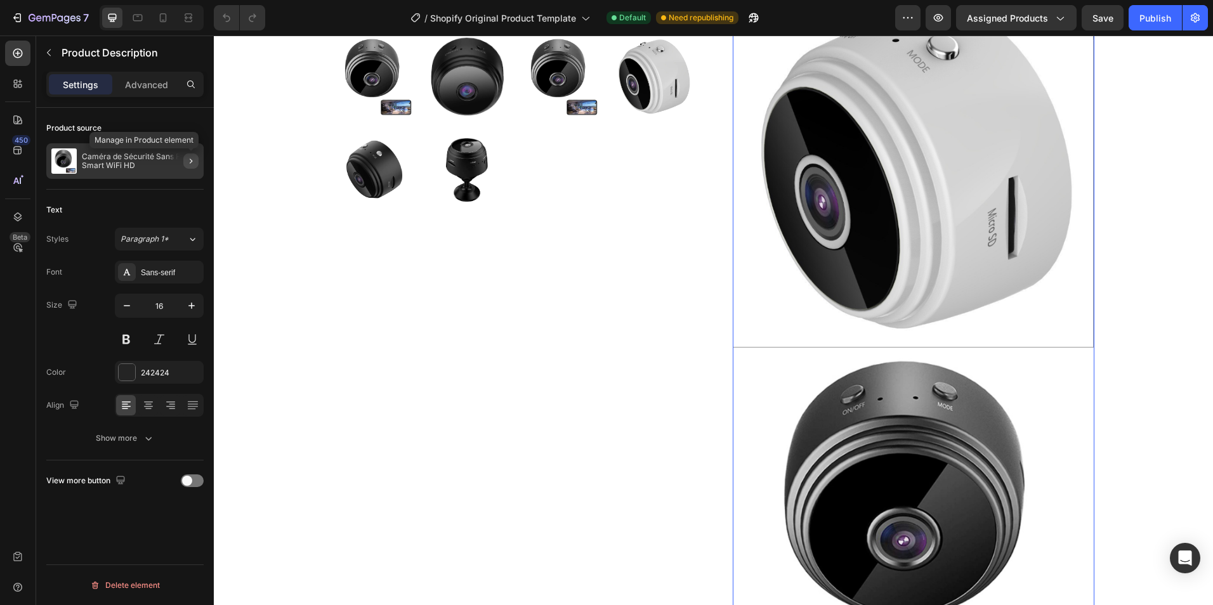
click at [193, 163] on icon "button" at bounding box center [191, 161] width 10 height 10
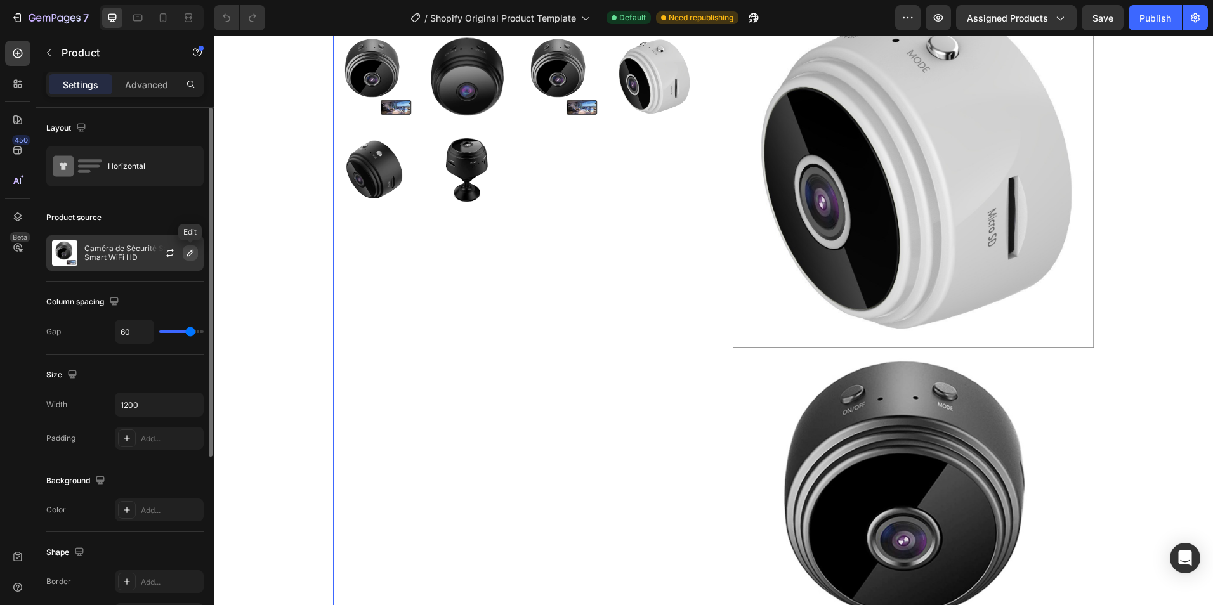
click at [192, 249] on icon "button" at bounding box center [190, 253] width 10 height 10
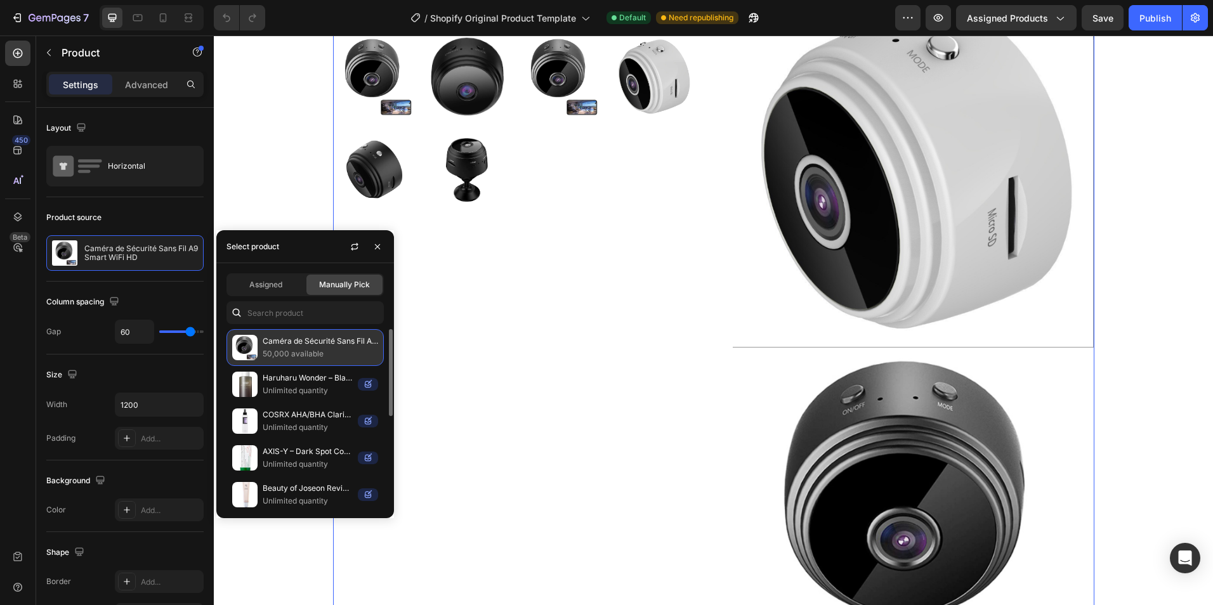
click at [358, 345] on p "Caméra de Sécurité Sans Fil A9 Smart WiFi HD" at bounding box center [320, 341] width 115 height 13
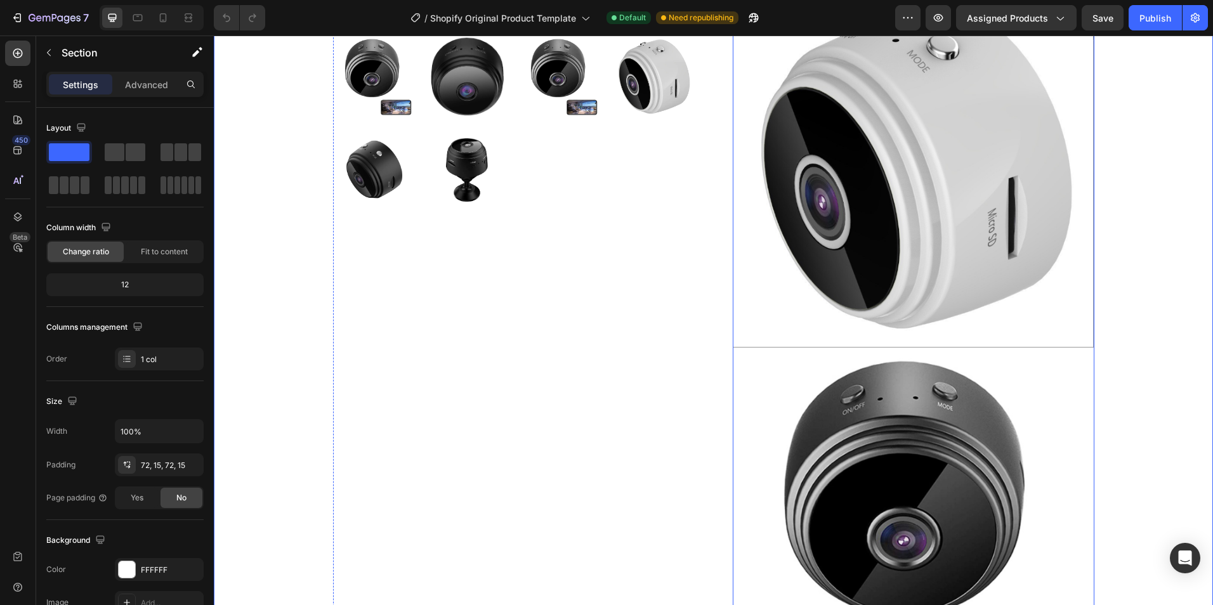
scroll to position [63, 0]
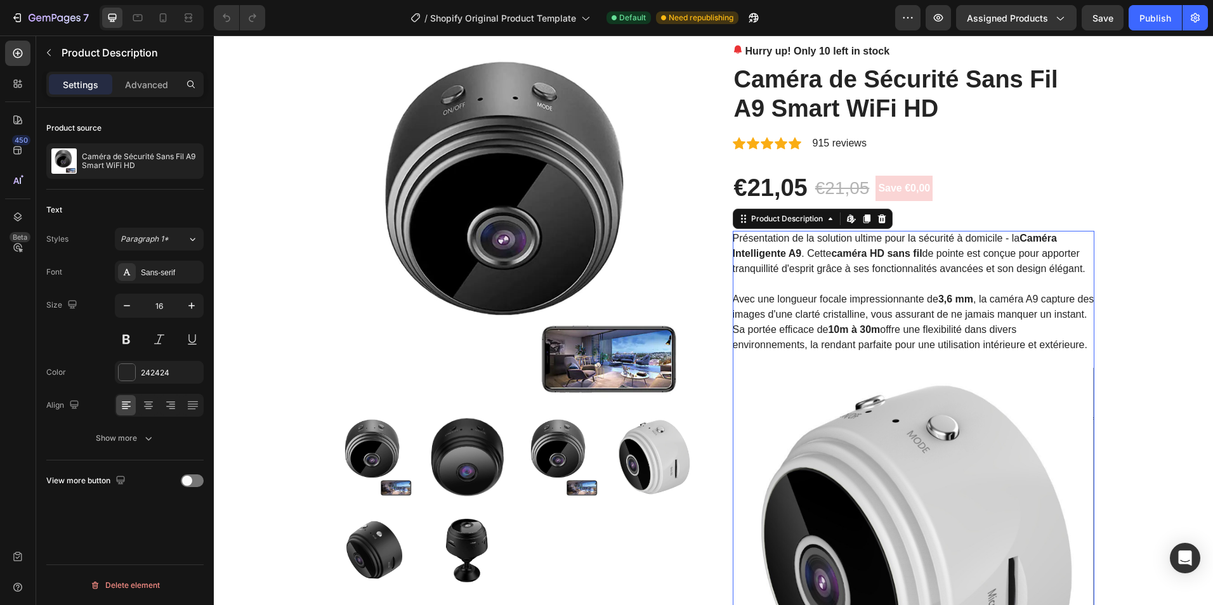
click at [846, 219] on icon at bounding box center [851, 219] width 10 height 10
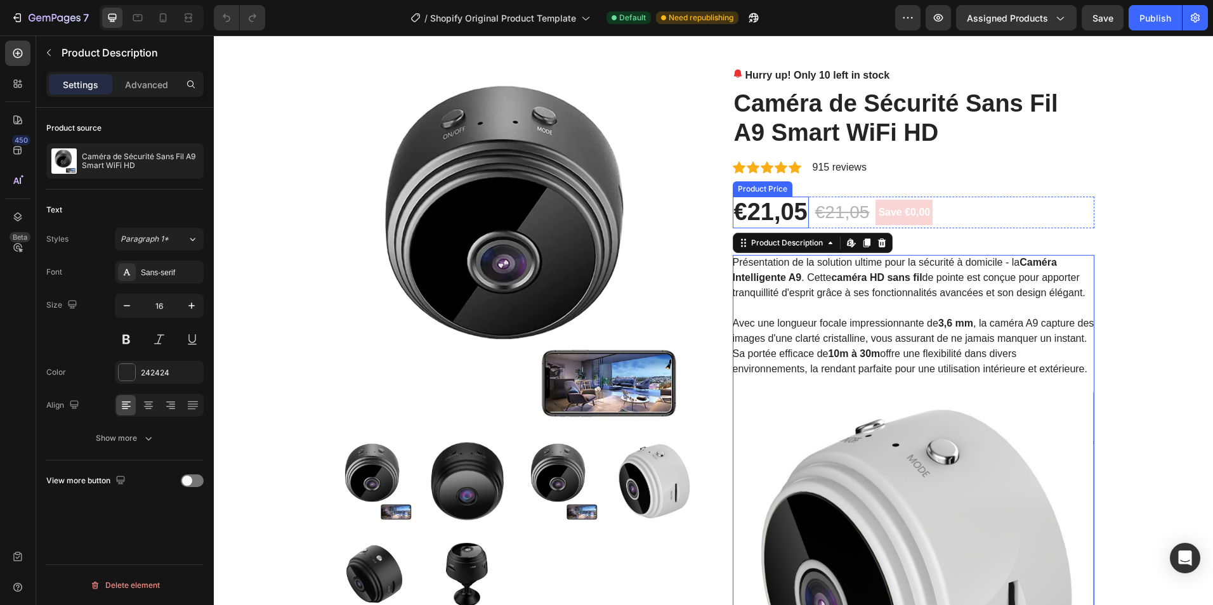
scroll to position [0, 0]
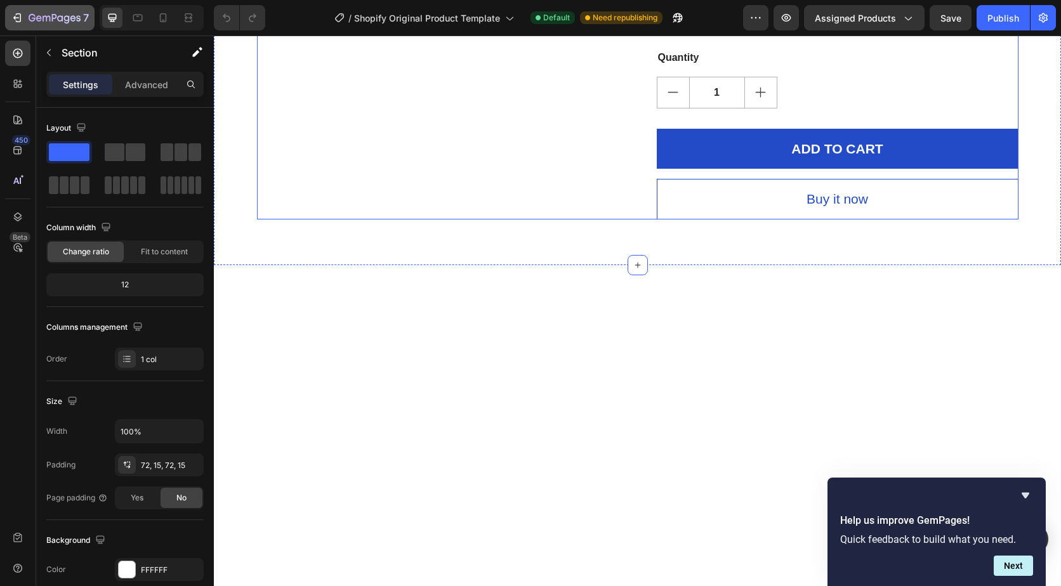
scroll to position [1396, 0]
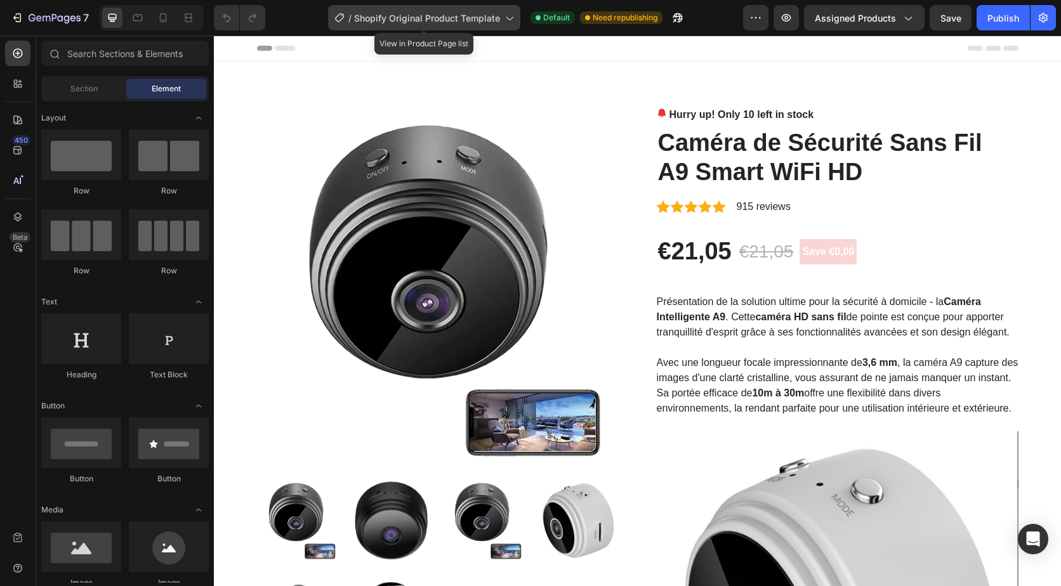
click at [509, 14] on icon at bounding box center [509, 17] width 13 height 13
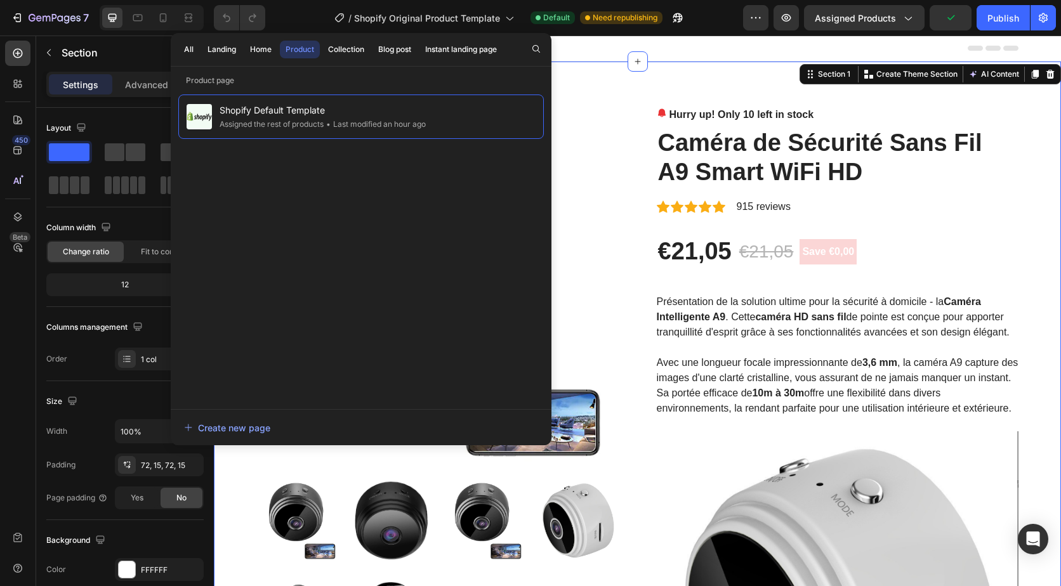
click at [699, 51] on div at bounding box center [637, 48] width 761 height 25
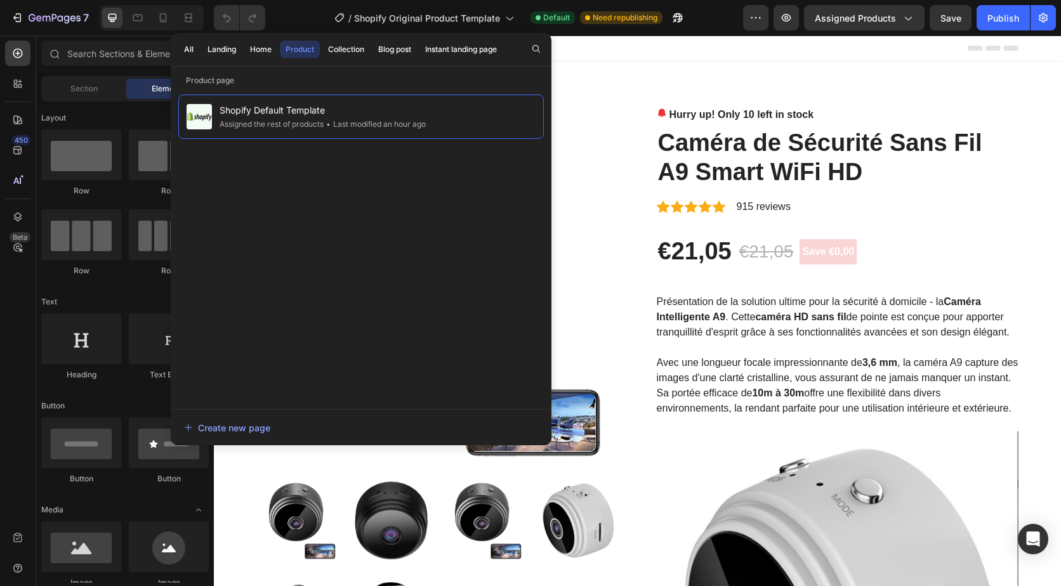
click at [652, 53] on div at bounding box center [637, 48] width 761 height 25
click at [493, 14] on span "Shopify Original Product Template" at bounding box center [427, 17] width 146 height 13
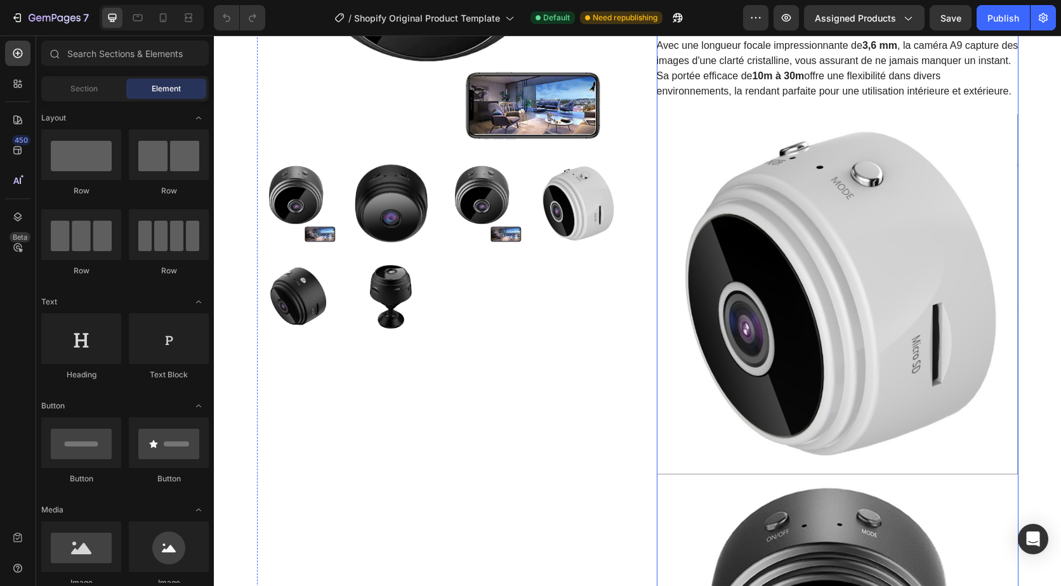
scroll to position [63, 0]
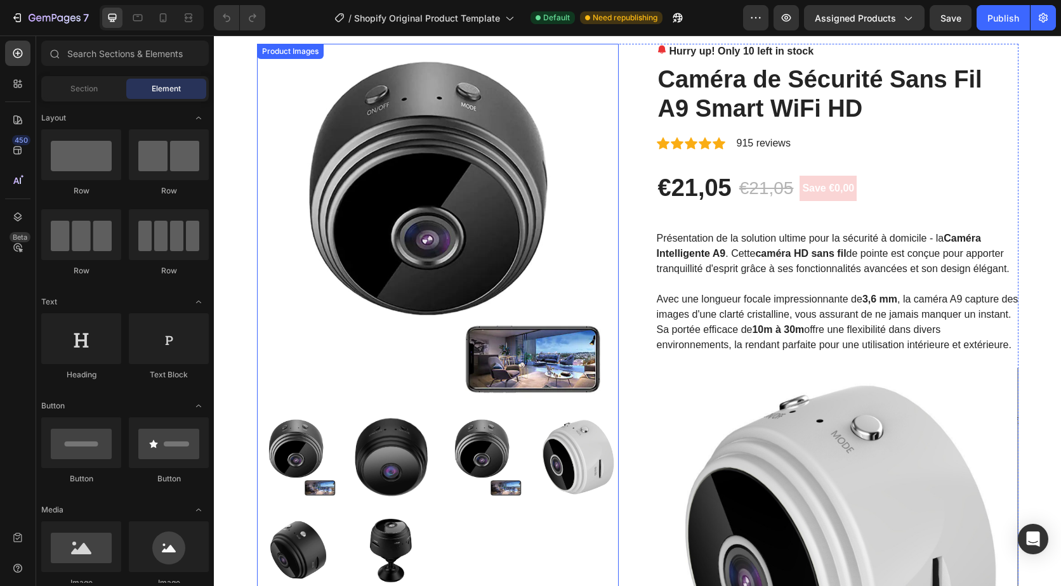
click at [306, 462] on img at bounding box center [298, 457] width 83 height 83
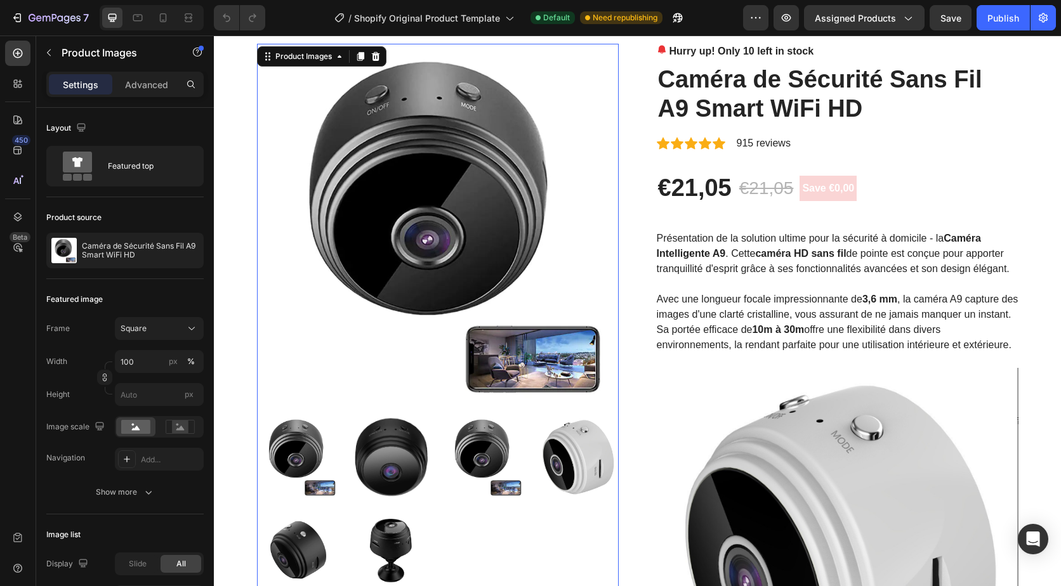
click at [392, 459] on img at bounding box center [391, 457] width 83 height 83
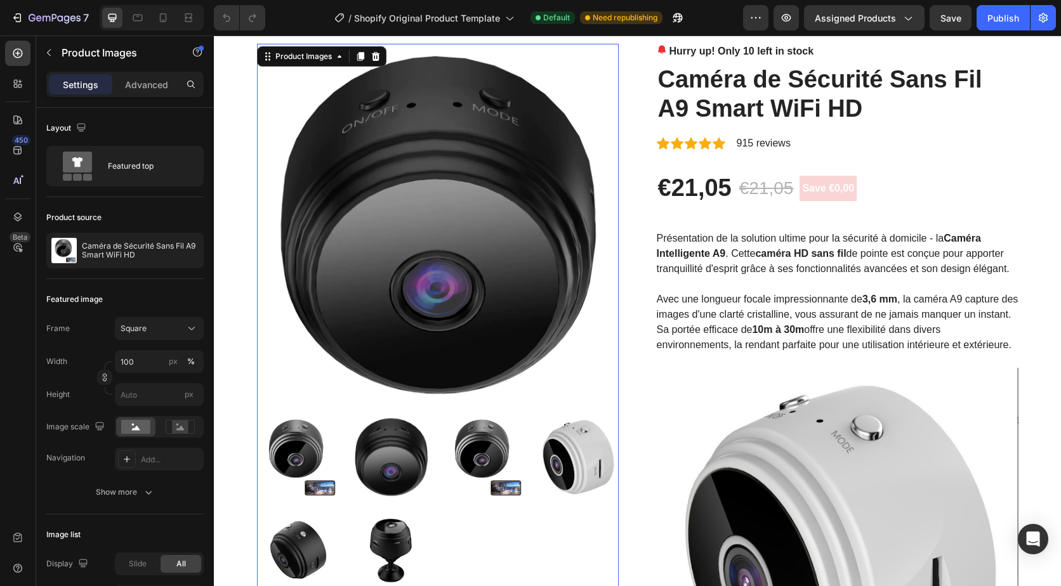
click at [489, 482] on img at bounding box center [484, 457] width 83 height 83
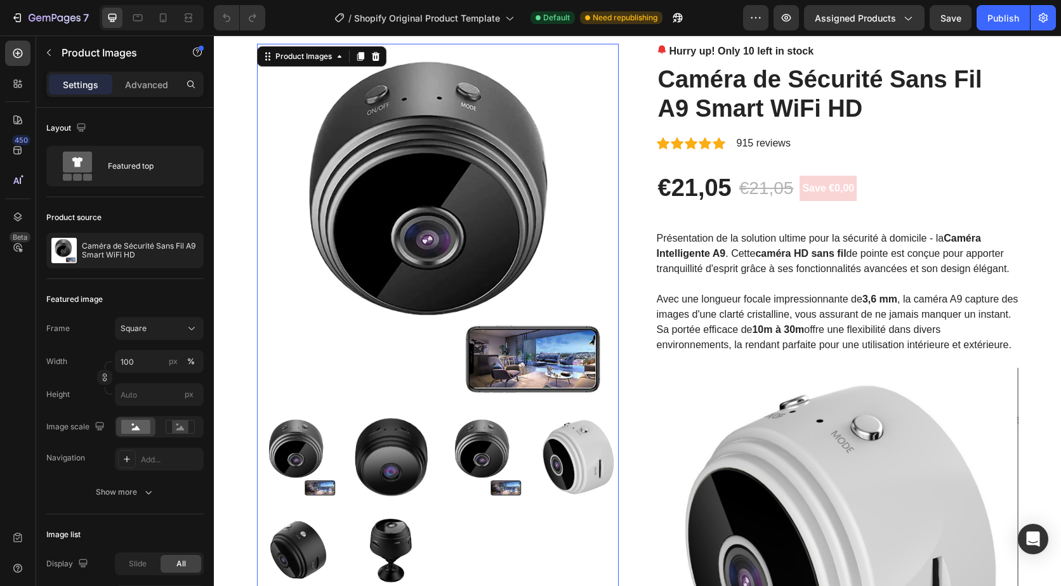
click at [582, 452] on img at bounding box center [577, 457] width 83 height 83
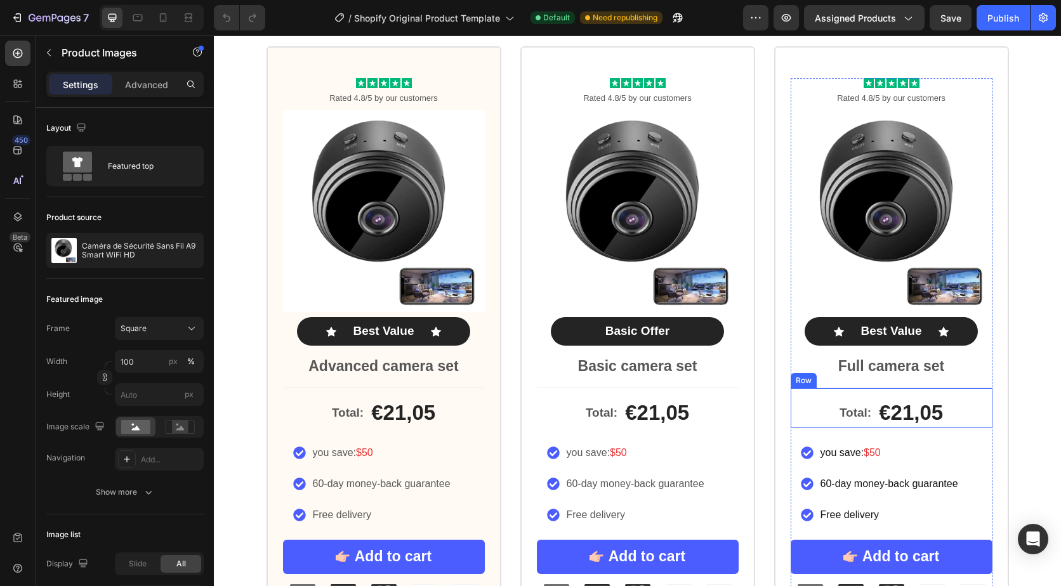
scroll to position [2030, 0]
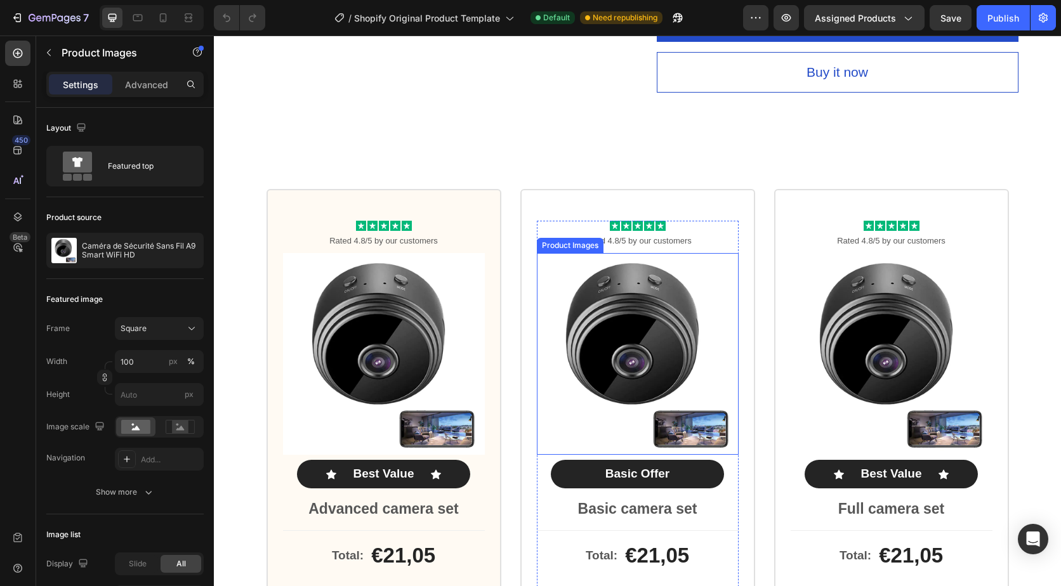
click at [642, 268] on img at bounding box center [638, 354] width 202 height 202
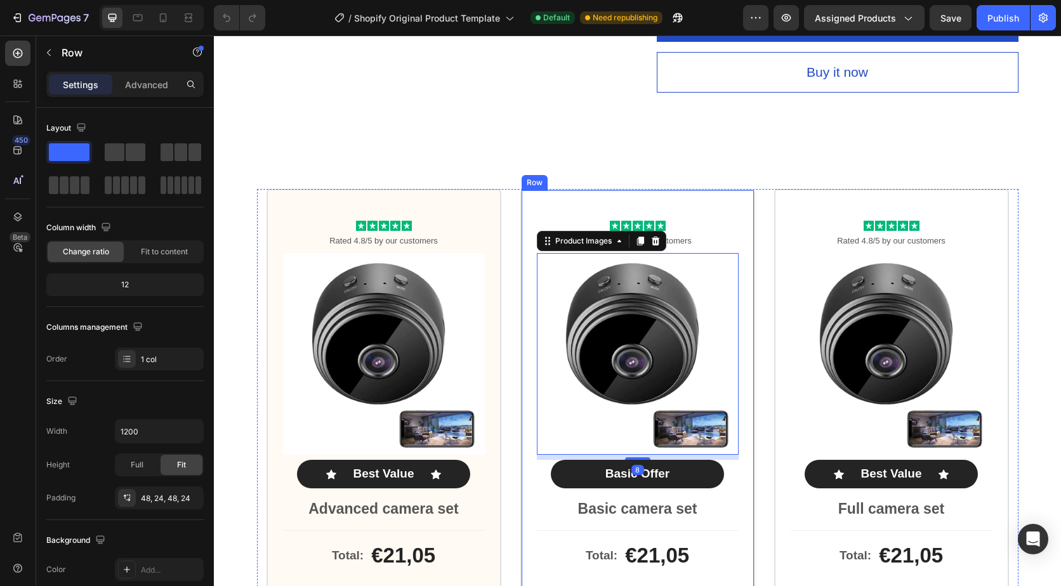
click at [710, 214] on div "Icon Icon Icon Icon Icon Icon List Rated 4.8/5 by our customers Text Block Prod…" at bounding box center [637, 481] width 235 height 585
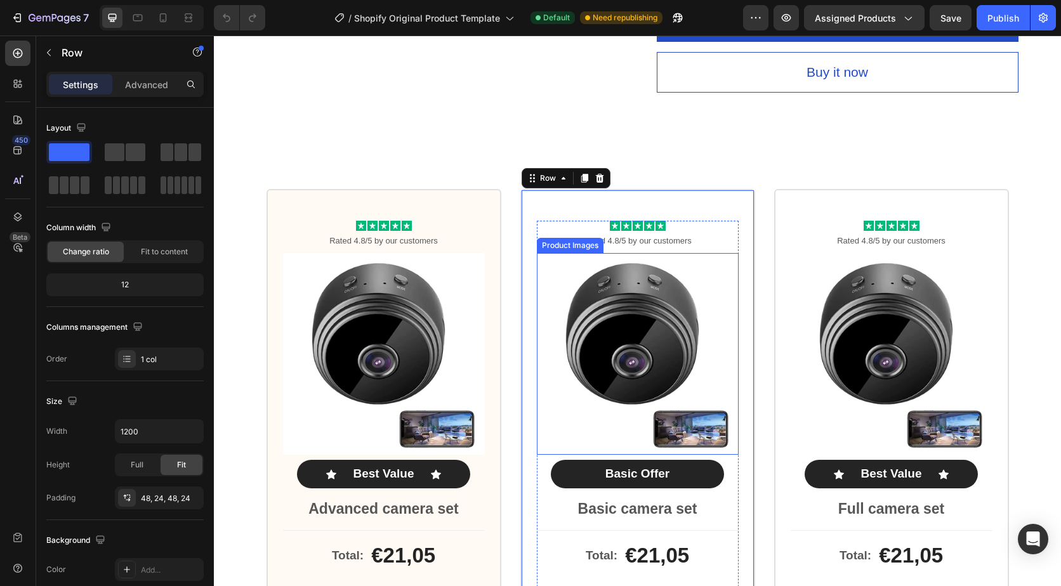
click at [612, 298] on img at bounding box center [638, 354] width 202 height 202
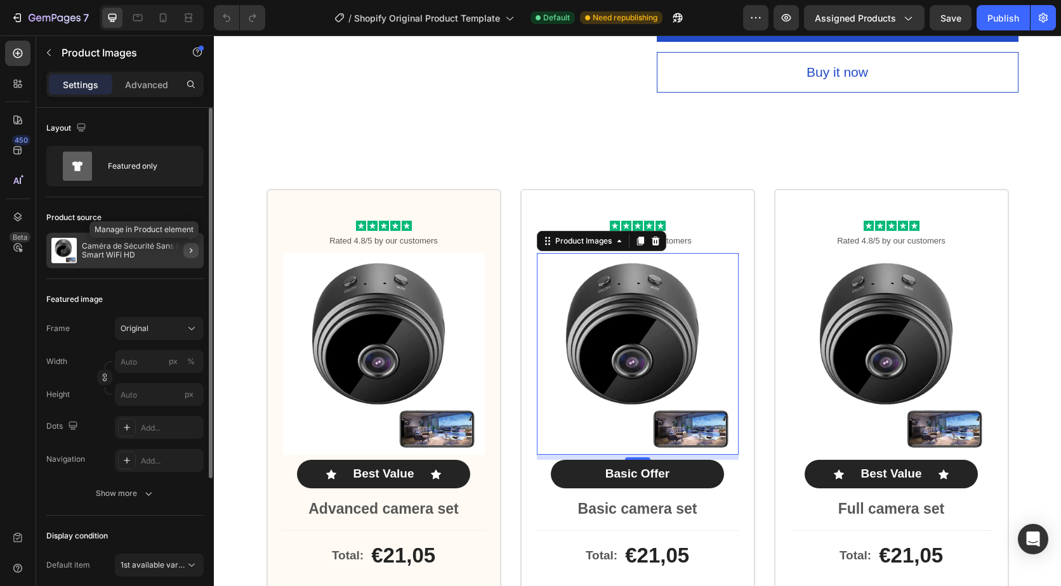
click at [194, 252] on icon "button" at bounding box center [191, 251] width 10 height 10
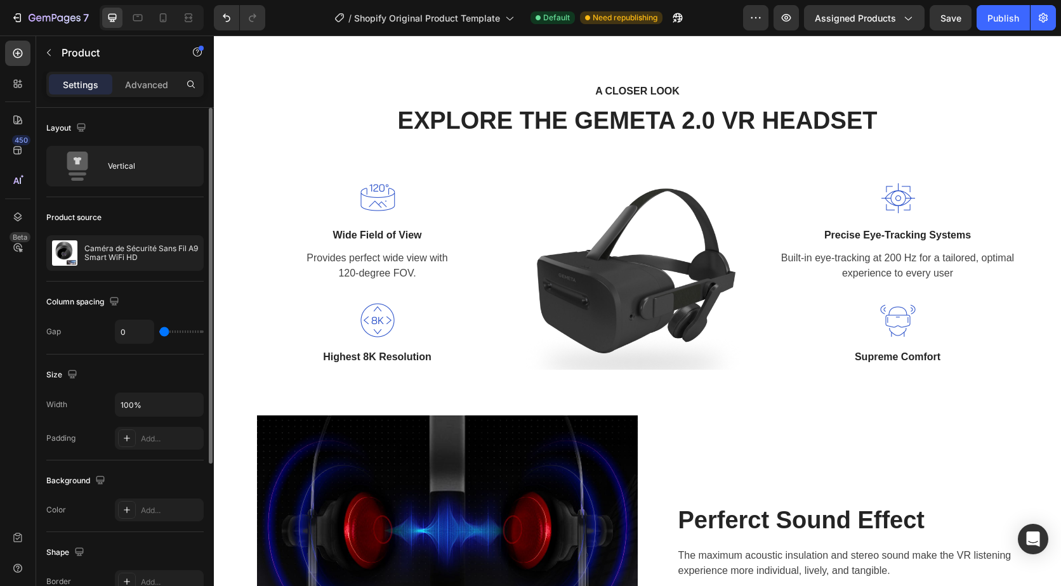
scroll to position [3426, 0]
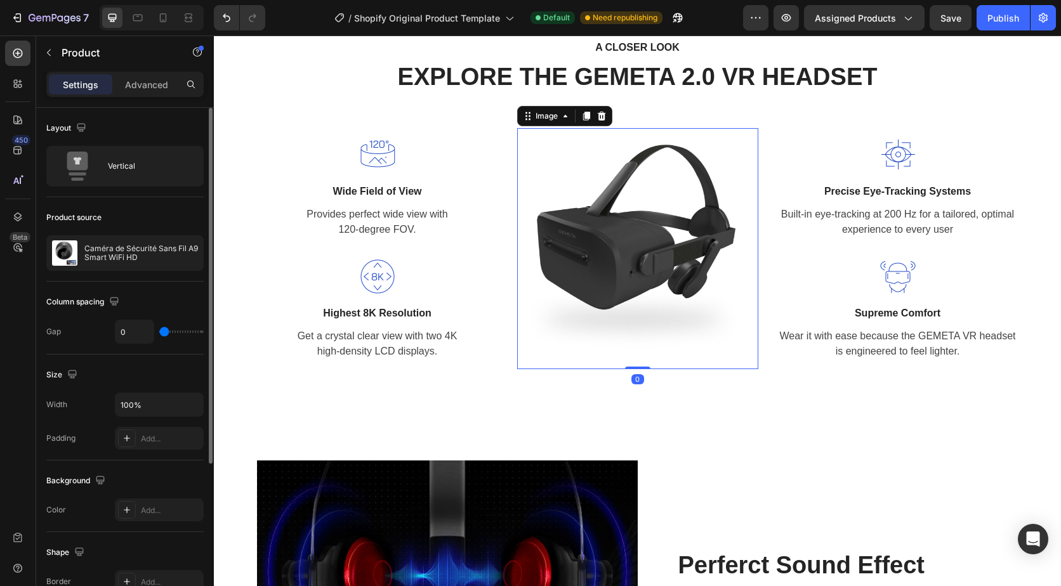
click at [626, 218] on img at bounding box center [637, 248] width 241 height 241
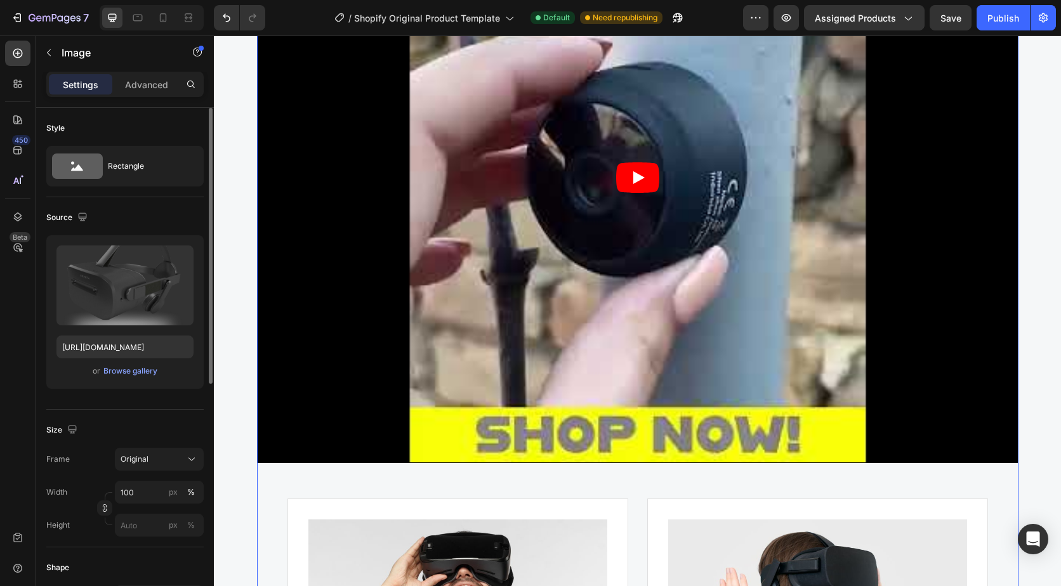
scroll to position [5013, 0]
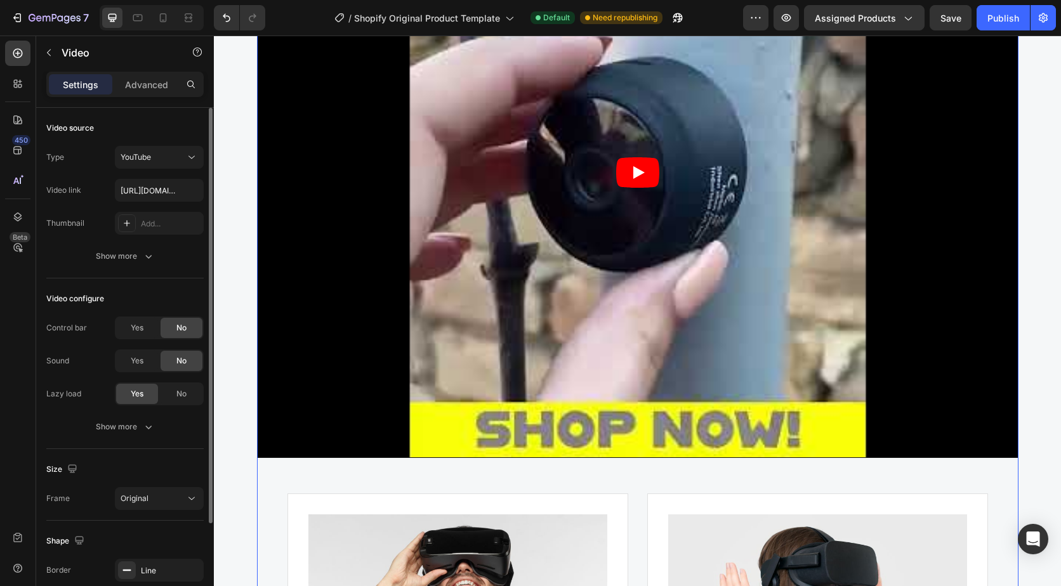
click at [636, 179] on icon "Play" at bounding box center [637, 172] width 43 height 30
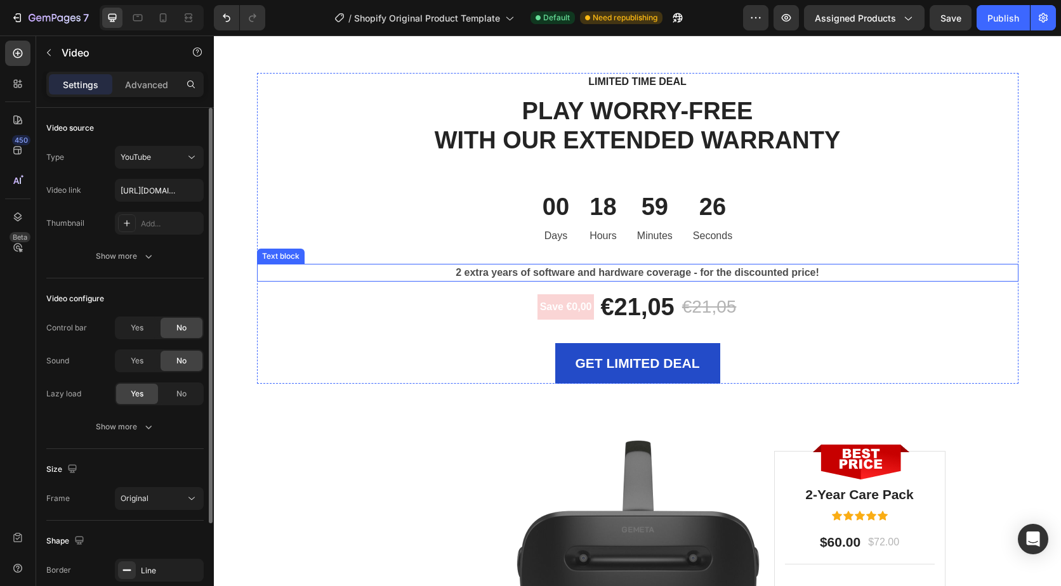
scroll to position [5998, 0]
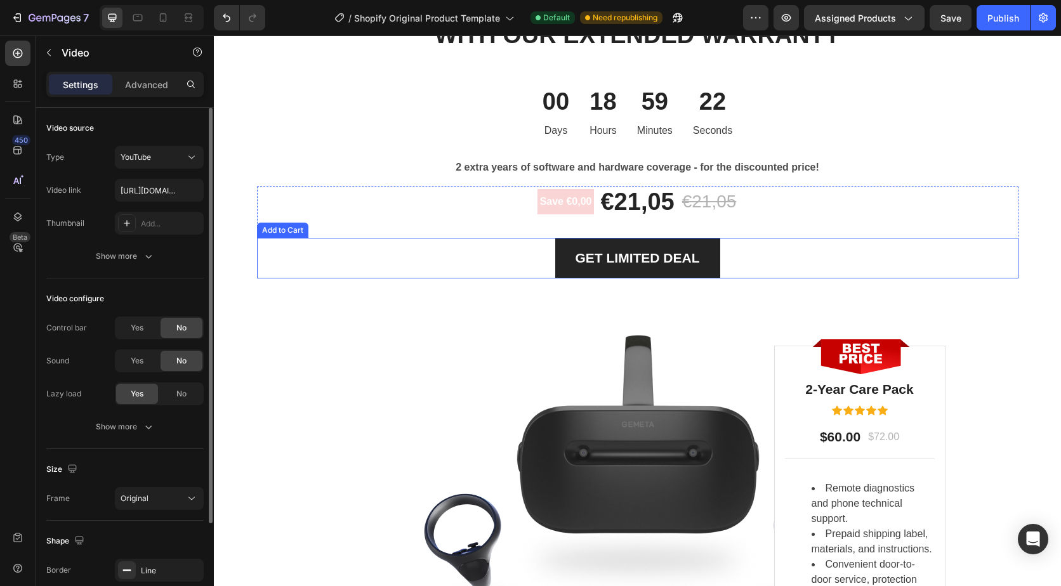
click at [705, 265] on button "GET LIMITED DEAL" at bounding box center [637, 258] width 165 height 41
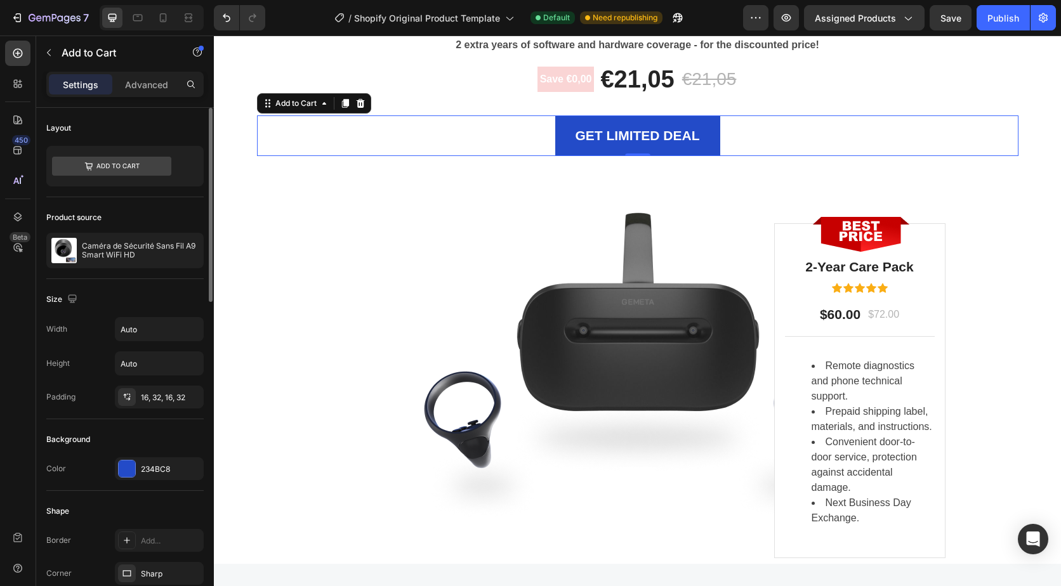
scroll to position [6124, 0]
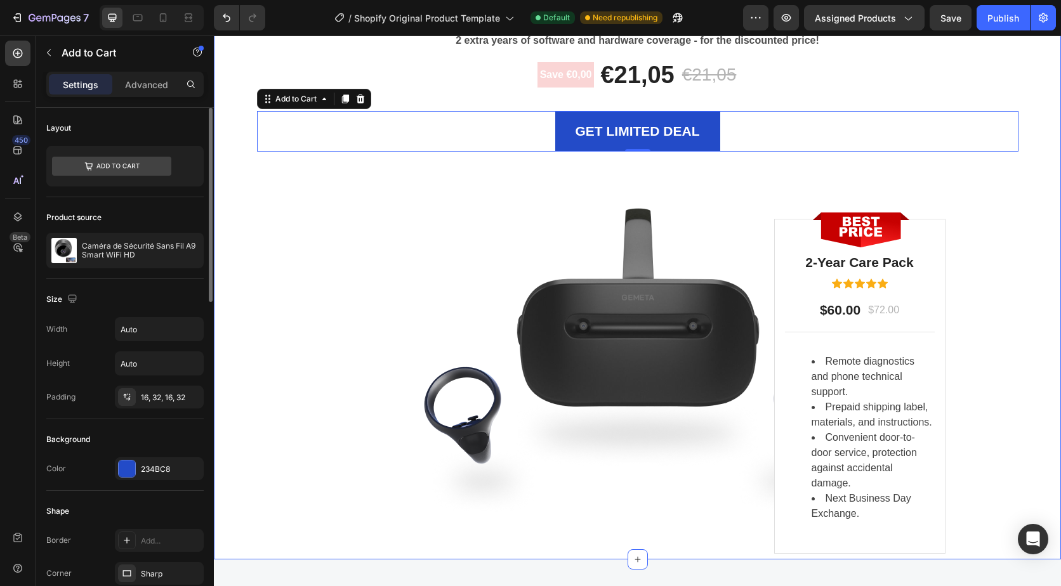
click at [1004, 255] on div "LIMITED TIME DEAL Text block PLAY WORRY-FREE WITH OUR EXTENDED WARRANTY Heading…" at bounding box center [637, 177] width 828 height 673
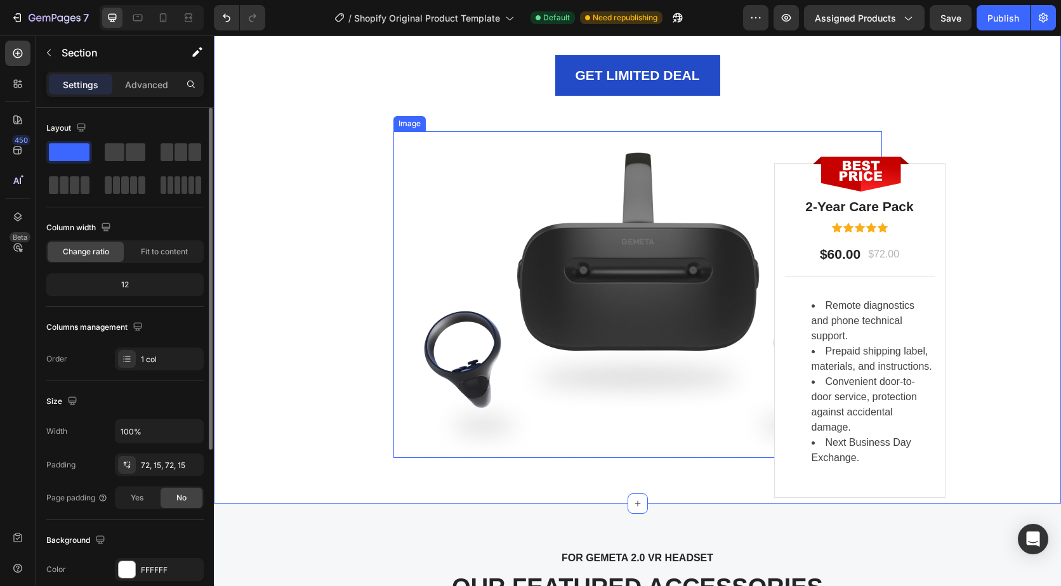
scroll to position [6378, 0]
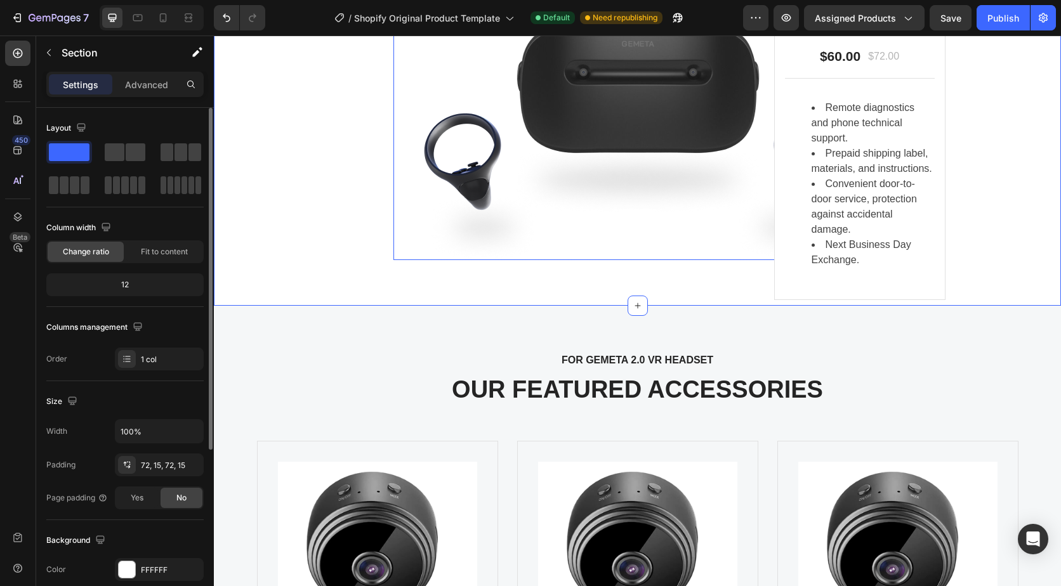
click at [622, 187] on img at bounding box center [637, 96] width 489 height 327
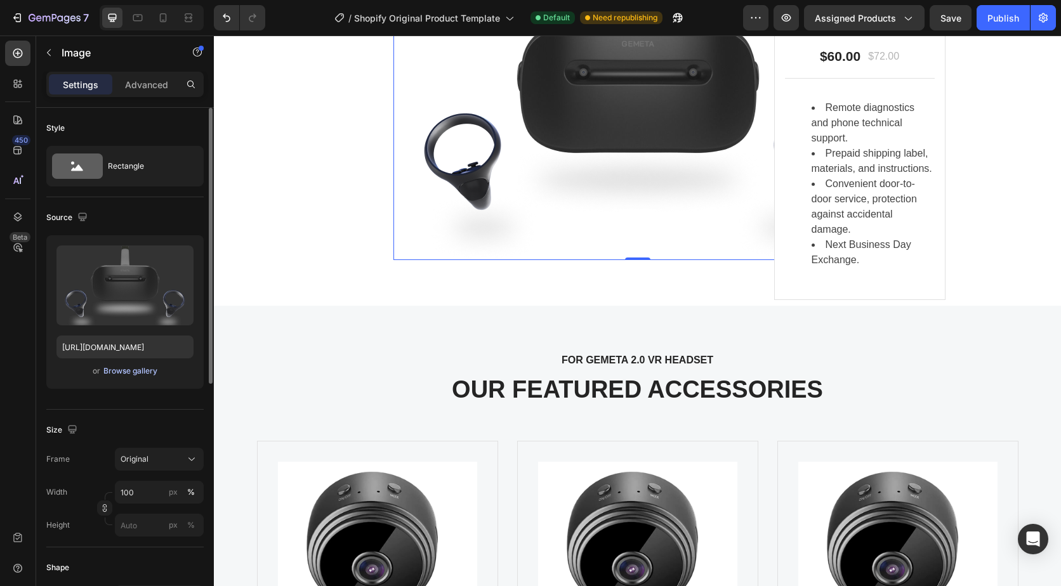
click at [144, 374] on div "Browse gallery" at bounding box center [130, 370] width 54 height 11
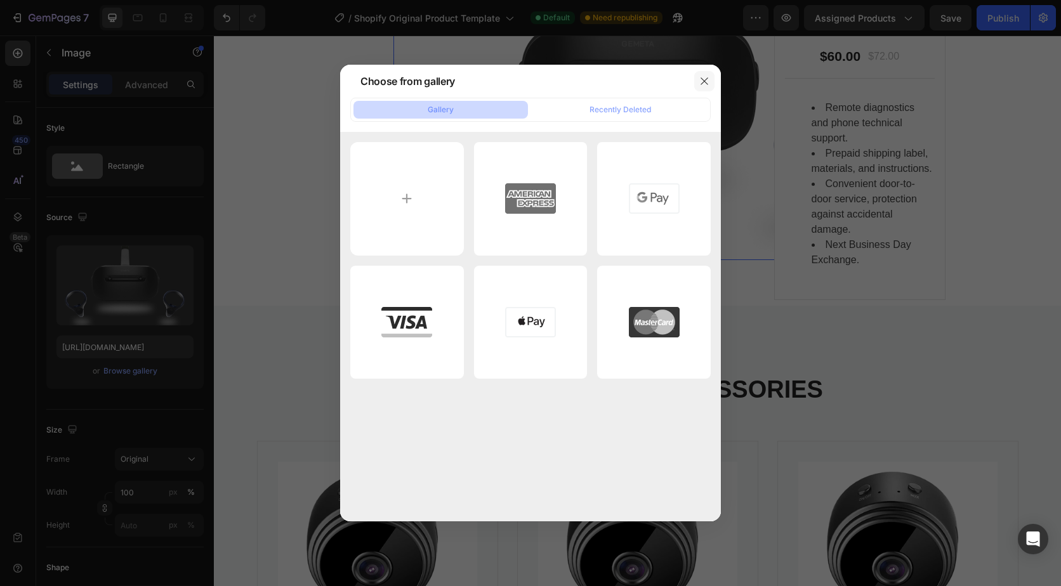
click at [712, 84] on button "button" at bounding box center [704, 81] width 20 height 20
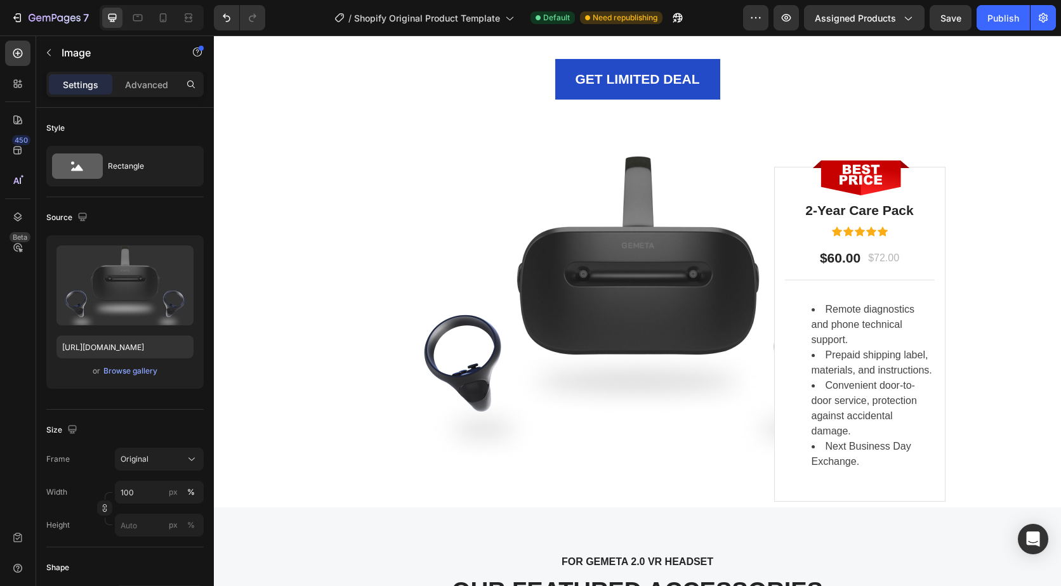
scroll to position [6061, 0]
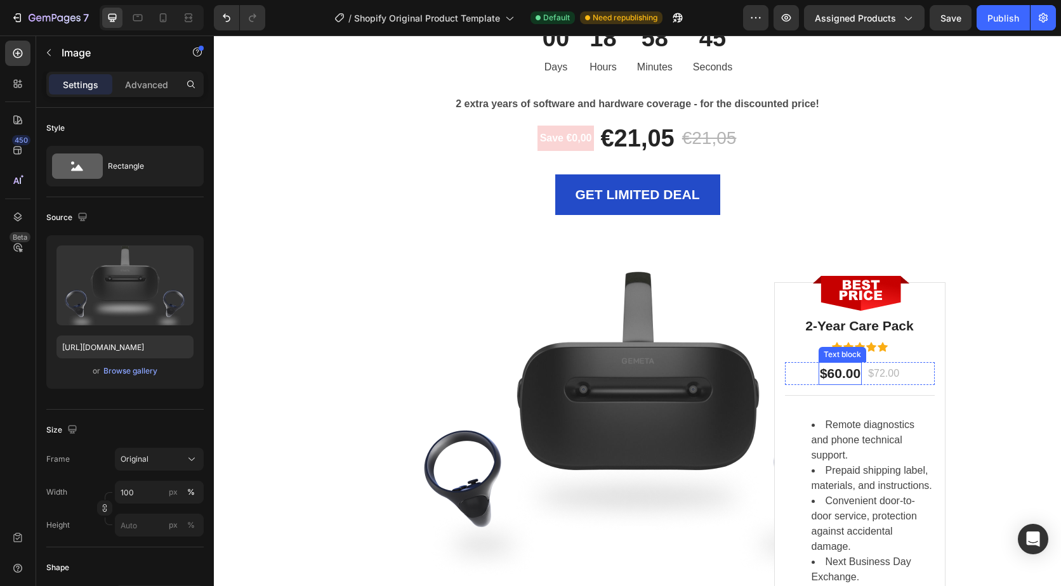
click at [847, 376] on p "$60.00" at bounding box center [840, 374] width 41 height 20
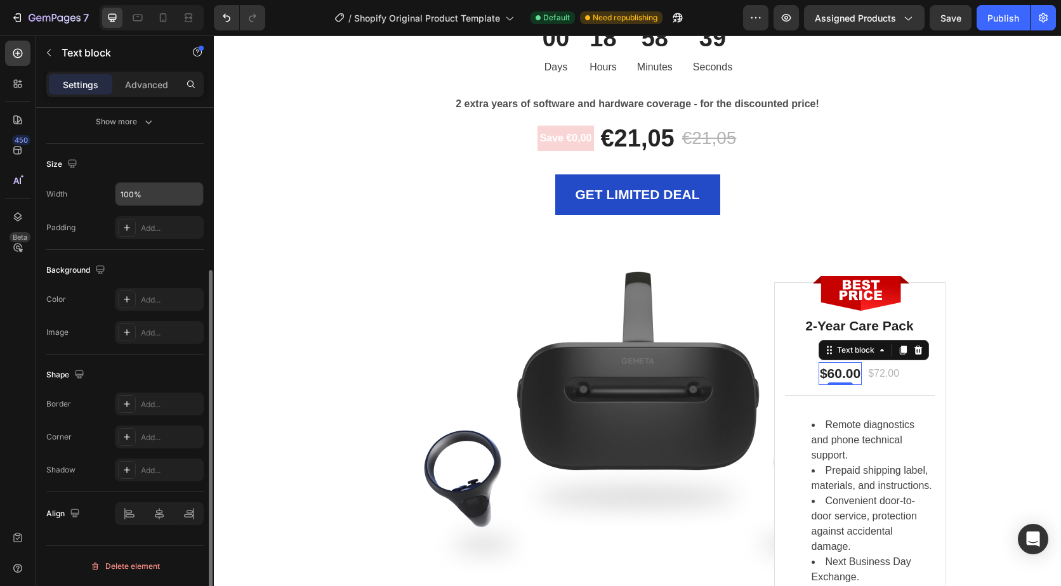
scroll to position [0, 0]
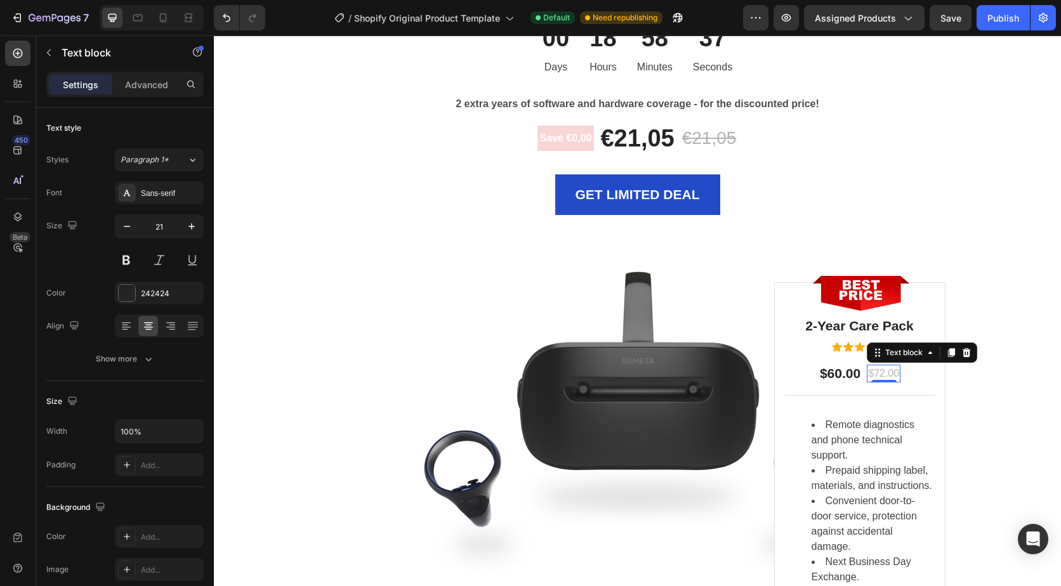
click at [873, 372] on p "$72.00" at bounding box center [883, 373] width 31 height 15
click at [844, 370] on p "$60.00" at bounding box center [840, 374] width 41 height 20
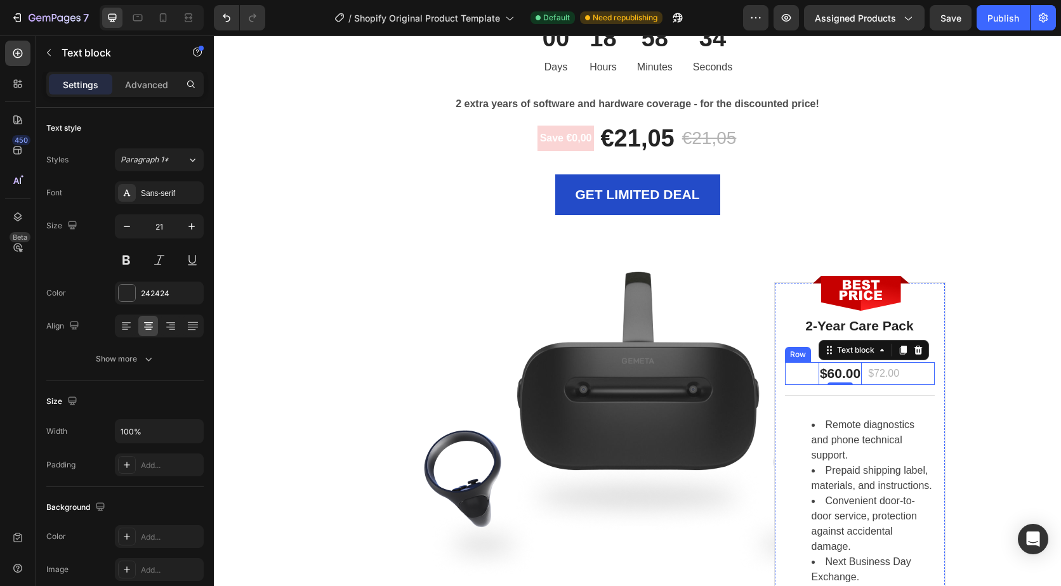
click at [896, 372] on div "$60.00 Text block 0 $72.00 Text block Row" at bounding box center [860, 373] width 150 height 23
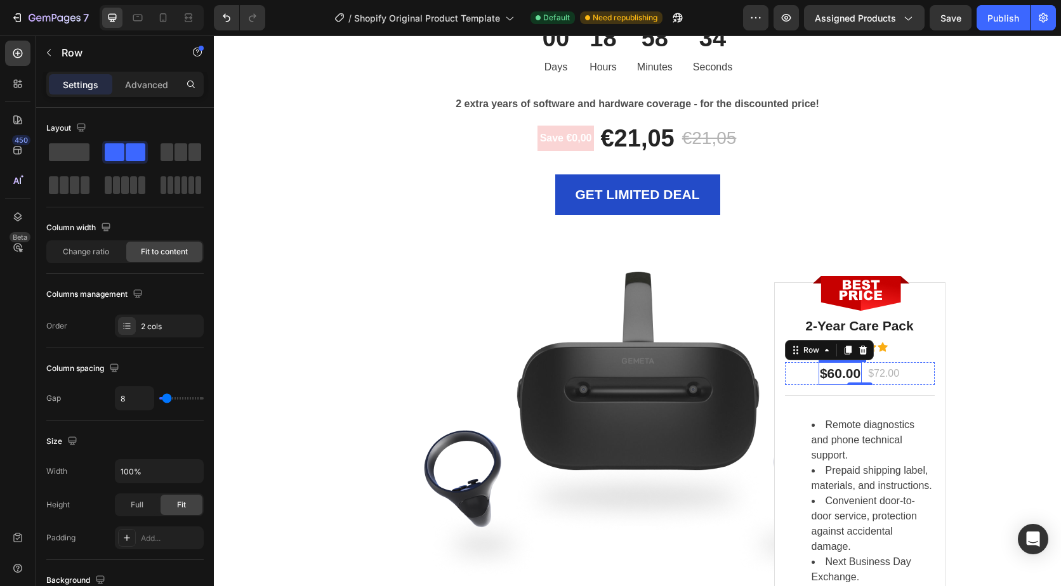
click at [842, 374] on p "$60.00" at bounding box center [840, 374] width 41 height 20
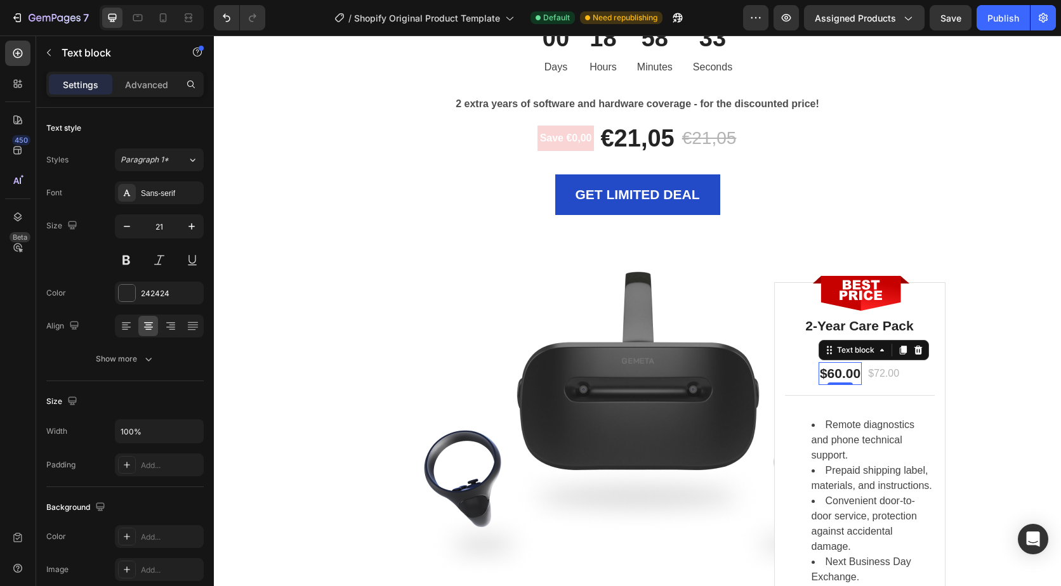
click at [842, 374] on p "$60.00" at bounding box center [840, 374] width 41 height 20
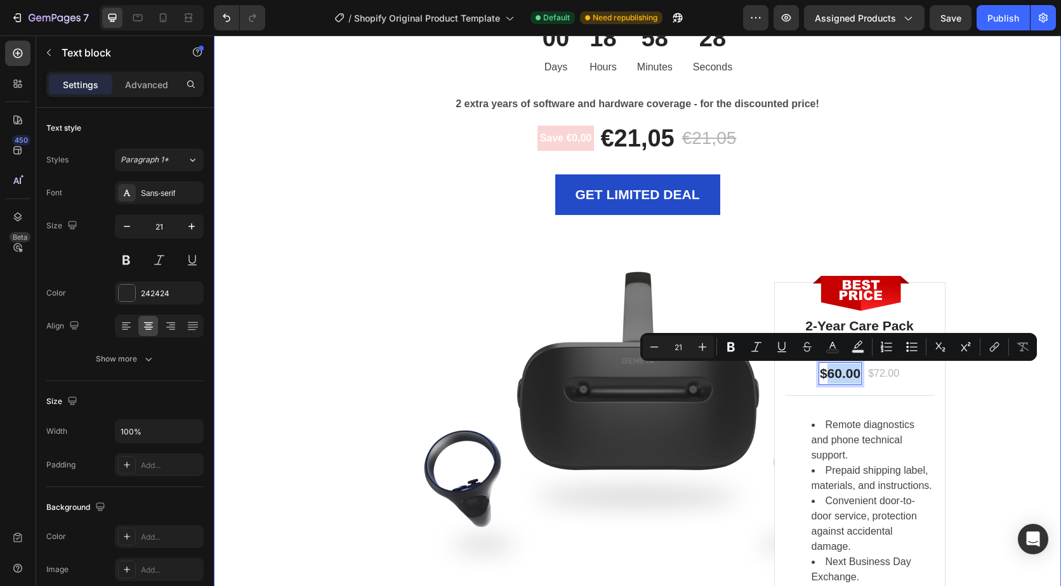
click at [975, 188] on div "GET LIMITED DEAL Add to Cart" at bounding box center [637, 194] width 761 height 41
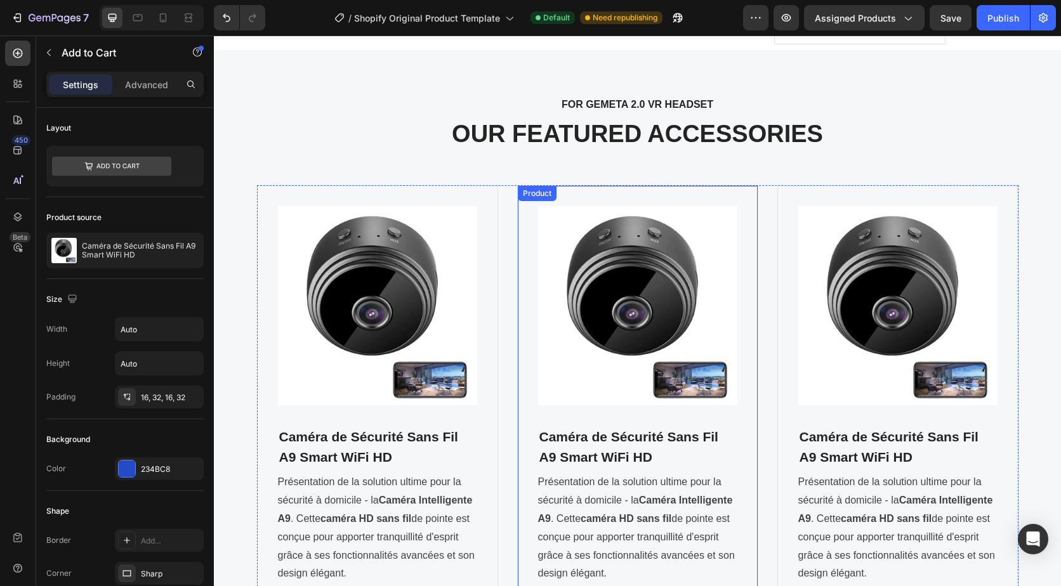
scroll to position [6569, 0]
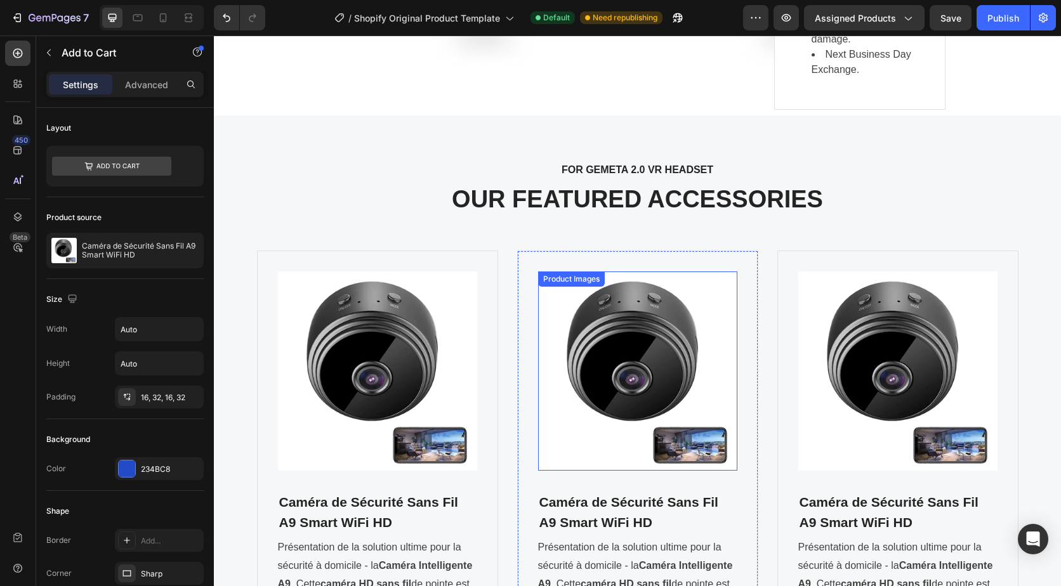
click at [655, 319] on img at bounding box center [637, 371] width 199 height 199
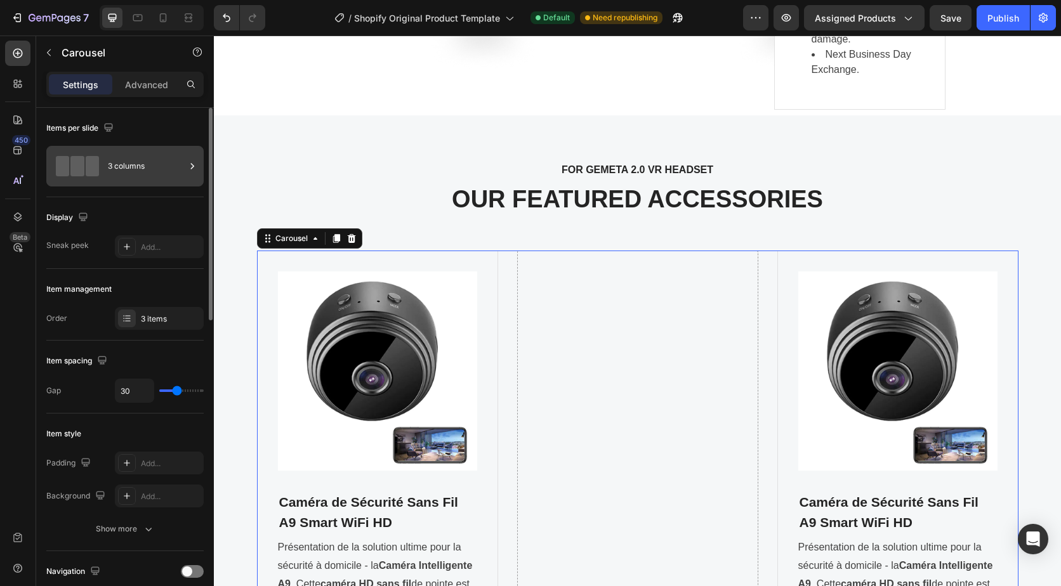
click at [117, 168] on div "3 columns" at bounding box center [146, 166] width 77 height 29
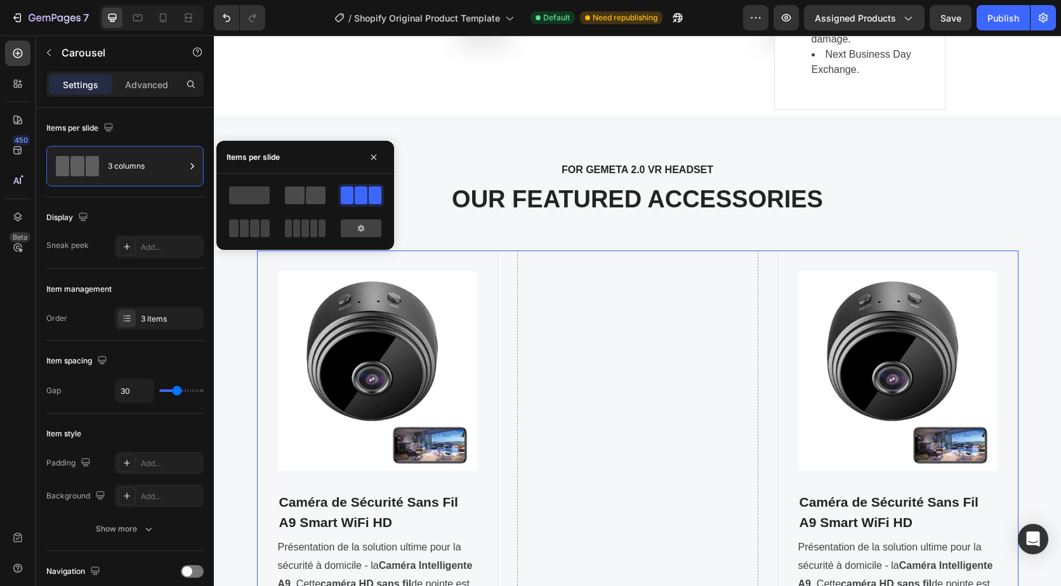
click at [308, 195] on span at bounding box center [316, 196] width 20 height 18
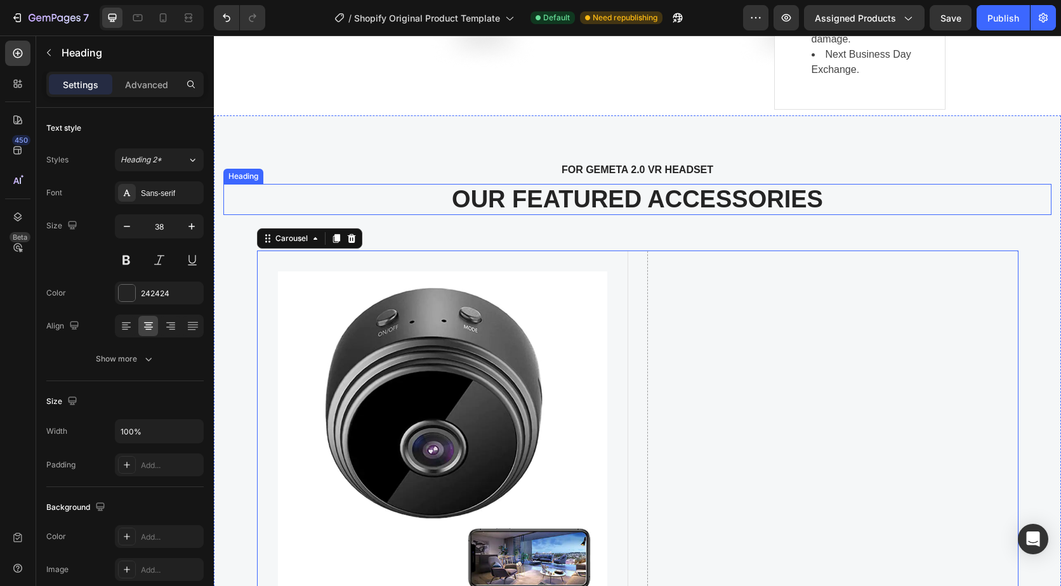
click at [906, 198] on p "OUR FEATURED ACCESSORIES" at bounding box center [638, 199] width 826 height 29
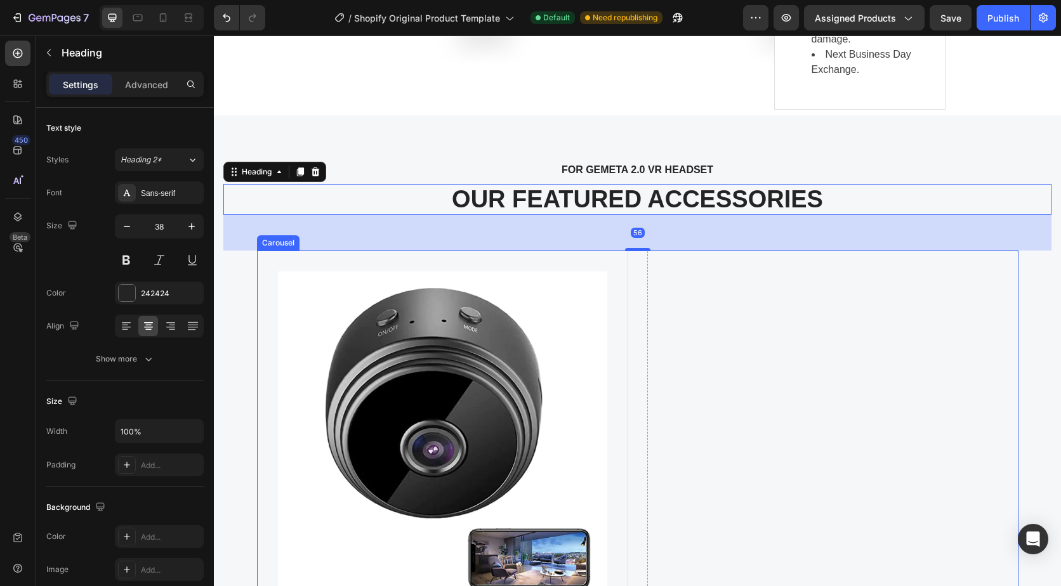
scroll to position [6886, 0]
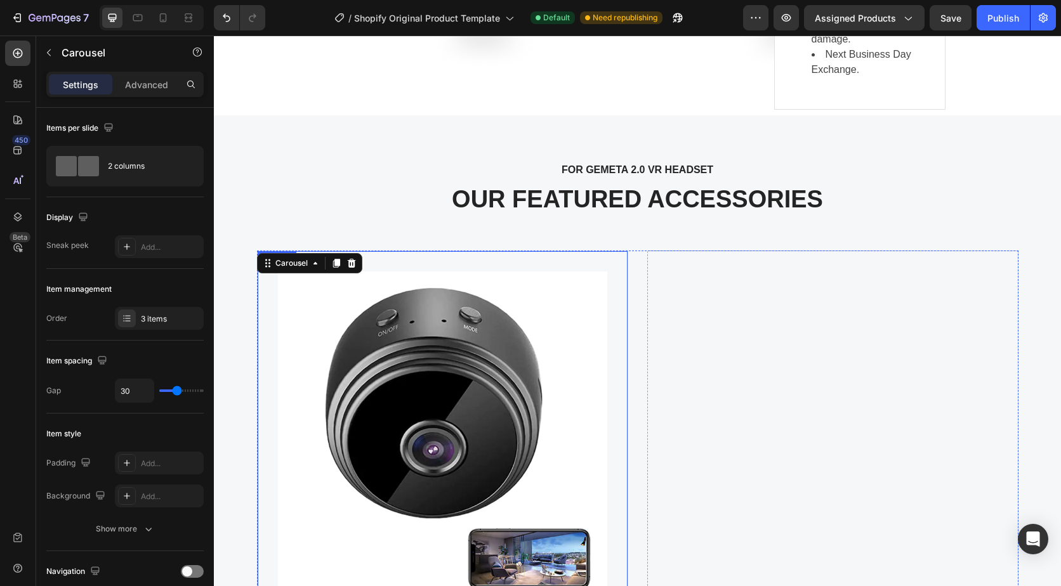
scroll to position [6505, 0]
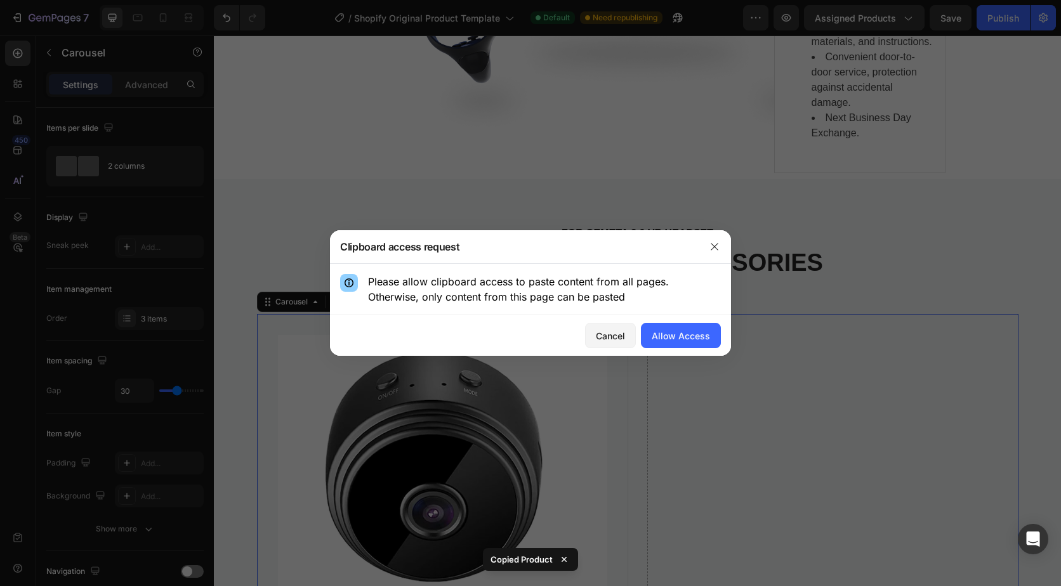
click at [728, 247] on div at bounding box center [714, 246] width 33 height 33
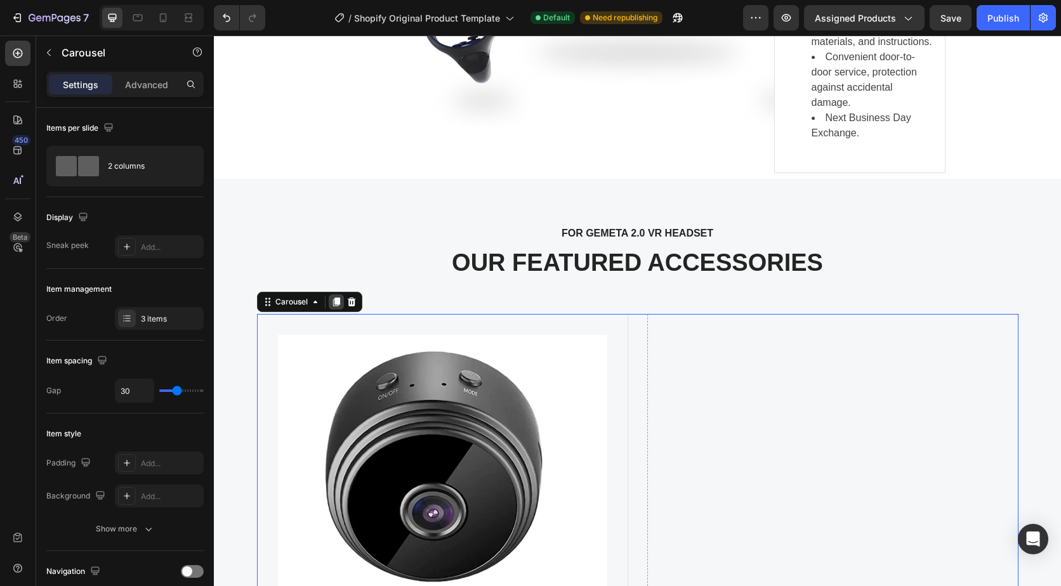
click at [338, 300] on div at bounding box center [336, 301] width 15 height 15
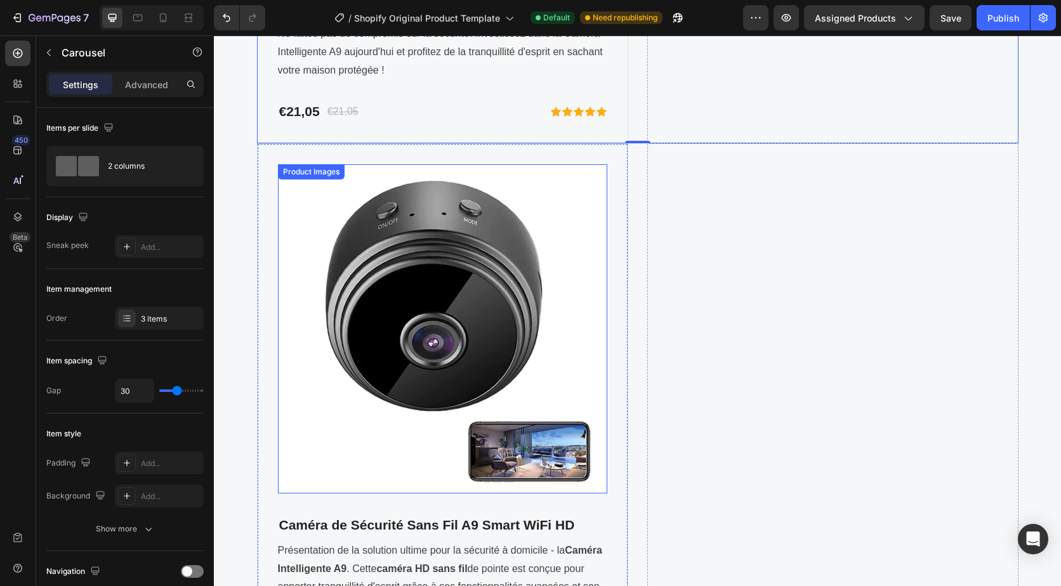
scroll to position [8260, 0]
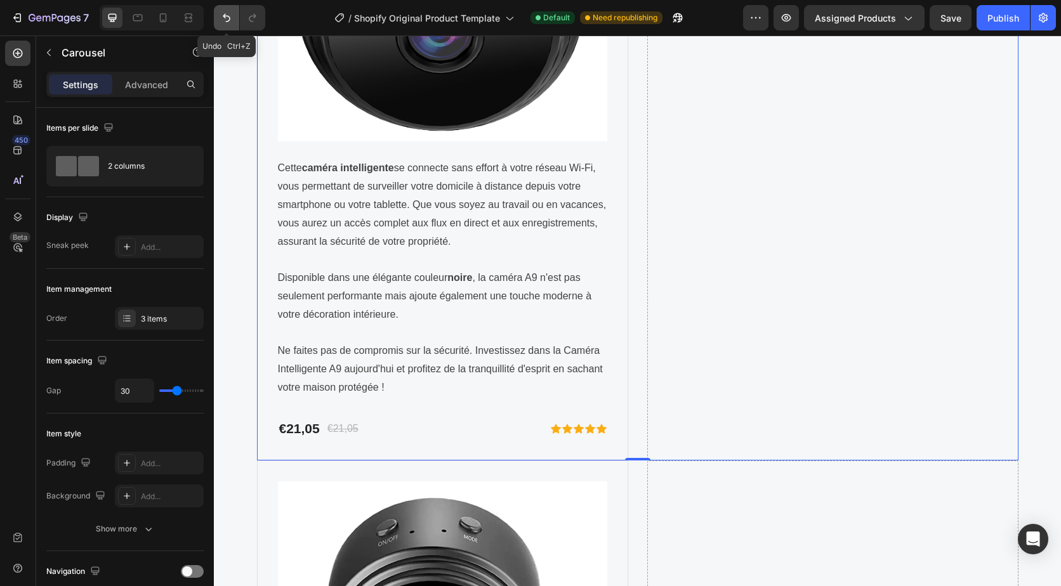
click at [225, 22] on icon "Undo/Redo" at bounding box center [226, 17] width 13 height 13
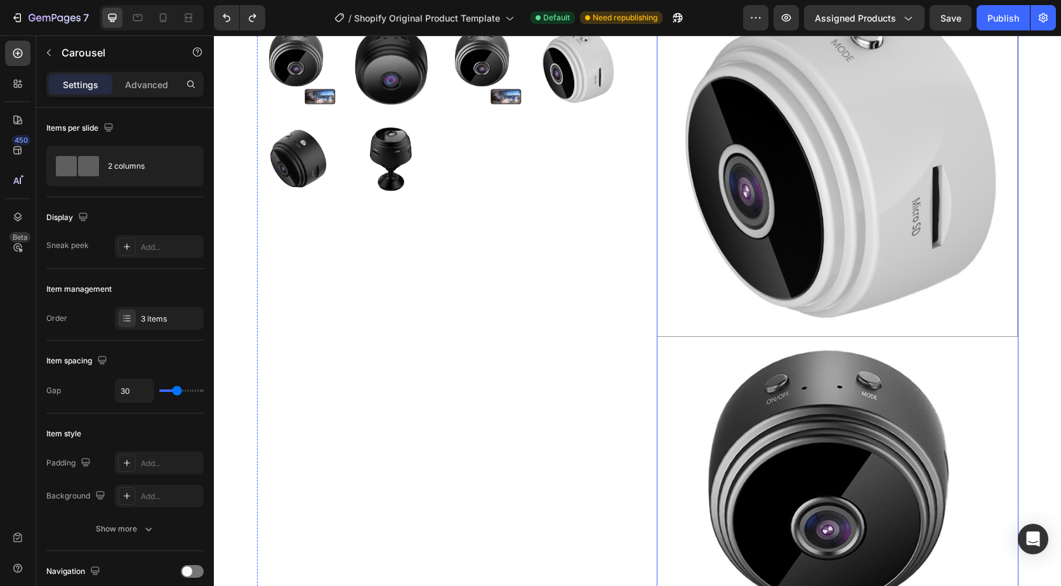
scroll to position [138, 0]
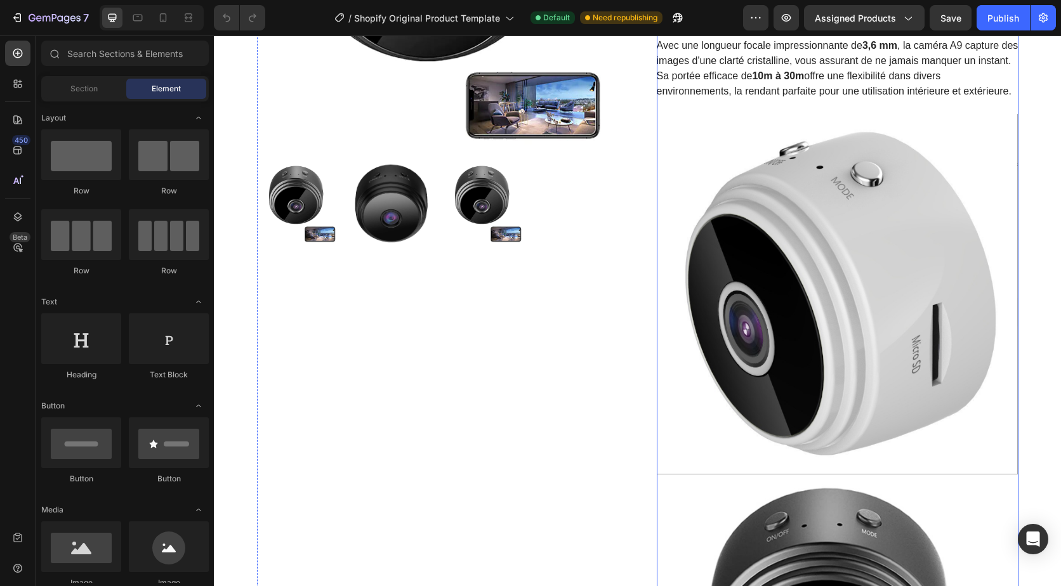
scroll to position [127, 0]
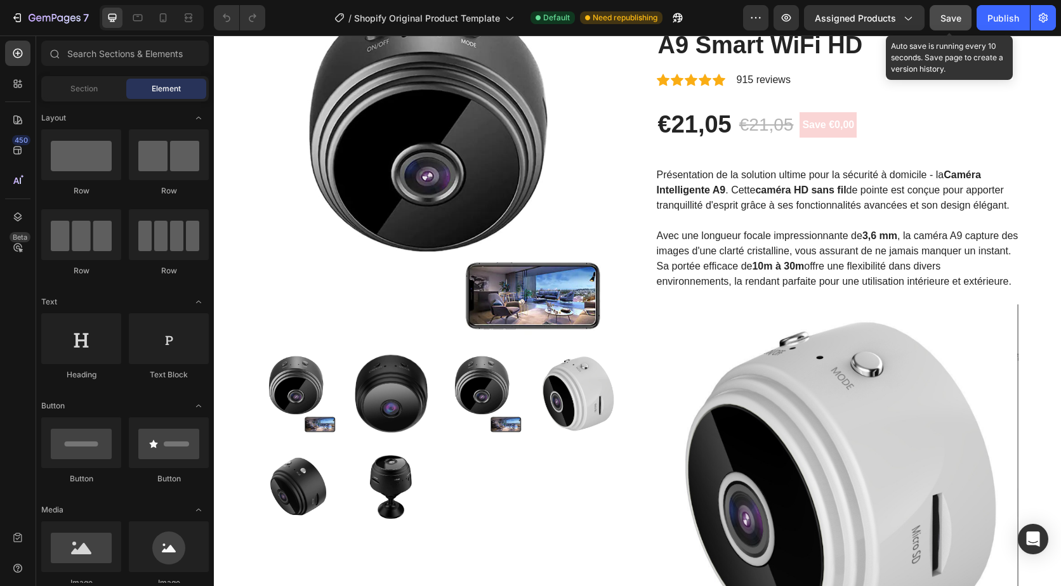
click at [945, 25] on button "Save" at bounding box center [951, 17] width 42 height 25
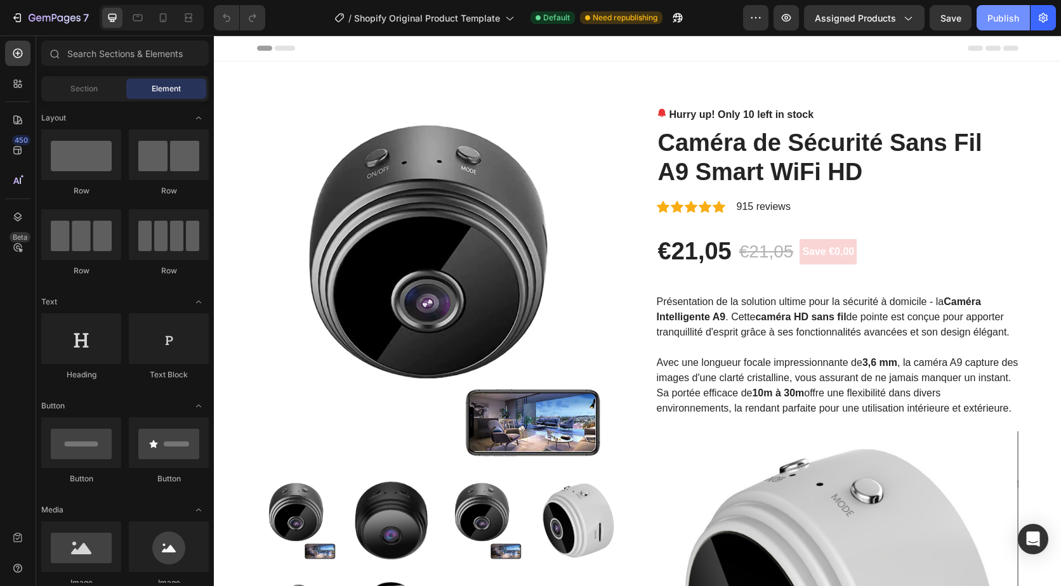
click at [1003, 27] on button "Publish" at bounding box center [1003, 17] width 53 height 25
click at [1050, 24] on button "button" at bounding box center [1042, 17] width 25 height 25
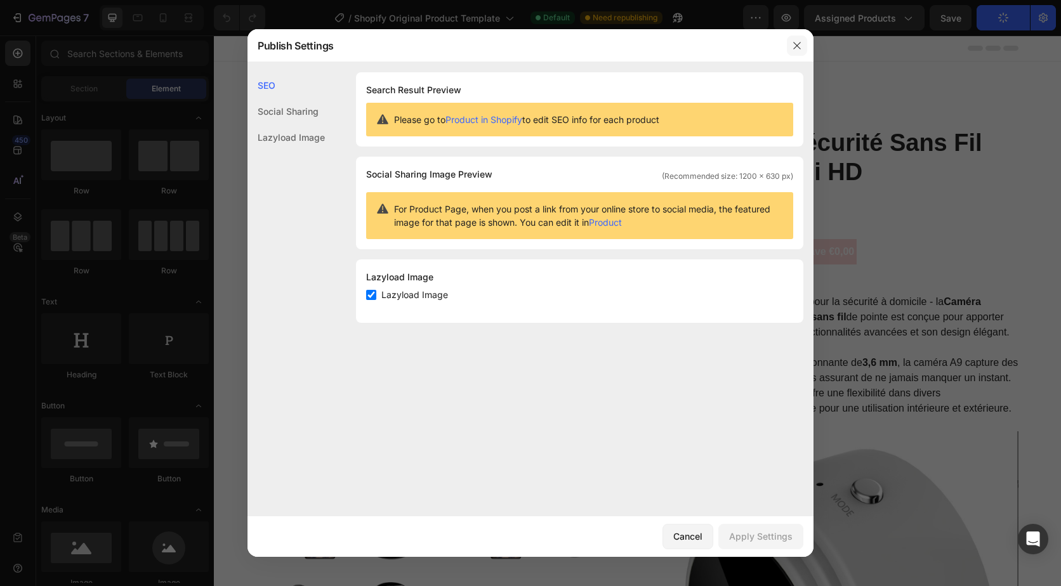
click at [798, 44] on icon "button" at bounding box center [796, 45] width 7 height 7
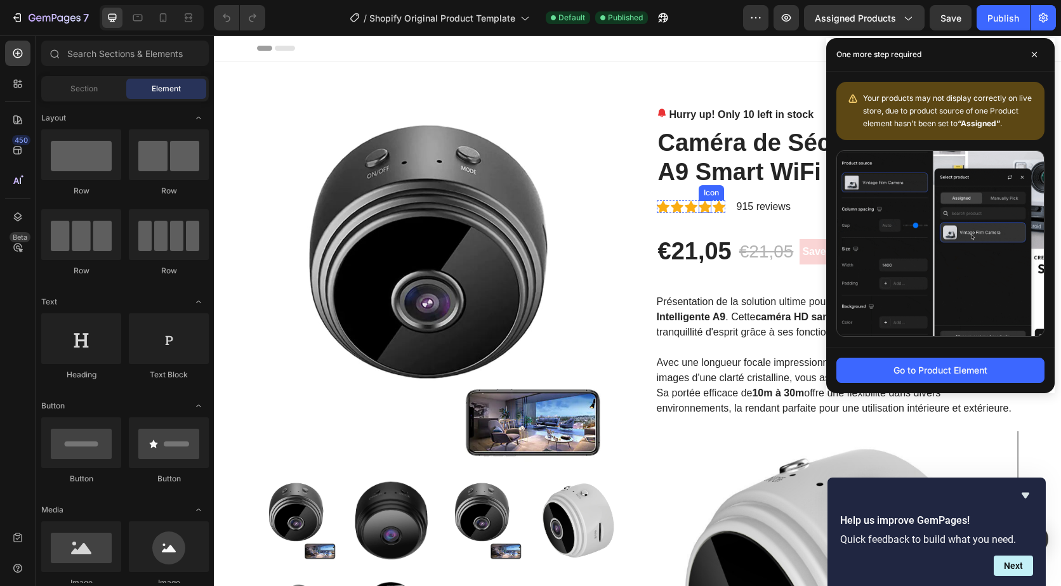
click at [702, 198] on div "Icon" at bounding box center [711, 192] width 25 height 15
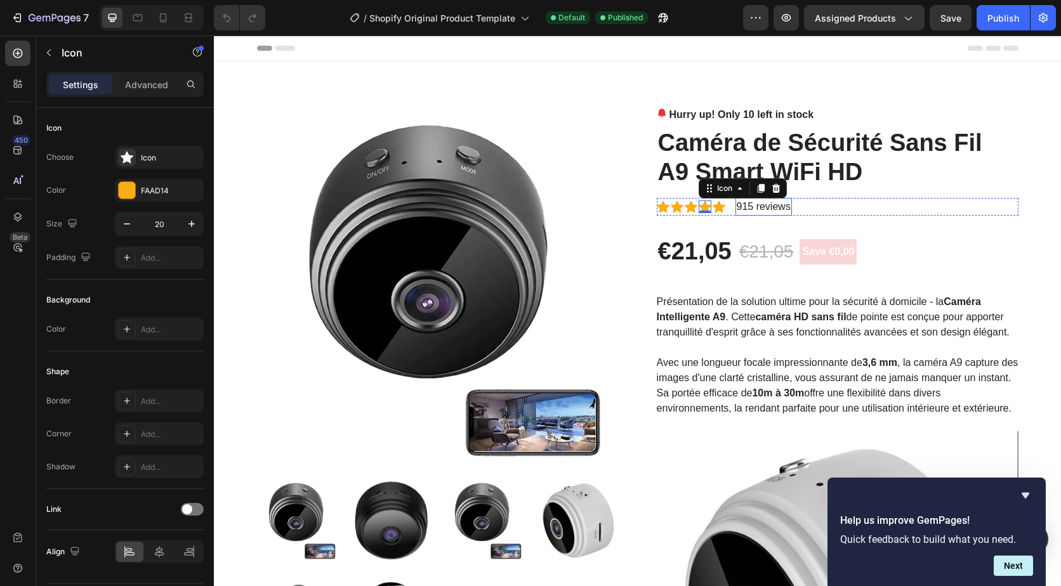
click at [771, 204] on p "915 reviews" at bounding box center [764, 206] width 54 height 15
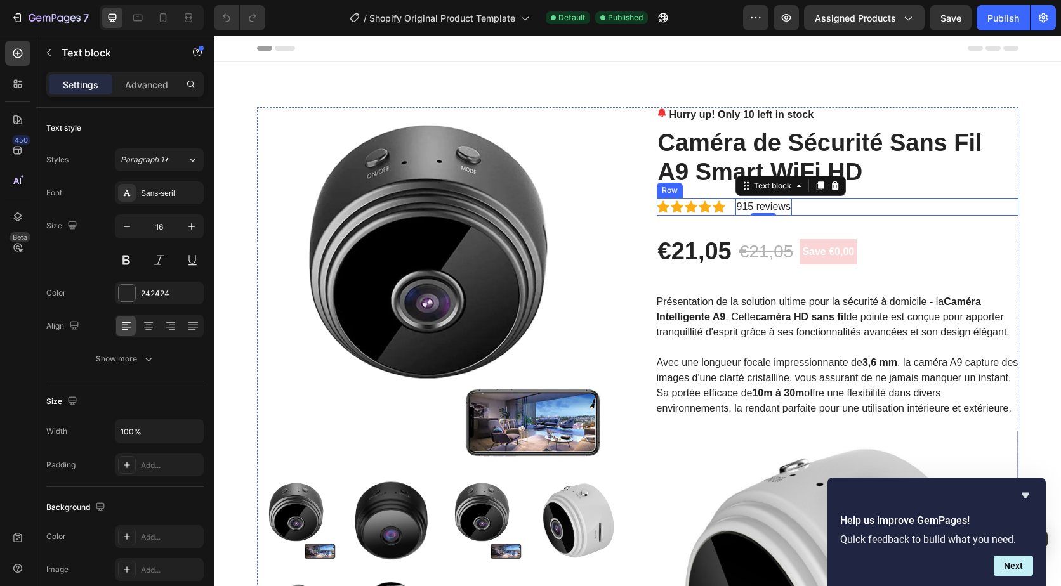
click at [831, 210] on div "Icon Icon Icon Icon Icon Icon List Hoz 915 reviews Text block 0 Row" at bounding box center [838, 207] width 362 height 18
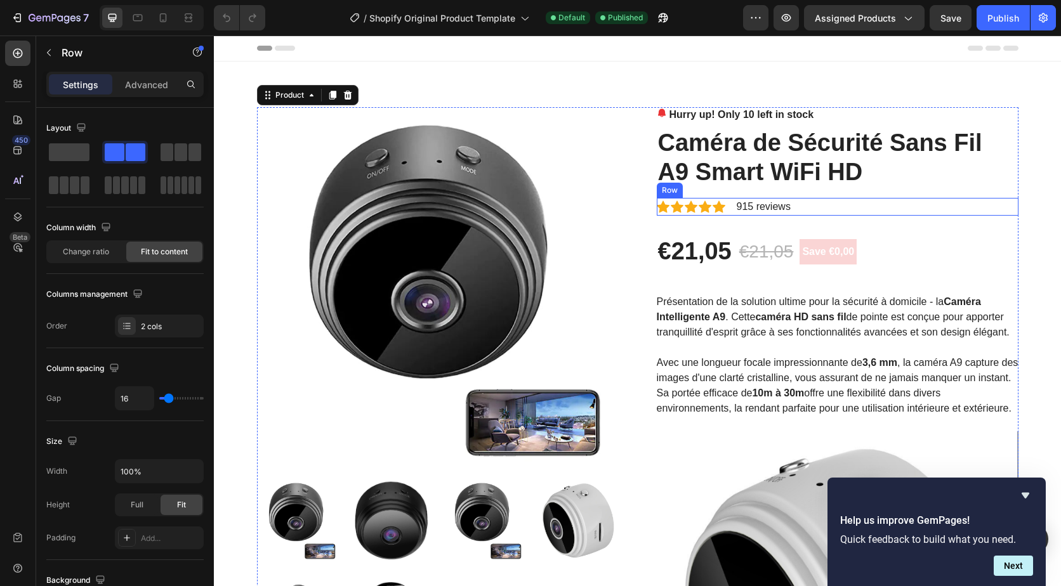
click at [828, 203] on div "Icon Icon Icon Icon Icon Icon List Hoz 915 reviews Text block Row" at bounding box center [838, 207] width 362 height 18
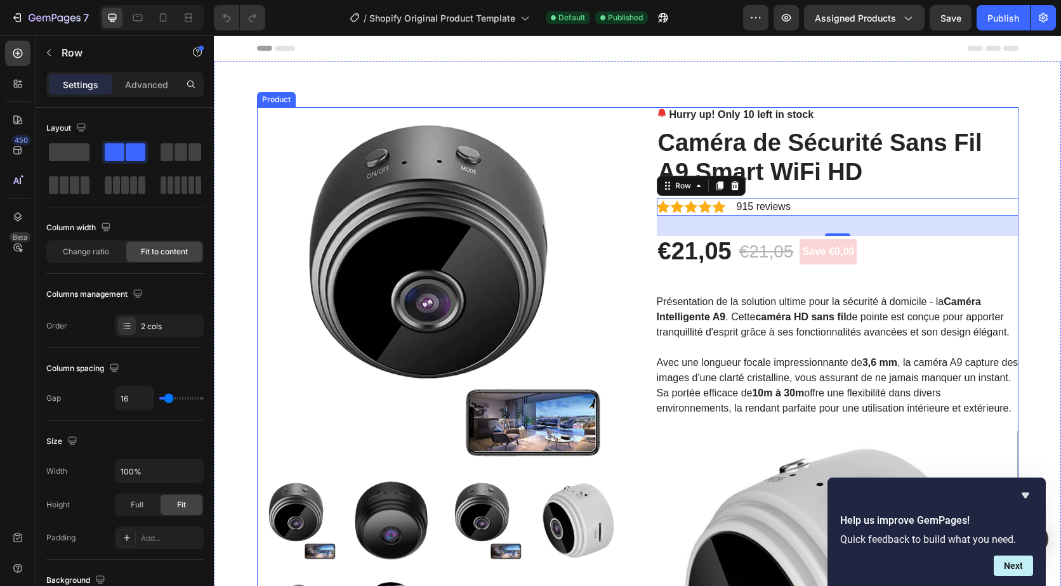
click at [933, 180] on h2 "Caméra de Sécurité Sans Fil A9 Smart WiFi HD" at bounding box center [838, 158] width 362 height 60
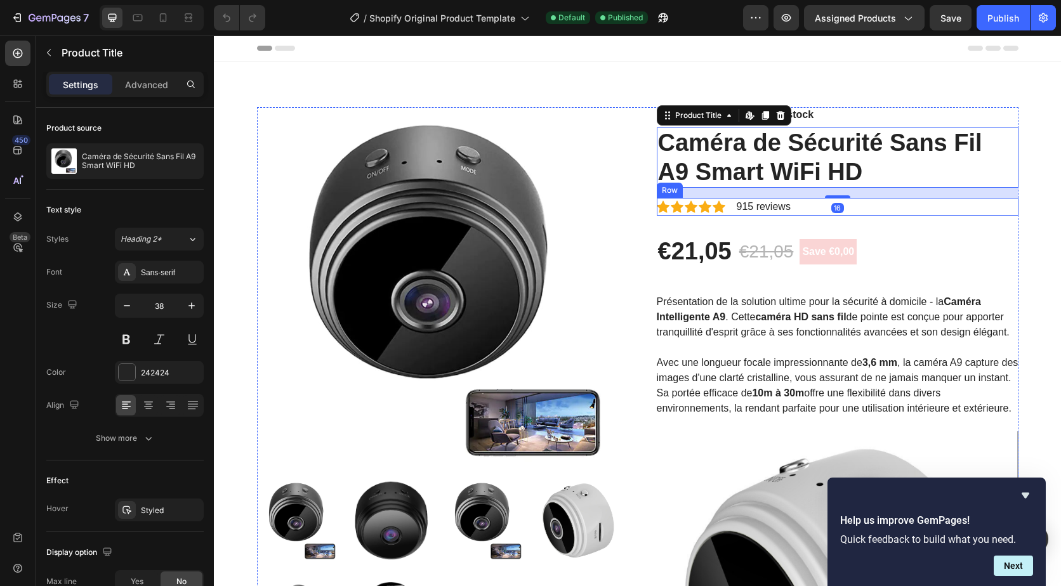
click at [912, 208] on div "Icon Icon Icon Icon Icon Icon List Hoz 915 reviews Text block Row" at bounding box center [838, 207] width 362 height 18
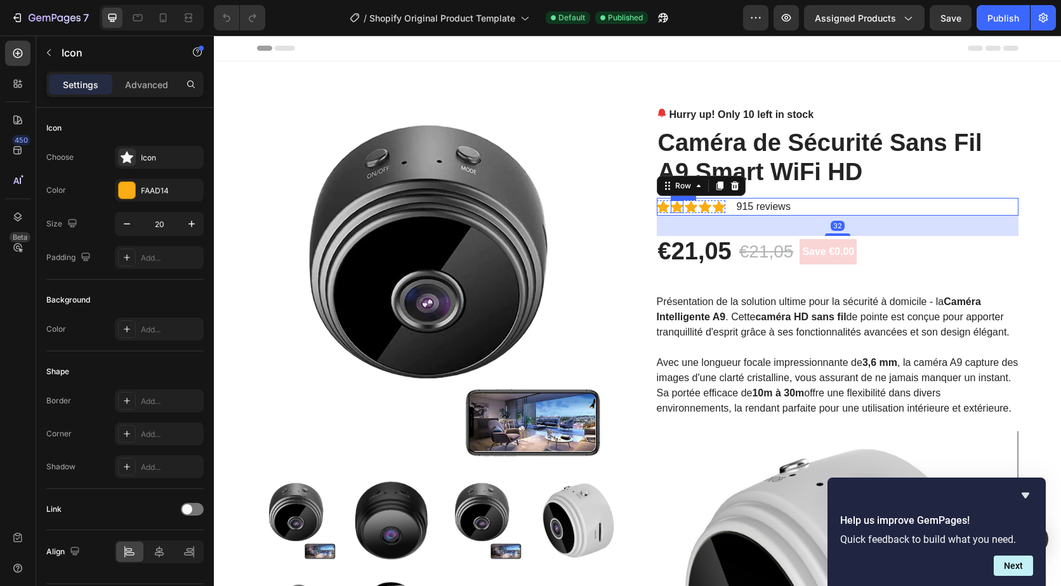
click at [675, 207] on icon at bounding box center [677, 207] width 13 height 12
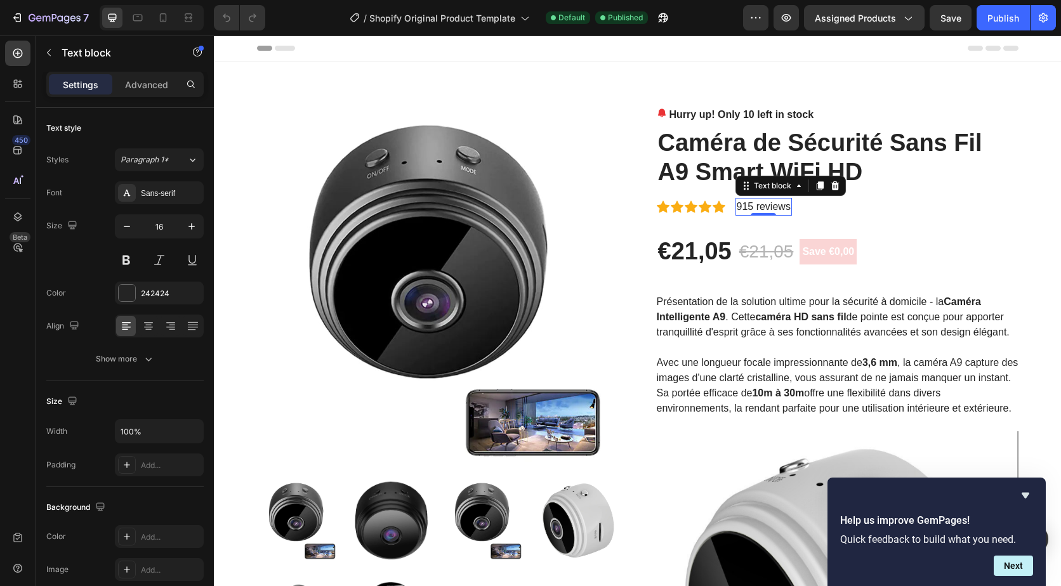
click at [769, 205] on p "915 reviews" at bounding box center [764, 206] width 54 height 15
click at [174, 84] on div "Advanced" at bounding box center [146, 84] width 63 height 20
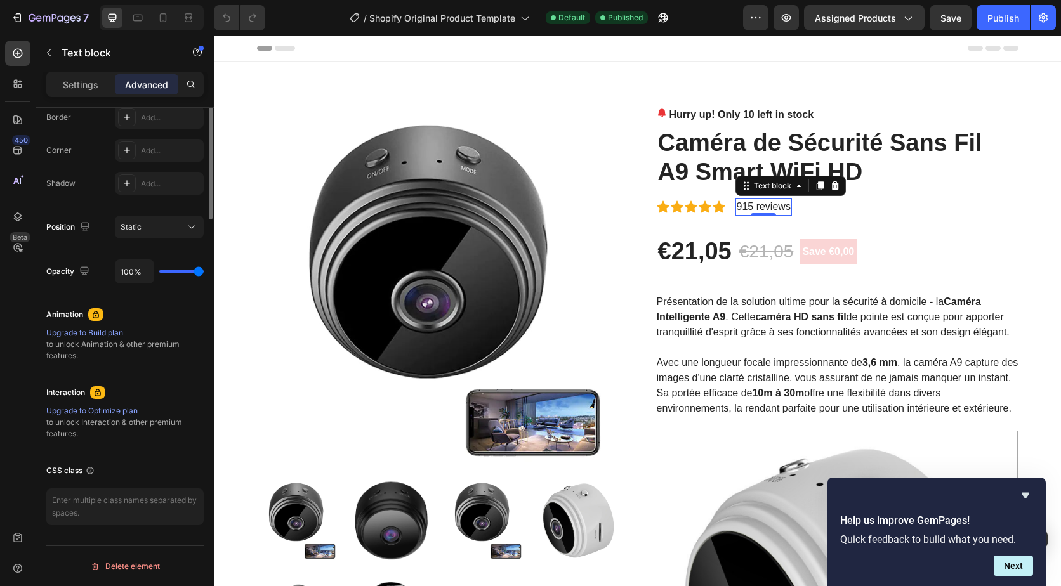
scroll to position [112, 0]
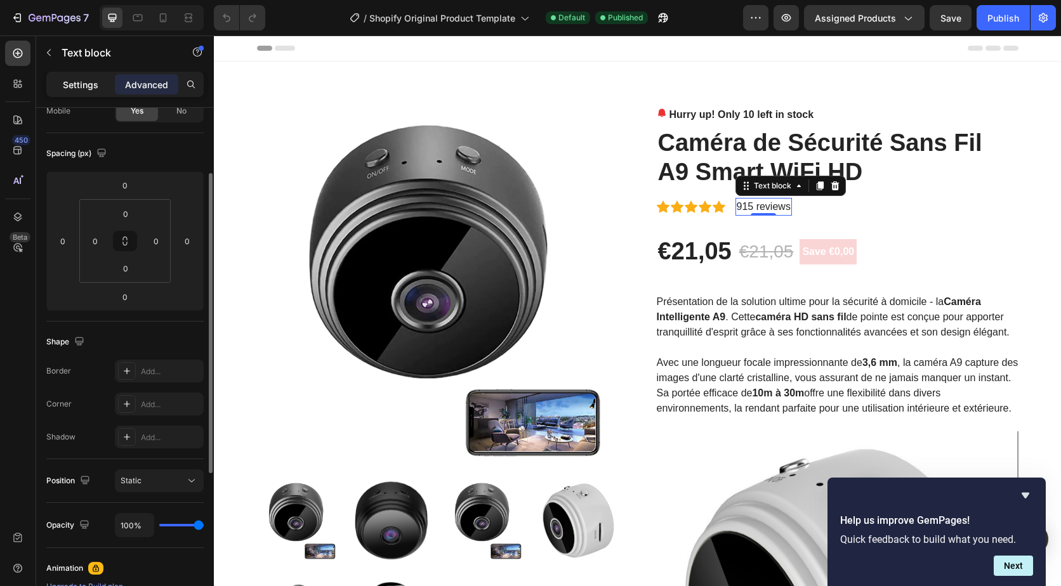
click at [81, 87] on p "Settings" at bounding box center [81, 84] width 36 height 13
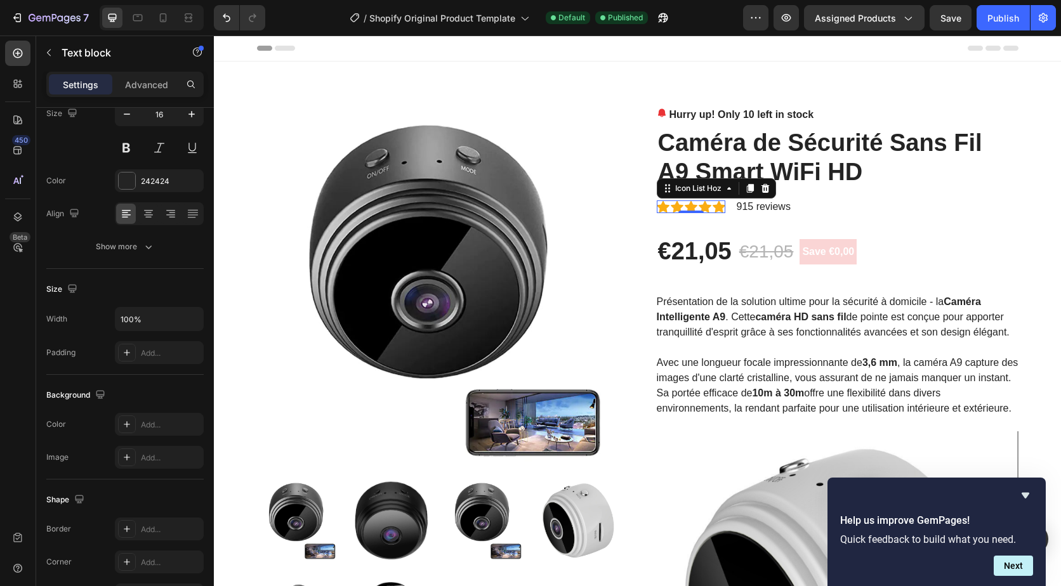
click at [693, 208] on div "Icon Icon Icon Icon Icon" at bounding box center [691, 207] width 69 height 13
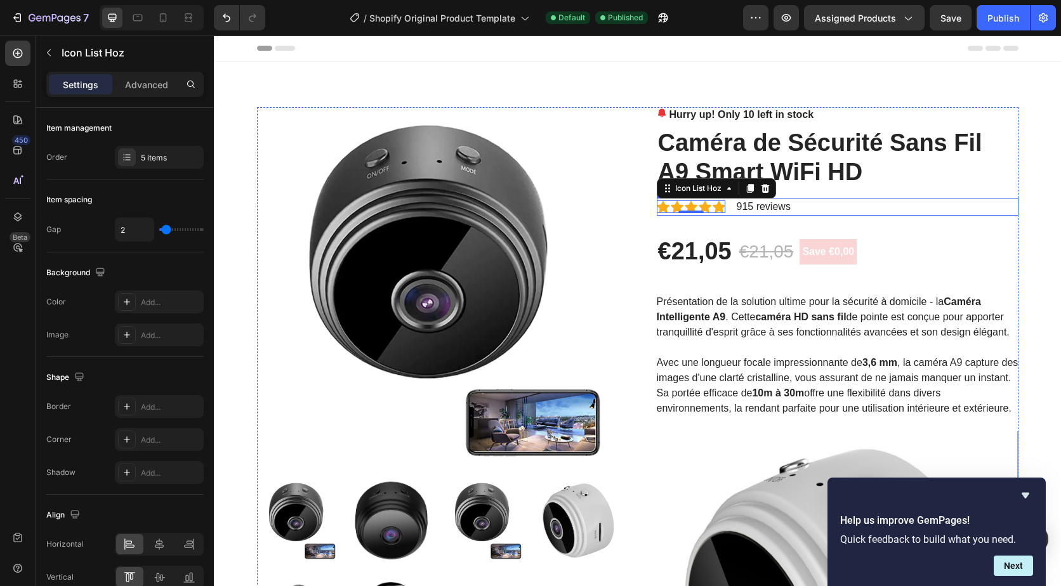
click at [838, 212] on div "Icon Icon Icon Icon Icon Icon List Hoz 0 915 reviews Text block Row" at bounding box center [838, 207] width 362 height 18
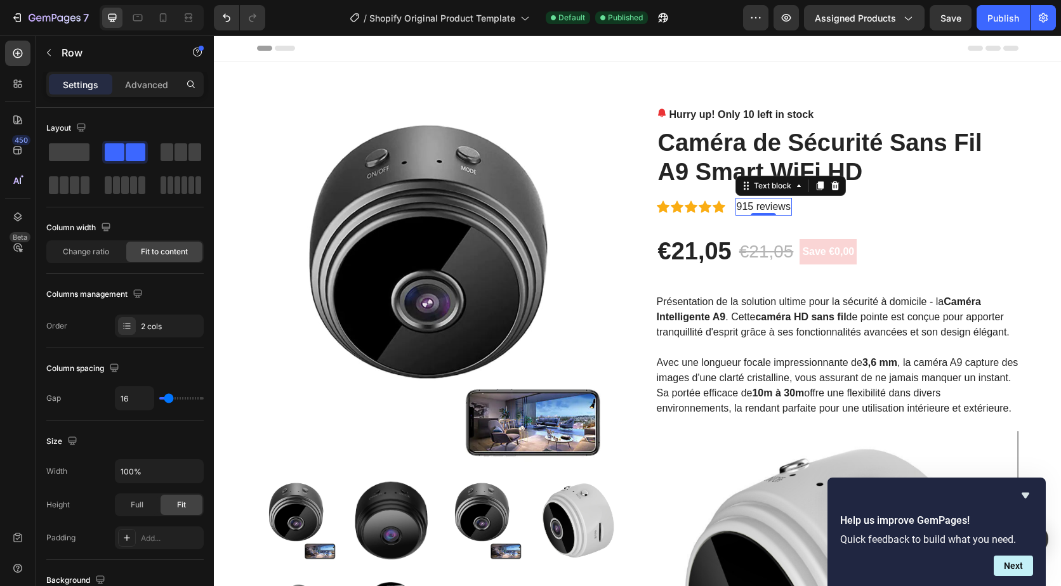
click at [770, 204] on p "915 reviews" at bounding box center [764, 206] width 54 height 15
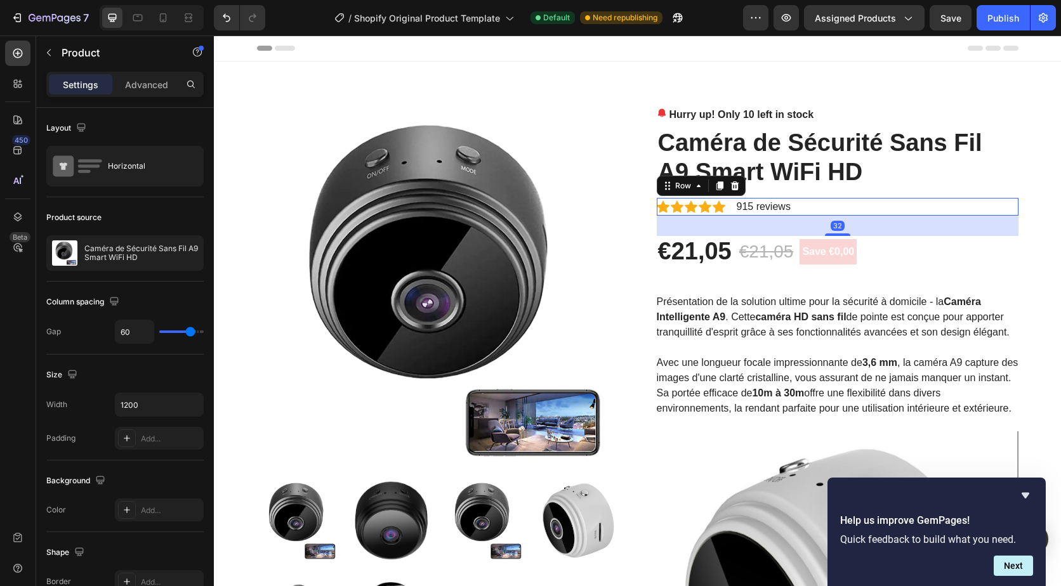
click at [861, 203] on div "Icon Icon Icon Icon Icon Icon List Hoz 915 reviews Text block Row 32" at bounding box center [838, 207] width 362 height 18
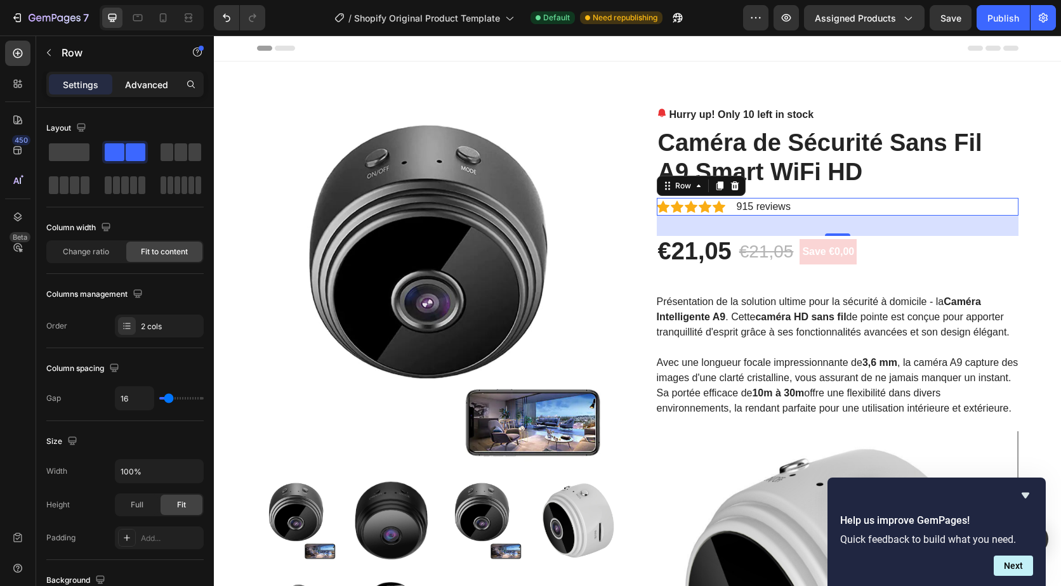
click at [143, 84] on p "Advanced" at bounding box center [146, 84] width 43 height 13
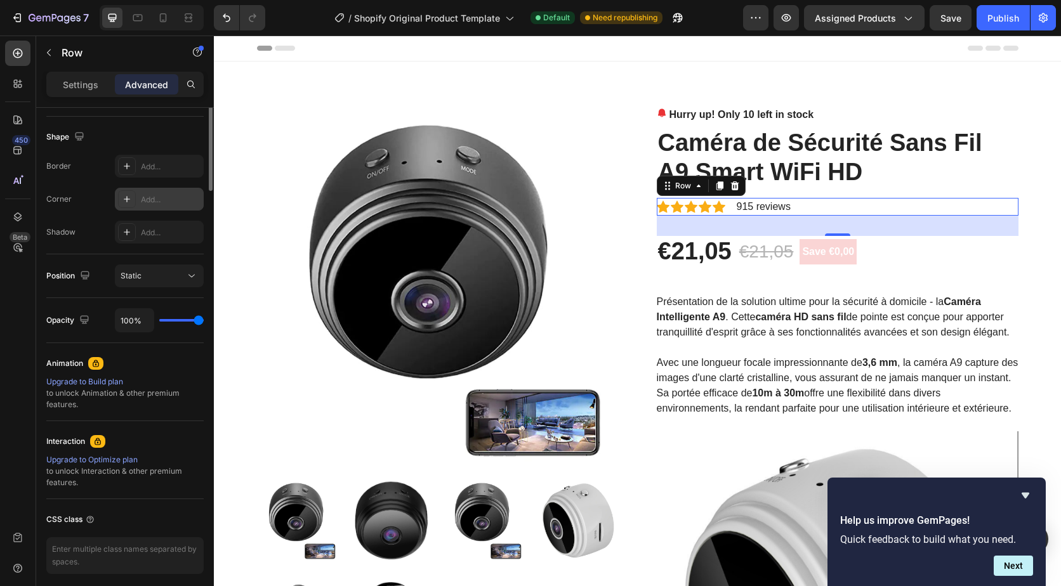
scroll to position [63, 0]
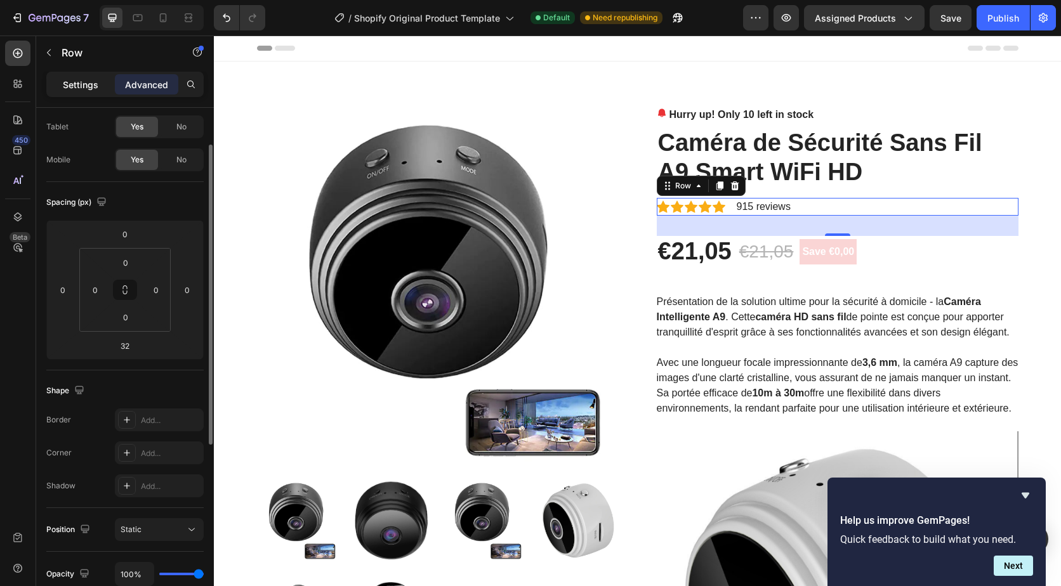
click at [82, 85] on p "Settings" at bounding box center [81, 84] width 36 height 13
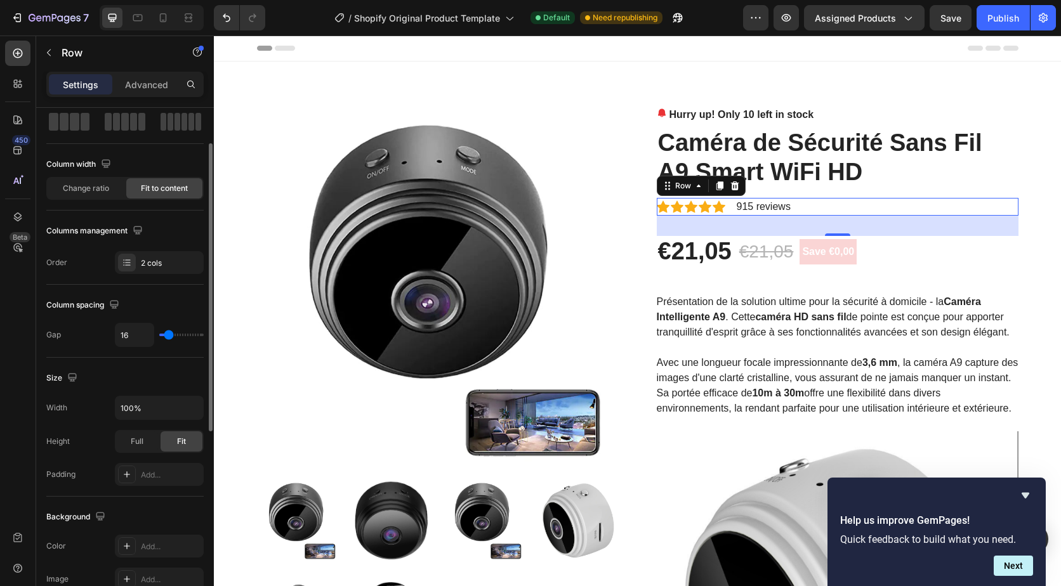
scroll to position [127, 0]
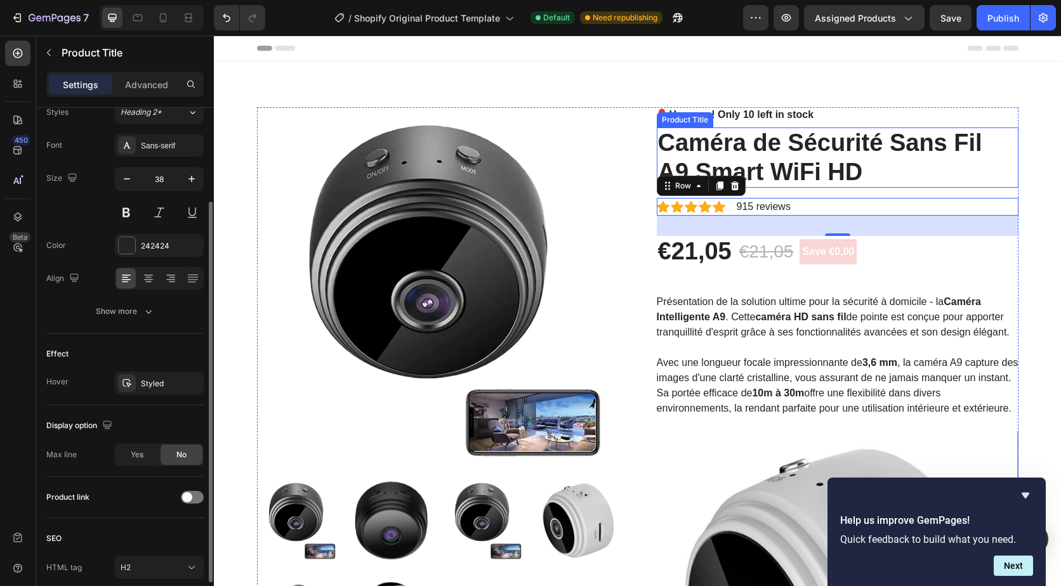
click at [952, 161] on h2 "Caméra de Sécurité Sans Fil A9 Smart WiFi HD" at bounding box center [838, 158] width 362 height 60
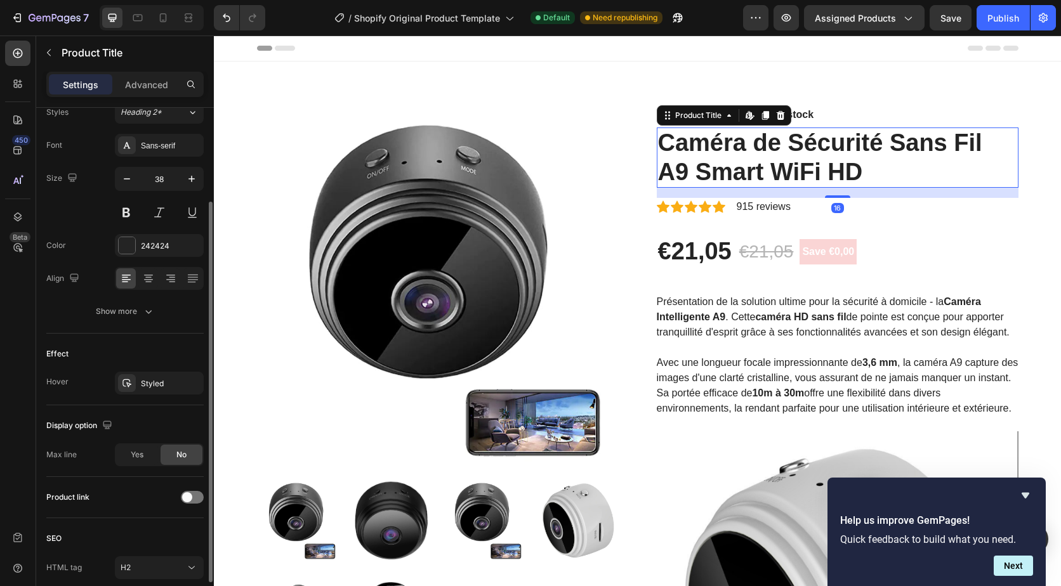
scroll to position [0, 0]
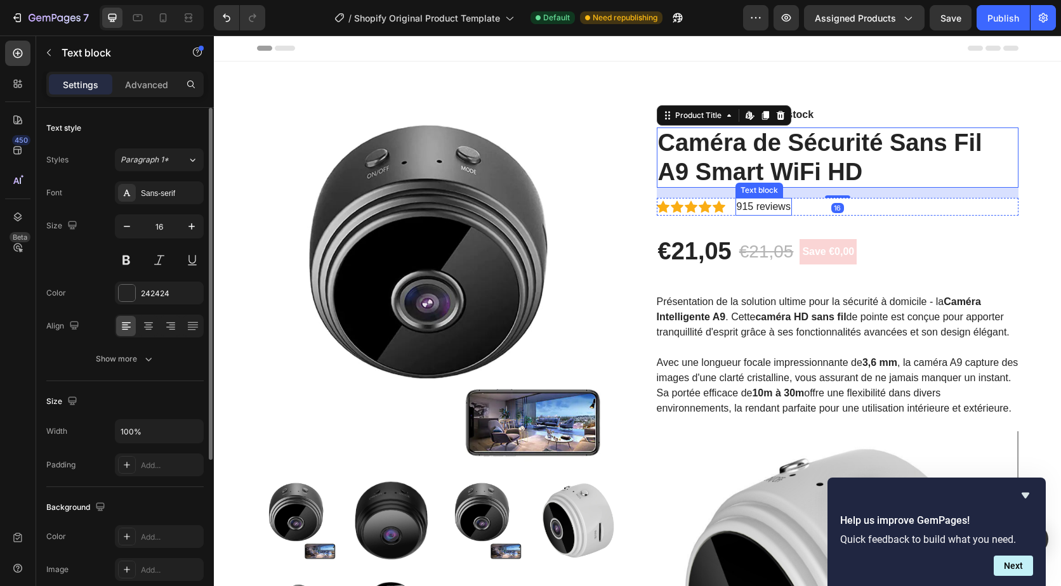
click at [737, 202] on p "915 reviews" at bounding box center [764, 206] width 54 height 15
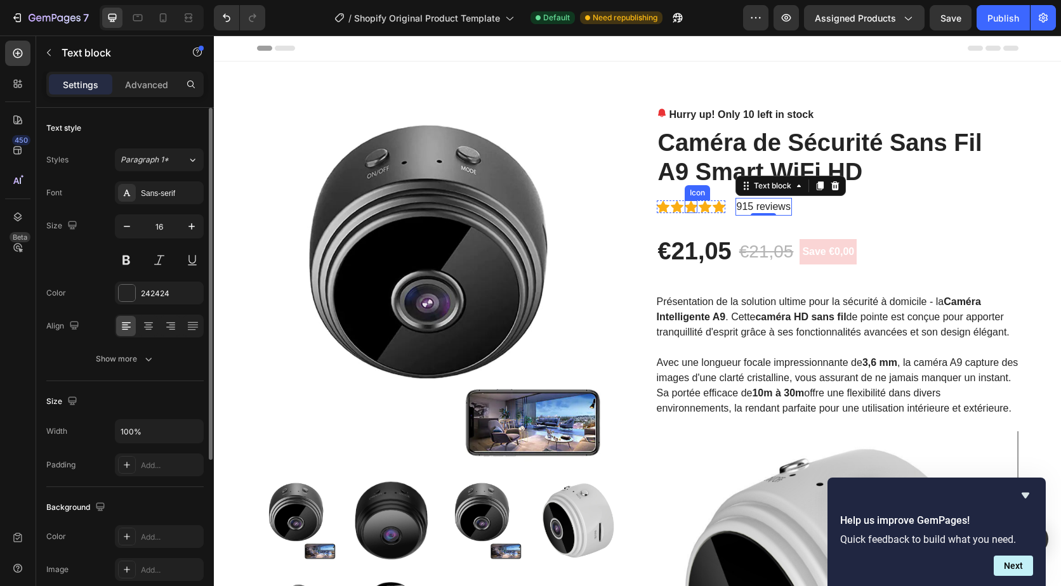
click at [685, 208] on div "Icon" at bounding box center [691, 207] width 13 height 13
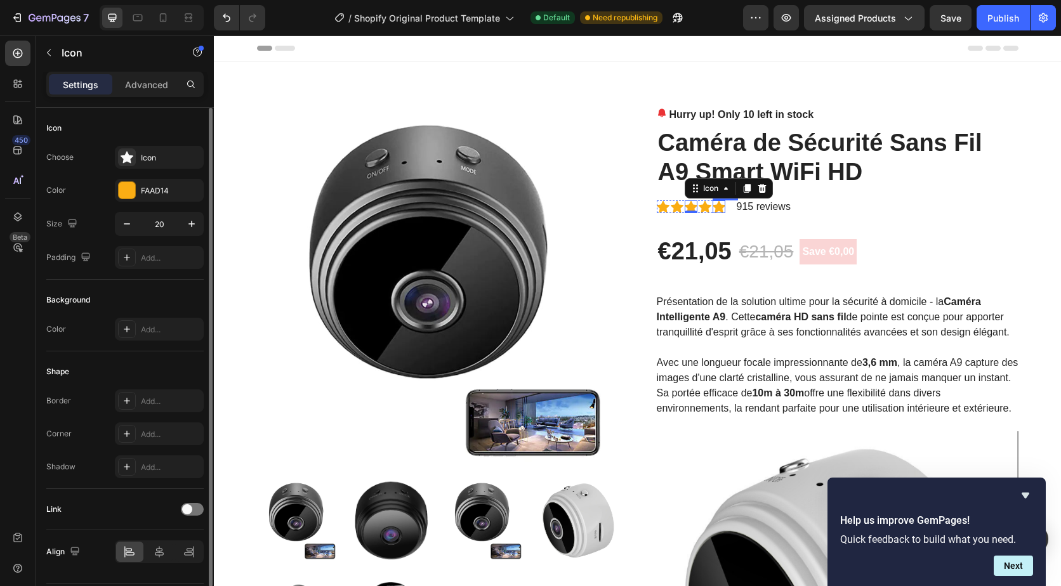
click at [713, 211] on icon at bounding box center [719, 207] width 13 height 12
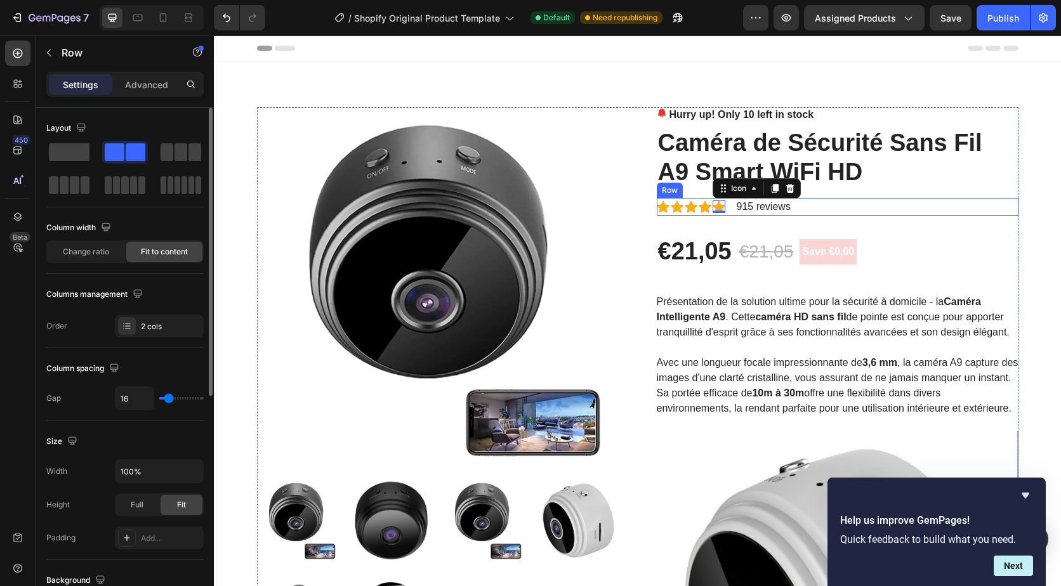
click at [807, 206] on div "Icon Icon Icon Icon Icon 0 Icon List Hoz 915 reviews Text block Row" at bounding box center [838, 207] width 362 height 18
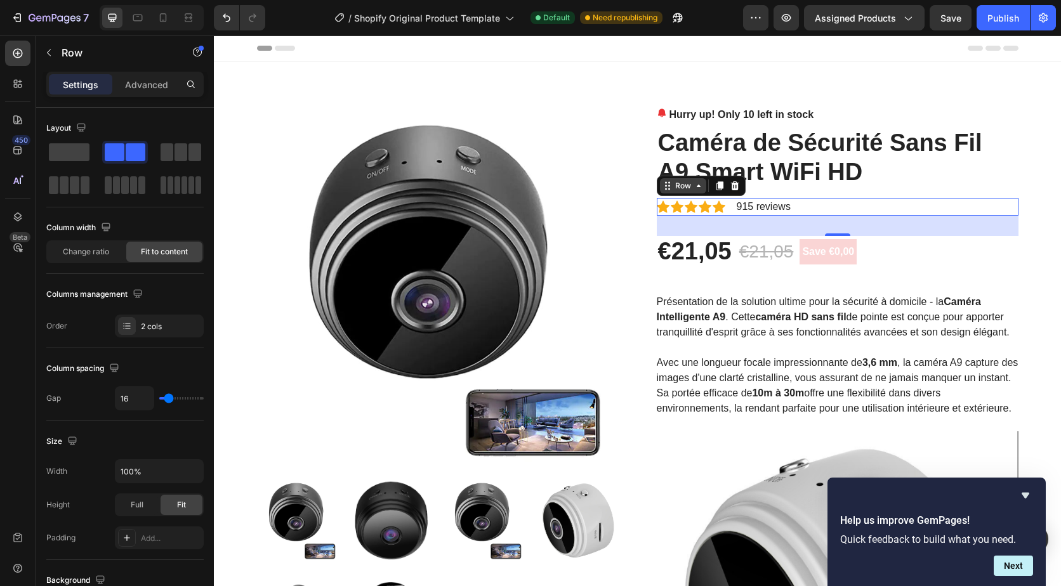
click at [696, 192] on div "Row" at bounding box center [683, 185] width 46 height 15
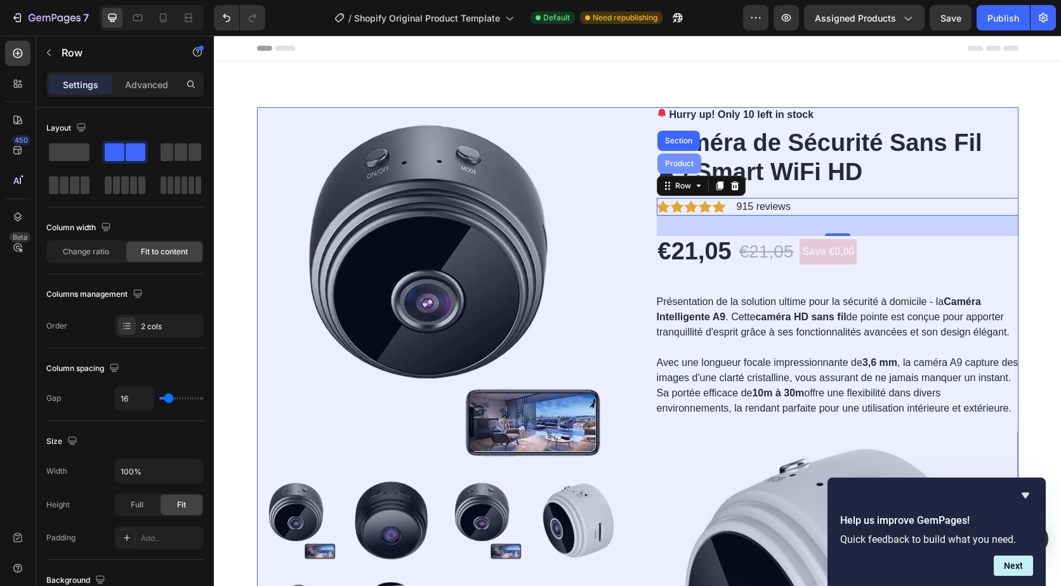
click at [678, 162] on div "Product" at bounding box center [679, 164] width 34 height 8
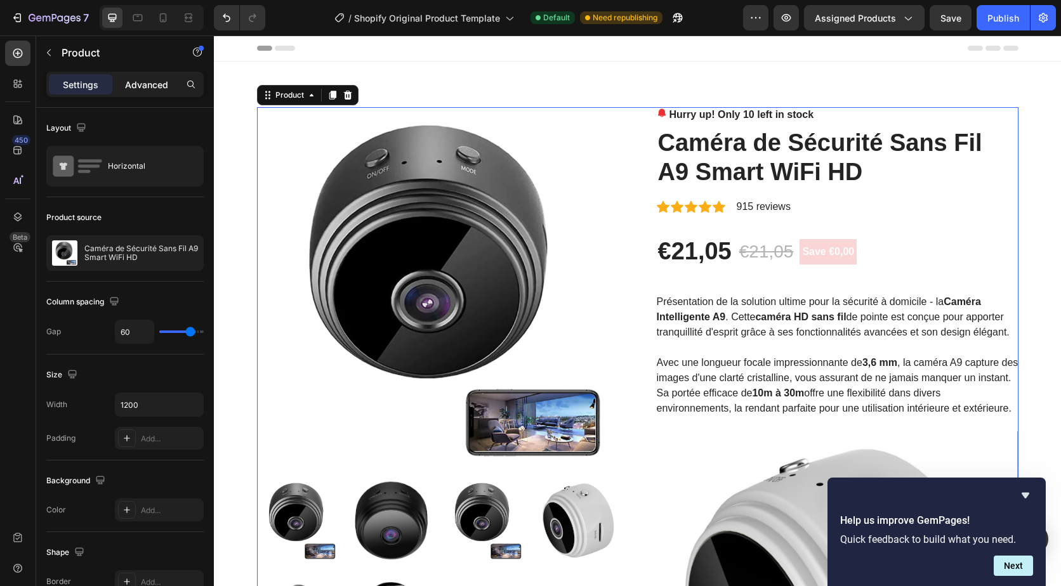
click at [132, 80] on p "Advanced" at bounding box center [146, 84] width 43 height 13
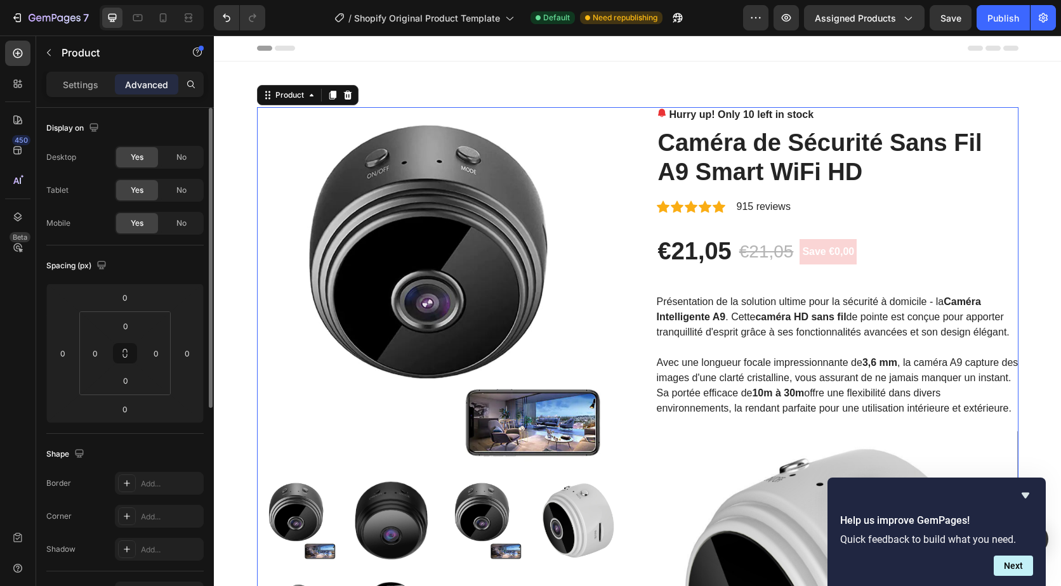
drag, startPoint x: 87, startPoint y: 78, endPoint x: 193, endPoint y: 235, distance: 189.2
click at [87, 78] on p "Settings" at bounding box center [81, 84] width 36 height 13
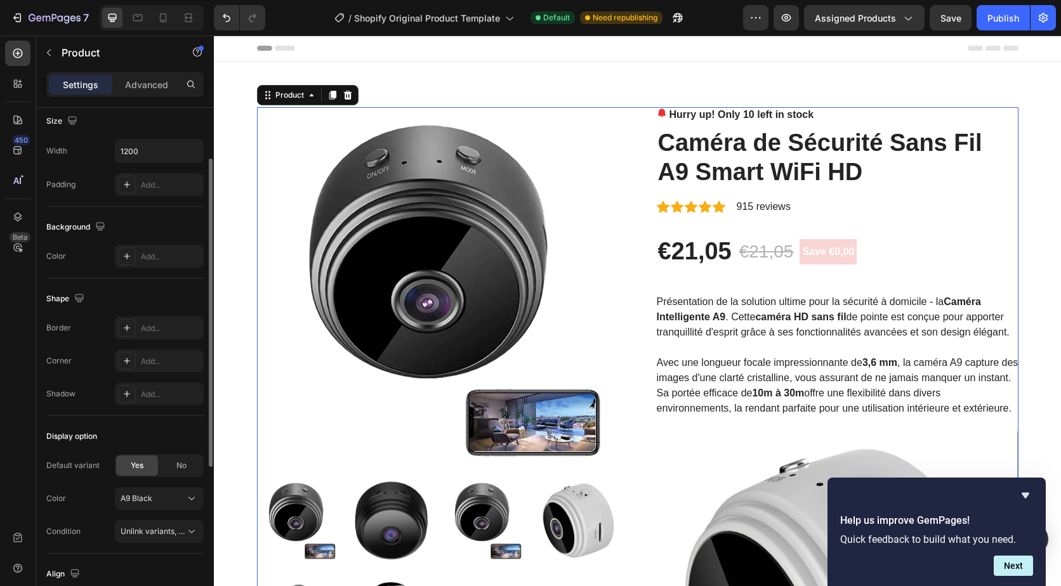
scroll to position [317, 0]
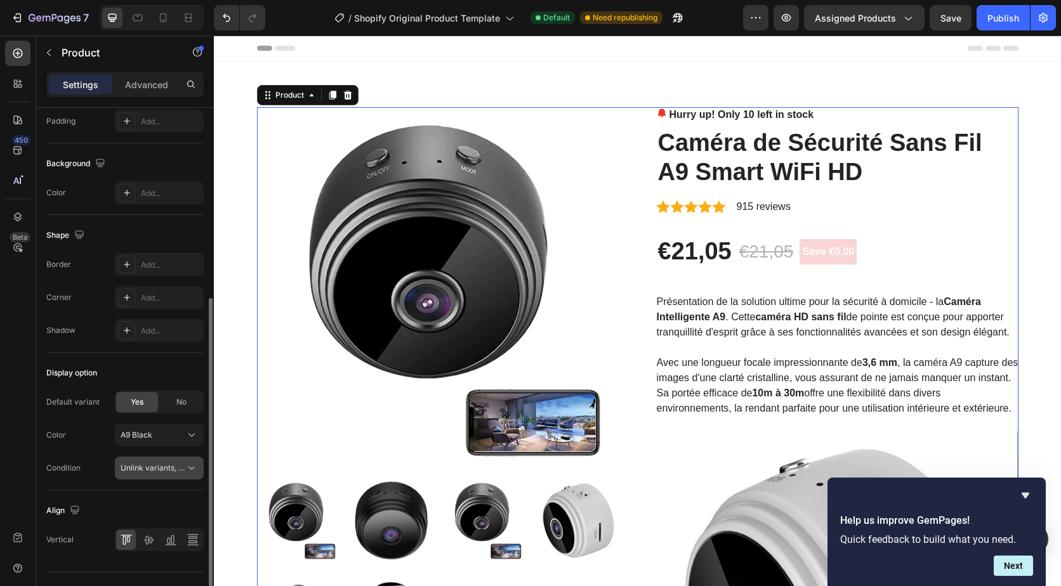
click at [181, 471] on span "Unlink variants, quantity <br> between same products" at bounding box center [218, 468] width 195 height 10
click at [86, 446] on div "Color A9 Black" at bounding box center [124, 435] width 157 height 23
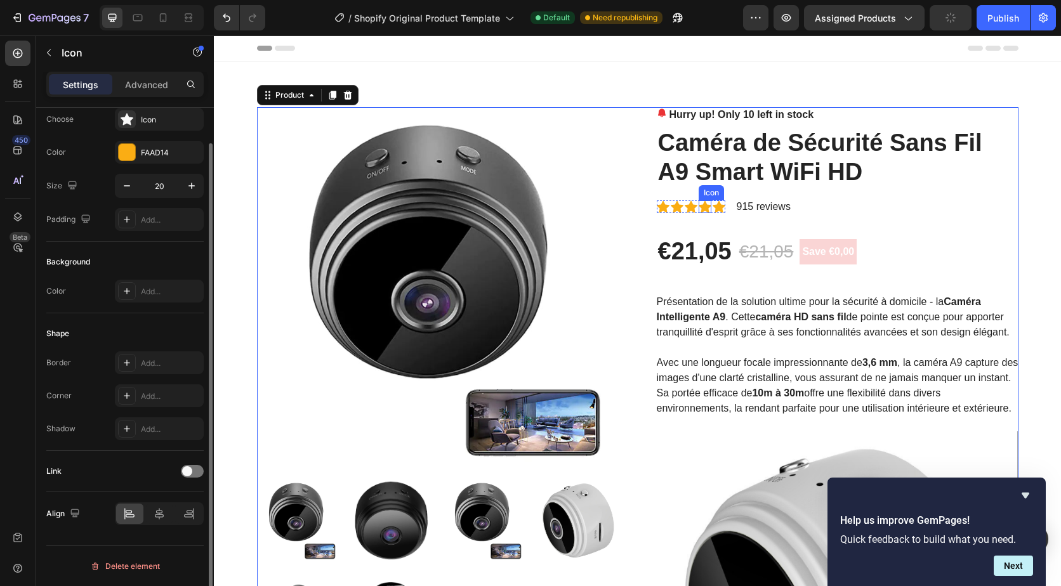
click at [699, 205] on icon at bounding box center [705, 207] width 13 height 12
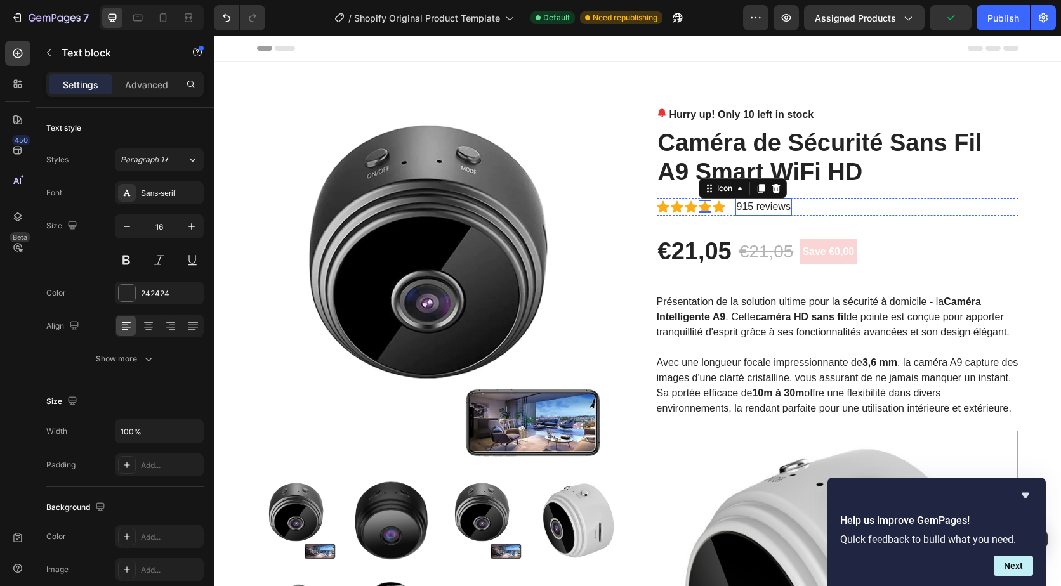
click at [786, 207] on p "915 reviews" at bounding box center [764, 206] width 54 height 15
click at [794, 188] on icon at bounding box center [799, 186] width 10 height 10
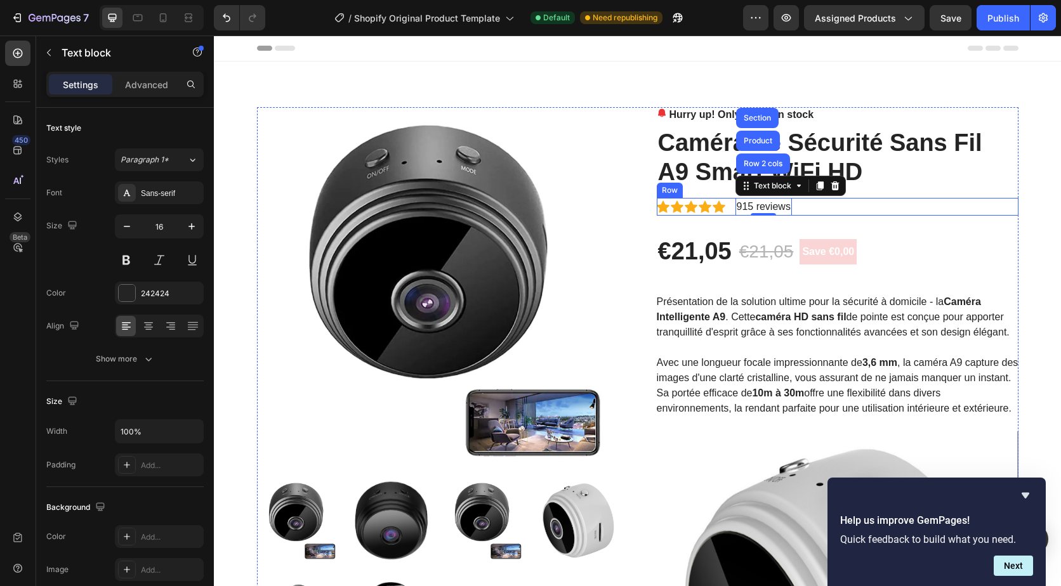
click at [961, 207] on div "Icon Icon Icon Icon Icon Icon List Hoz 915 reviews Text block Row 2 cols Produc…" at bounding box center [838, 207] width 362 height 18
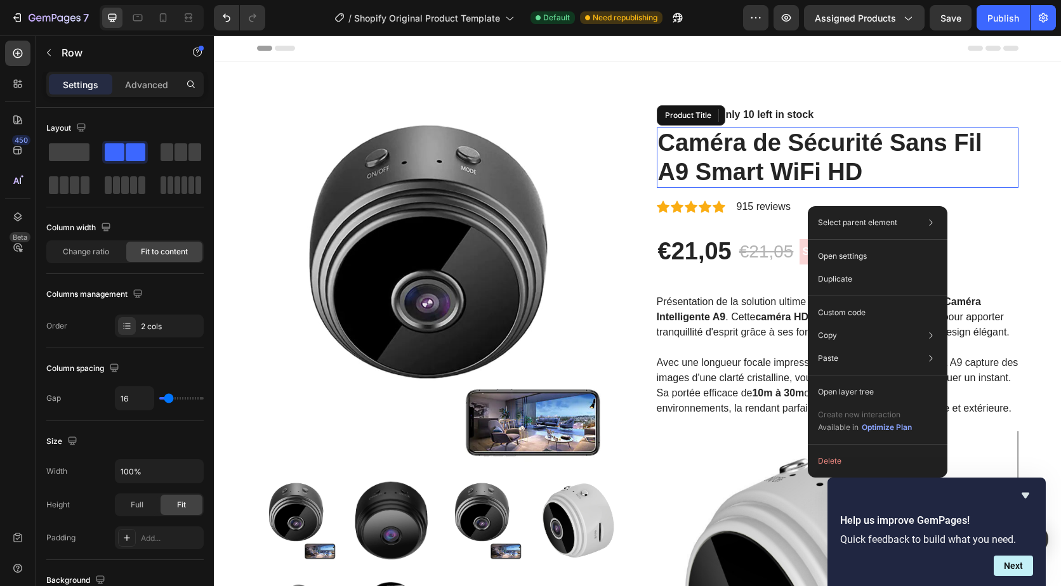
click at [827, 177] on h2 "Caméra de Sécurité Sans Fil A9 Smart WiFi HD" at bounding box center [838, 158] width 362 height 60
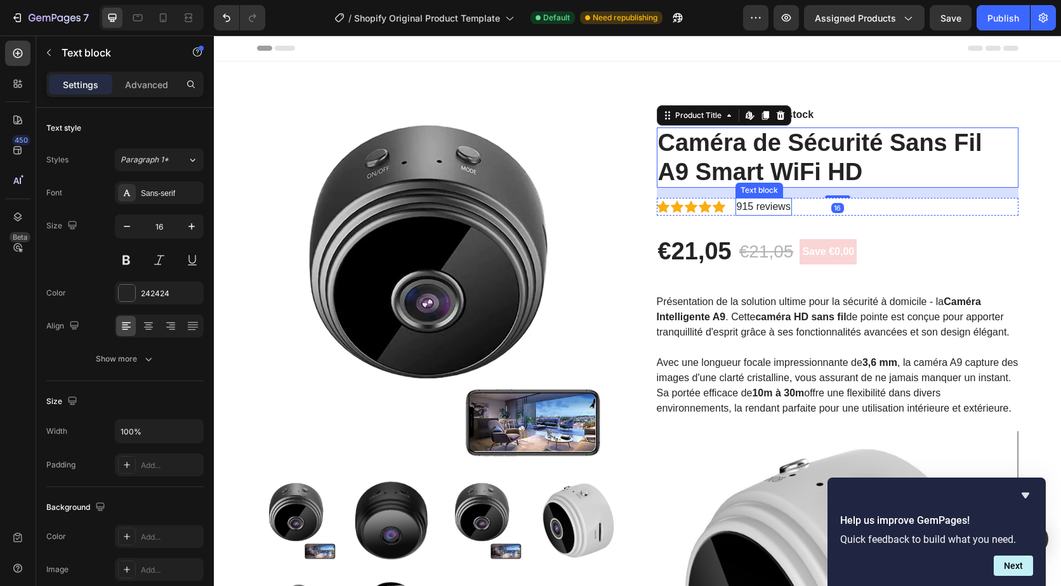
click at [735, 202] on div "915 reviews" at bounding box center [763, 207] width 56 height 18
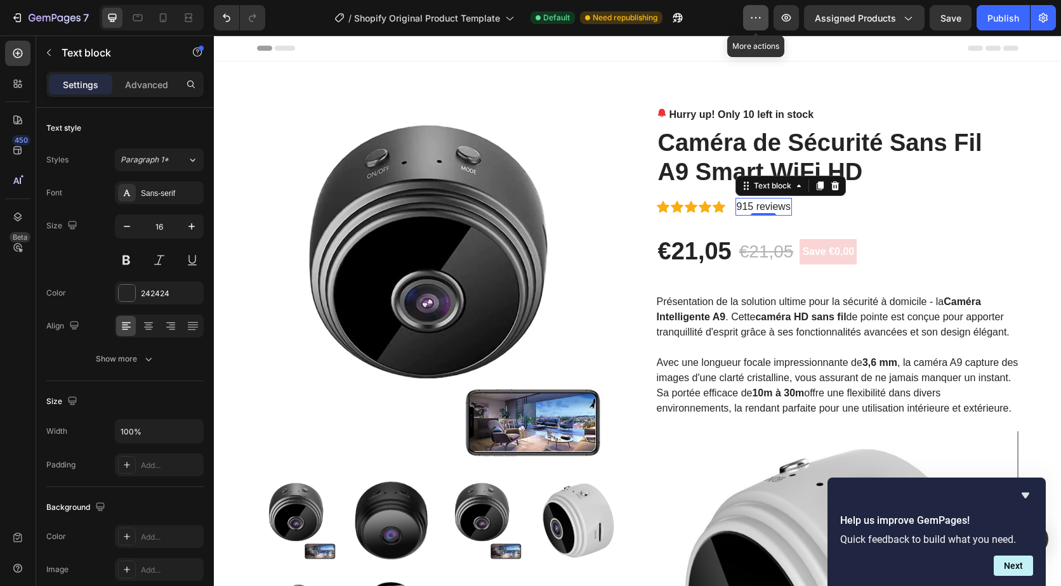
click at [765, 21] on button "button" at bounding box center [755, 17] width 25 height 25
